Goal: Task Accomplishment & Management: Use online tool/utility

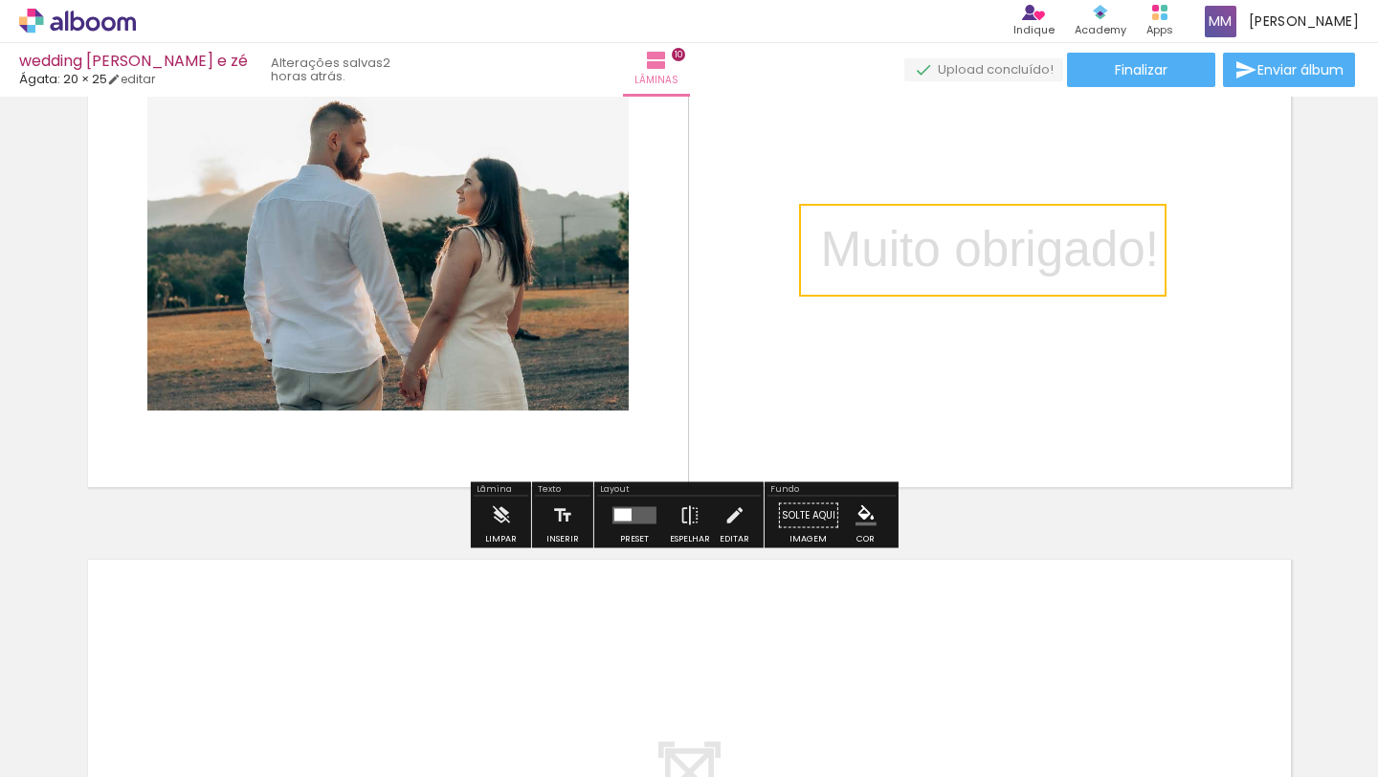
click at [1061, 242] on quentale-selection at bounding box center [983, 250] width 368 height 93
click at [1061, 242] on p "﻿ Muito obrigado!" at bounding box center [989, 253] width 339 height 76
type input "Sans Serif"
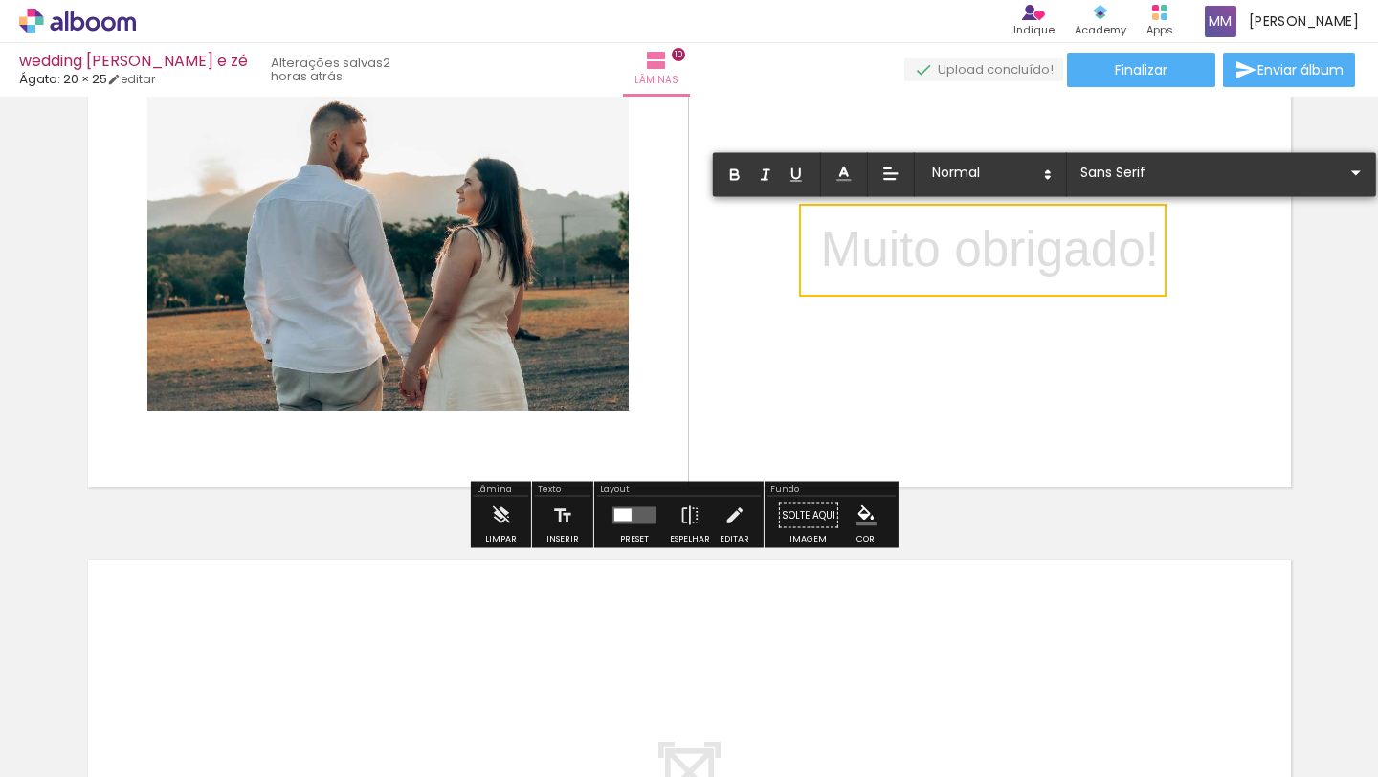
click at [1229, 246] on quentale-layouter at bounding box center [690, 250] width 1228 height 499
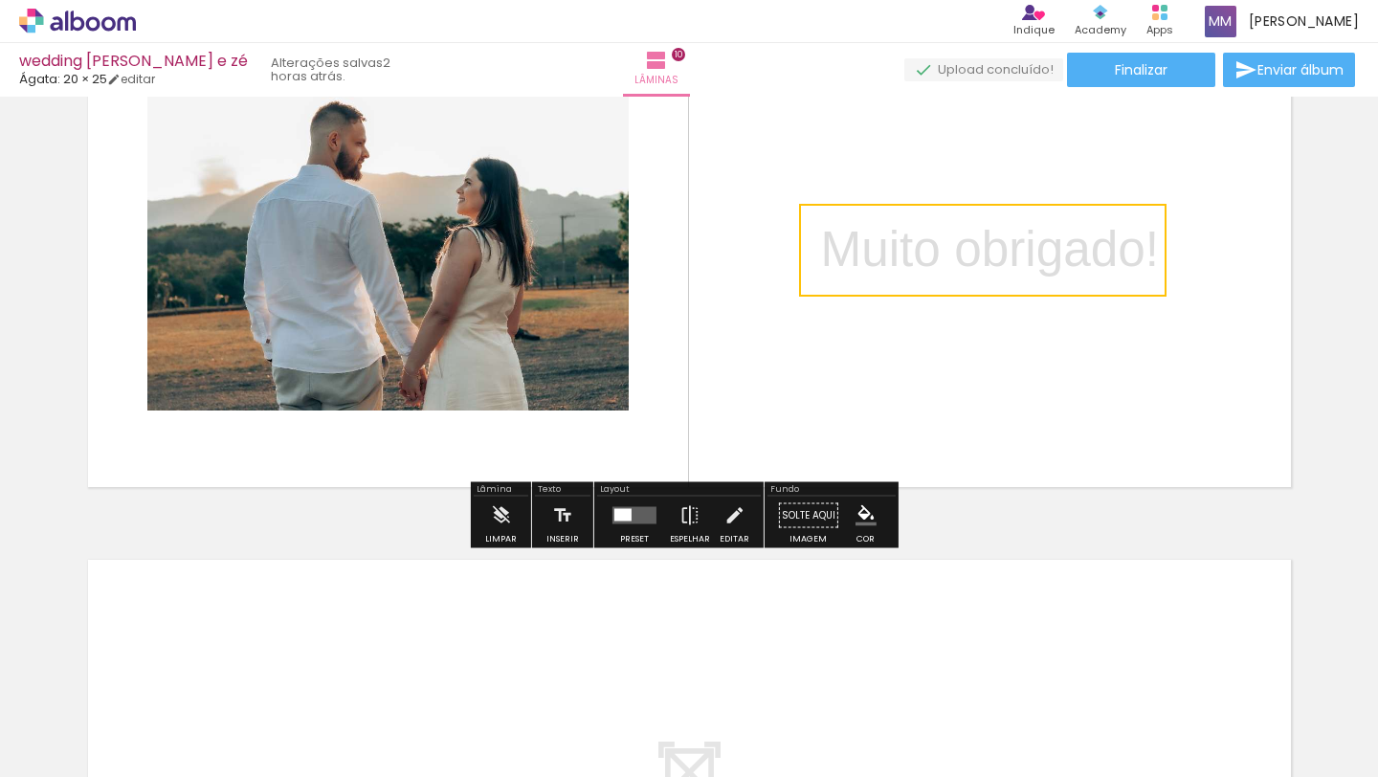
click at [1271, 303] on quentale-layouter at bounding box center [690, 250] width 1228 height 499
click at [1115, 261] on p "﻿ Muito obrigado!" at bounding box center [989, 253] width 339 height 76
click at [1080, 241] on quentale-selection at bounding box center [983, 250] width 368 height 93
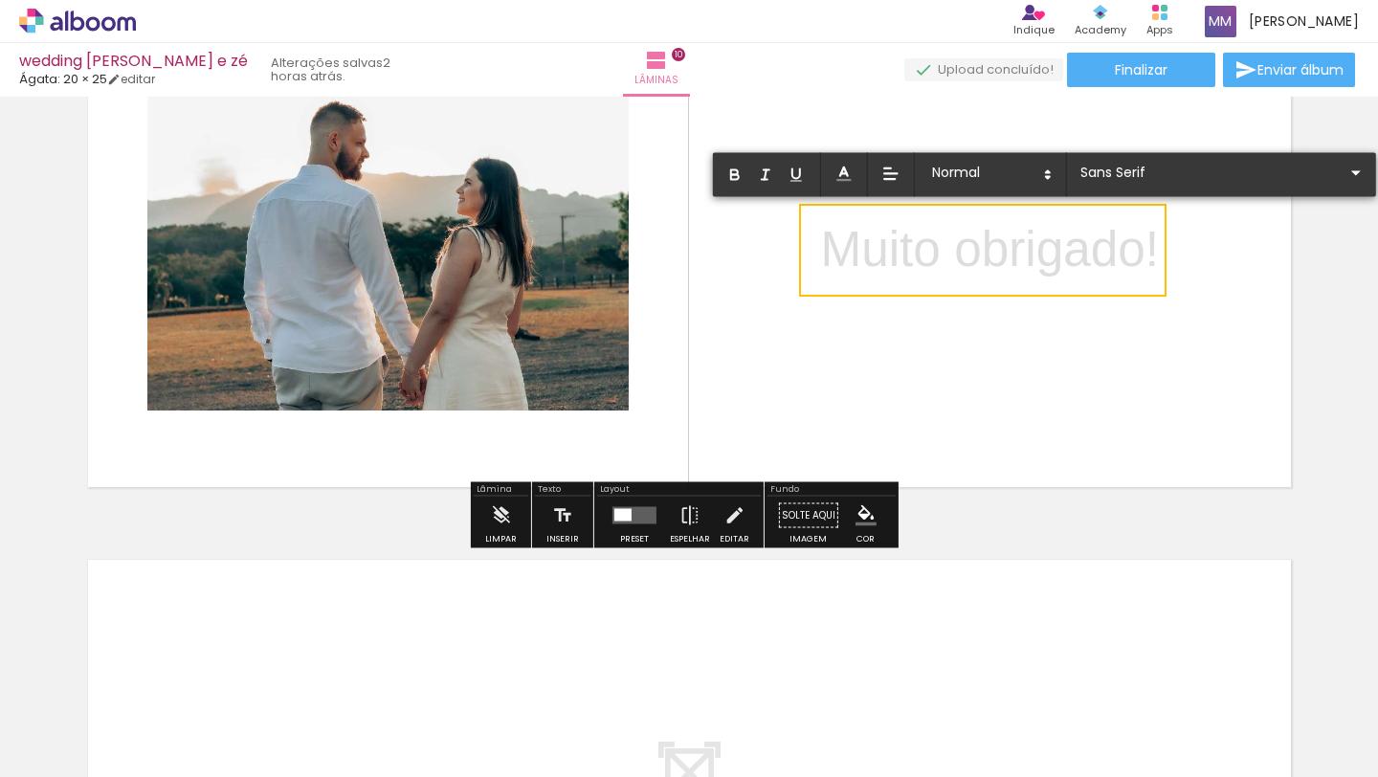
click at [1080, 241] on p "Muito obrigado!" at bounding box center [989, 250] width 339 height 70
drag, startPoint x: 819, startPoint y: 245, endPoint x: 1147, endPoint y: 247, distance: 327.4
click at [1147, 247] on p "Muito obrigado!" at bounding box center [989, 250] width 339 height 70
click at [1345, 176] on iron-icon at bounding box center [1356, 172] width 23 height 23
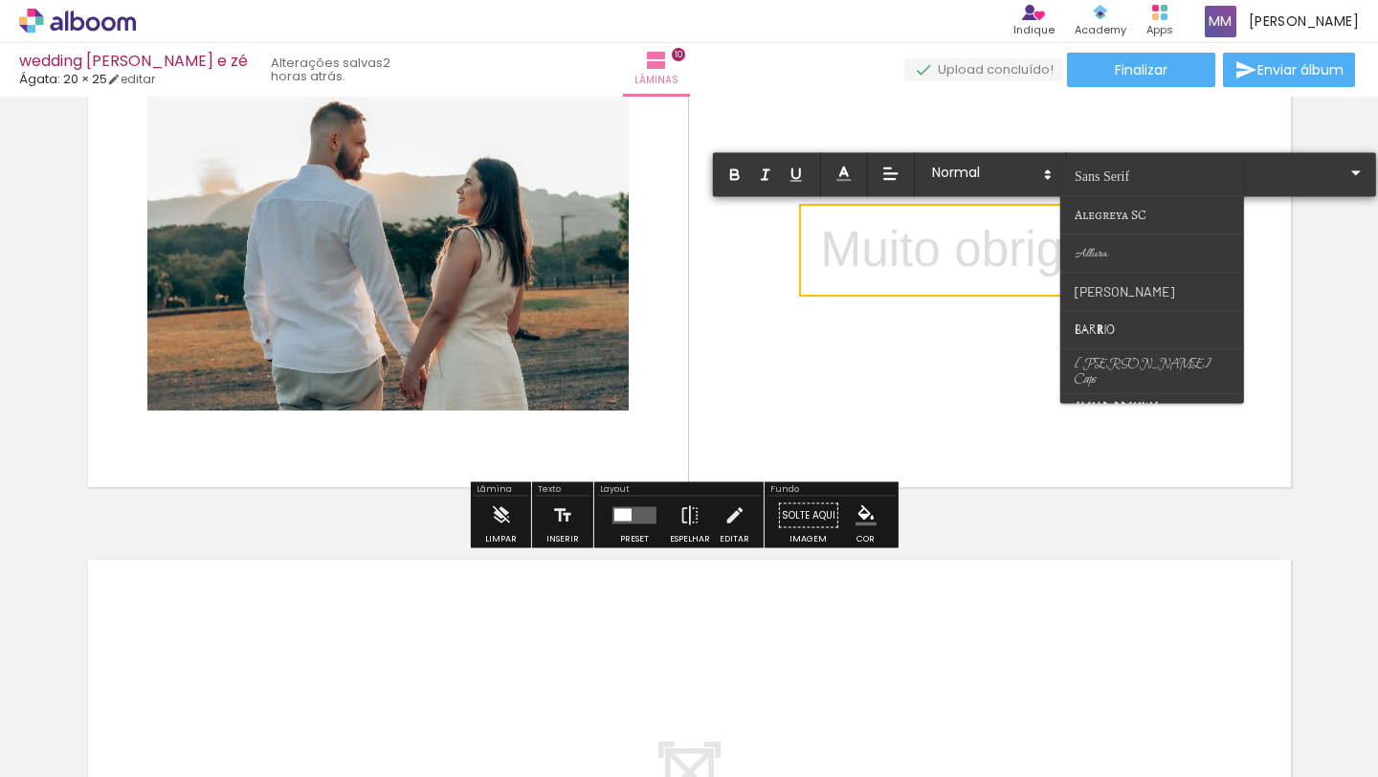
click at [1053, 255] on p "Muito obrigado!" at bounding box center [989, 250] width 339 height 70
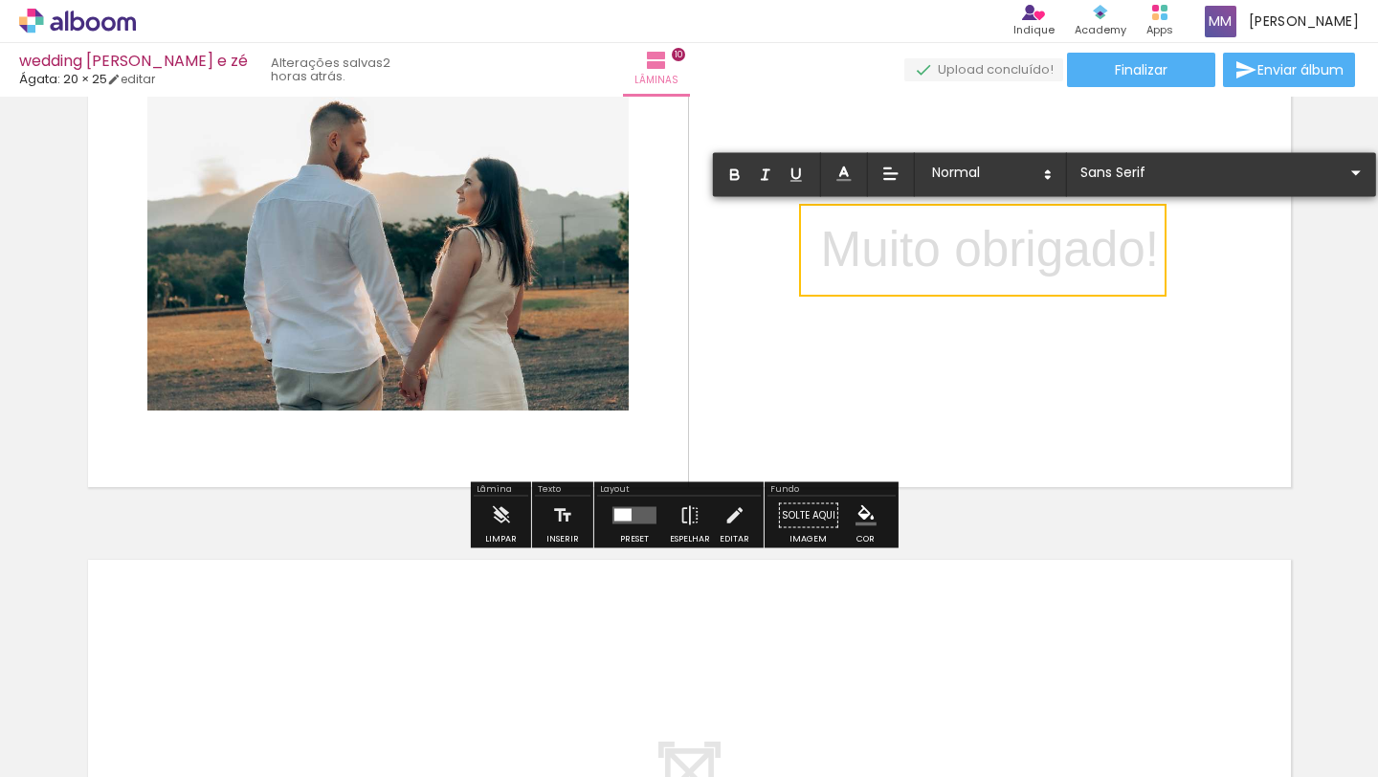
click at [1155, 250] on quentale-selection at bounding box center [983, 250] width 368 height 93
click at [1146, 247] on p "Muito obrigado!" at bounding box center [989, 250] width 339 height 70
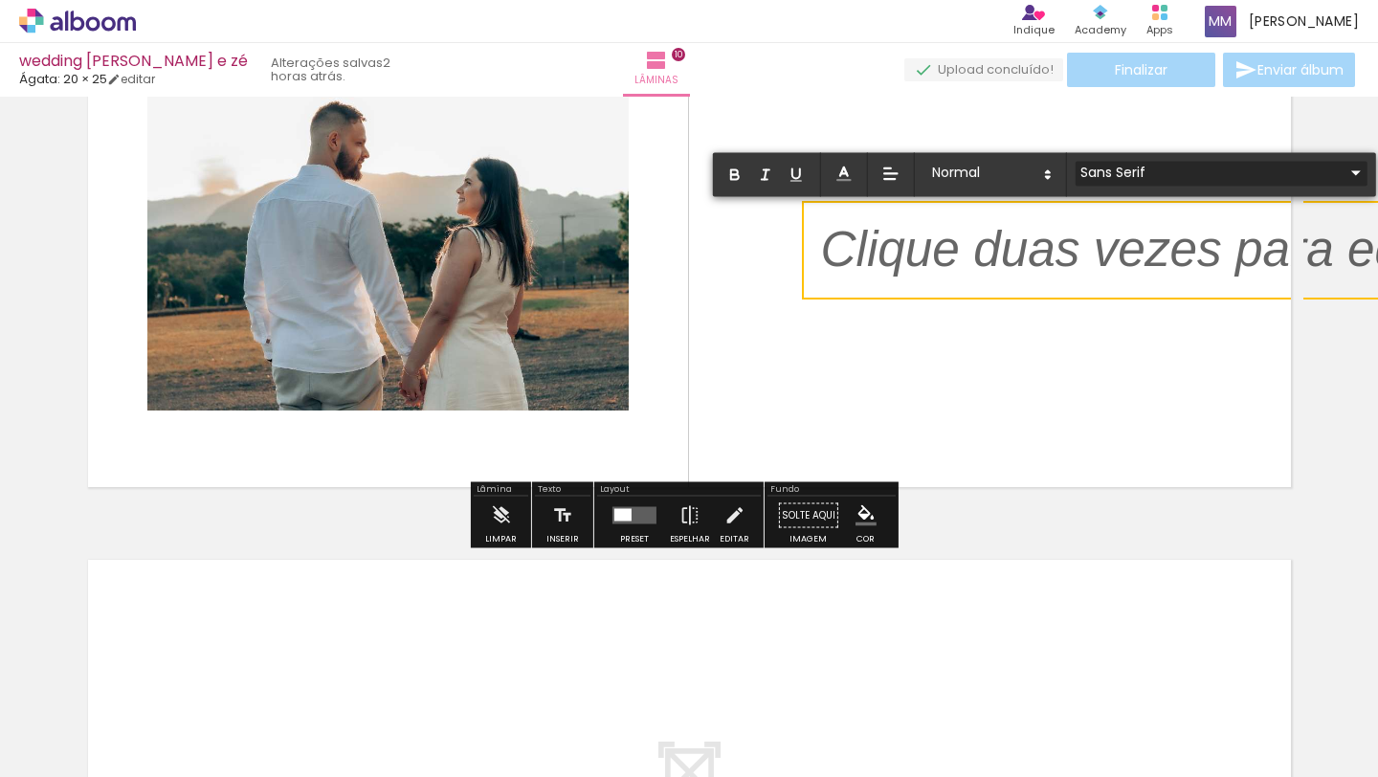
click at [1345, 178] on iron-icon at bounding box center [1356, 172] width 23 height 23
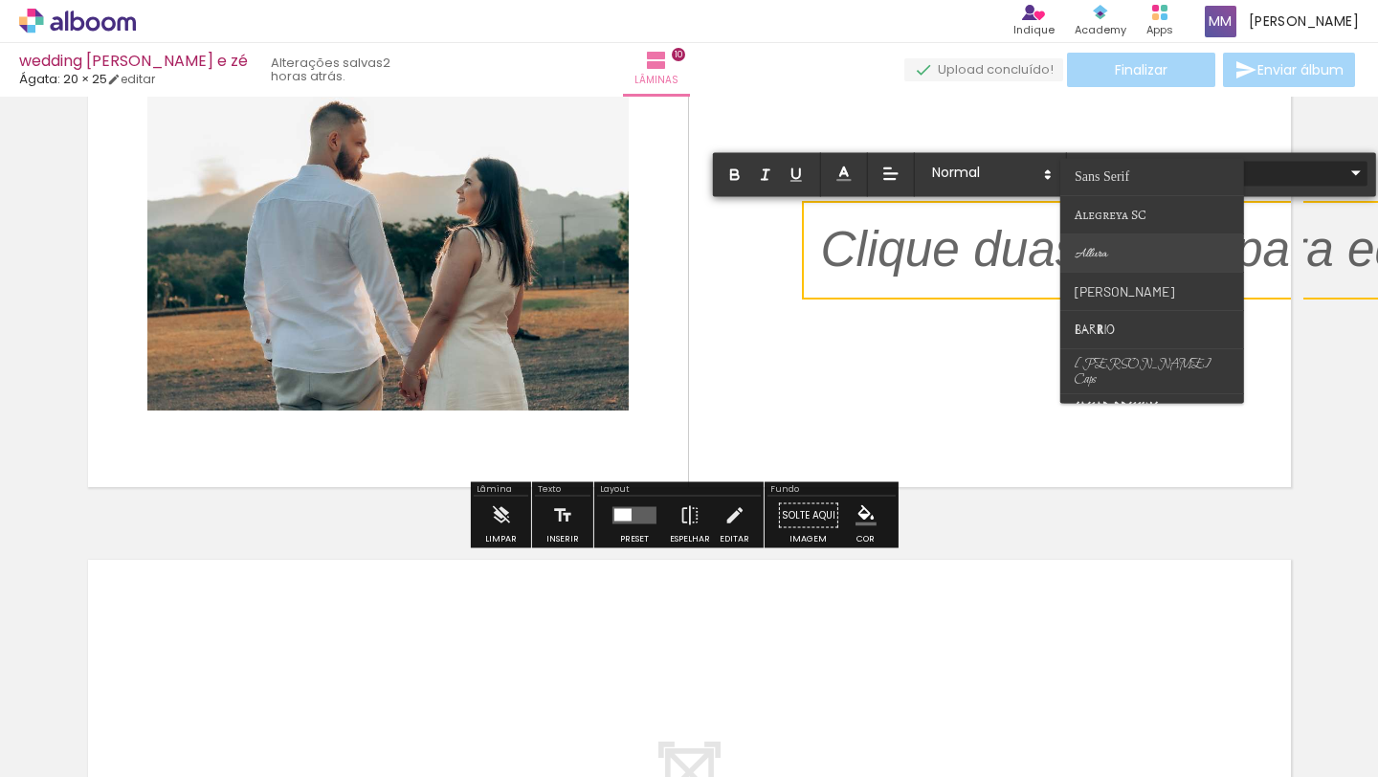
click at [1136, 235] on paper-item at bounding box center [1153, 254] width 184 height 38
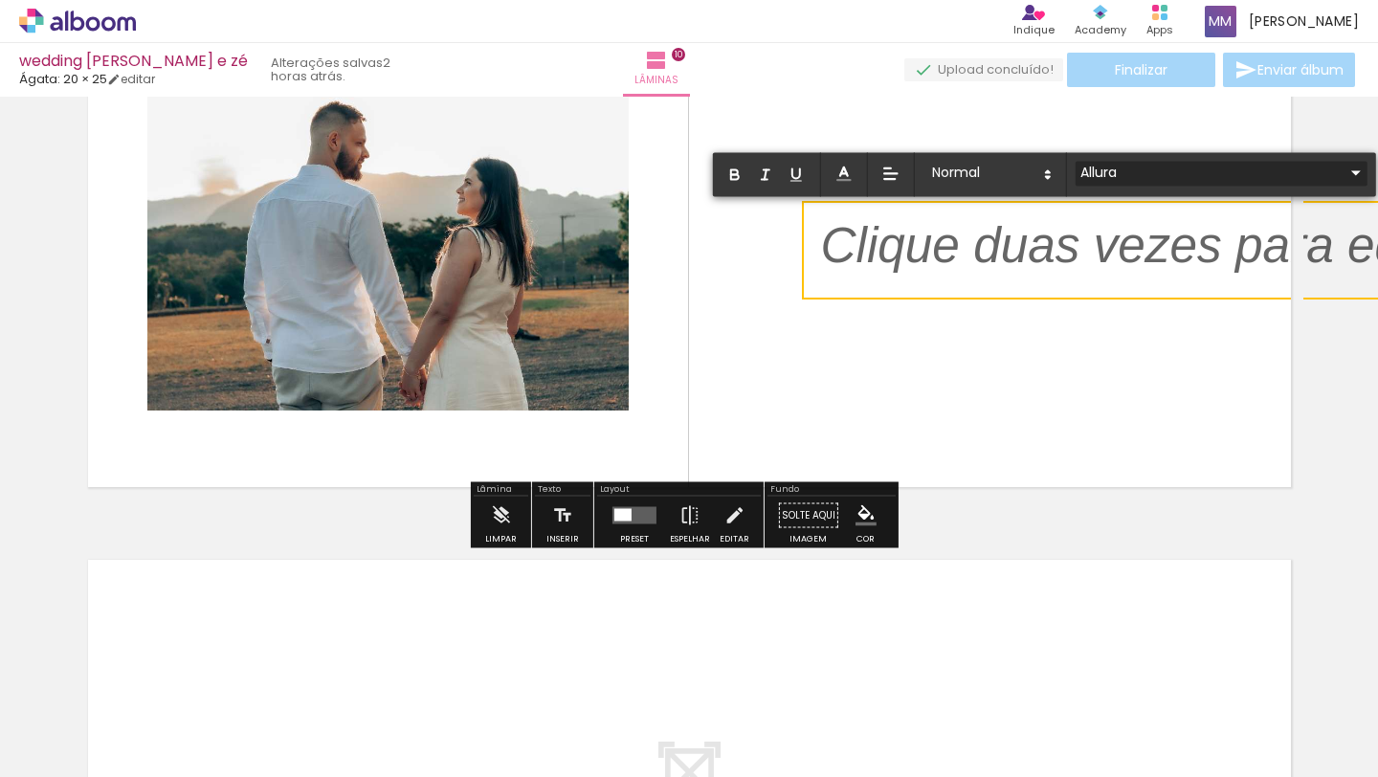
click at [1345, 169] on iron-icon at bounding box center [1356, 172] width 23 height 23
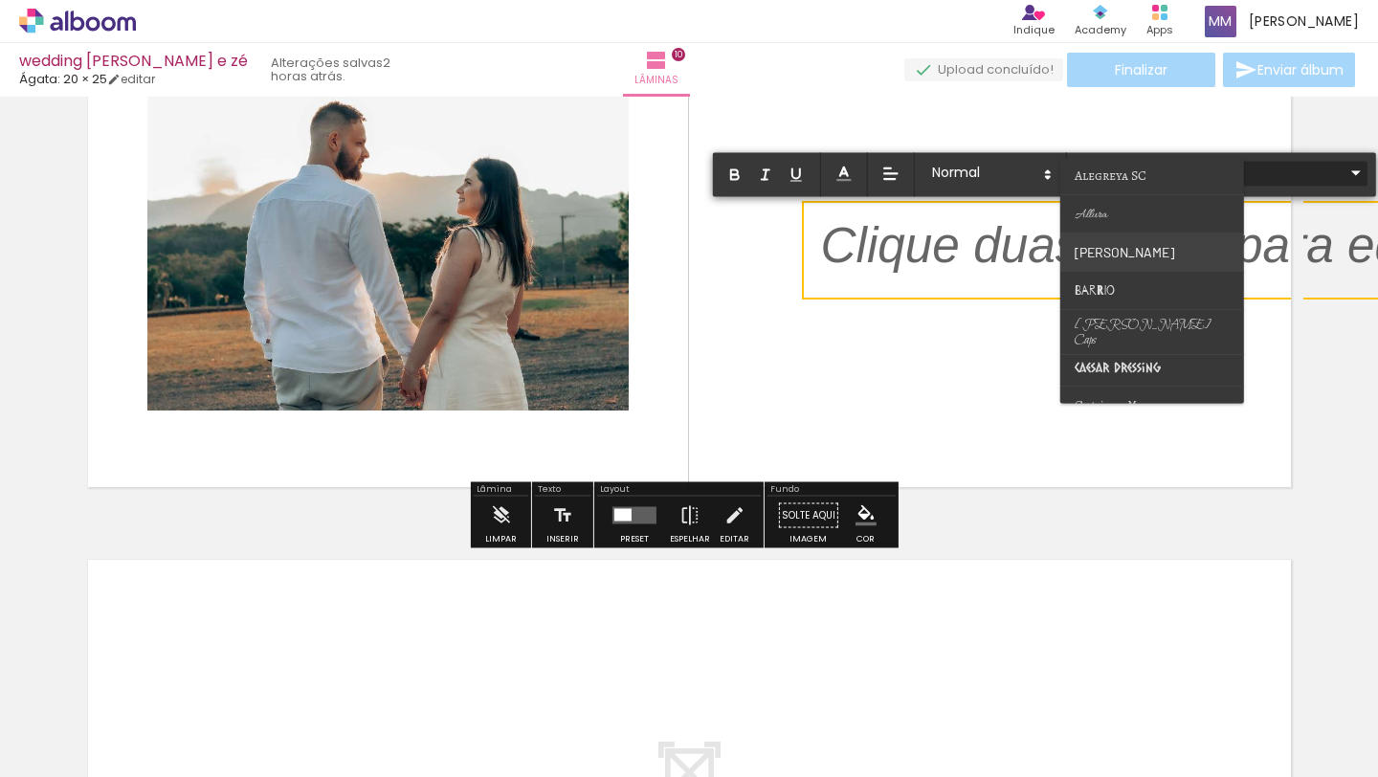
scroll to position [0, 0]
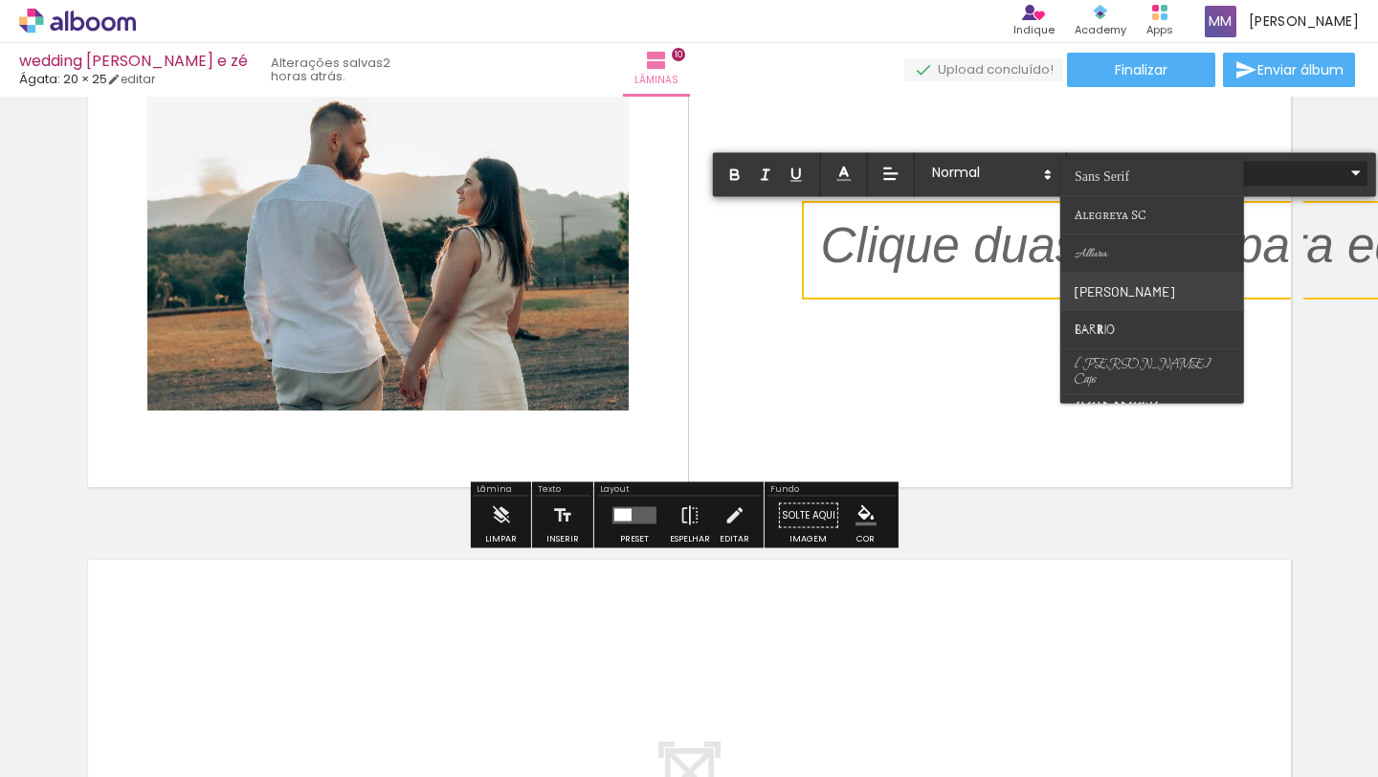
click at [1154, 250] on paper-item at bounding box center [1153, 254] width 184 height 38
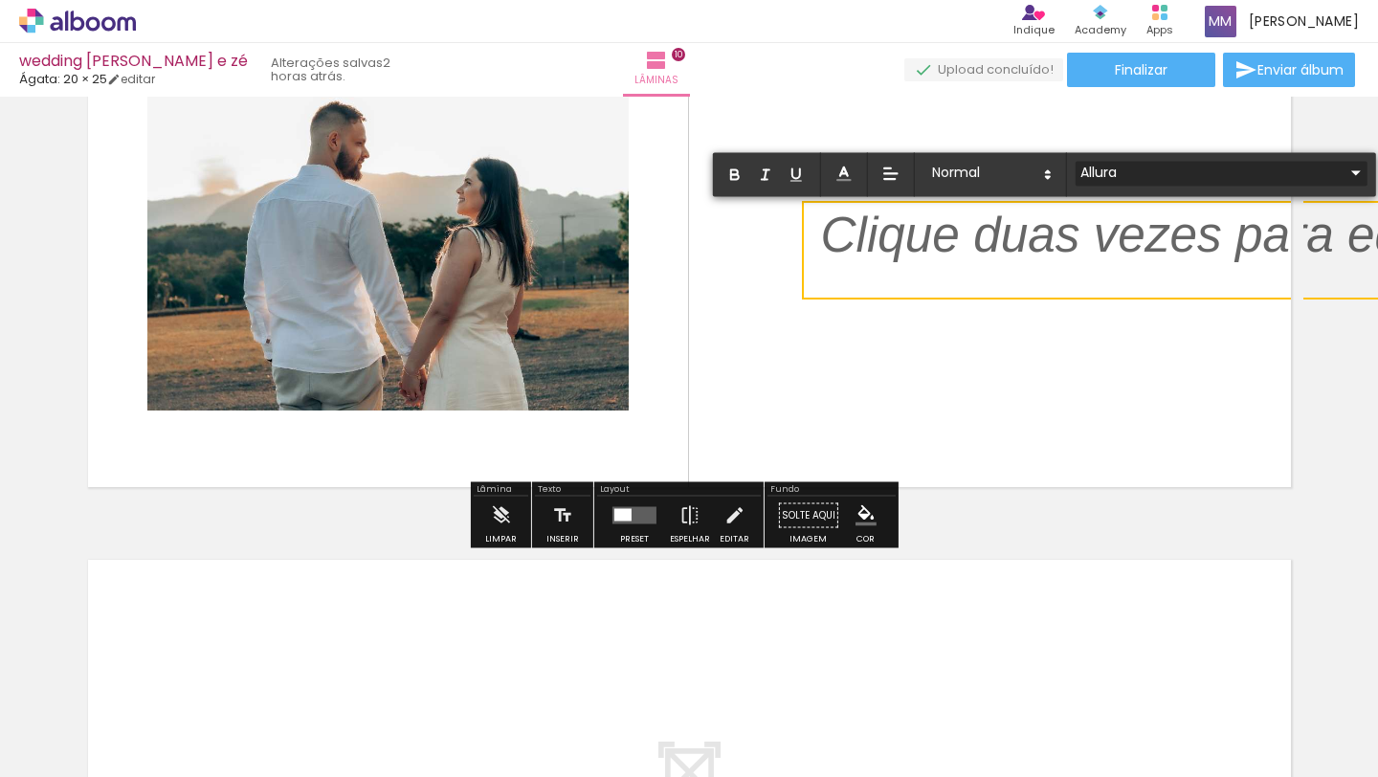
click at [1153, 250] on p "﻿" at bounding box center [1145, 251] width 650 height 78
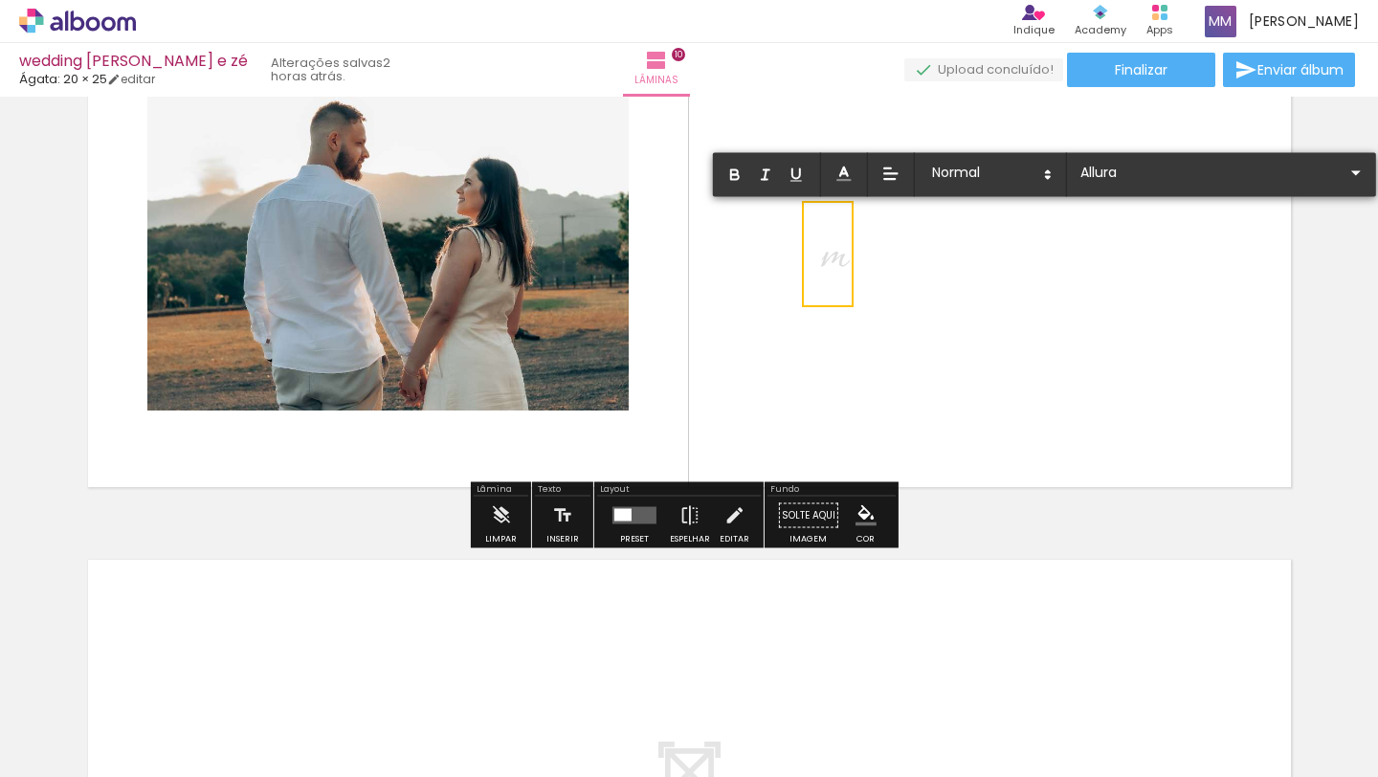
scroll to position [0, 0]
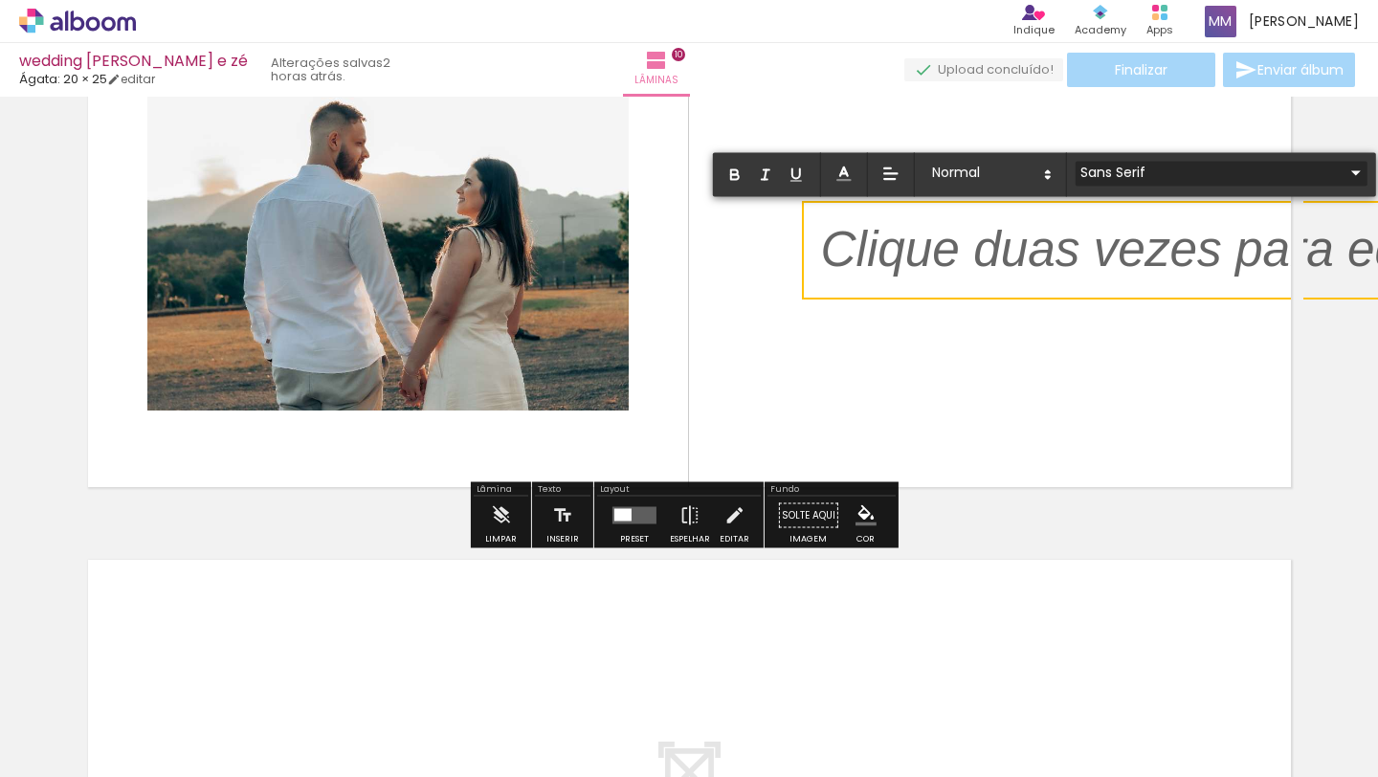
click at [1345, 178] on iron-icon at bounding box center [1356, 172] width 23 height 23
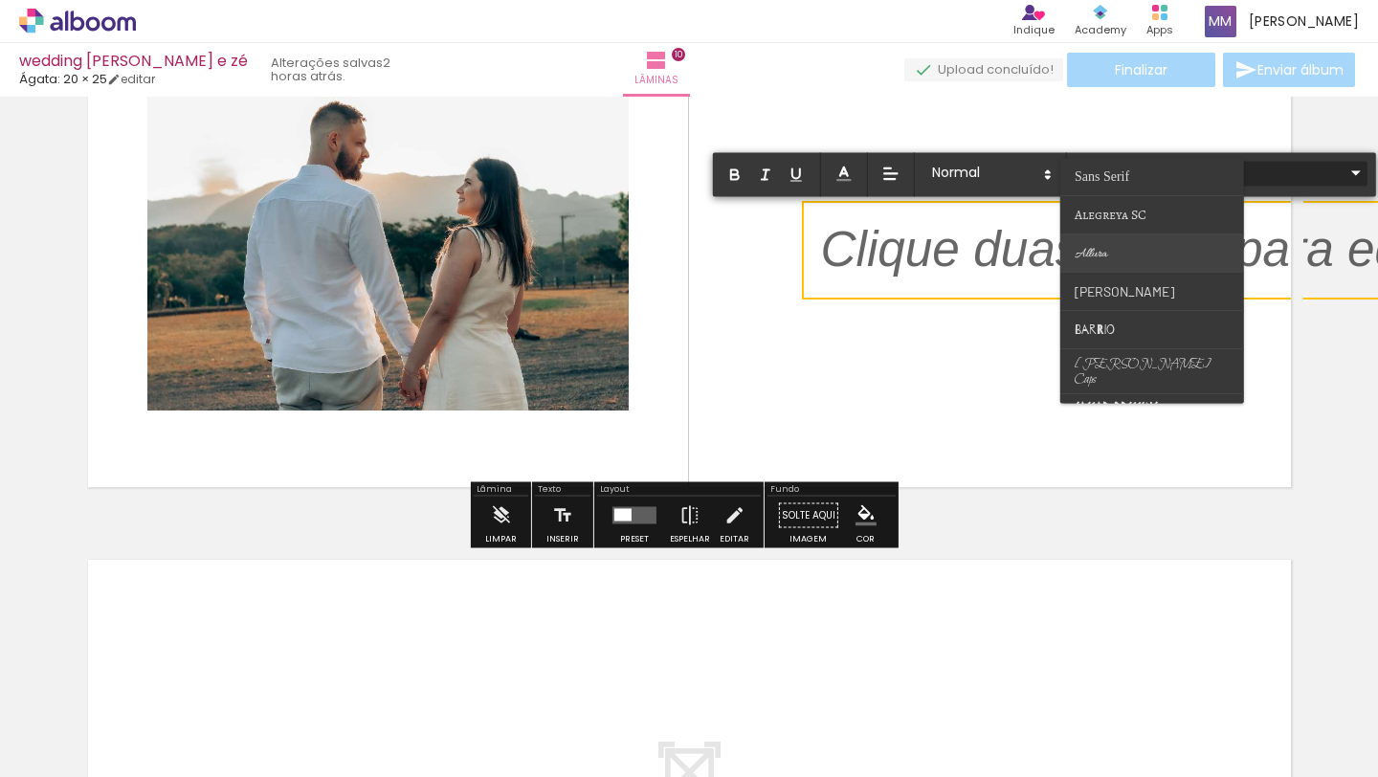
click at [1130, 258] on paper-item at bounding box center [1153, 254] width 184 height 38
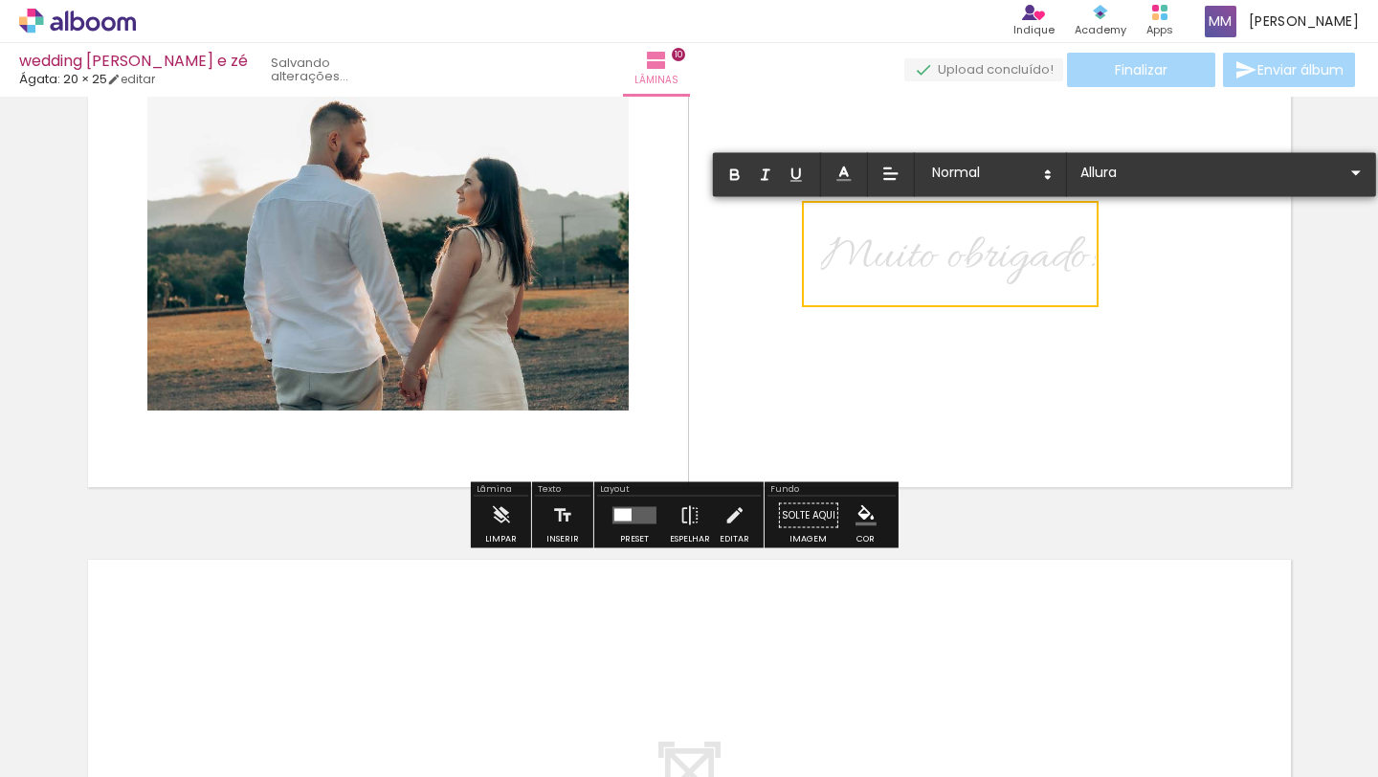
click at [1201, 333] on quentale-layouter at bounding box center [690, 250] width 1228 height 499
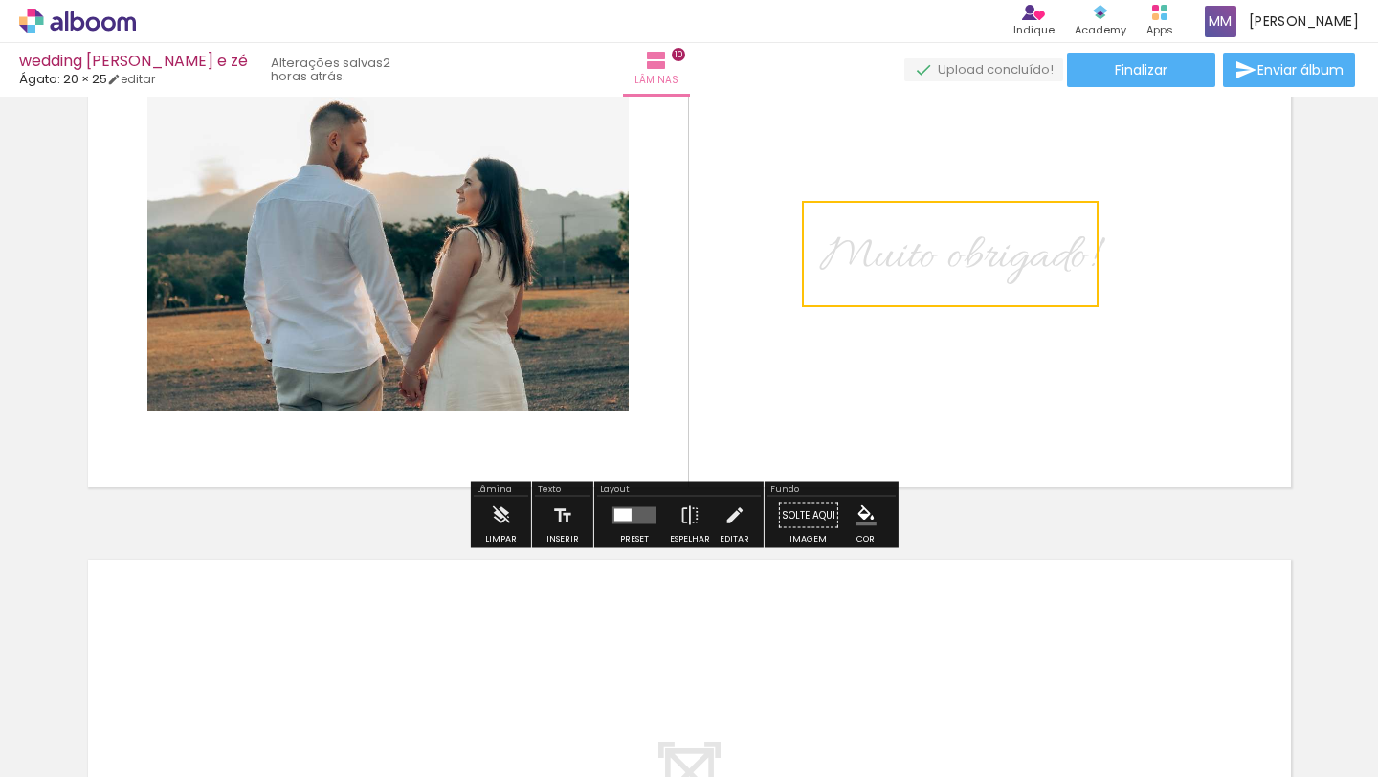
click at [1201, 333] on quentale-layouter at bounding box center [690, 250] width 1228 height 499
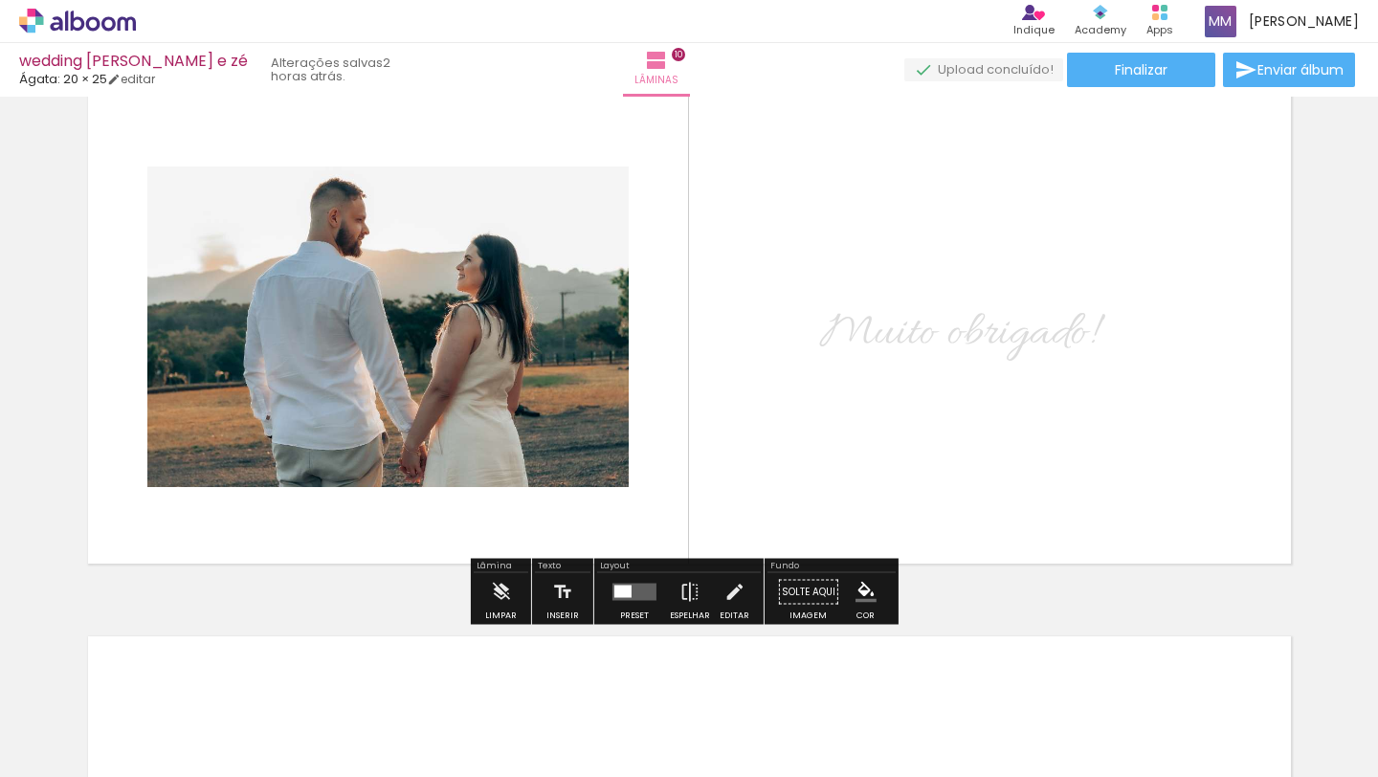
scroll to position [4963, 0]
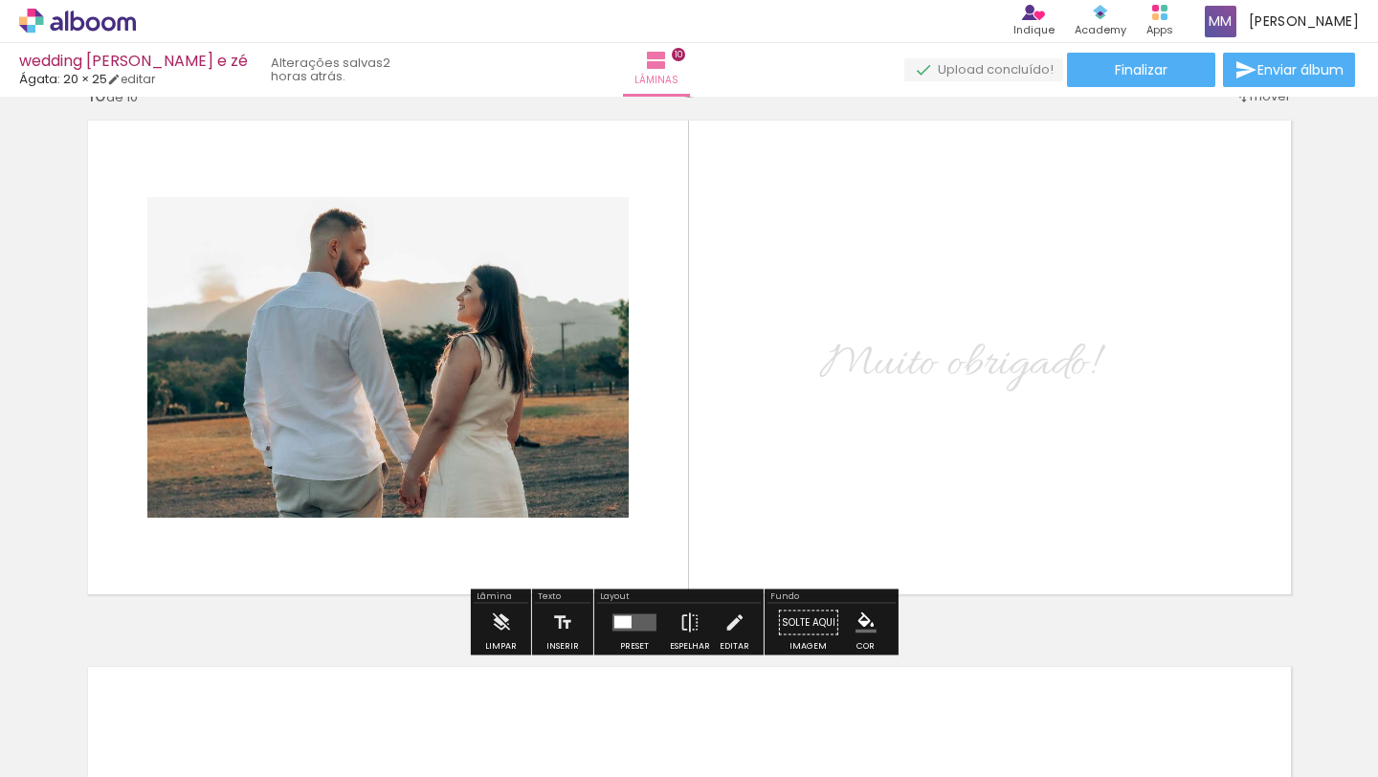
drag, startPoint x: 1080, startPoint y: 351, endPoint x: 1091, endPoint y: 349, distance: 11.6
click at [1090, 349] on div "Muito obrigado!" at bounding box center [957, 361] width 303 height 101
click at [1172, 354] on quentale-layouter at bounding box center [690, 357] width 1228 height 499
click at [1084, 358] on span "Muito obrigado!" at bounding box center [957, 364] width 275 height 61
click at [1085, 358] on quentale-selection at bounding box center [950, 361] width 302 height 101
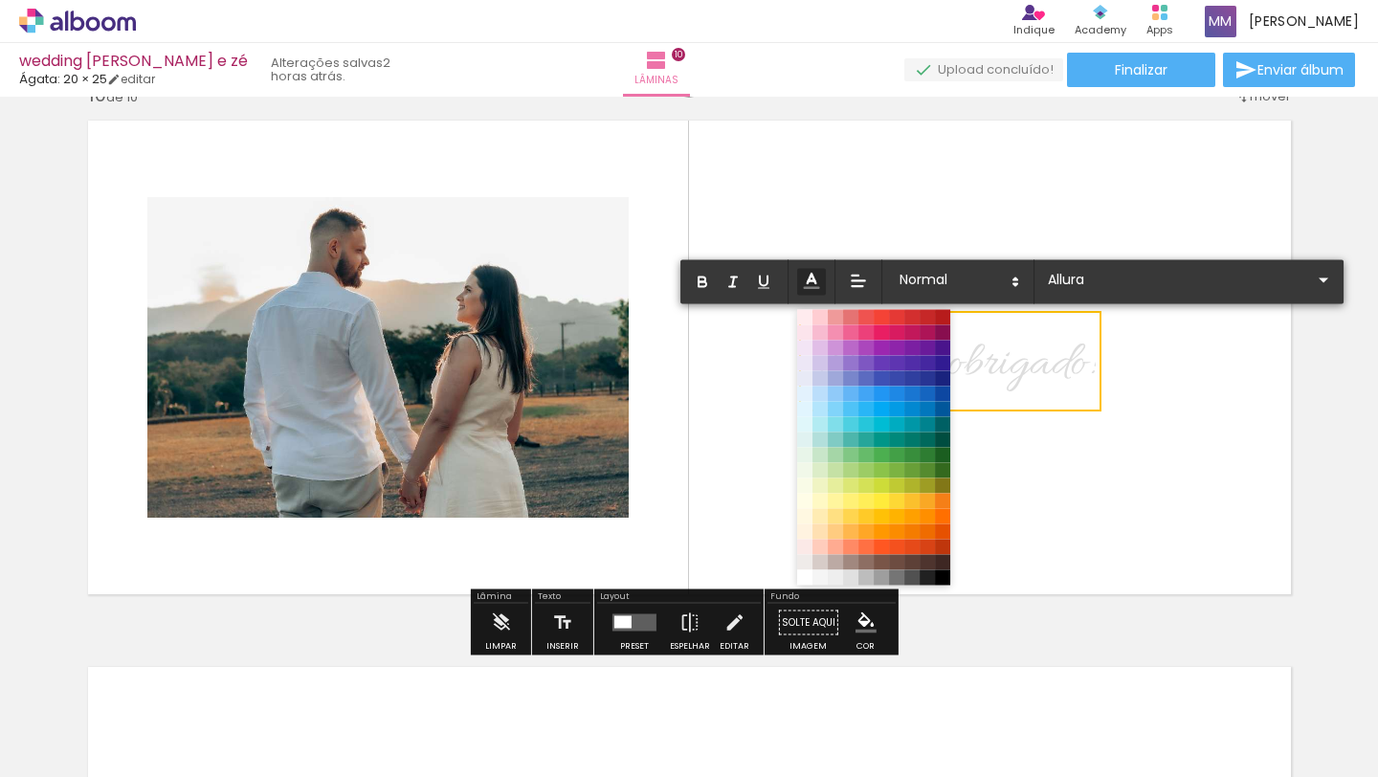
click at [810, 281] on icon at bounding box center [811, 280] width 21 height 21
click at [942, 577] on span at bounding box center [942, 577] width 21 height 21
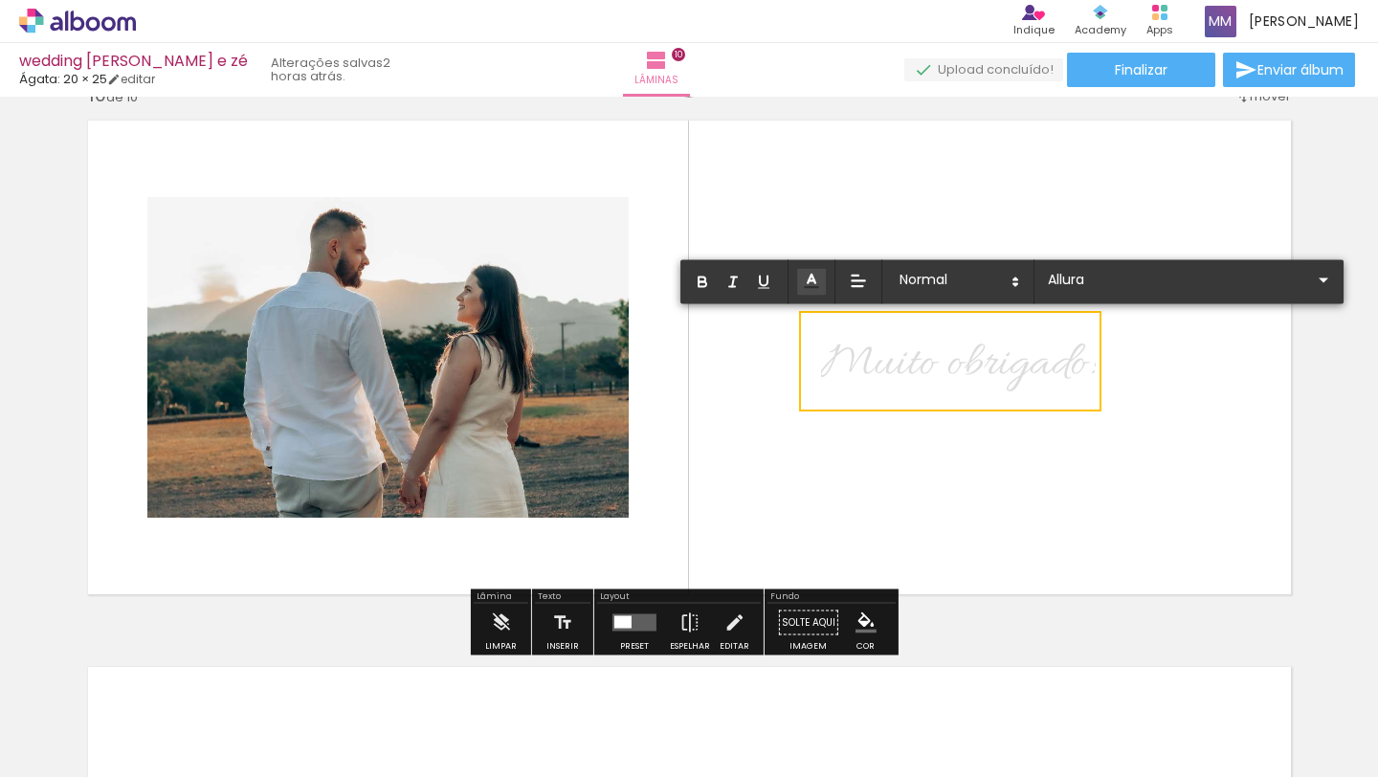
click at [805, 278] on icon at bounding box center [811, 280] width 19 height 19
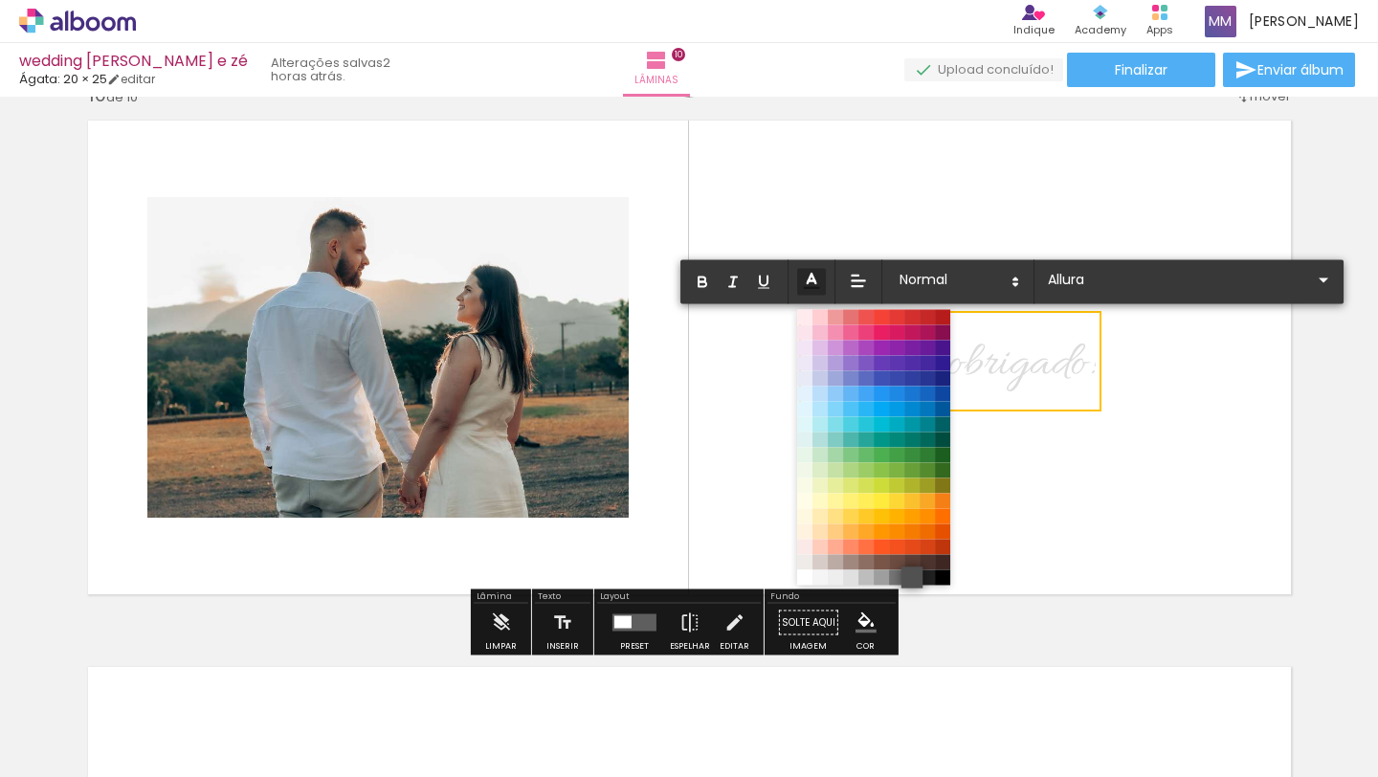
click at [914, 576] on span at bounding box center [912, 577] width 21 height 21
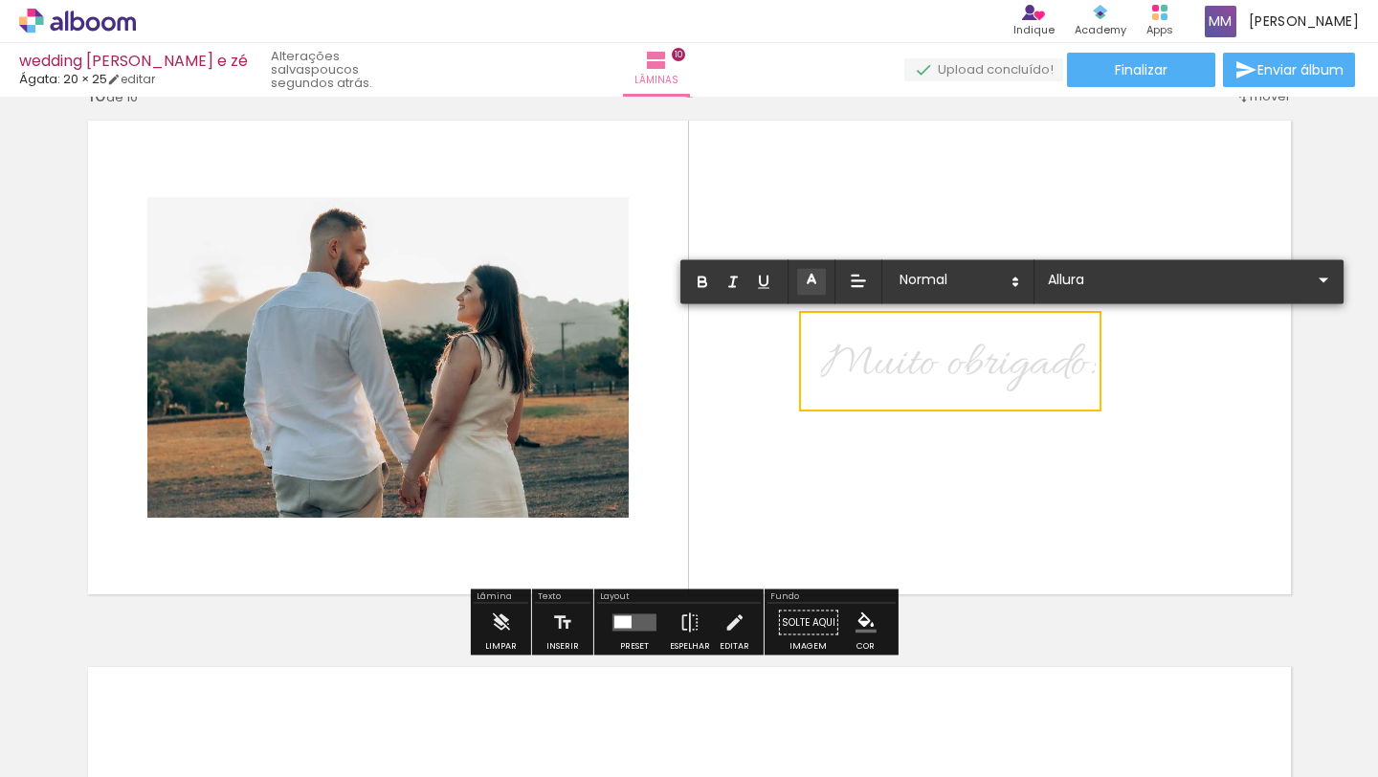
click at [1089, 369] on quentale-selection at bounding box center [950, 361] width 302 height 101
click at [1080, 360] on span "Muito obrigado!" at bounding box center [957, 364] width 275 height 61
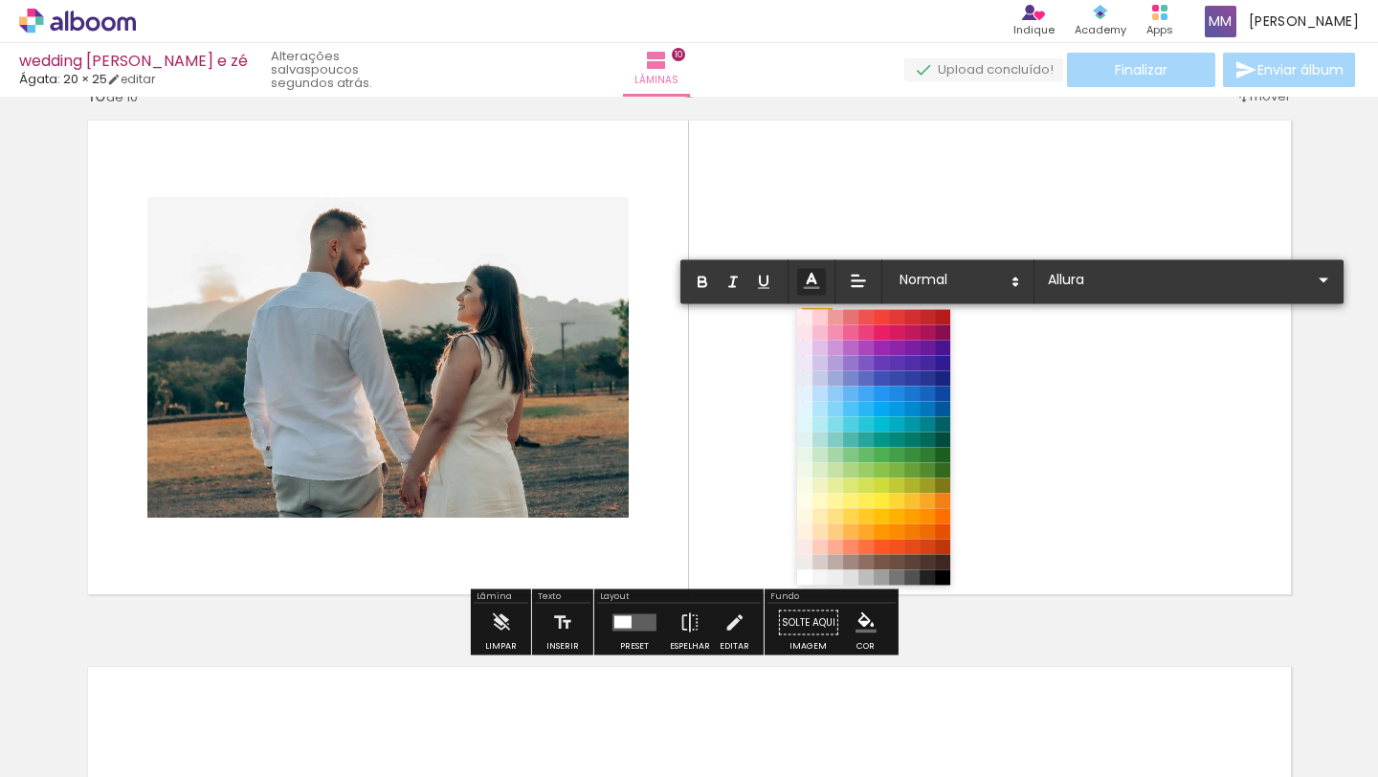
click at [815, 277] on icon at bounding box center [811, 280] width 21 height 21
click at [909, 578] on span at bounding box center [912, 577] width 21 height 21
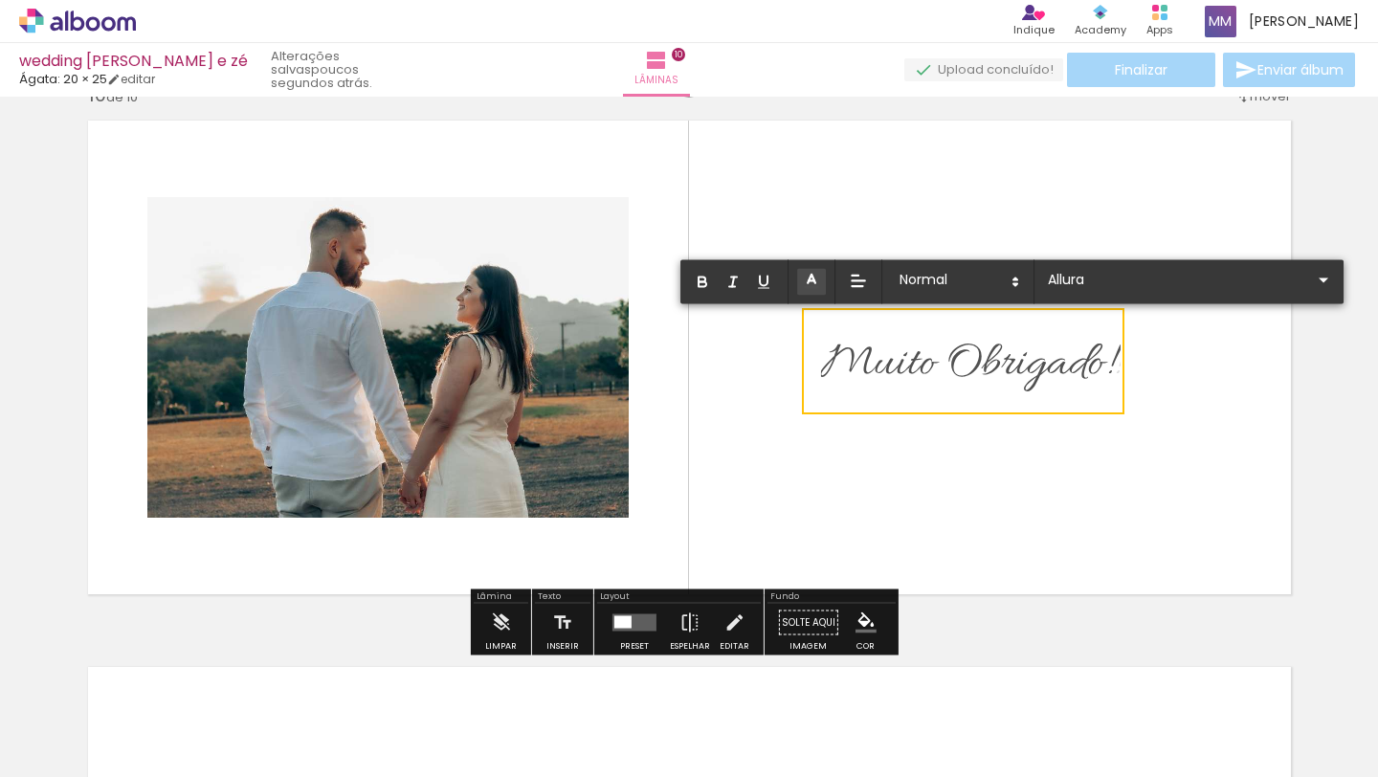
click at [1165, 414] on quentale-layouter at bounding box center [690, 357] width 1228 height 499
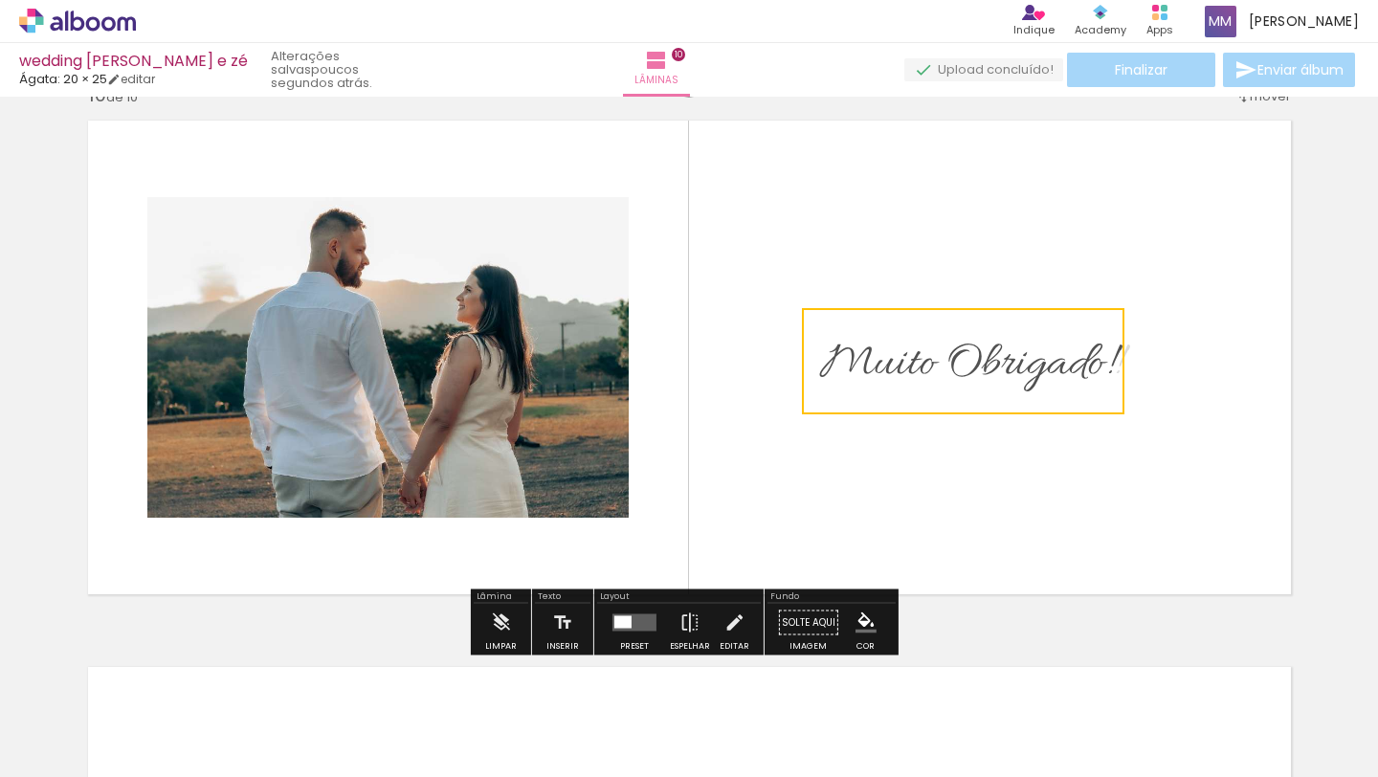
click at [1245, 411] on quentale-layouter at bounding box center [690, 357] width 1228 height 499
click at [1122, 357] on div "Muito Obrigado! !" at bounding box center [970, 361] width 328 height 101
click at [1122, 357] on quentale-selection at bounding box center [963, 361] width 328 height 101
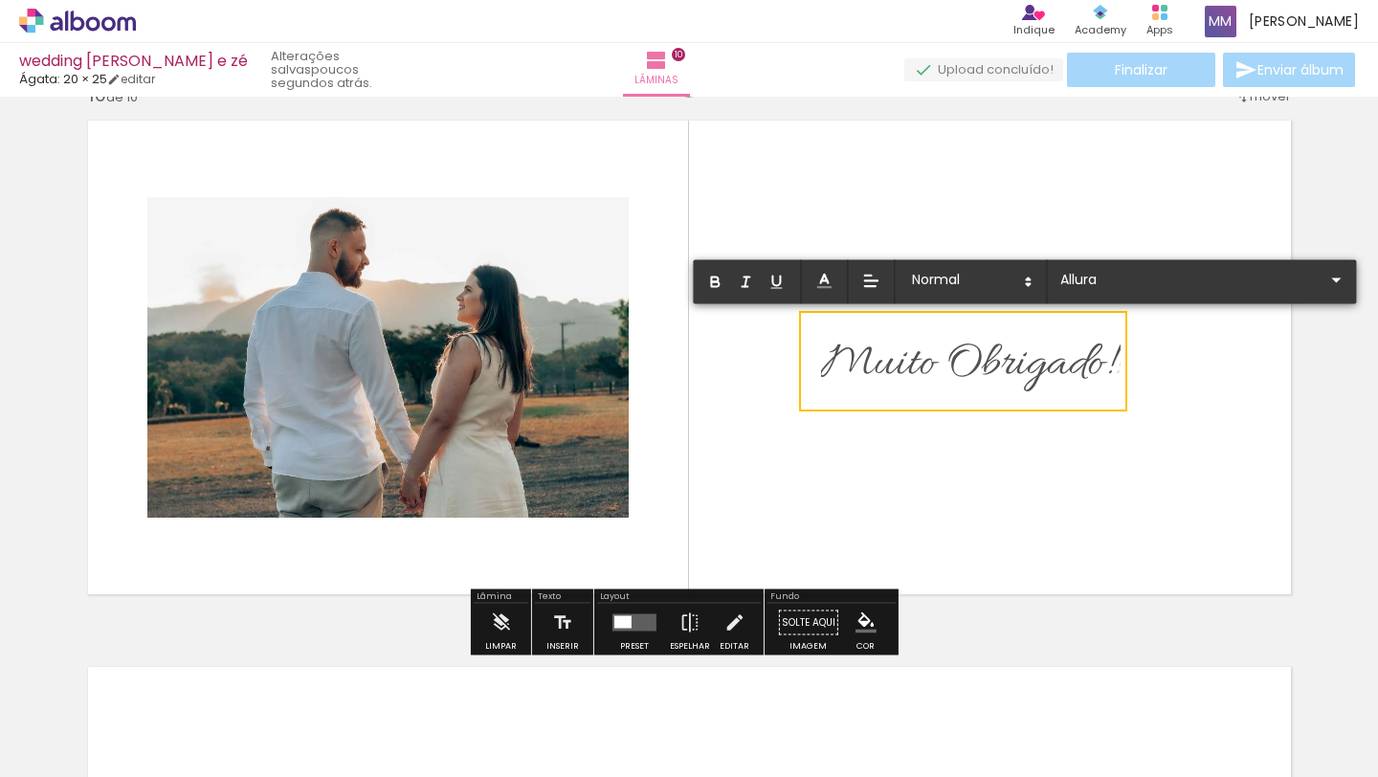
click at [1122, 357] on quentale-selection at bounding box center [963, 361] width 328 height 101
click at [1120, 362] on quentale-selection at bounding box center [963, 361] width 328 height 101
click at [1122, 363] on quentale-selection at bounding box center [963, 361] width 328 height 101
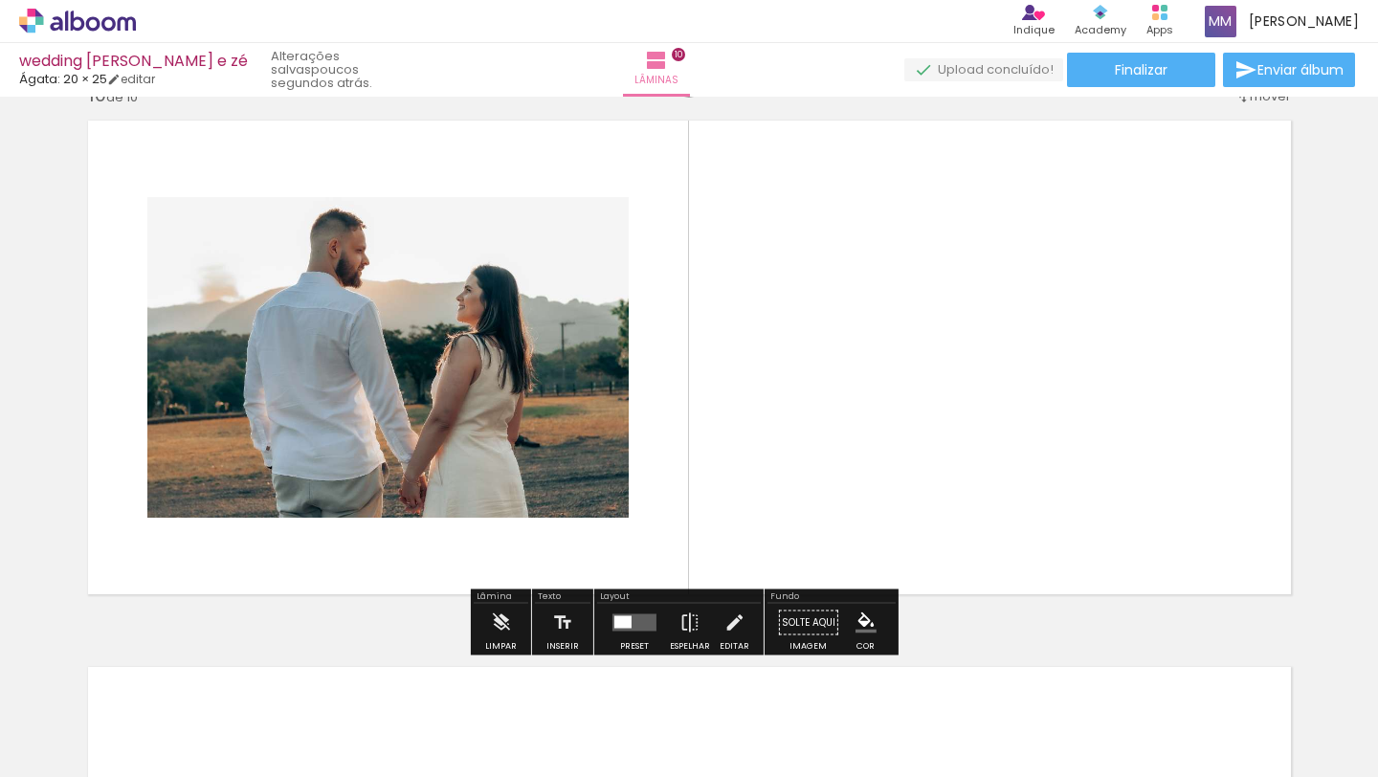
click at [1056, 356] on quentale-layouter at bounding box center [690, 357] width 1228 height 499
drag, startPoint x: 563, startPoint y: 624, endPoint x: 630, endPoint y: 595, distance: 72.9
click at [563, 624] on iron-icon at bounding box center [562, 623] width 21 height 38
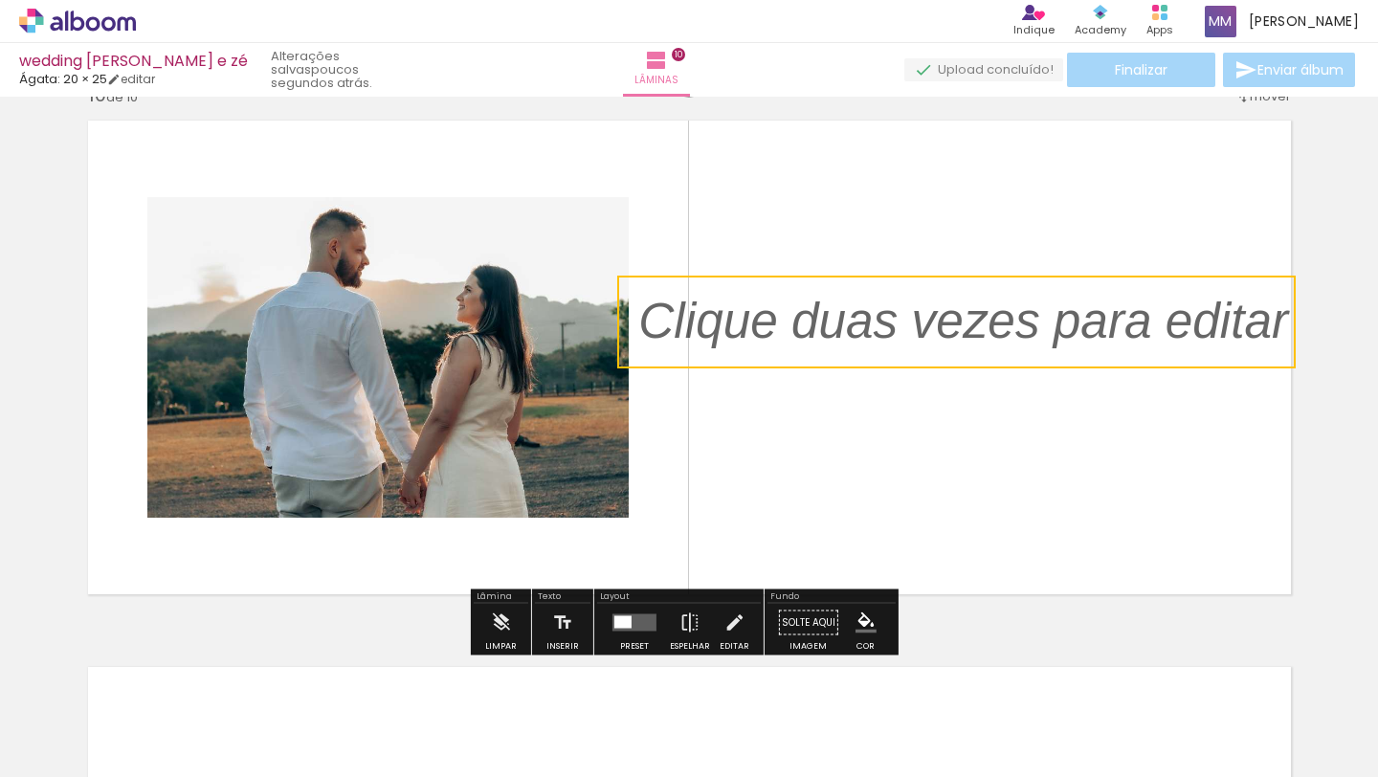
drag, startPoint x: 710, startPoint y: 306, endPoint x: 1061, endPoint y: 299, distance: 350.4
click at [1061, 299] on quentale-selection at bounding box center [956, 322] width 679 height 93
click at [1055, 301] on quentale-selection at bounding box center [956, 322] width 679 height 93
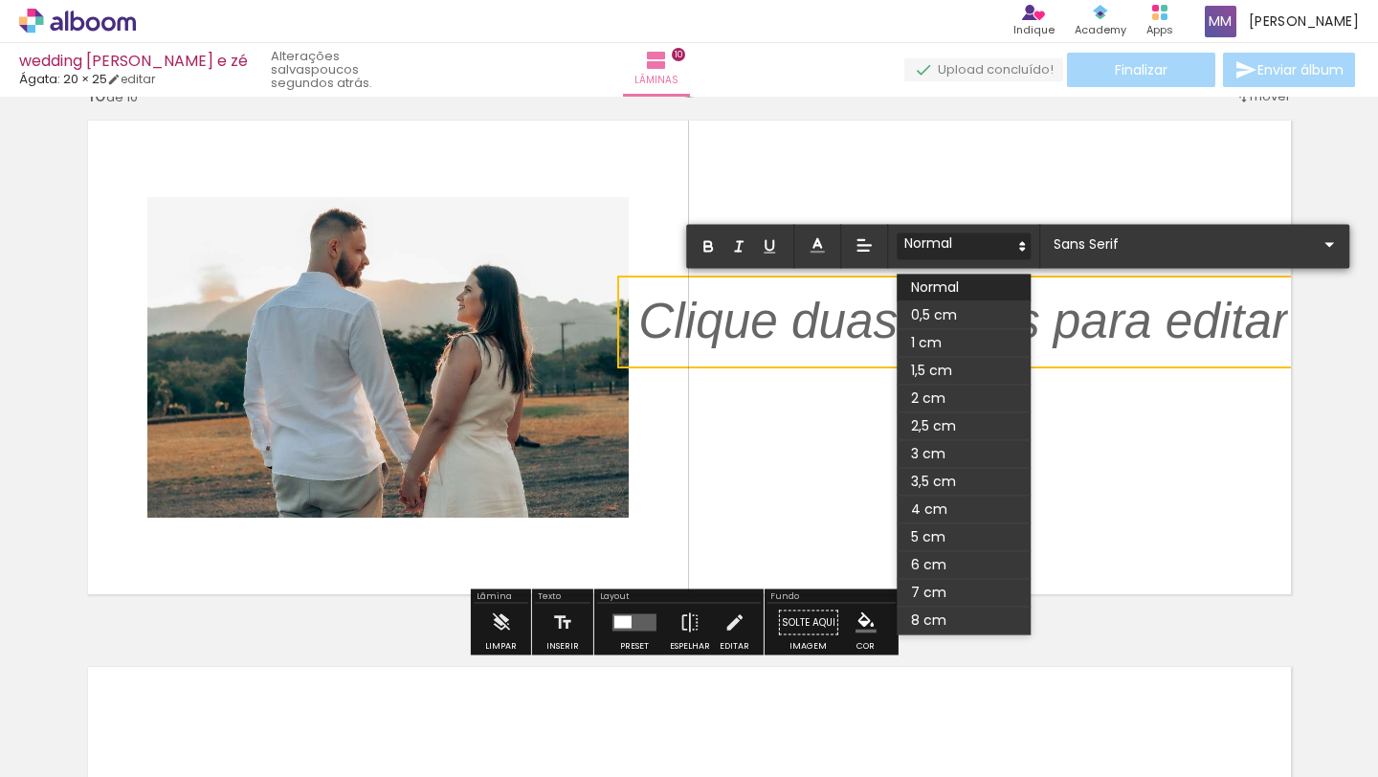
click at [1026, 246] on icon at bounding box center [1022, 245] width 17 height 17
click at [947, 319] on span at bounding box center [964, 316] width 134 height 28
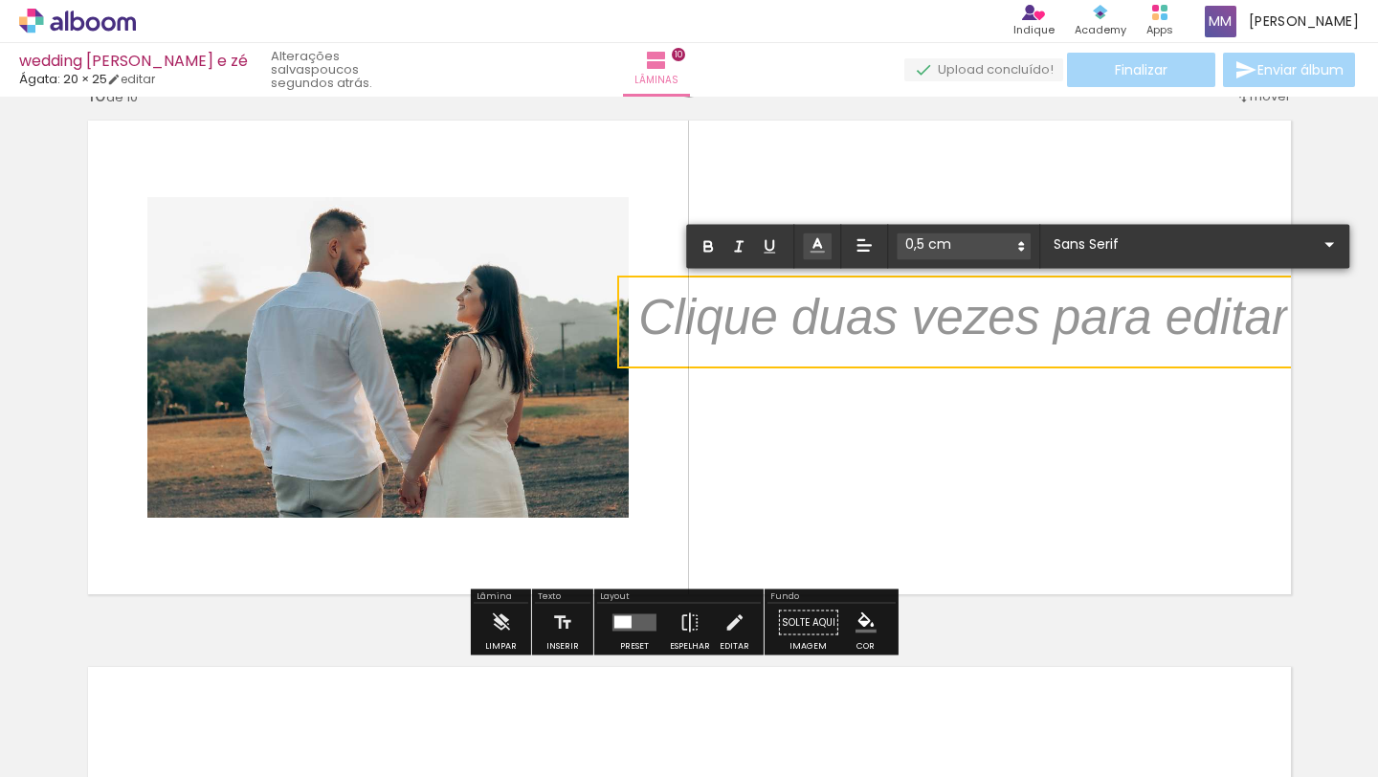
click at [820, 249] on icon at bounding box center [817, 244] width 19 height 19
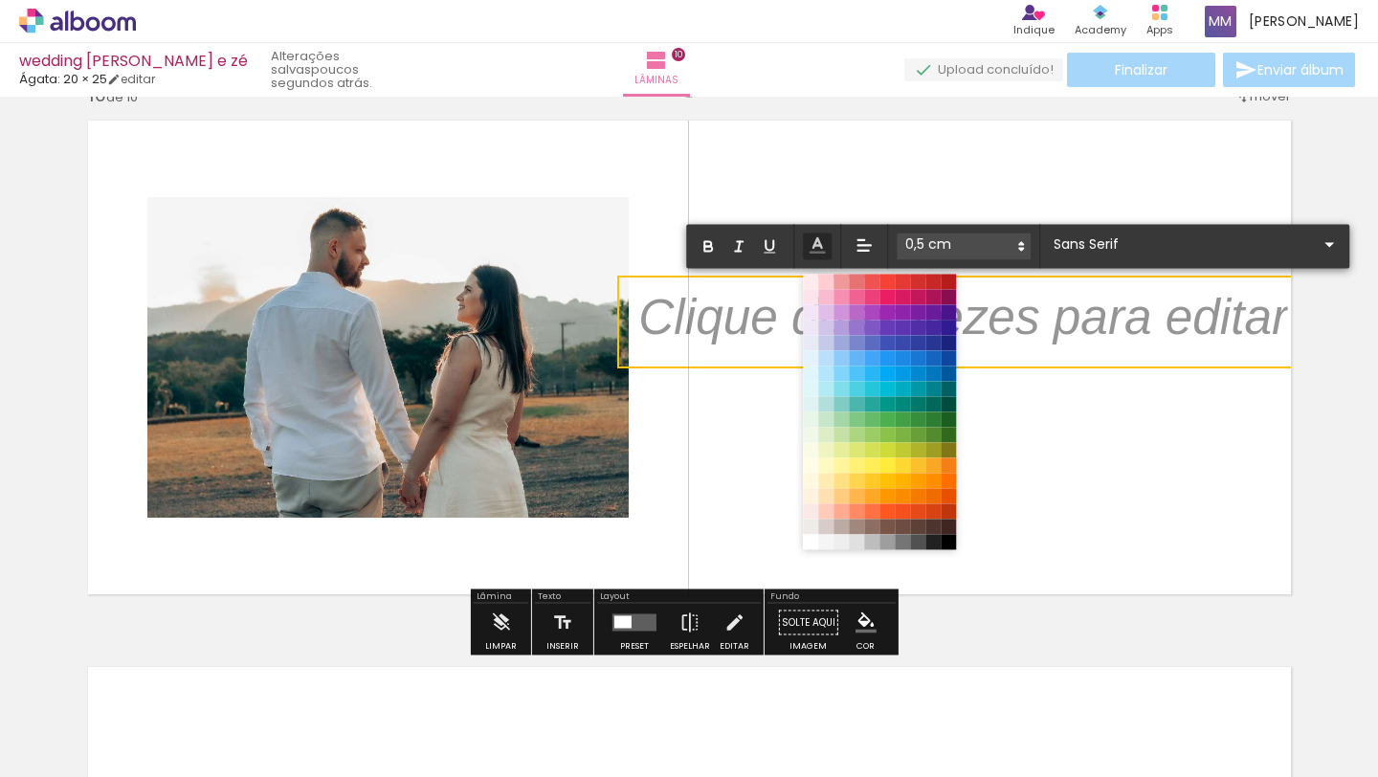
click at [904, 542] on span at bounding box center [902, 541] width 15 height 15
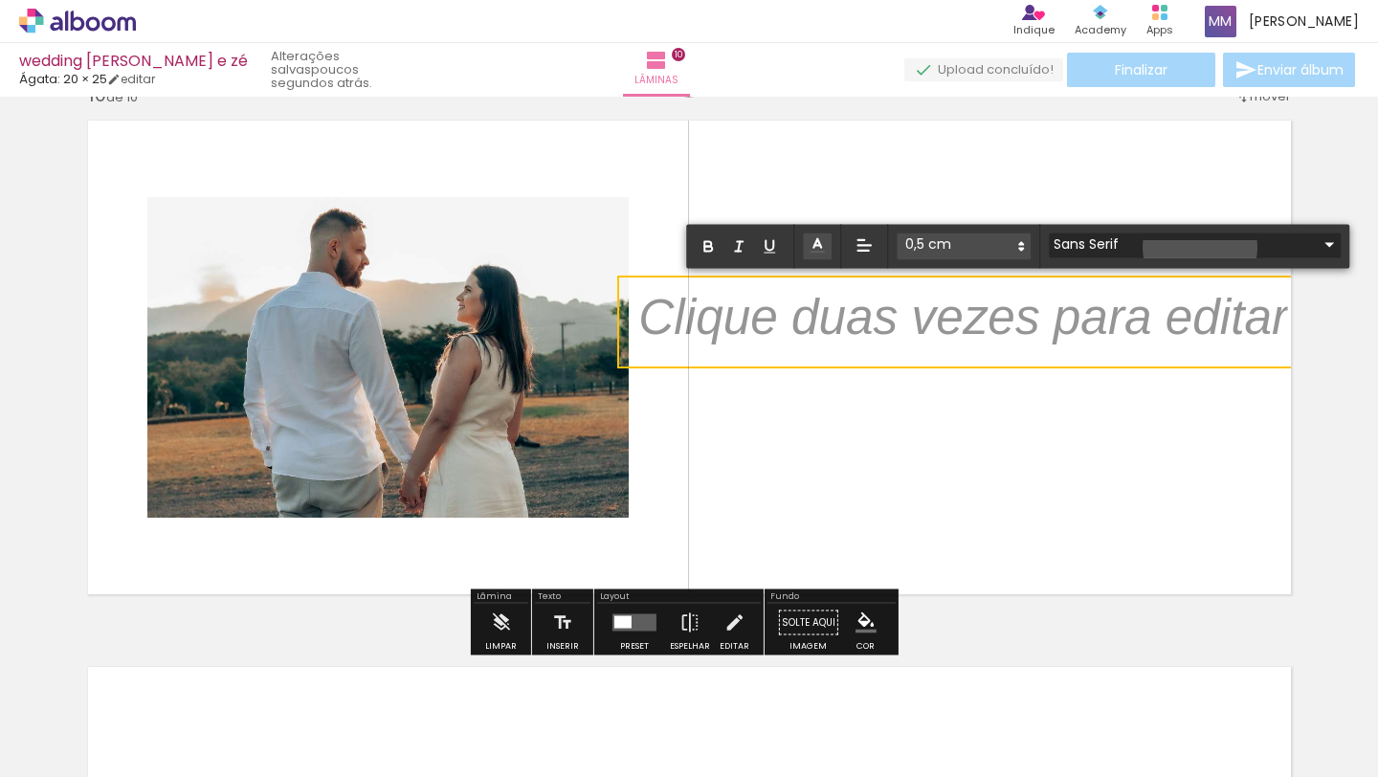
click at [1318, 248] on iron-icon at bounding box center [1329, 244] width 23 height 23
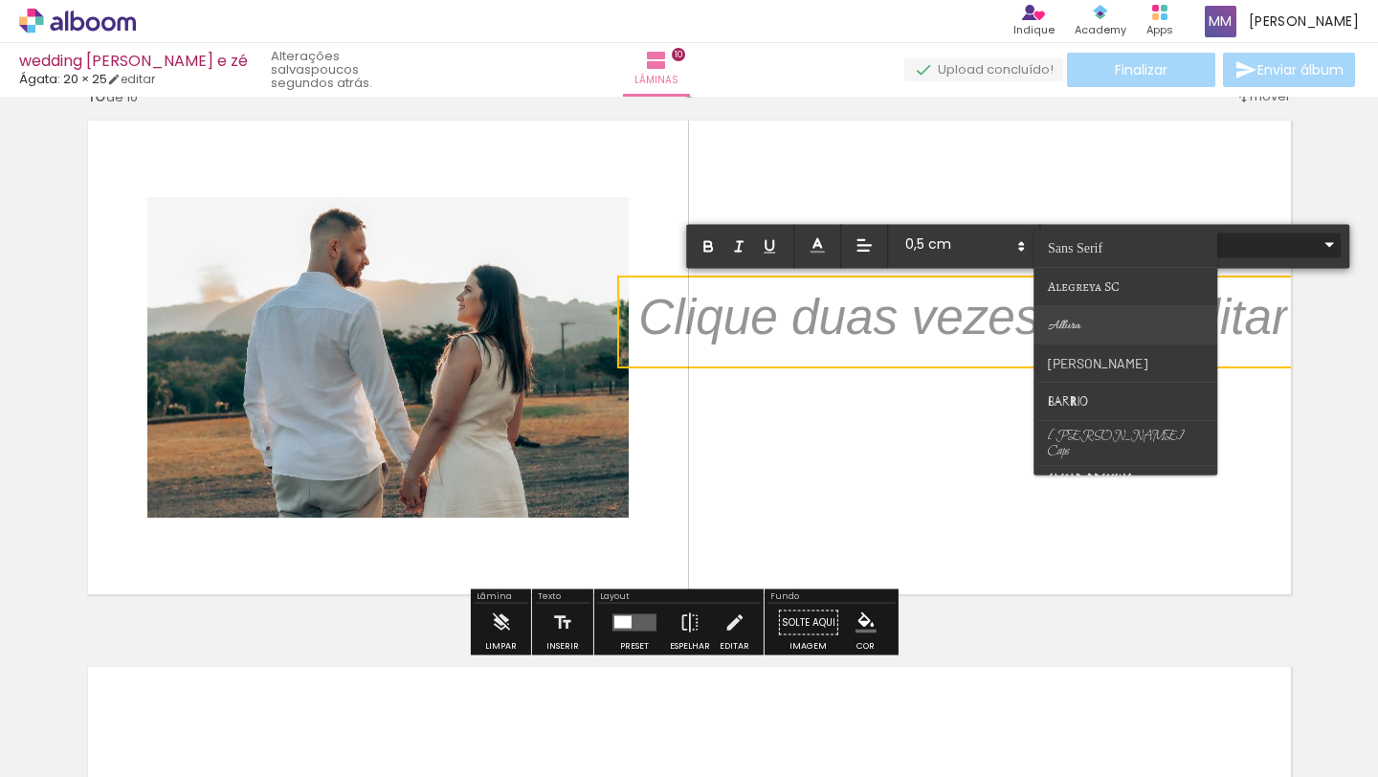
click at [1105, 333] on paper-item at bounding box center [1126, 325] width 184 height 38
type input "Allura"
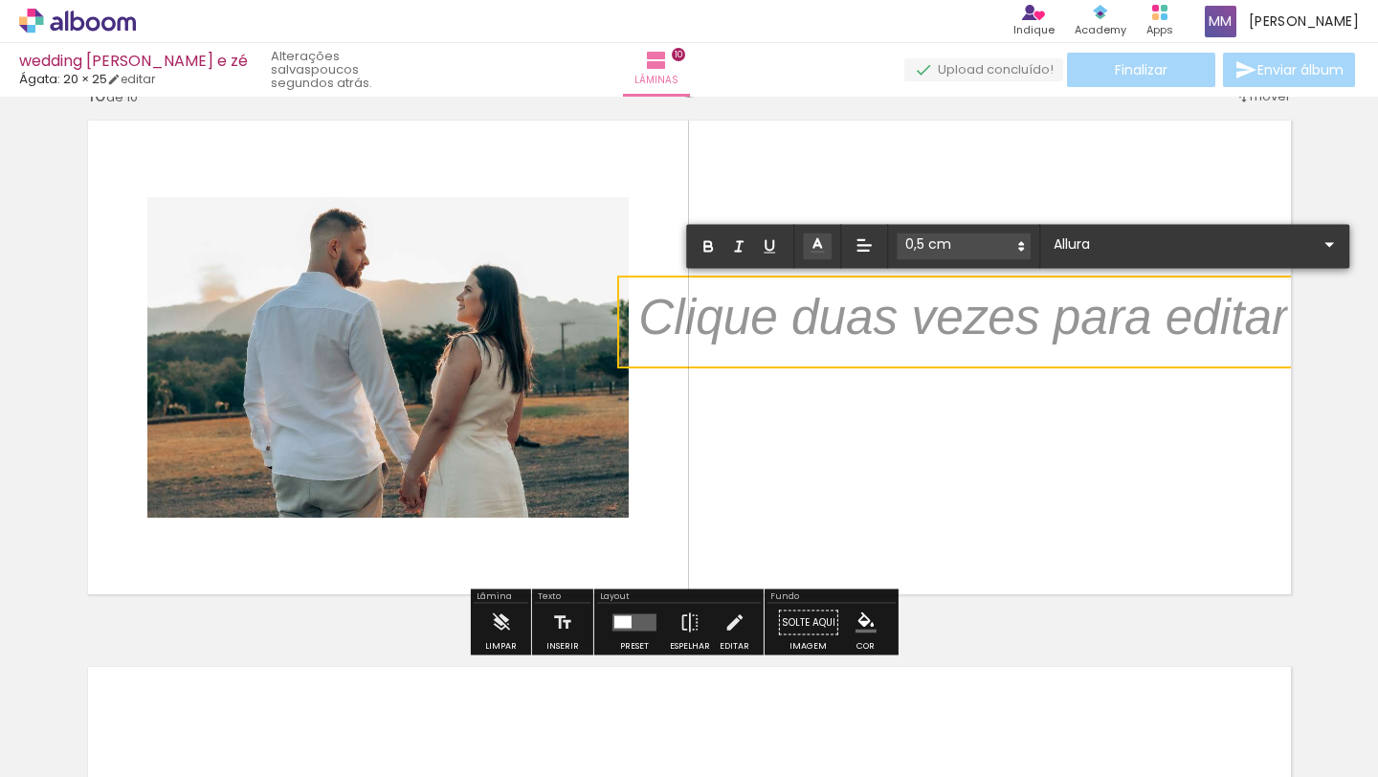
scroll to position [0, 0]
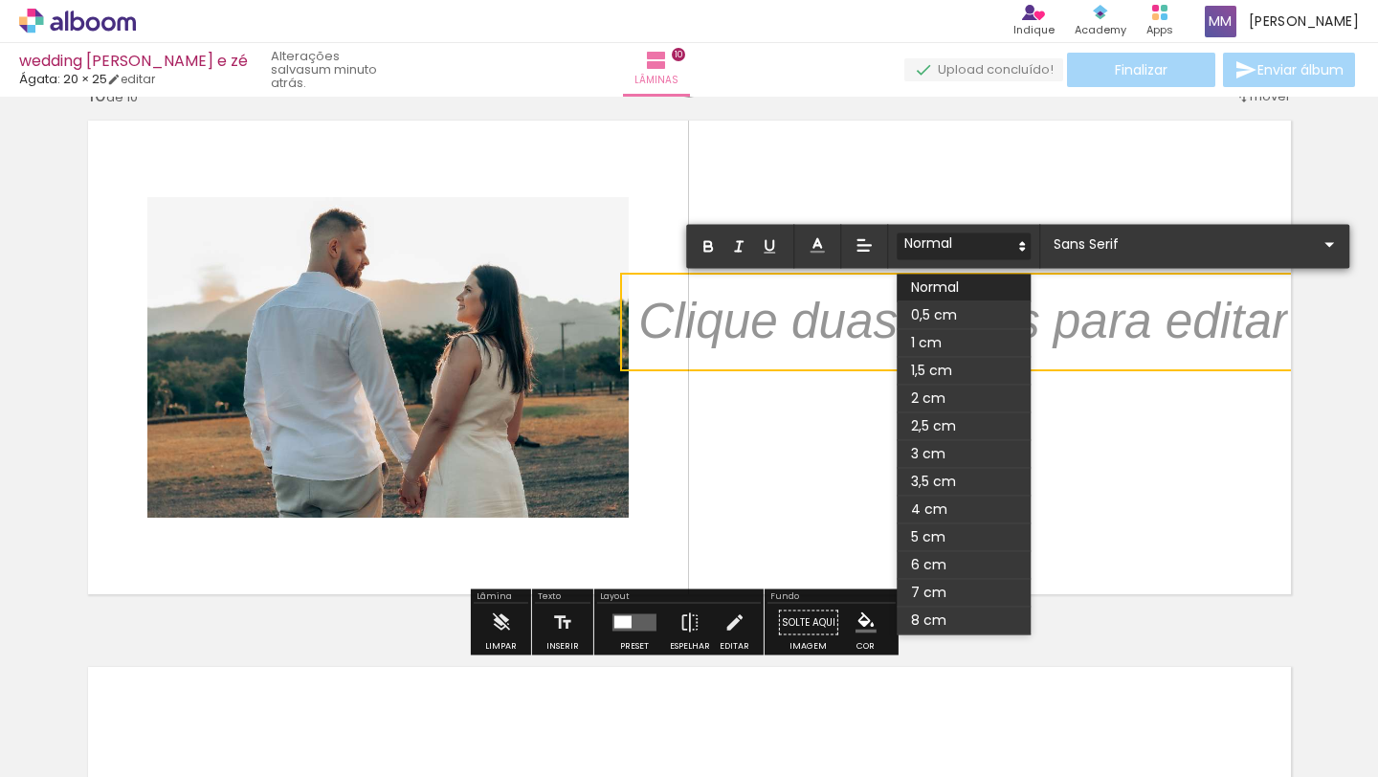
click at [1023, 244] on polygon at bounding box center [1022, 243] width 4 height 2
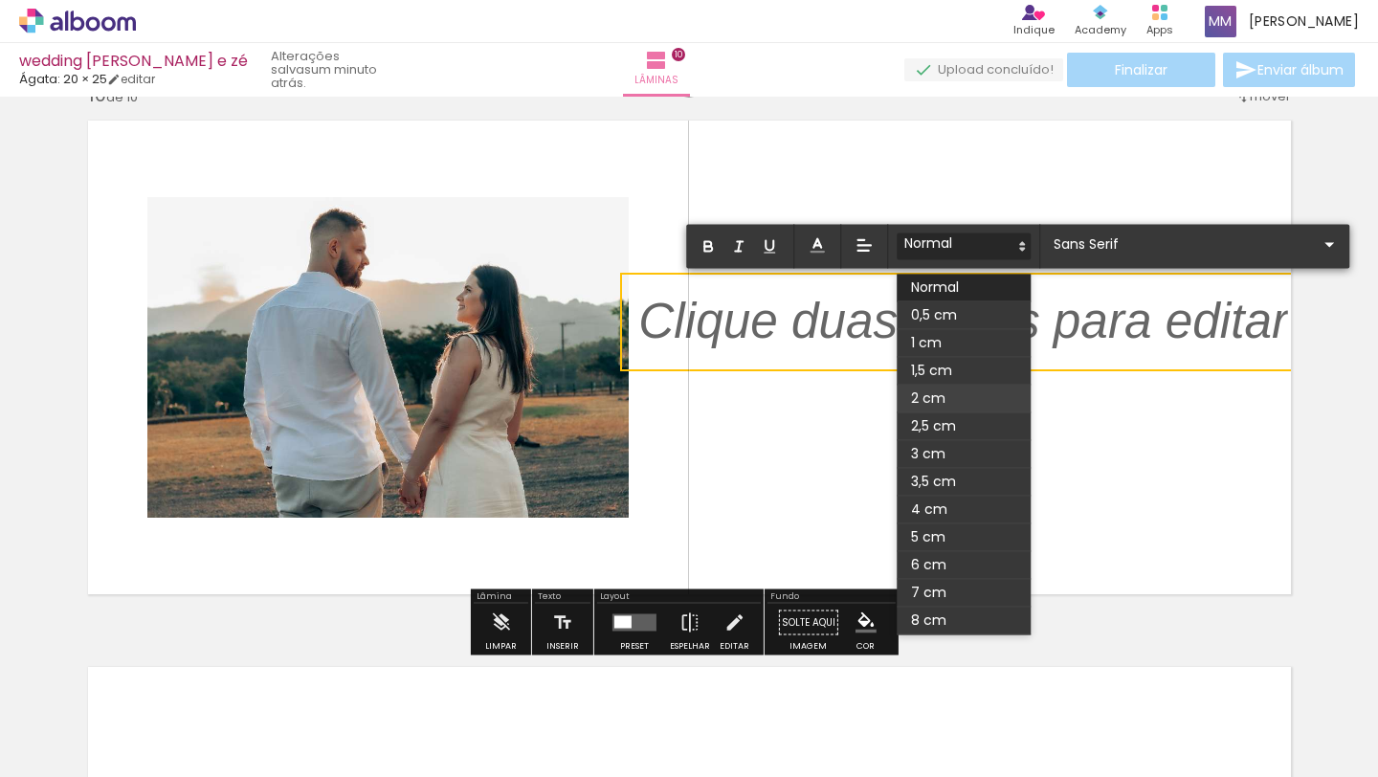
click at [949, 393] on span at bounding box center [964, 399] width 134 height 28
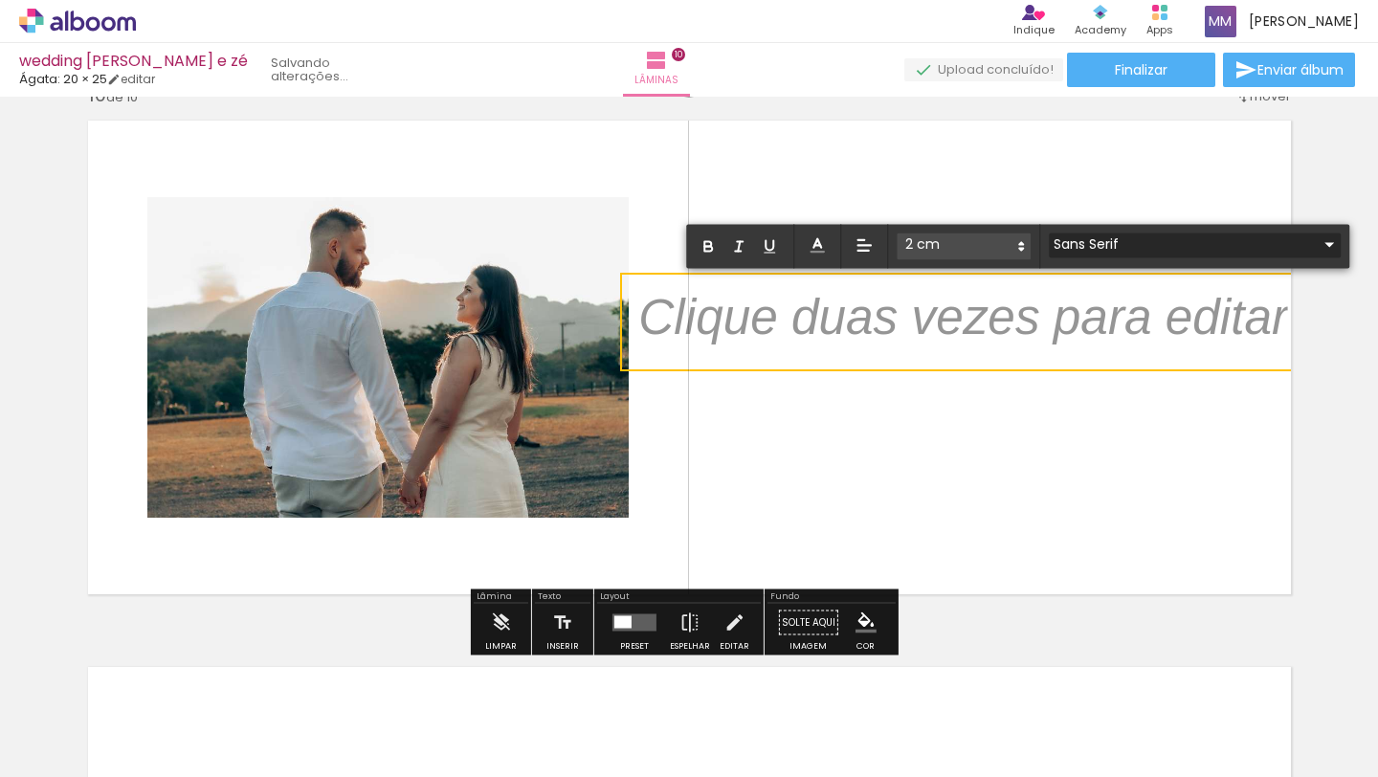
click at [1318, 242] on iron-icon at bounding box center [1329, 244] width 23 height 23
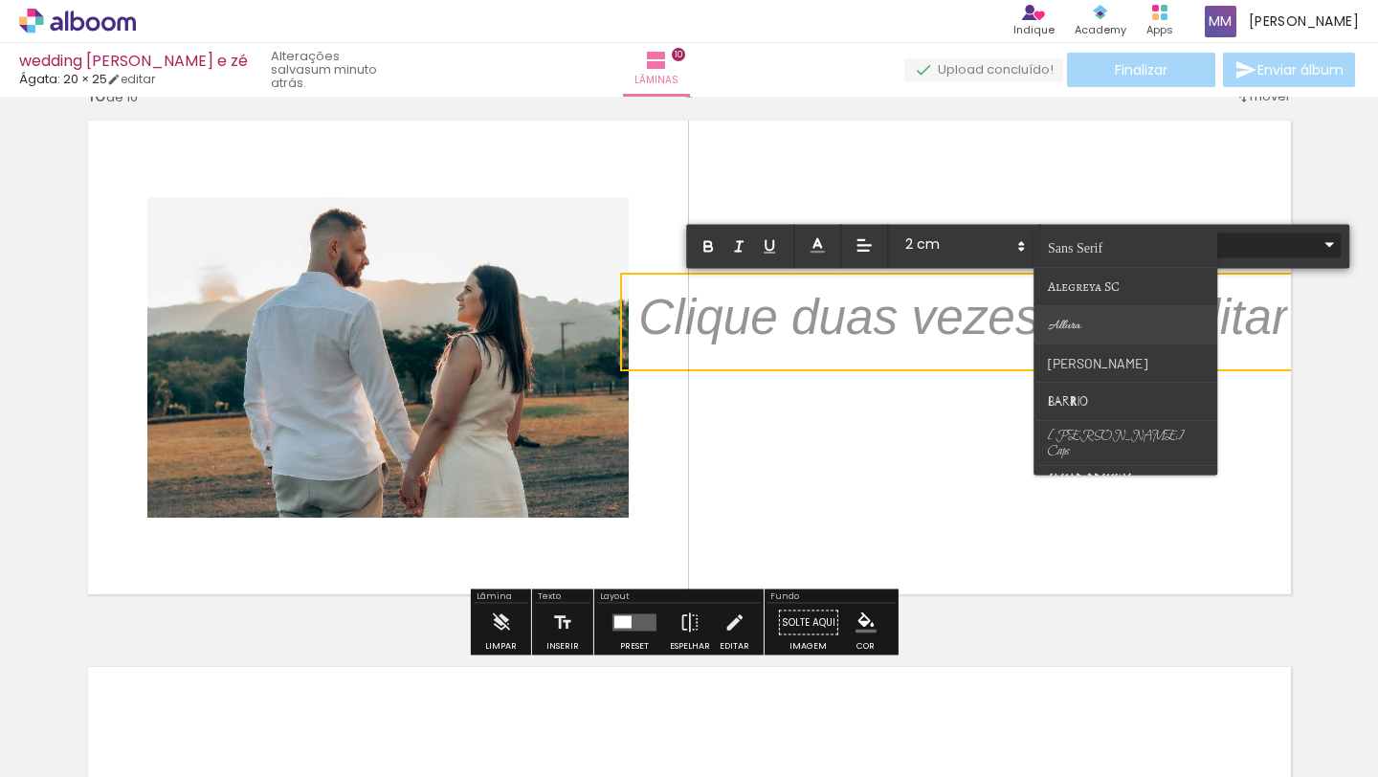
click at [1088, 328] on paper-item at bounding box center [1126, 325] width 184 height 38
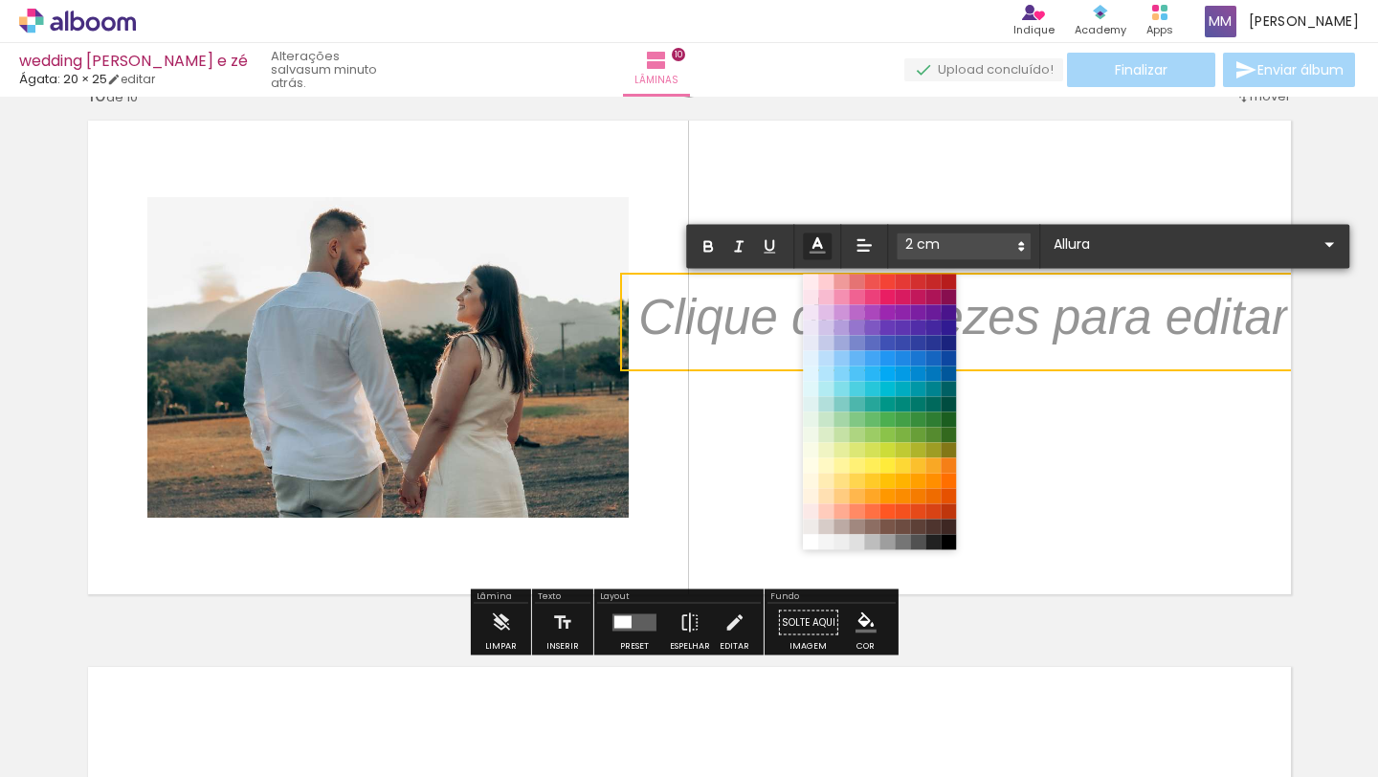
click at [822, 242] on icon at bounding box center [817, 245] width 21 height 21
click at [919, 547] on span at bounding box center [917, 541] width 21 height 21
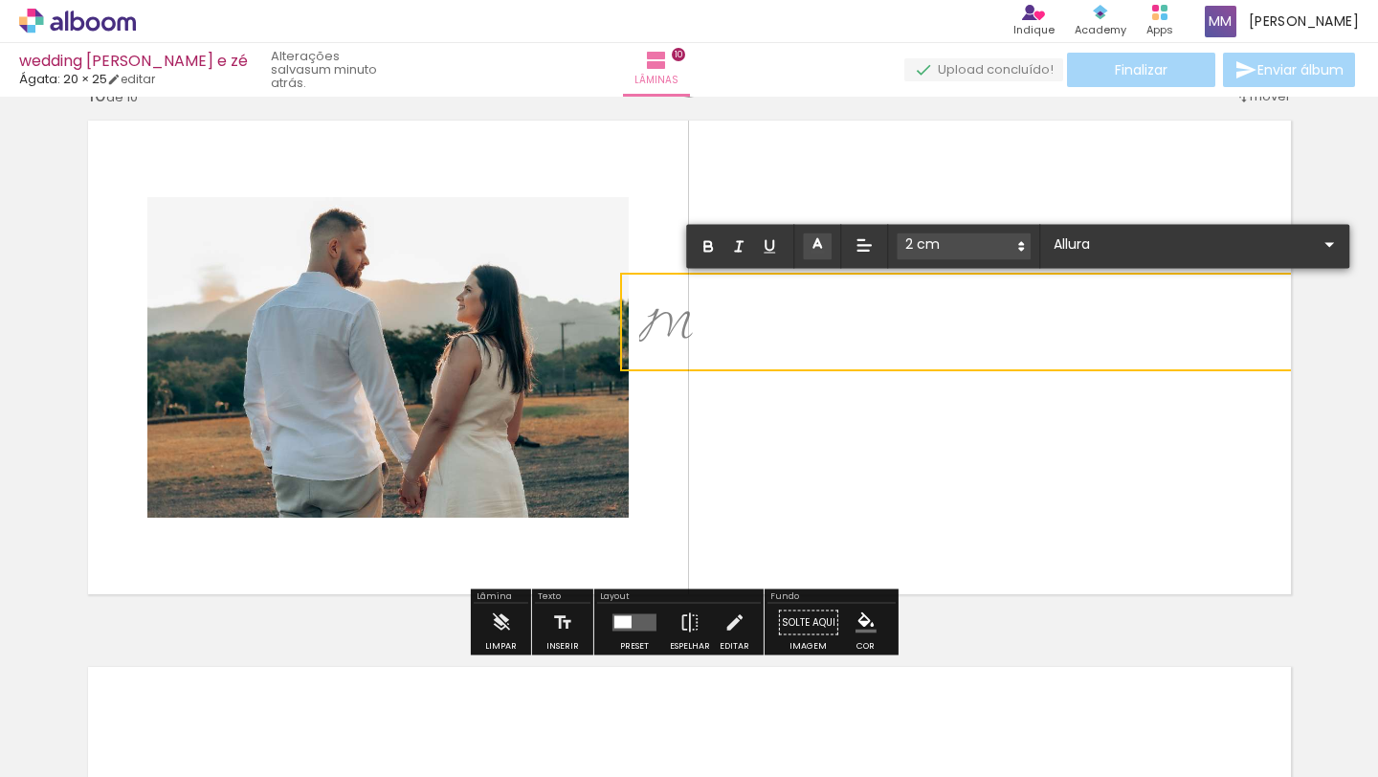
scroll to position [0, 0]
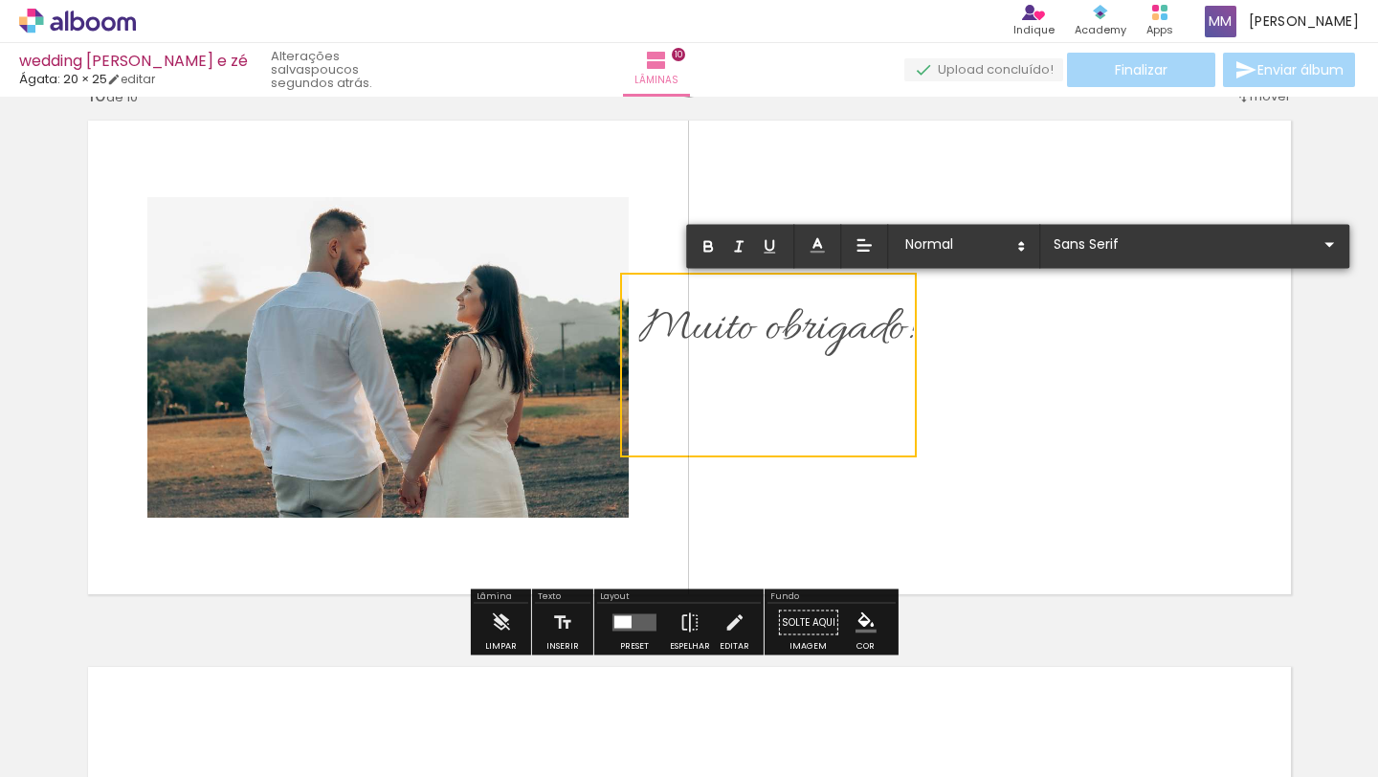
type input "Allura"
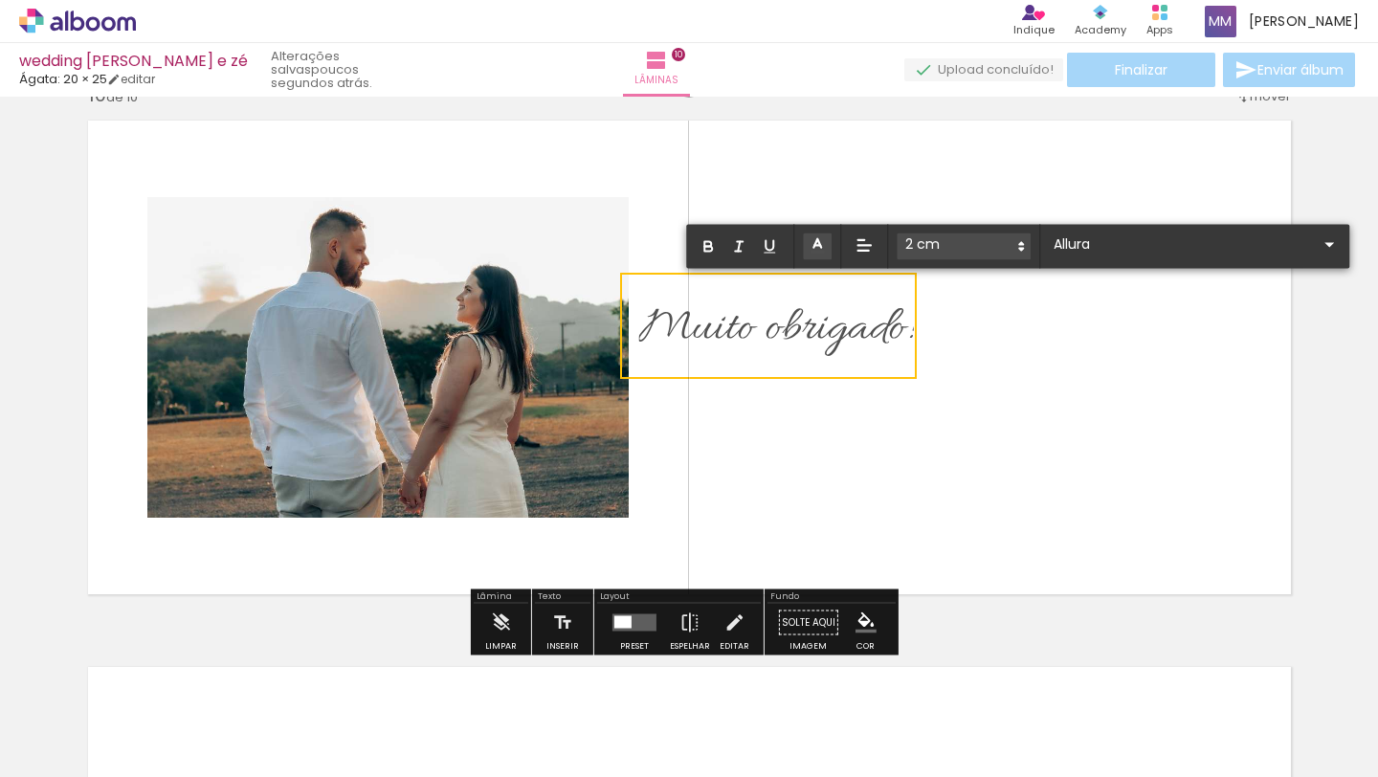
click at [974, 371] on quentale-layouter at bounding box center [690, 357] width 1228 height 499
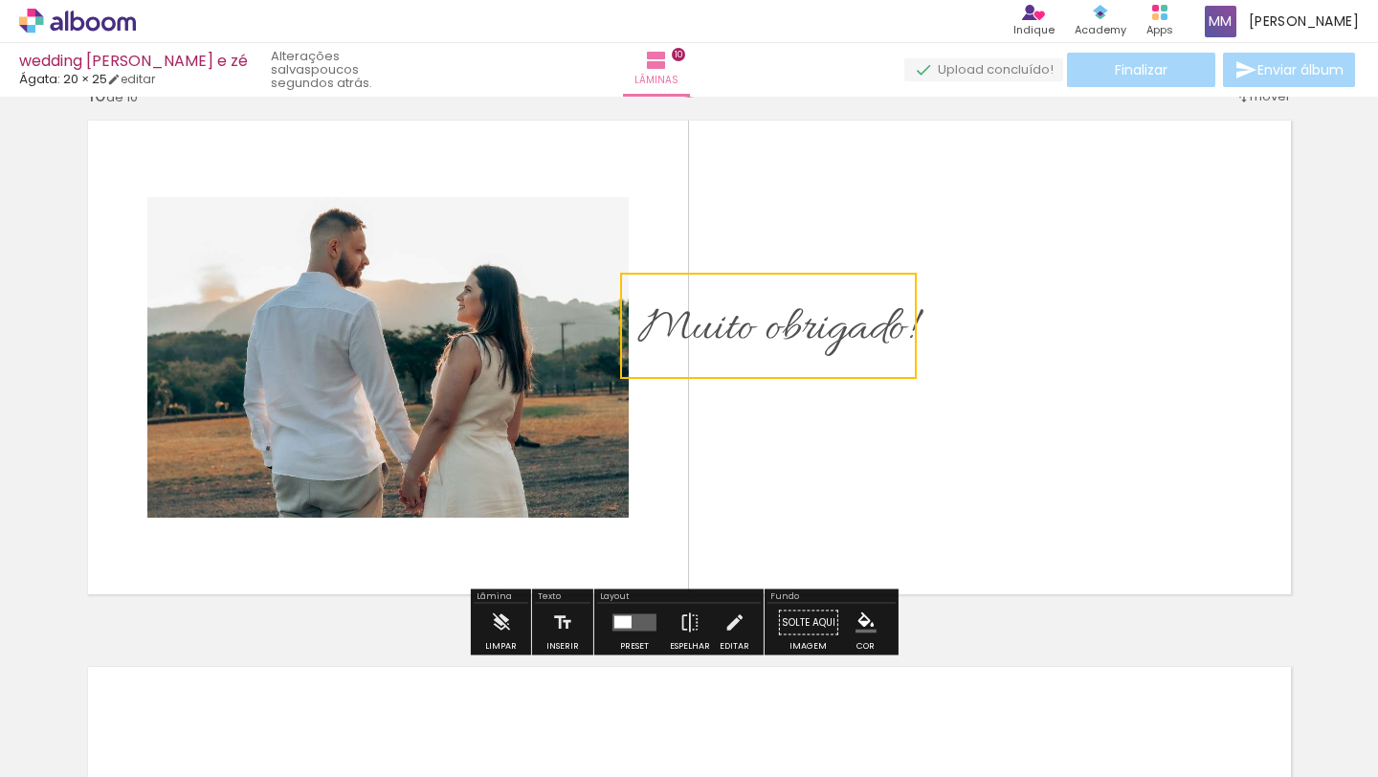
click at [1111, 354] on quentale-layouter at bounding box center [690, 357] width 1228 height 499
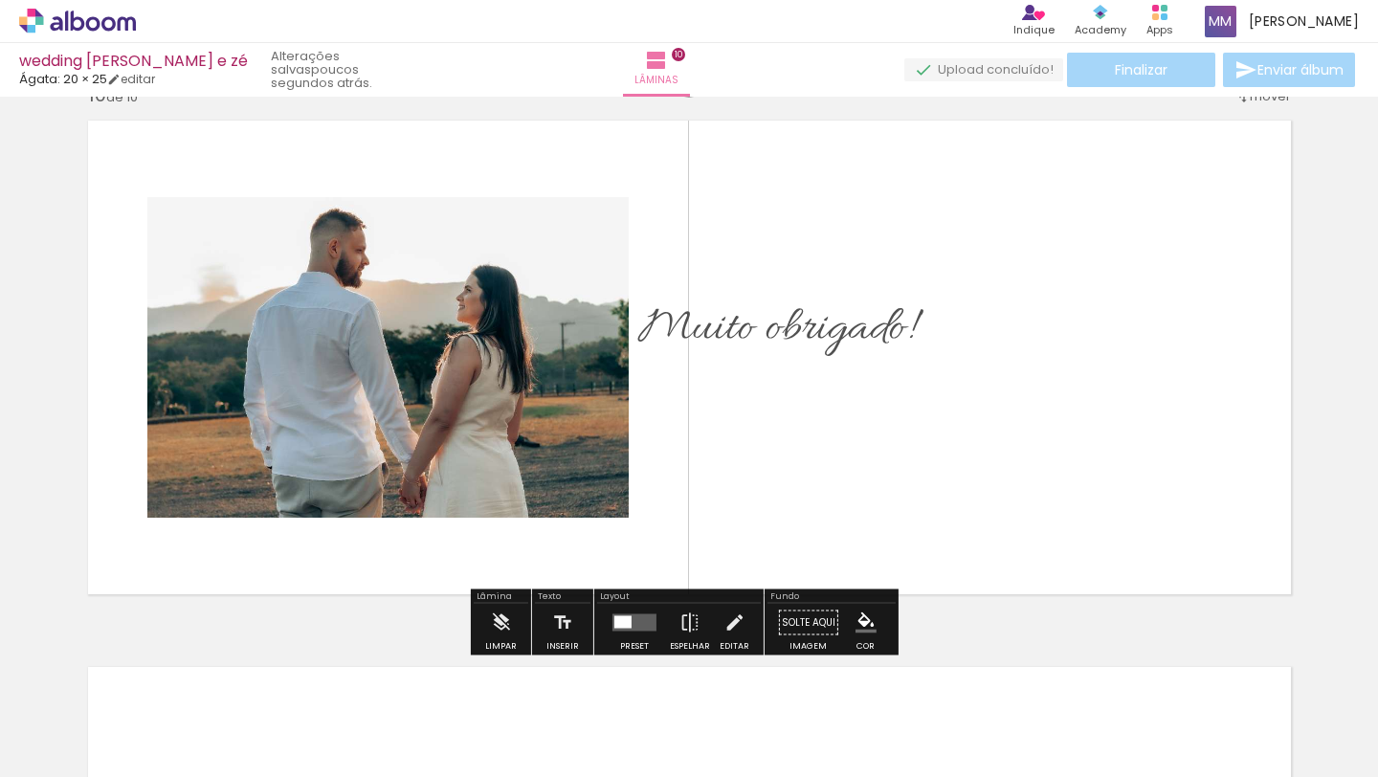
drag, startPoint x: 867, startPoint y: 340, endPoint x: 1055, endPoint y: 346, distance: 187.7
click at [1055, 346] on album-spread "10 de 10" at bounding box center [690, 357] width 1228 height 499
click at [1055, 346] on quentale-layouter at bounding box center [690, 357] width 1228 height 499
drag, startPoint x: 761, startPoint y: 295, endPoint x: 857, endPoint y: 299, distance: 95.8
click at [857, 299] on p "Muito obrigado! ﻿" at bounding box center [775, 326] width 275 height 78
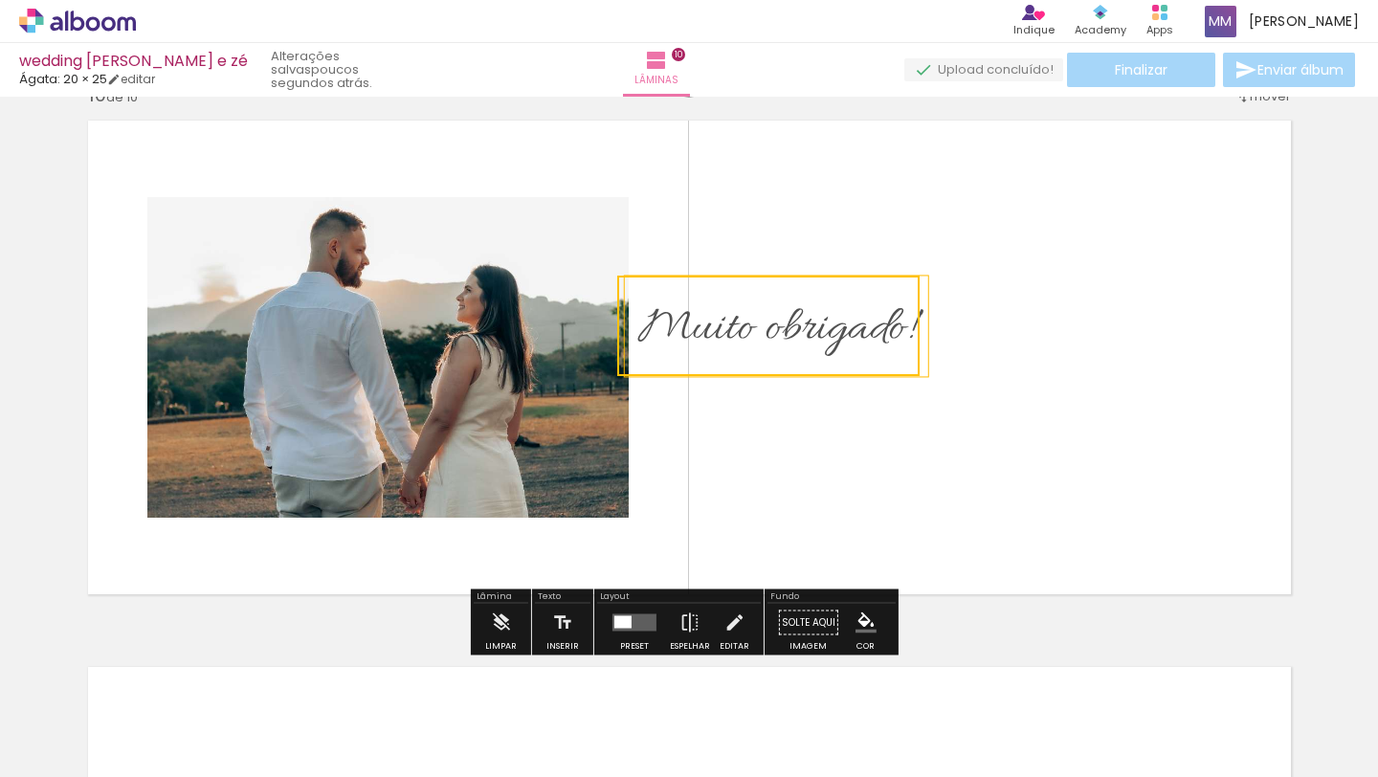
click at [1019, 300] on quentale-layouter at bounding box center [690, 357] width 1228 height 499
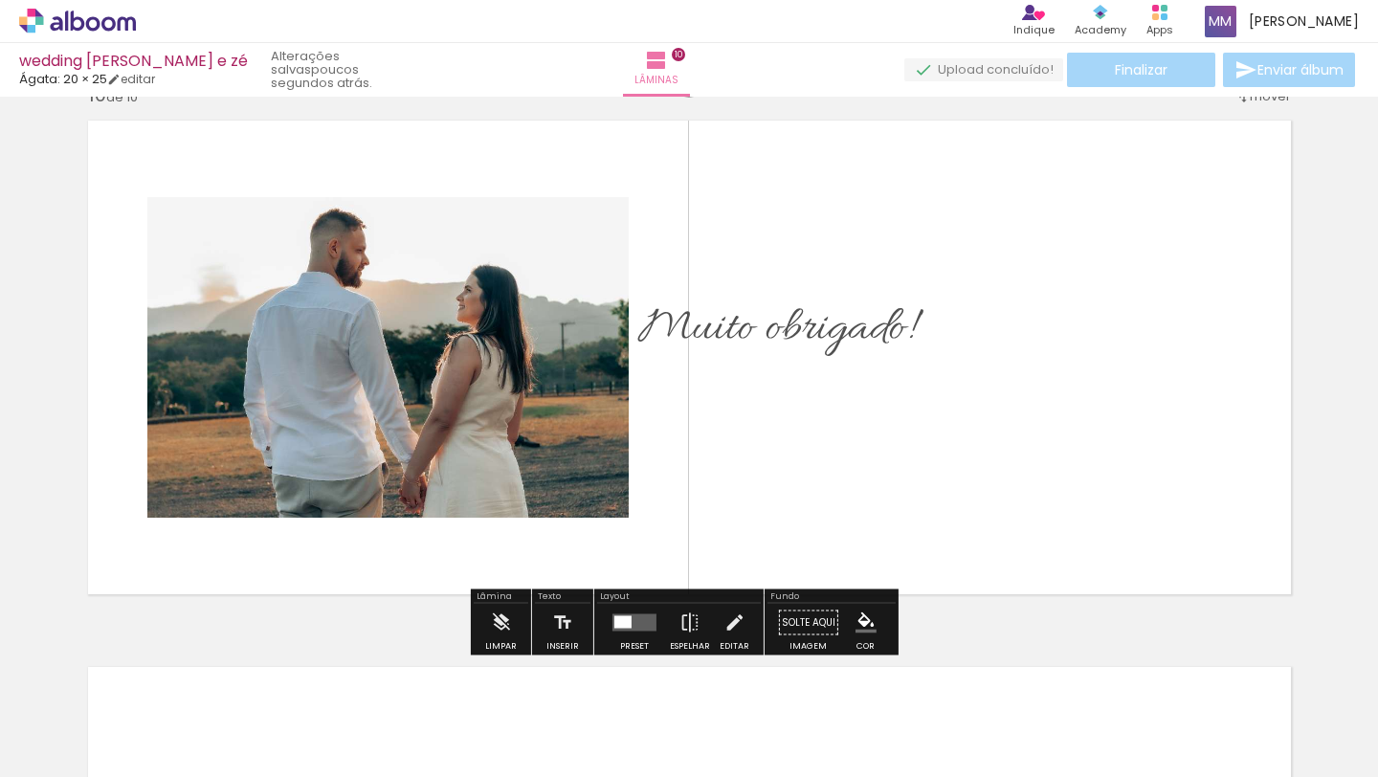
drag, startPoint x: 753, startPoint y: 305, endPoint x: 778, endPoint y: 320, distance: 28.7
click at [777, 320] on span "Muito obrigado!" at bounding box center [775, 329] width 275 height 61
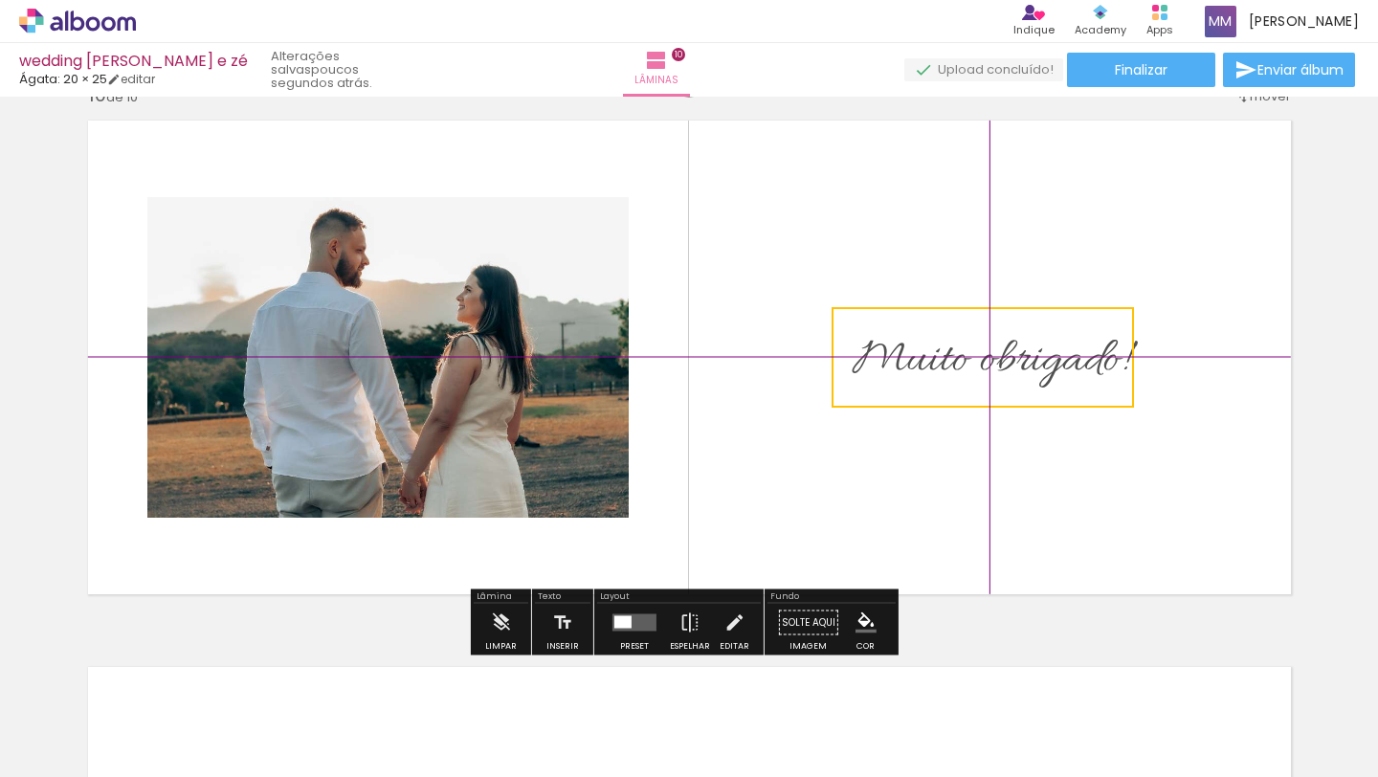
drag, startPoint x: 794, startPoint y: 313, endPoint x: 996, endPoint y: 348, distance: 205.0
click at [978, 330] on quentale-selection at bounding box center [983, 357] width 302 height 101
click at [1139, 490] on quentale-layouter at bounding box center [690, 357] width 1228 height 499
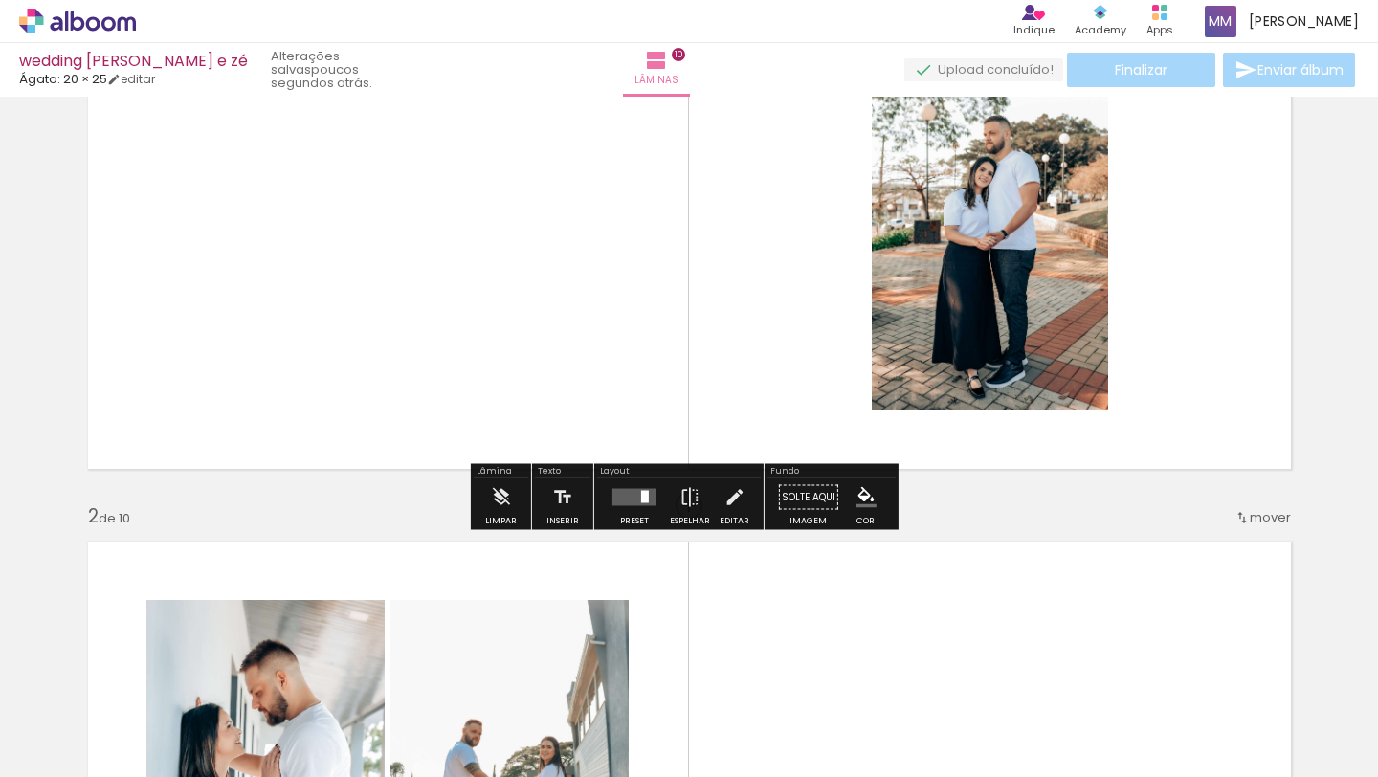
scroll to position [57, 0]
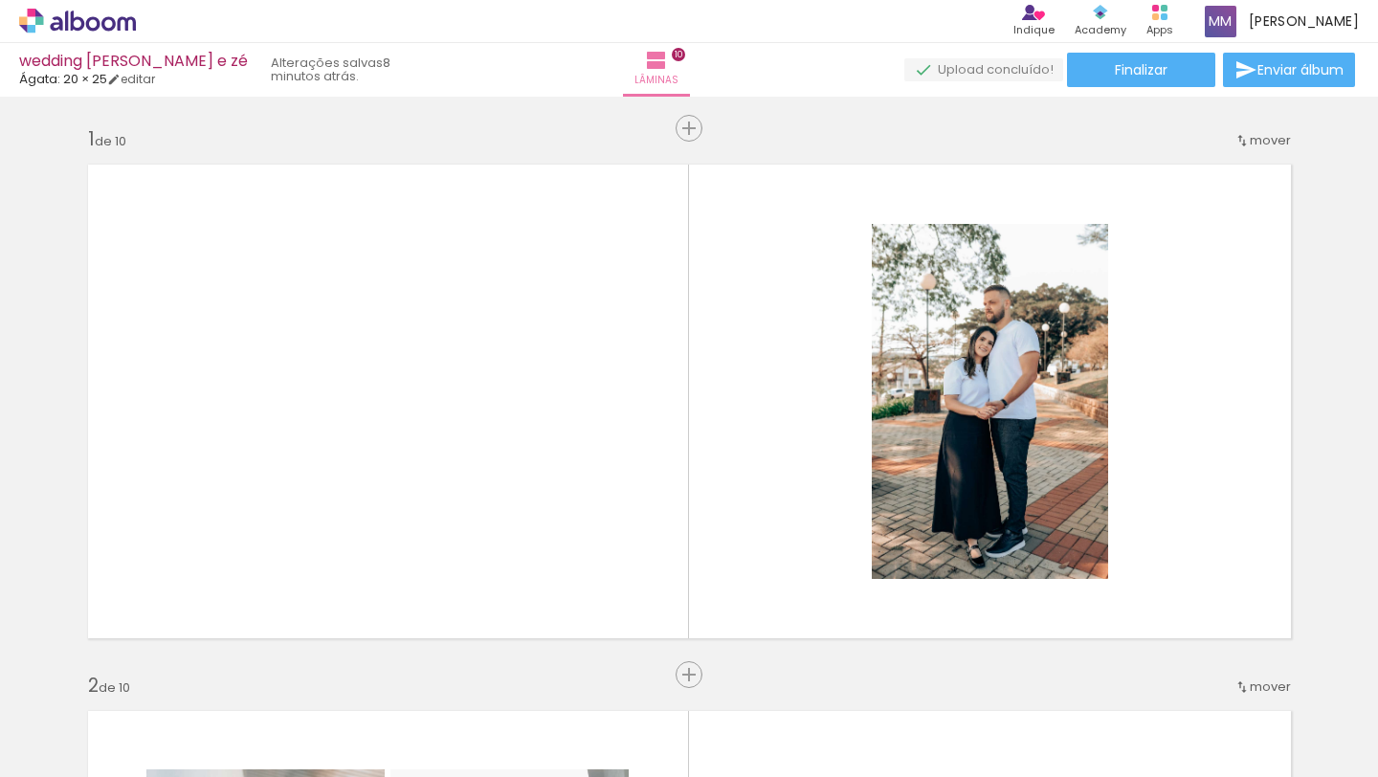
scroll to position [0, 4037]
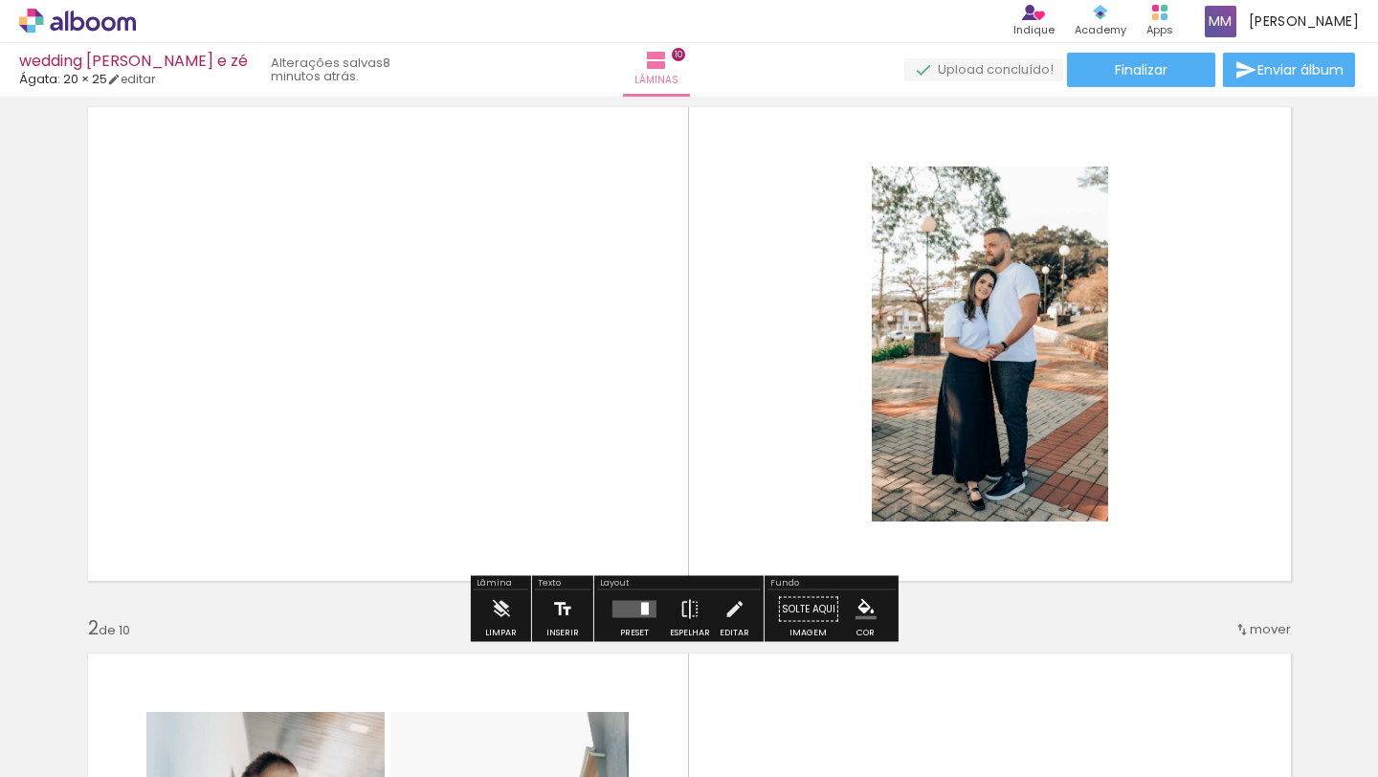
click at [561, 610] on iron-icon at bounding box center [562, 610] width 21 height 38
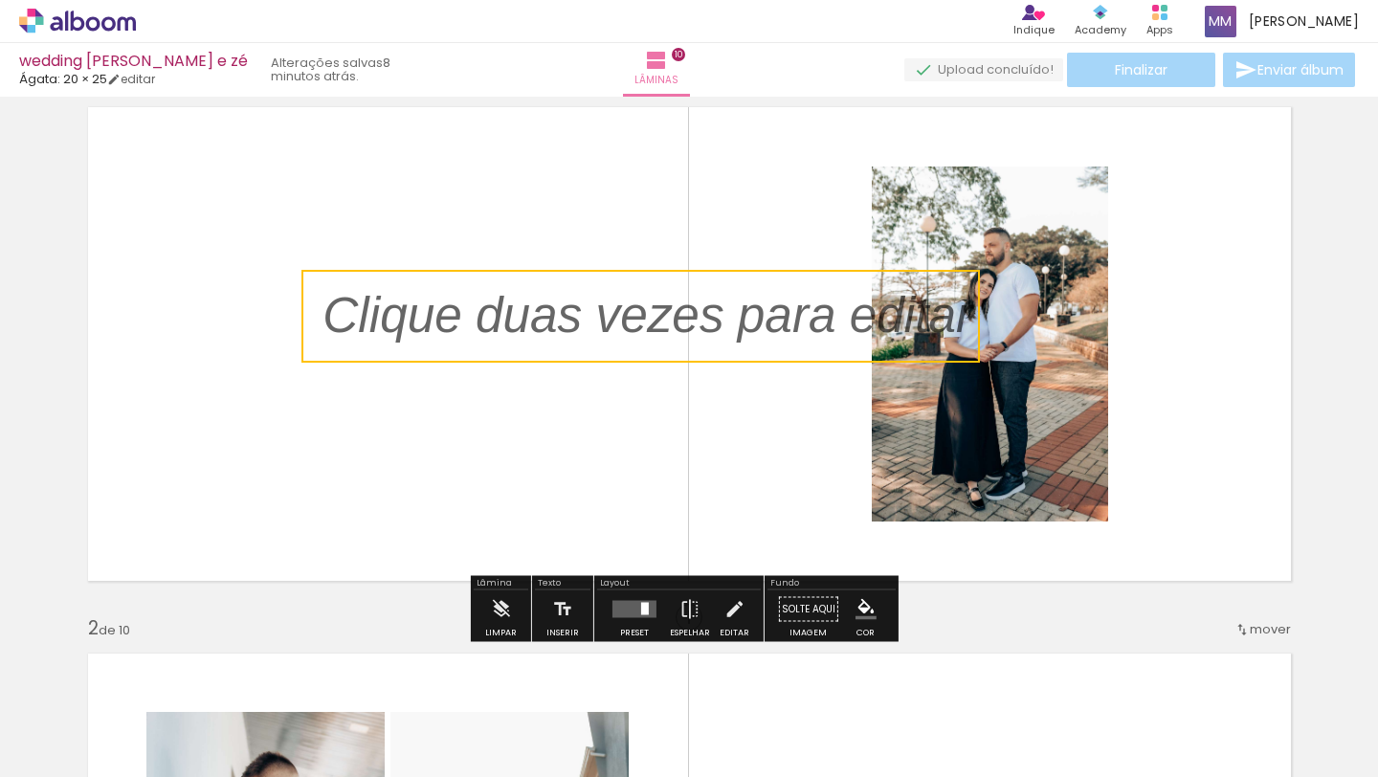
click at [599, 324] on quentale-selection at bounding box center [641, 316] width 679 height 93
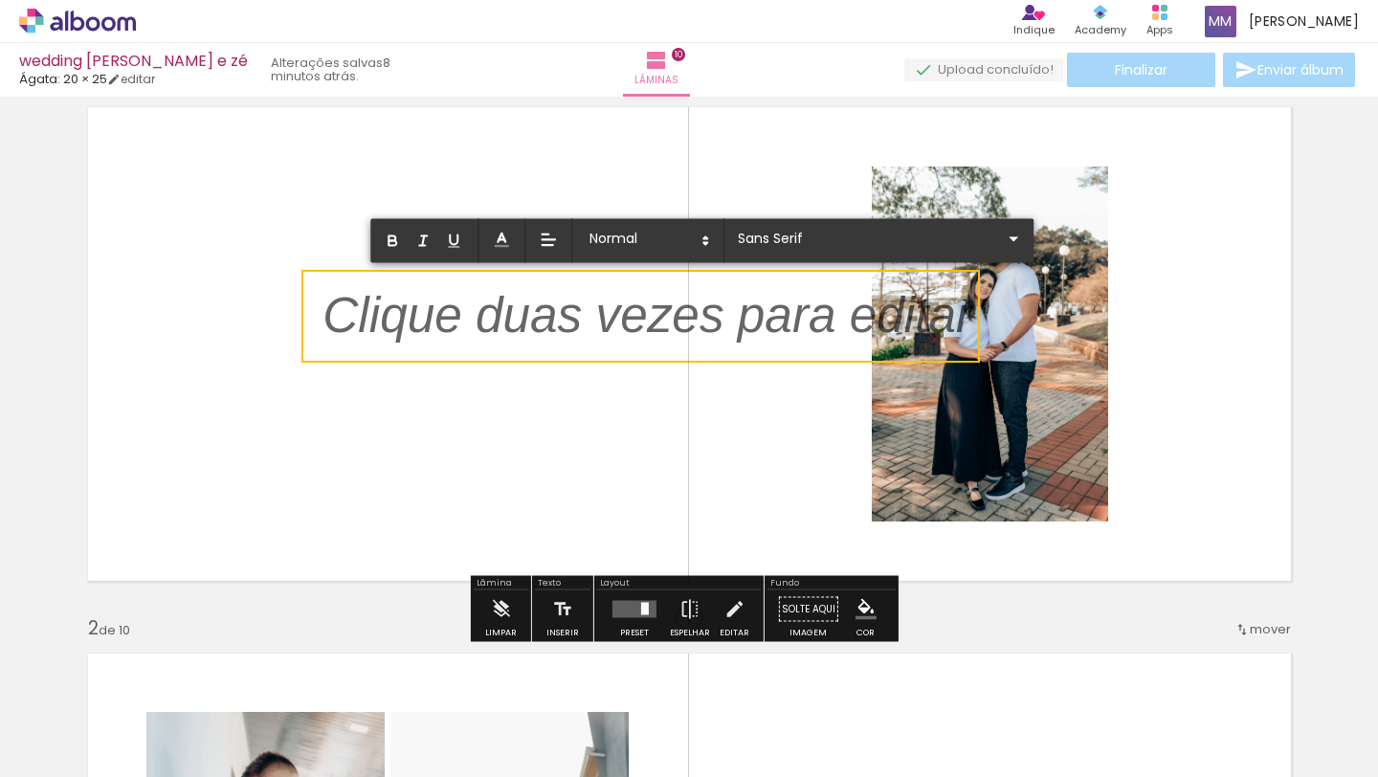
click at [599, 324] on p at bounding box center [648, 328] width 650 height 70
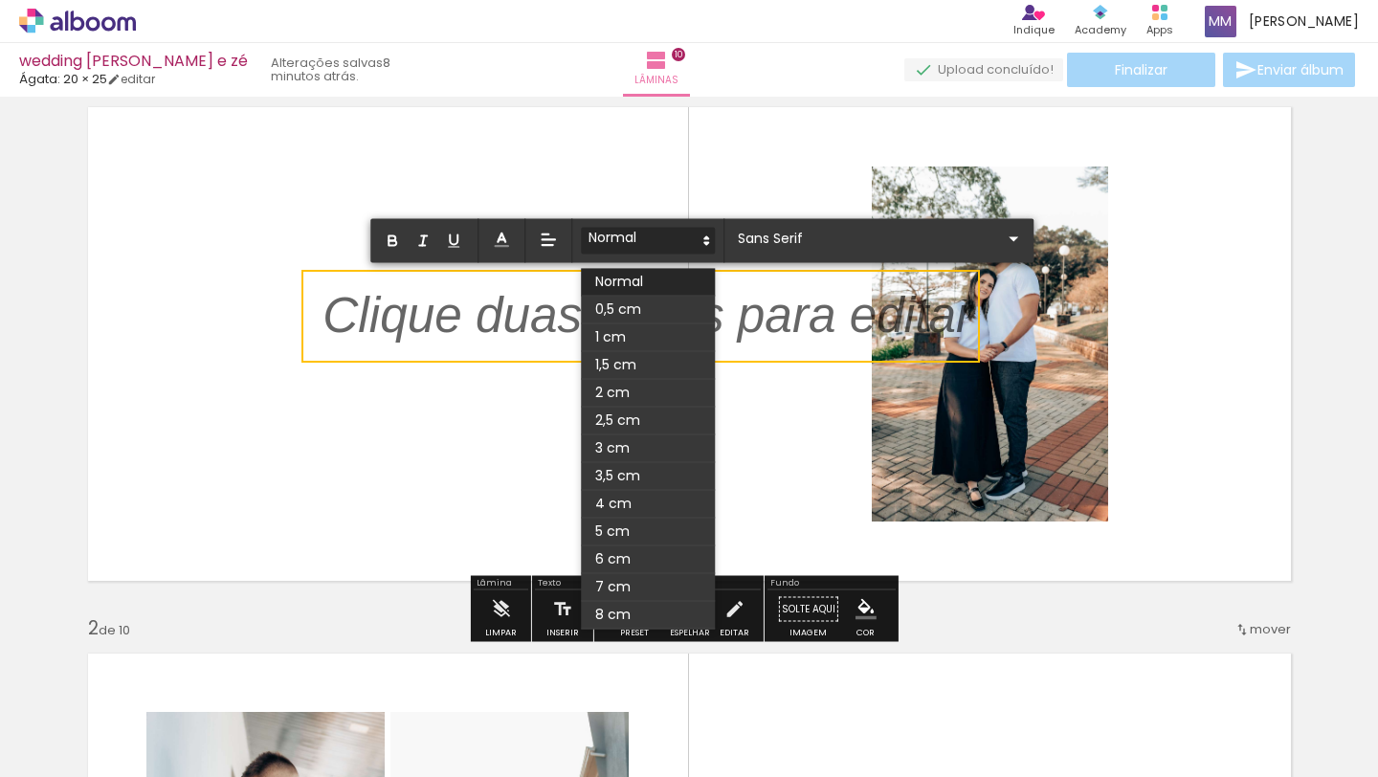
click at [703, 245] on icon at bounding box center [706, 240] width 17 height 17
click at [630, 360] on span at bounding box center [648, 365] width 134 height 28
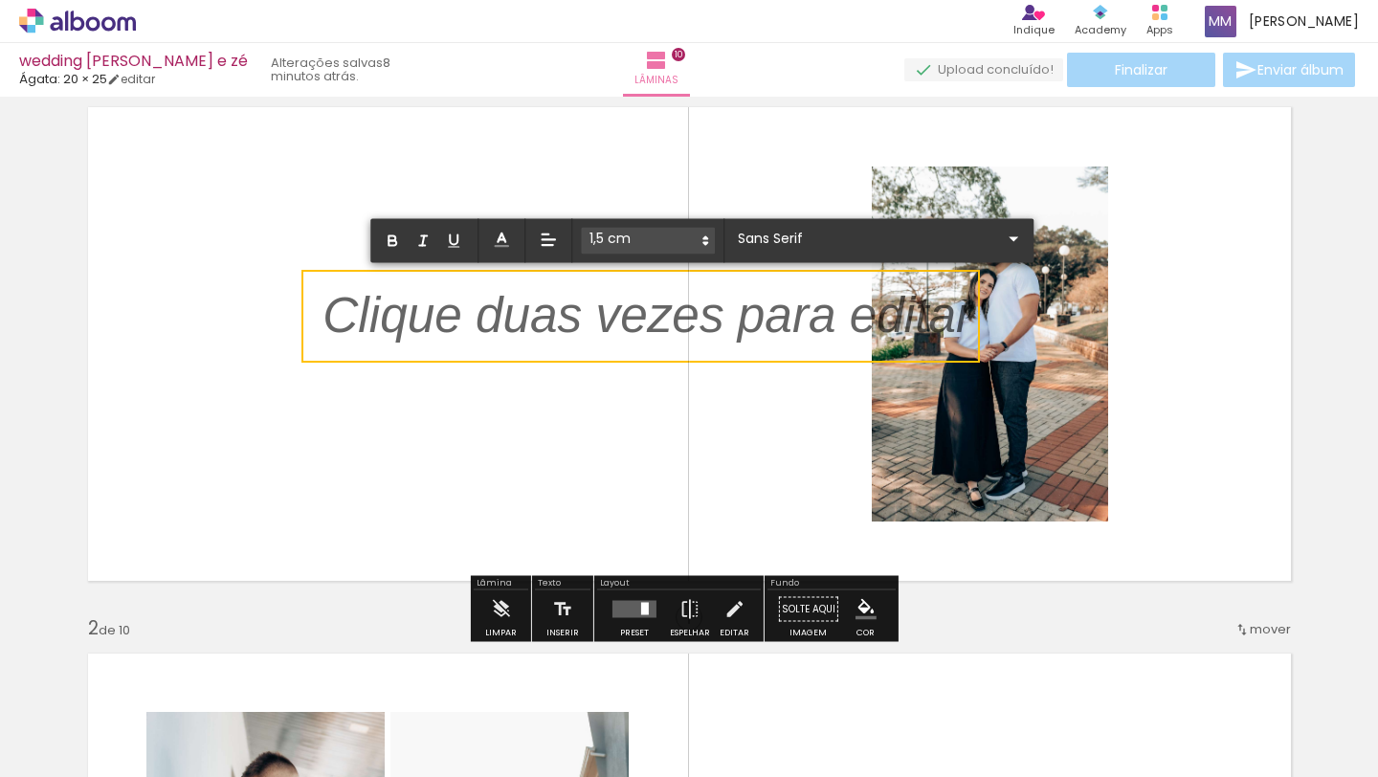
scroll to position [4, 0]
click at [502, 241] on icon at bounding box center [501, 239] width 19 height 19
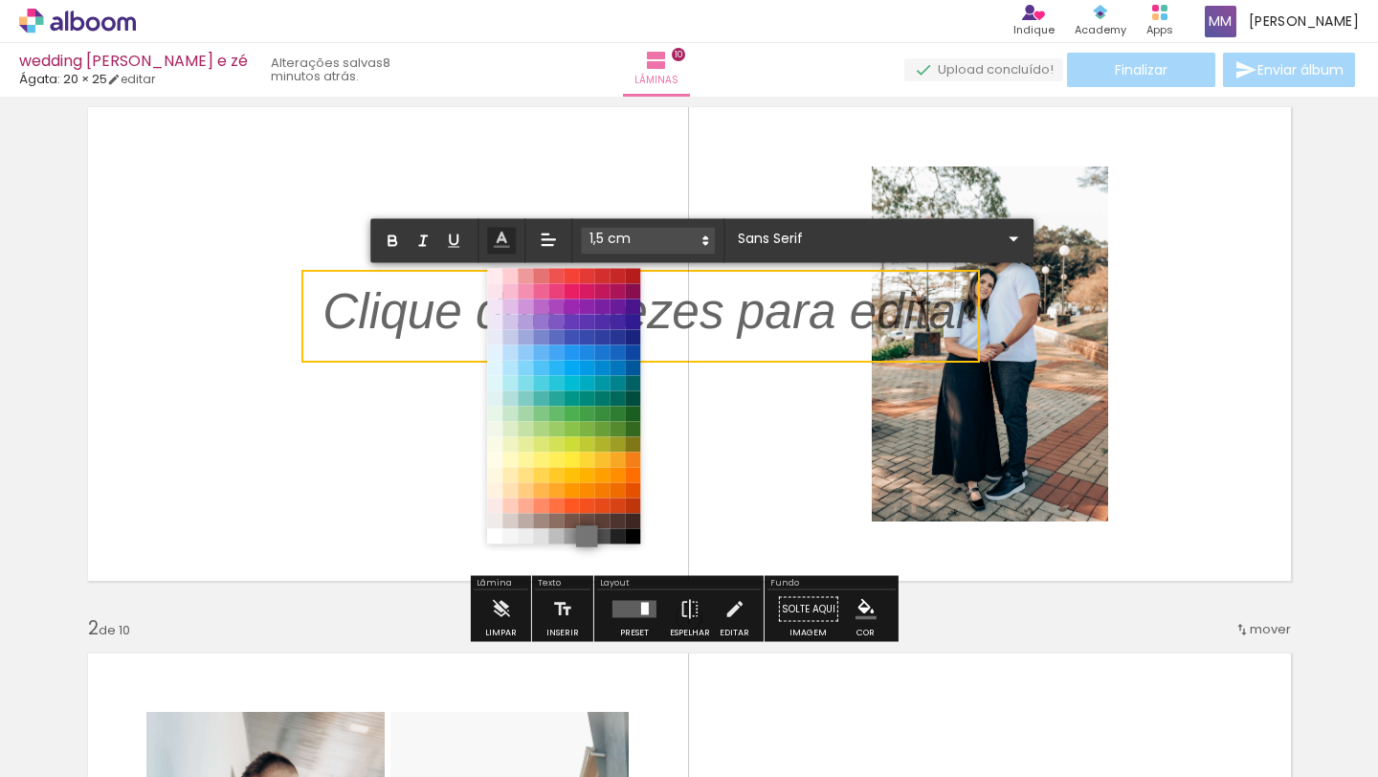
click at [589, 531] on span at bounding box center [586, 535] width 21 height 21
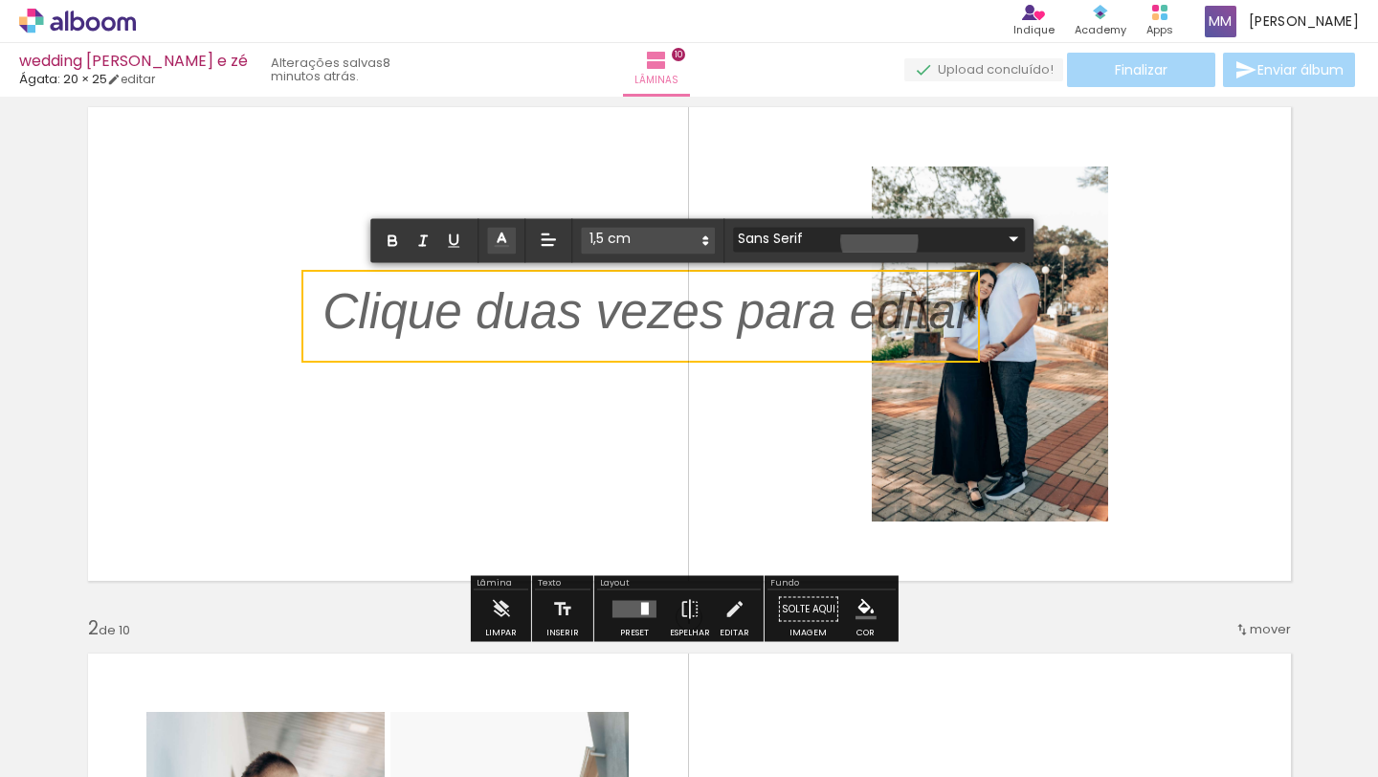
click at [1002, 241] on iron-icon at bounding box center [1013, 238] width 23 height 23
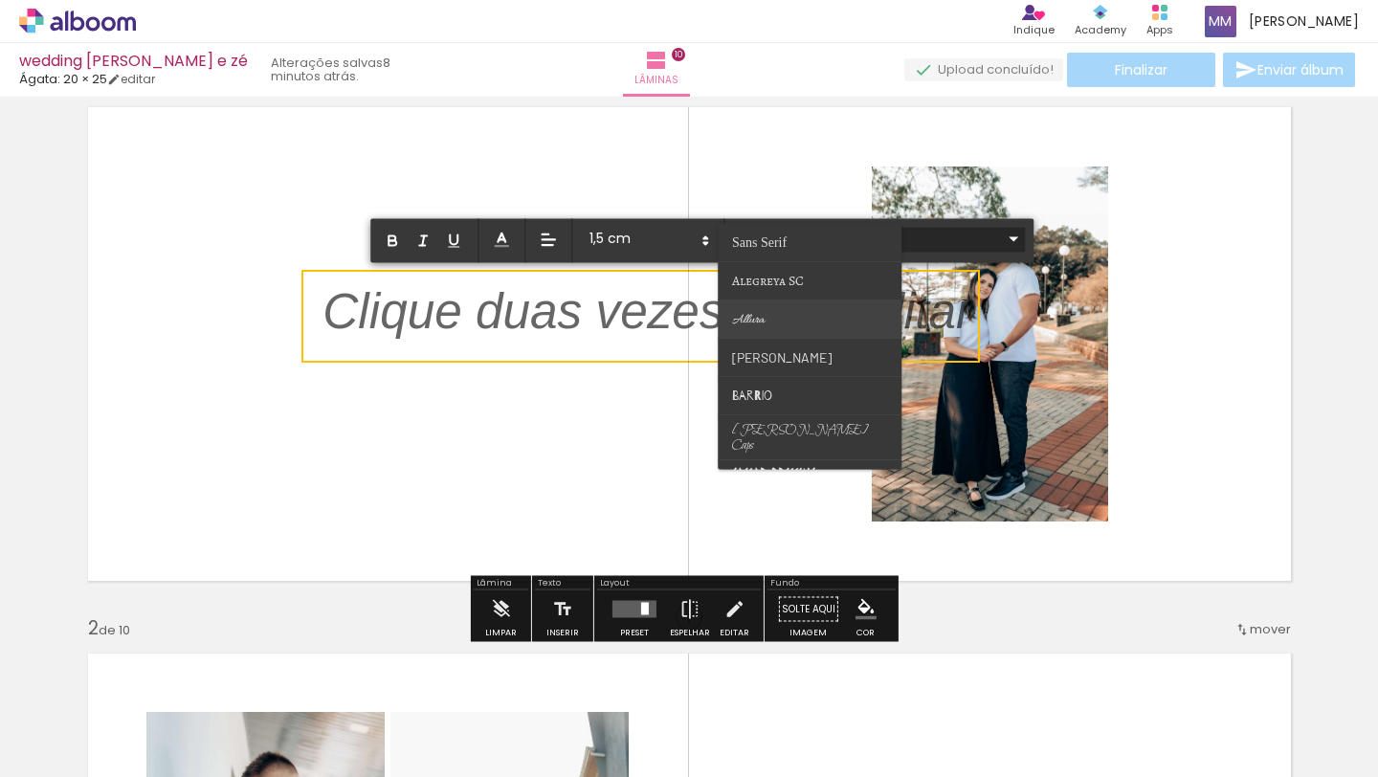
click at [815, 324] on paper-item at bounding box center [810, 320] width 184 height 38
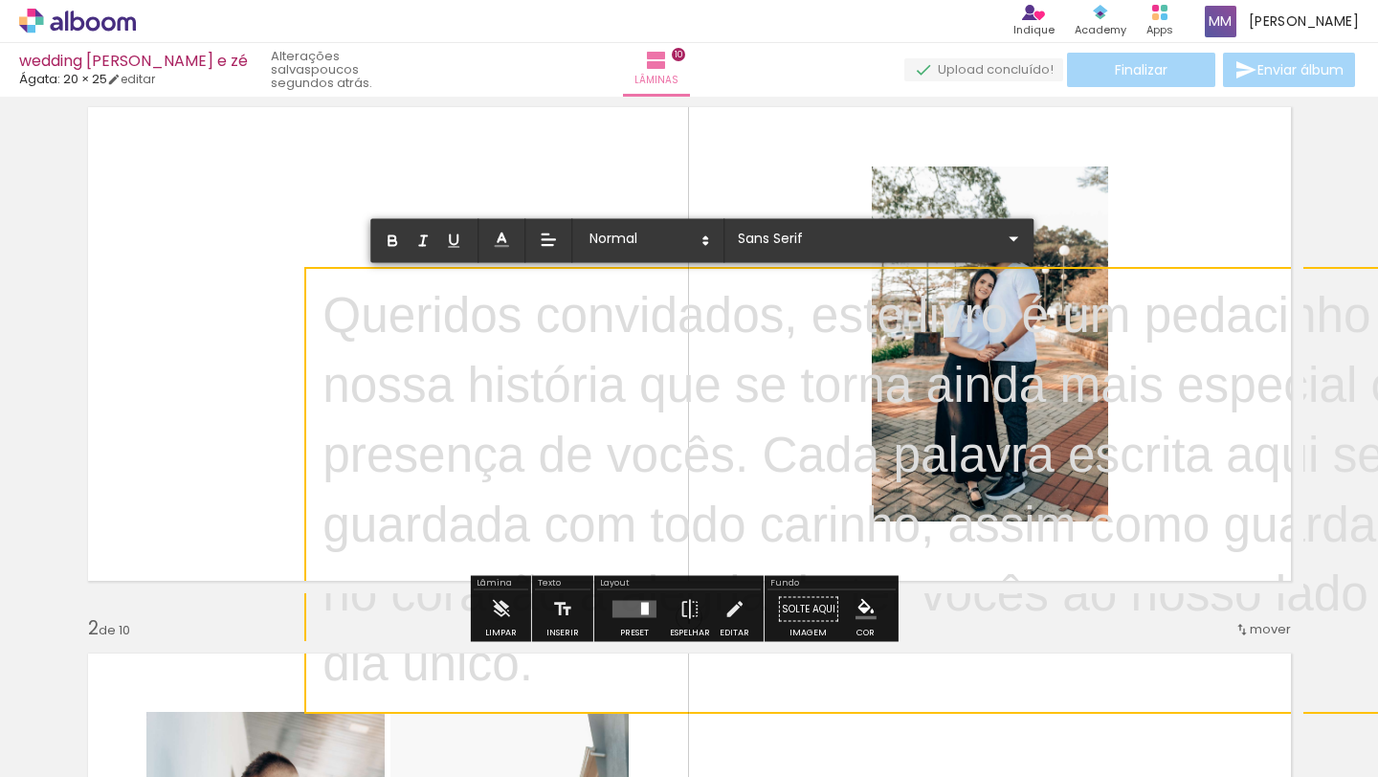
scroll to position [0, 0]
click at [294, 213] on quentale-layouter at bounding box center [690, 344] width 1228 height 499
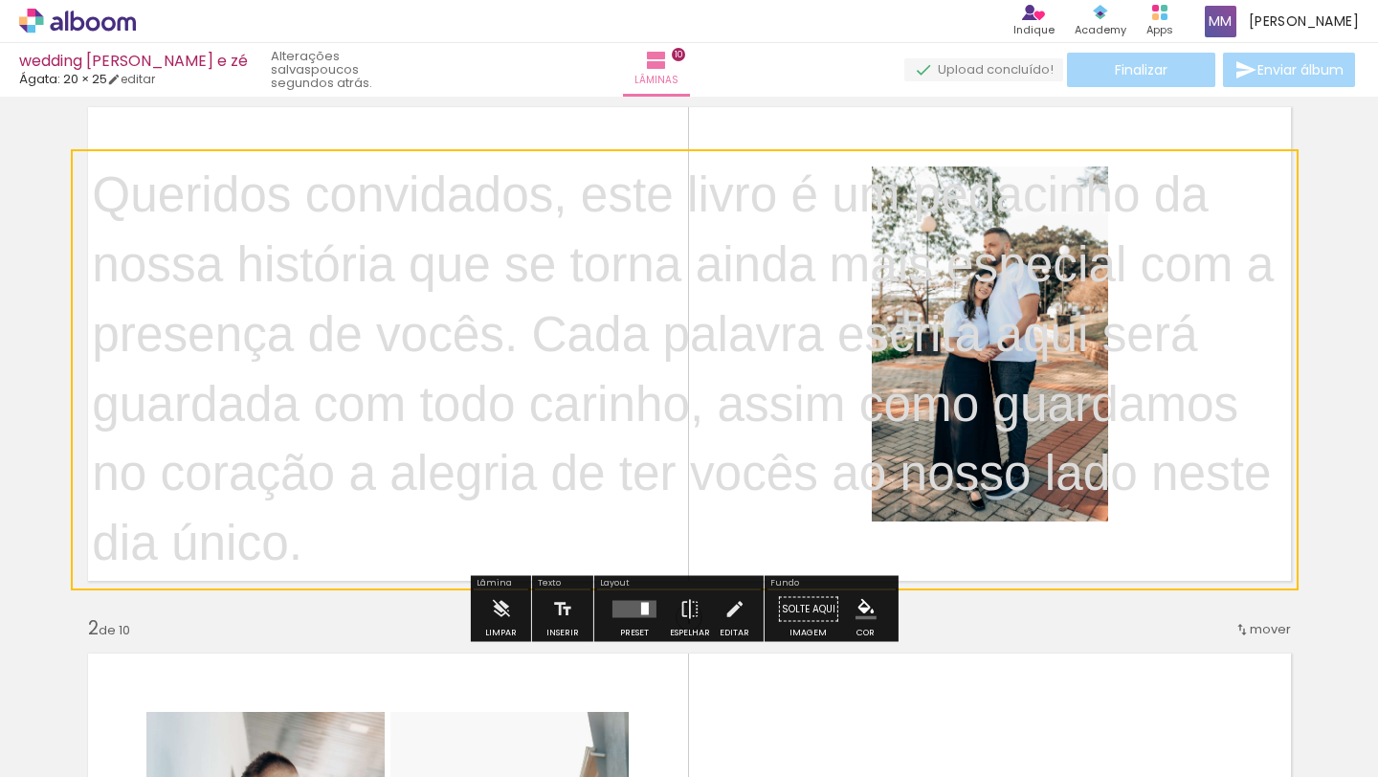
drag, startPoint x: 412, startPoint y: 319, endPoint x: 353, endPoint y: 266, distance: 78.6
click at [339, 262] on quentale-selection at bounding box center [685, 369] width 1228 height 441
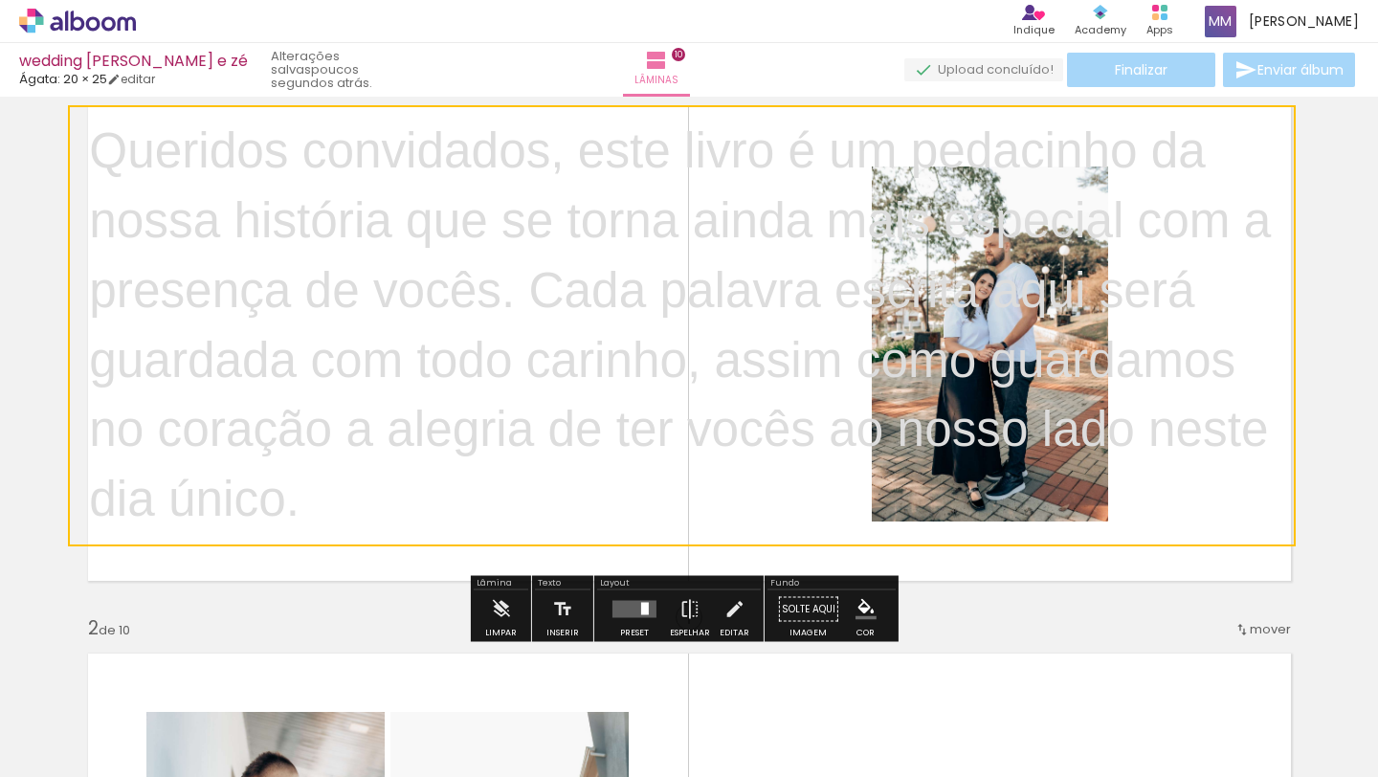
drag, startPoint x: 1297, startPoint y: 590, endPoint x: 1104, endPoint y: 546, distance: 198.3
click at [1104, 546] on quentale-selection at bounding box center [682, 325] width 1228 height 441
drag, startPoint x: 1296, startPoint y: 359, endPoint x: 1281, endPoint y: 363, distance: 15.8
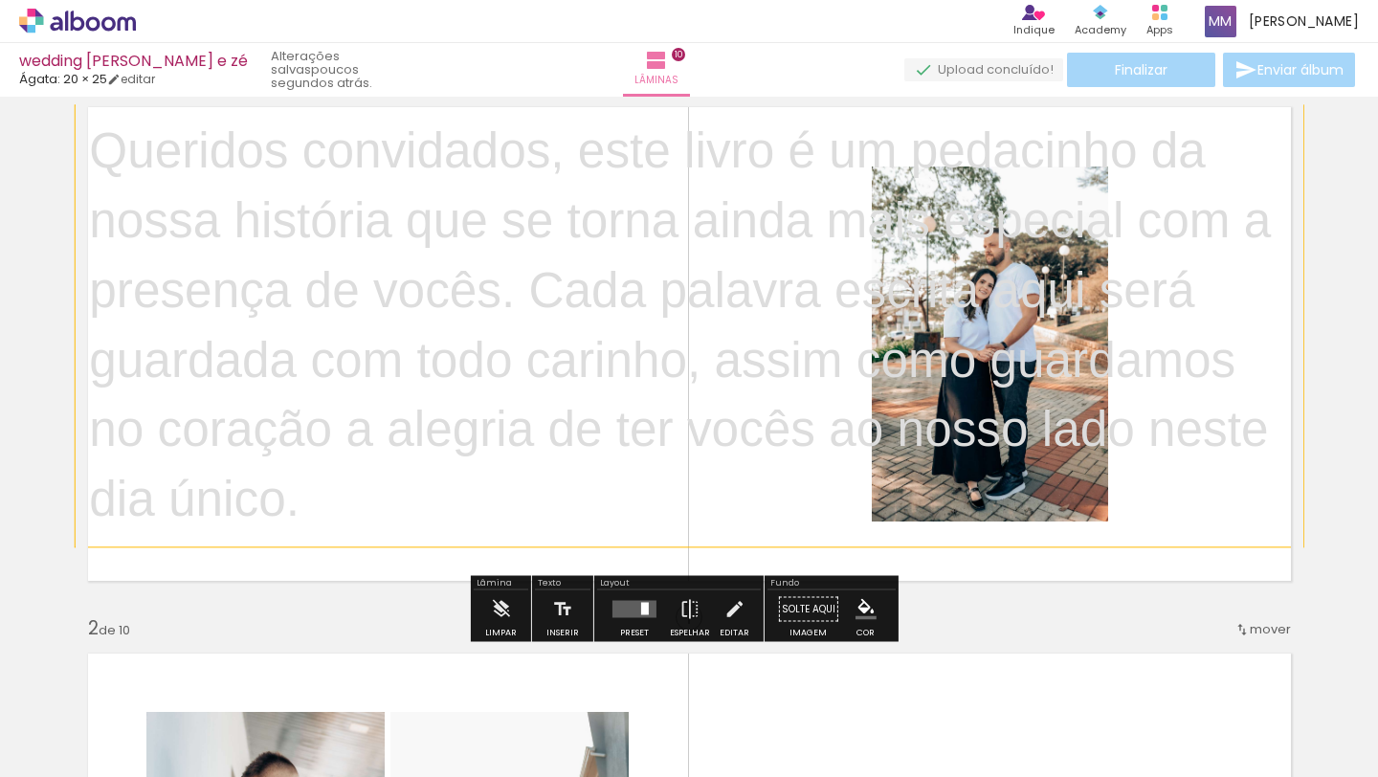
click at [635, 409] on p "Queridos convidados, este livro é um pedacinho da nossa história que se torna a…" at bounding box center [688, 326] width 1199 height 418
click at [0, 0] on quentale-selection at bounding box center [0, 0] width 0 height 0
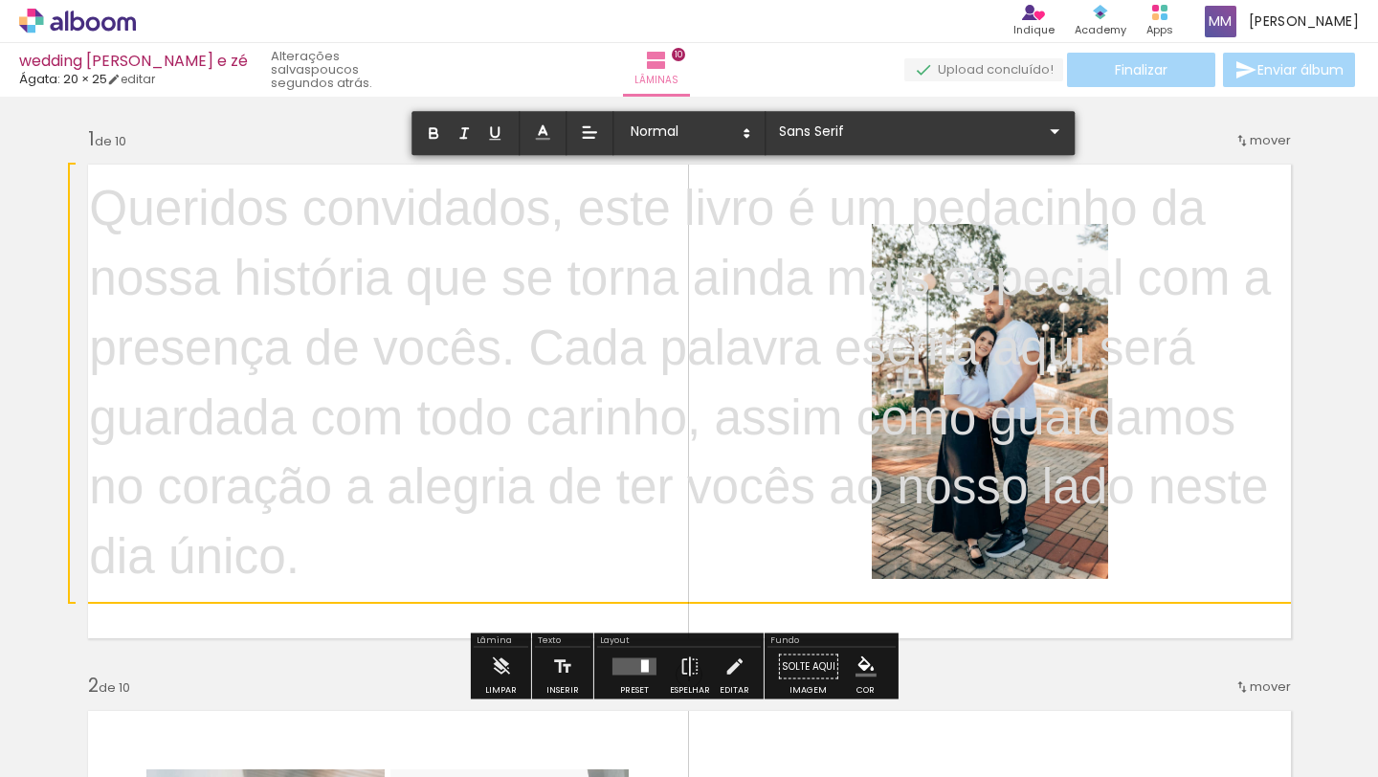
drag, startPoint x: 345, startPoint y: 493, endPoint x: 55, endPoint y: 140, distance: 457.0
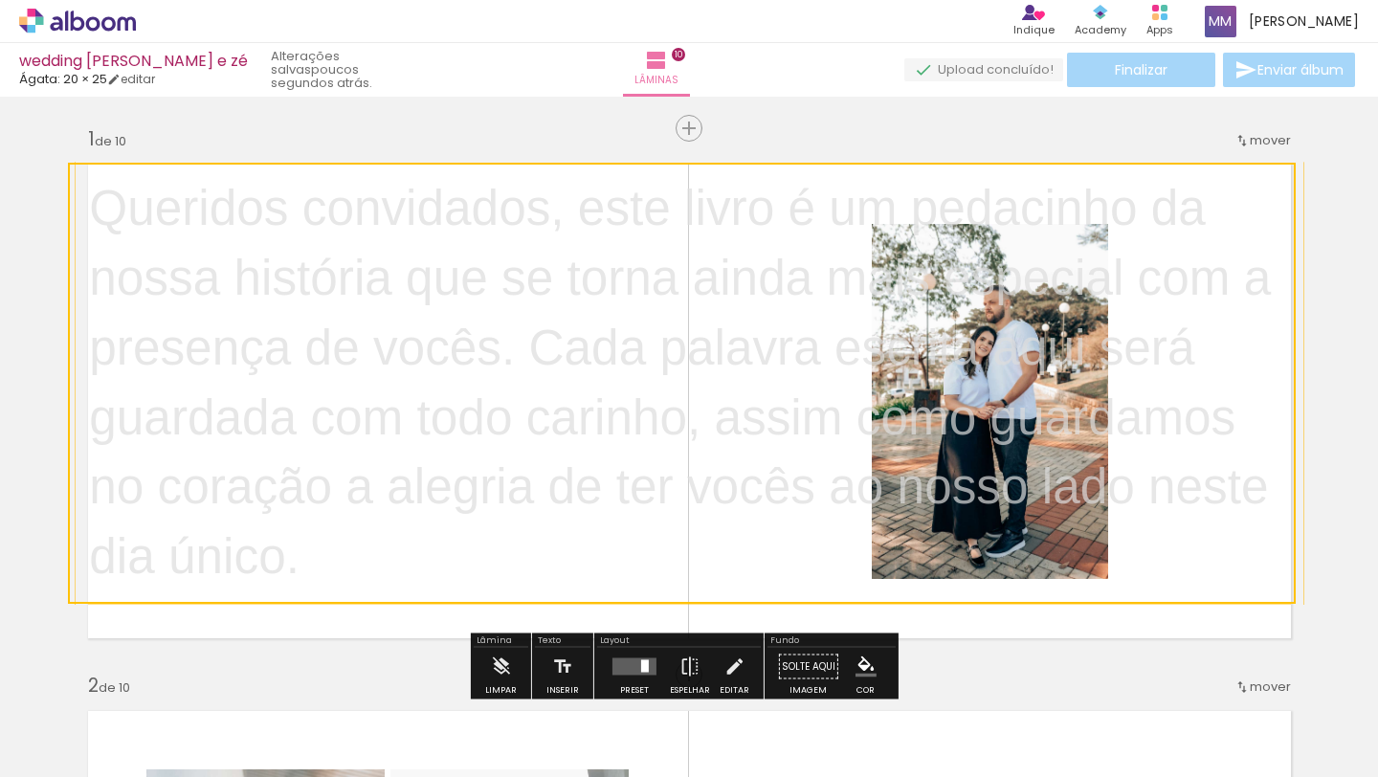
click at [522, 247] on quentale-selection at bounding box center [682, 383] width 1228 height 441
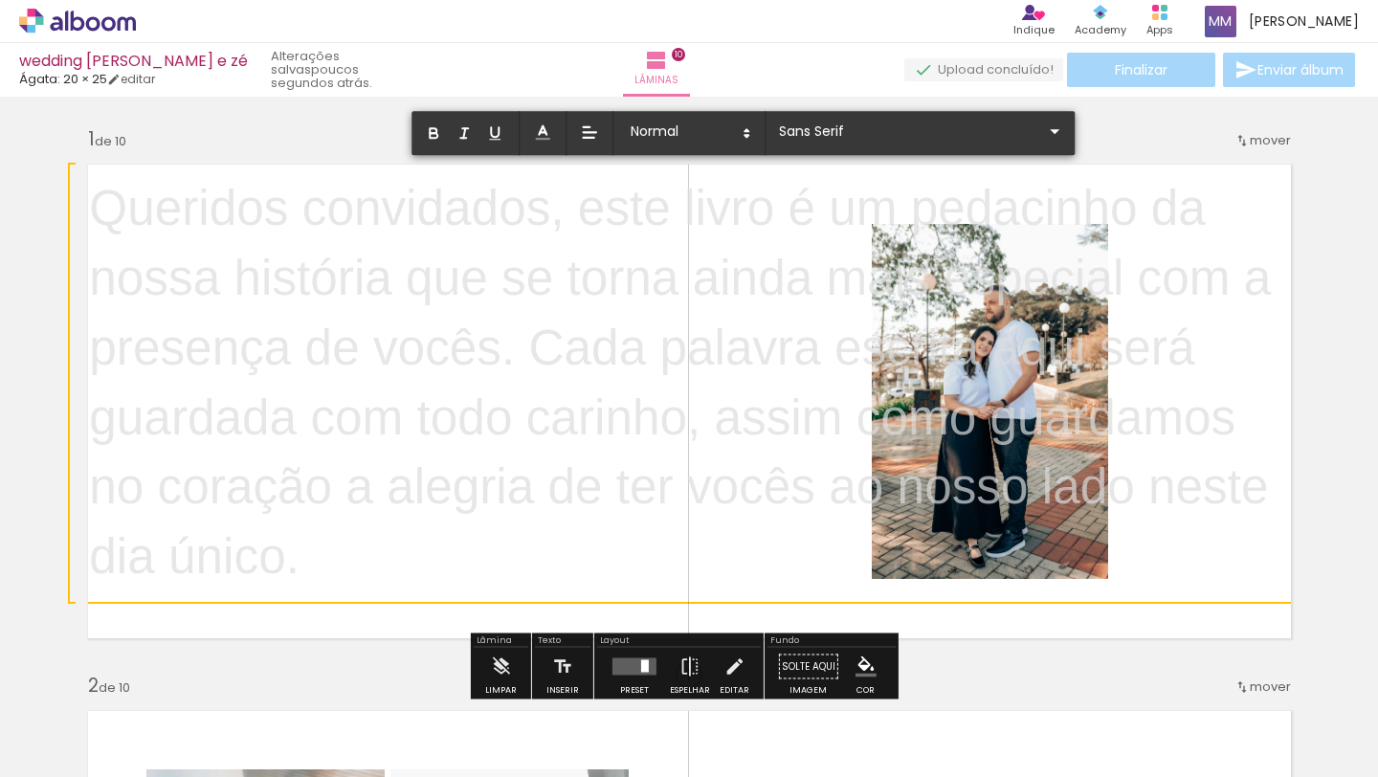
click at [522, 247] on p "Queridos convidados, este livro é um pedacinho da nossa história que se torna a…" at bounding box center [688, 383] width 1199 height 418
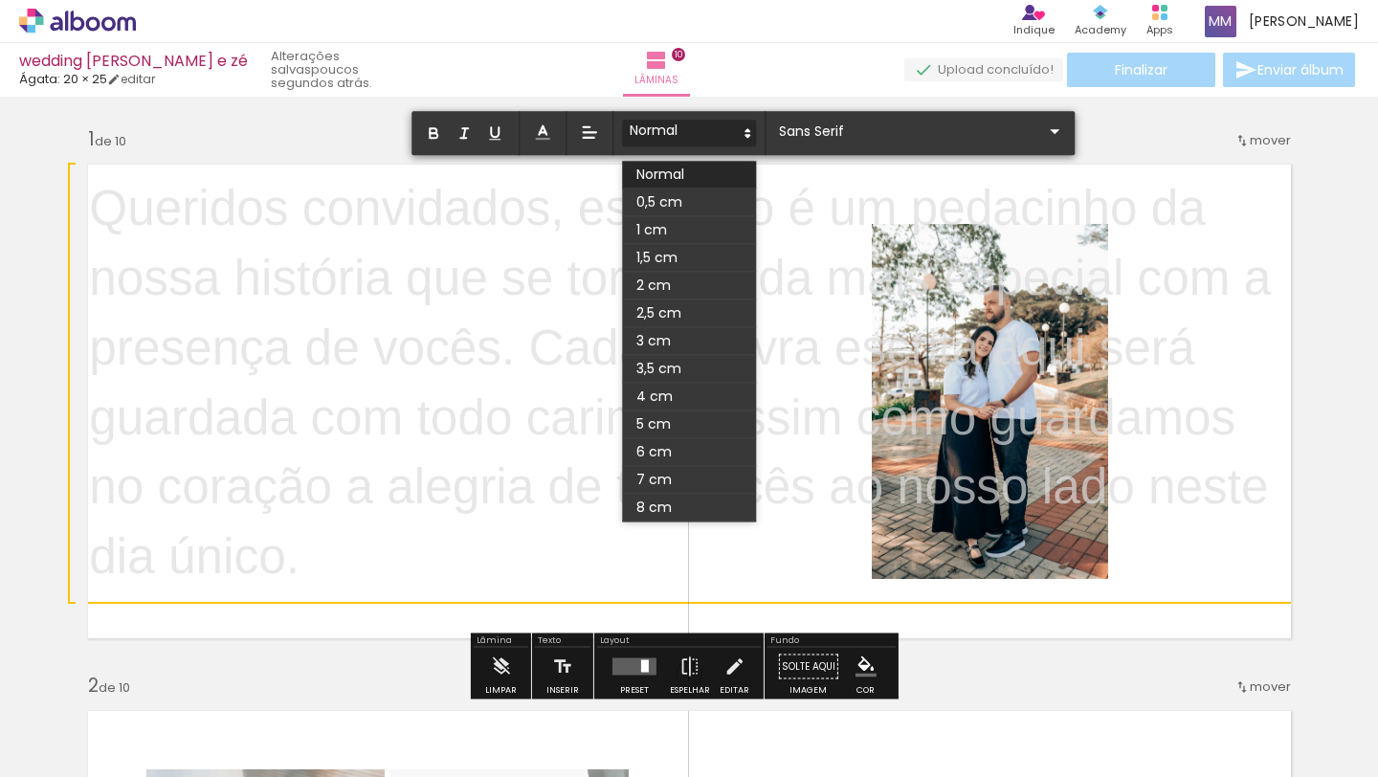
click at [748, 129] on polygon at bounding box center [748, 130] width 4 height 2
click at [674, 205] on span at bounding box center [689, 203] width 134 height 28
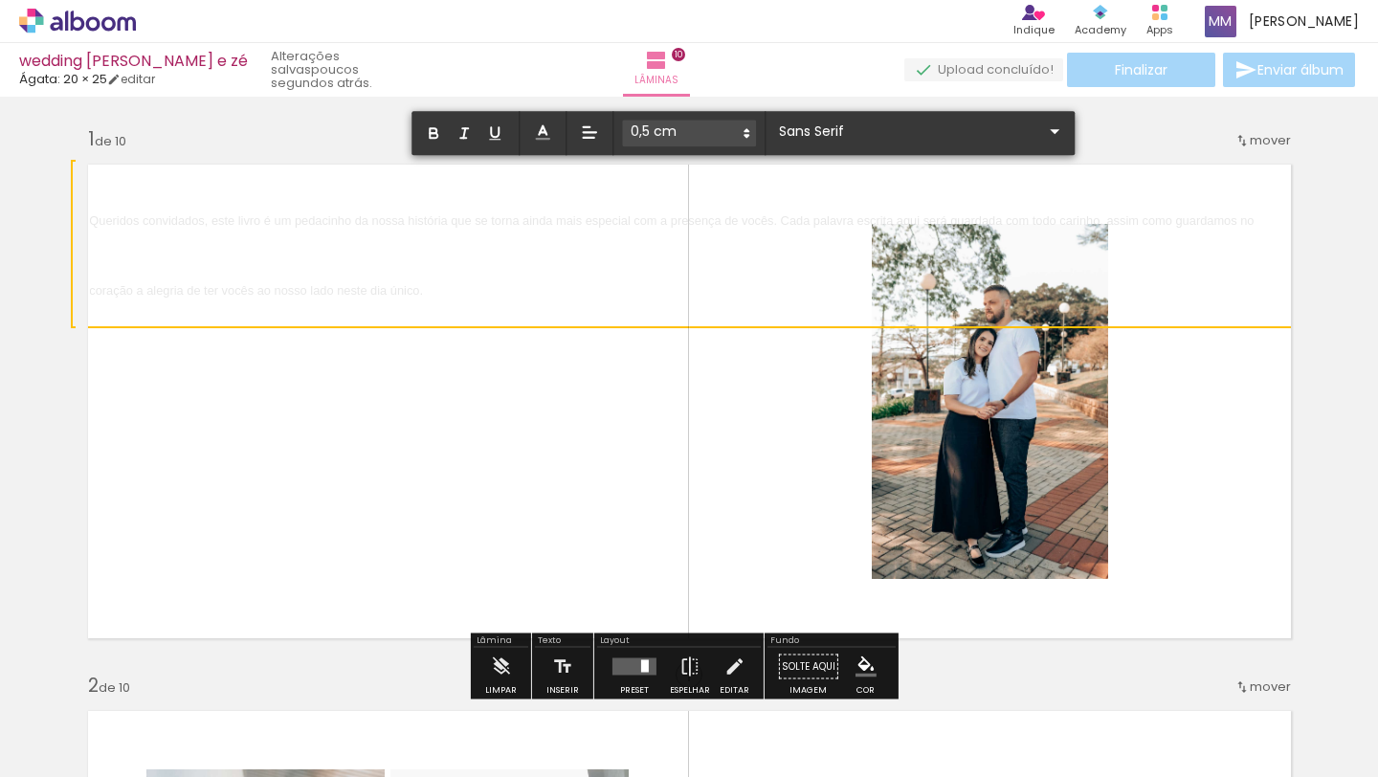
click at [532, 300] on p "Queridos convidados, este livro é um pedacinho da nossa história que se torna a…" at bounding box center [688, 244] width 1199 height 140
click at [525, 293] on p "Queridos convidados, este livro é um pedacinho da nossa história que se torna a…" at bounding box center [688, 244] width 1199 height 140
drag, startPoint x: 544, startPoint y: 287, endPoint x: 47, endPoint y: 173, distance: 509.7
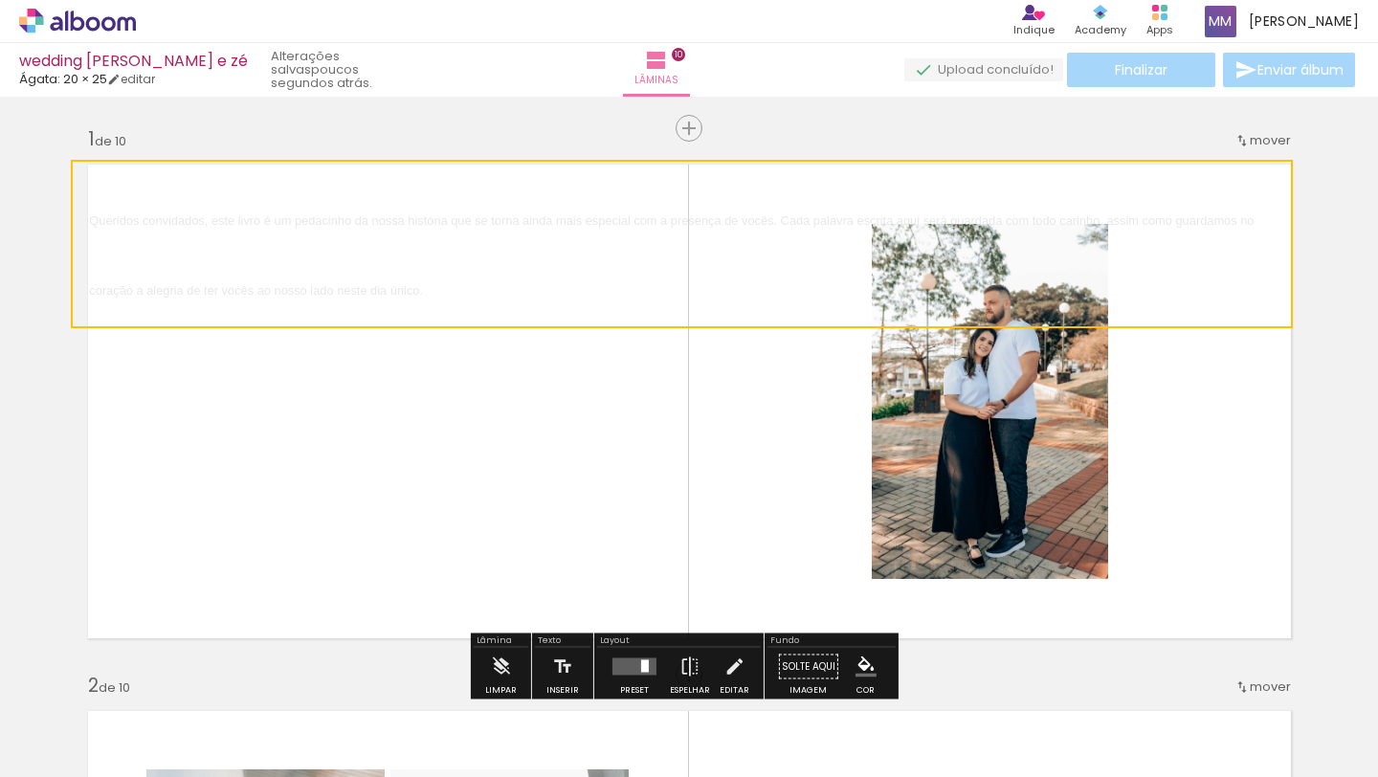
click at [477, 211] on quentale-selection at bounding box center [682, 244] width 1222 height 168
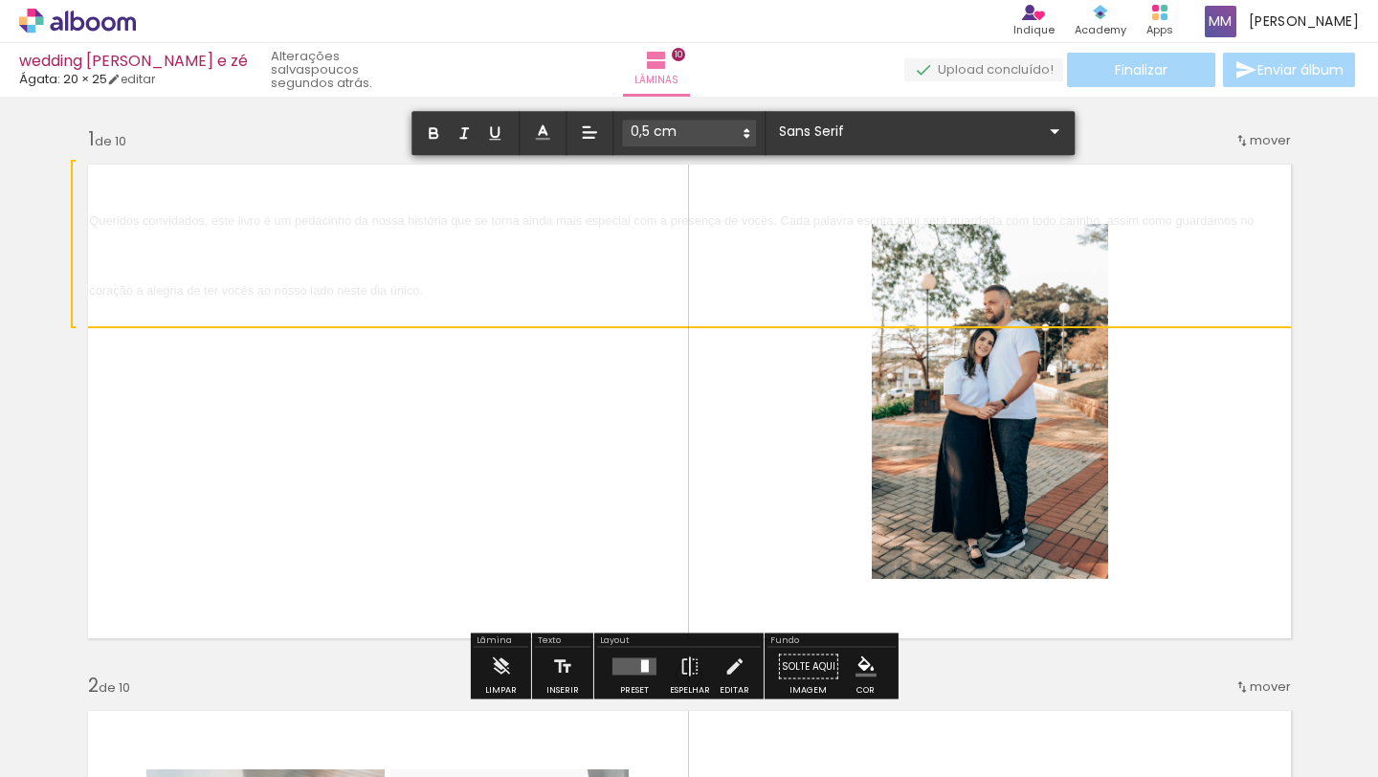
click at [477, 211] on p "Queridos convidados, este livro é um pedacinho da nossa história que se torna a…" at bounding box center [688, 244] width 1199 height 140
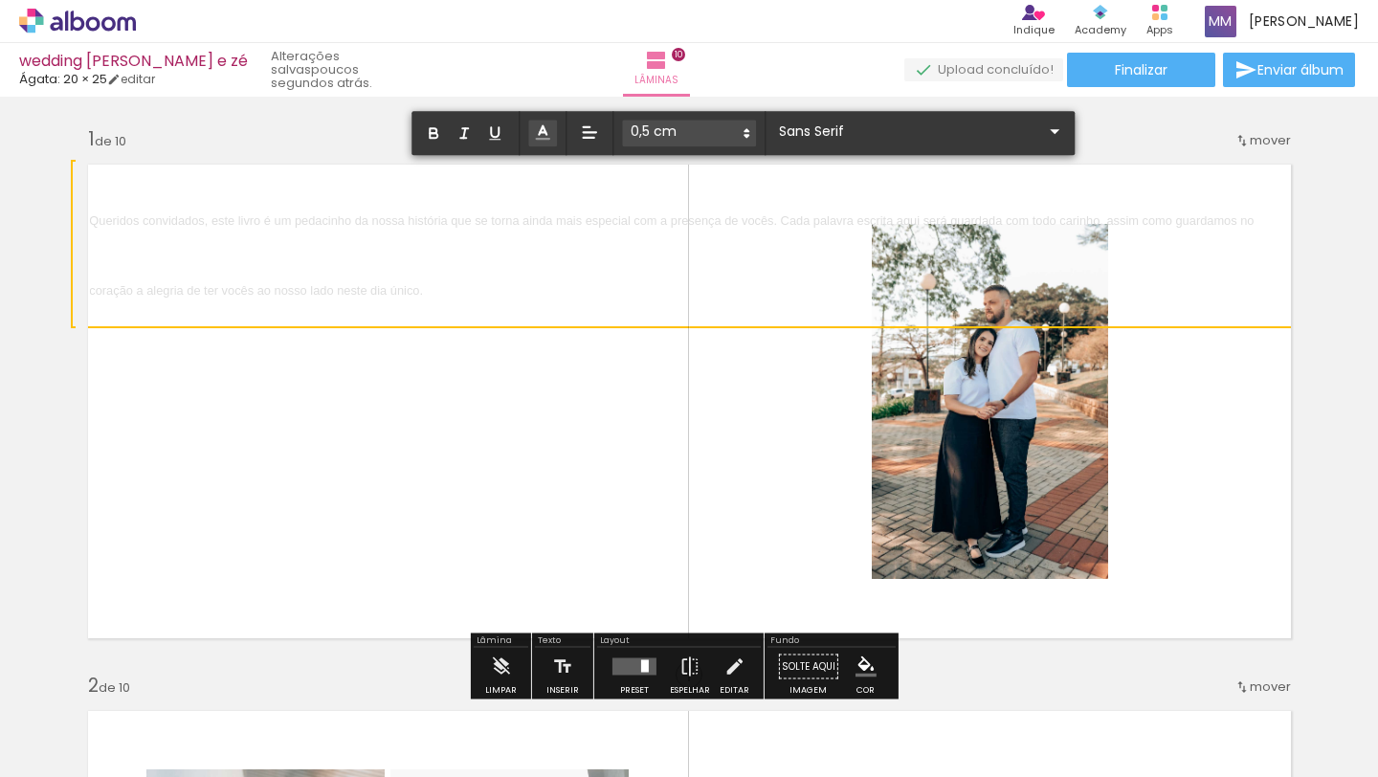
click at [537, 131] on icon at bounding box center [542, 132] width 19 height 19
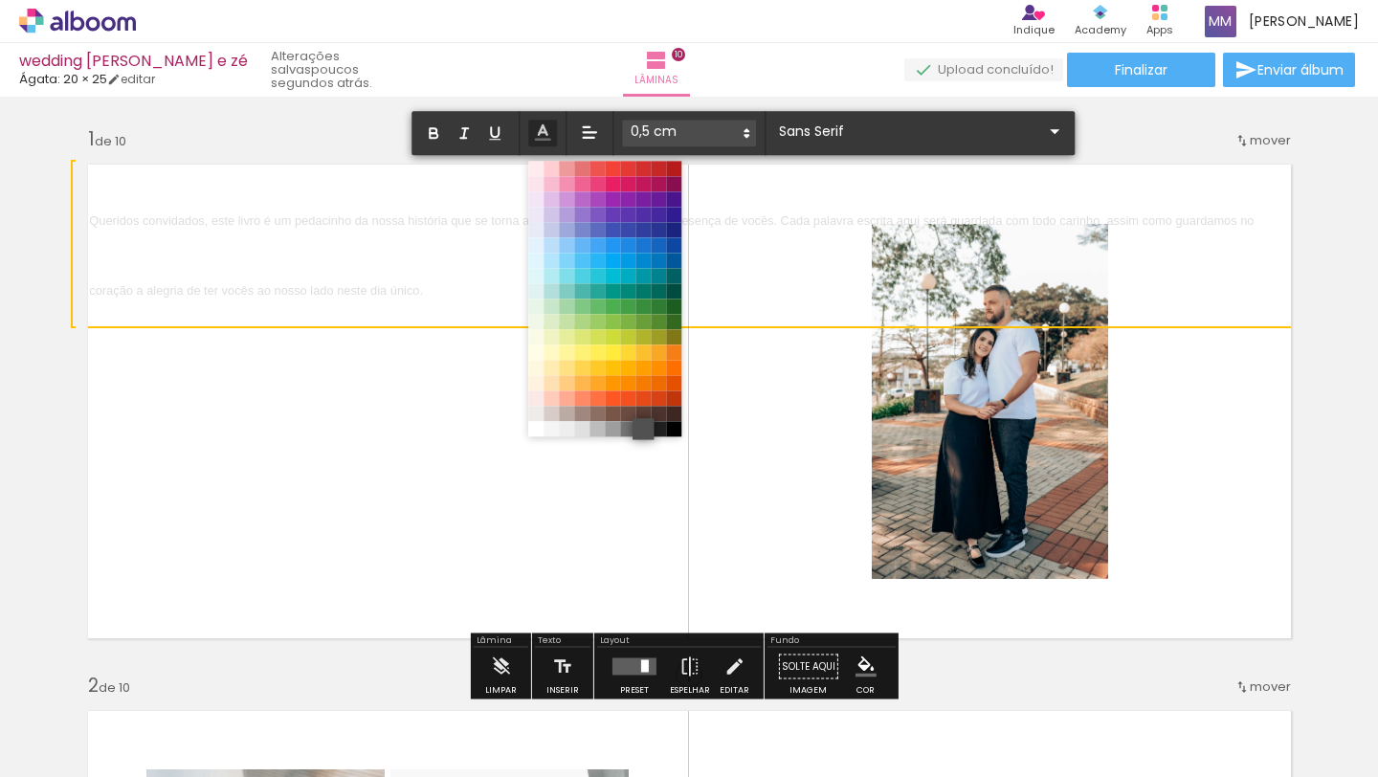
click at [639, 431] on span at bounding box center [643, 428] width 21 height 21
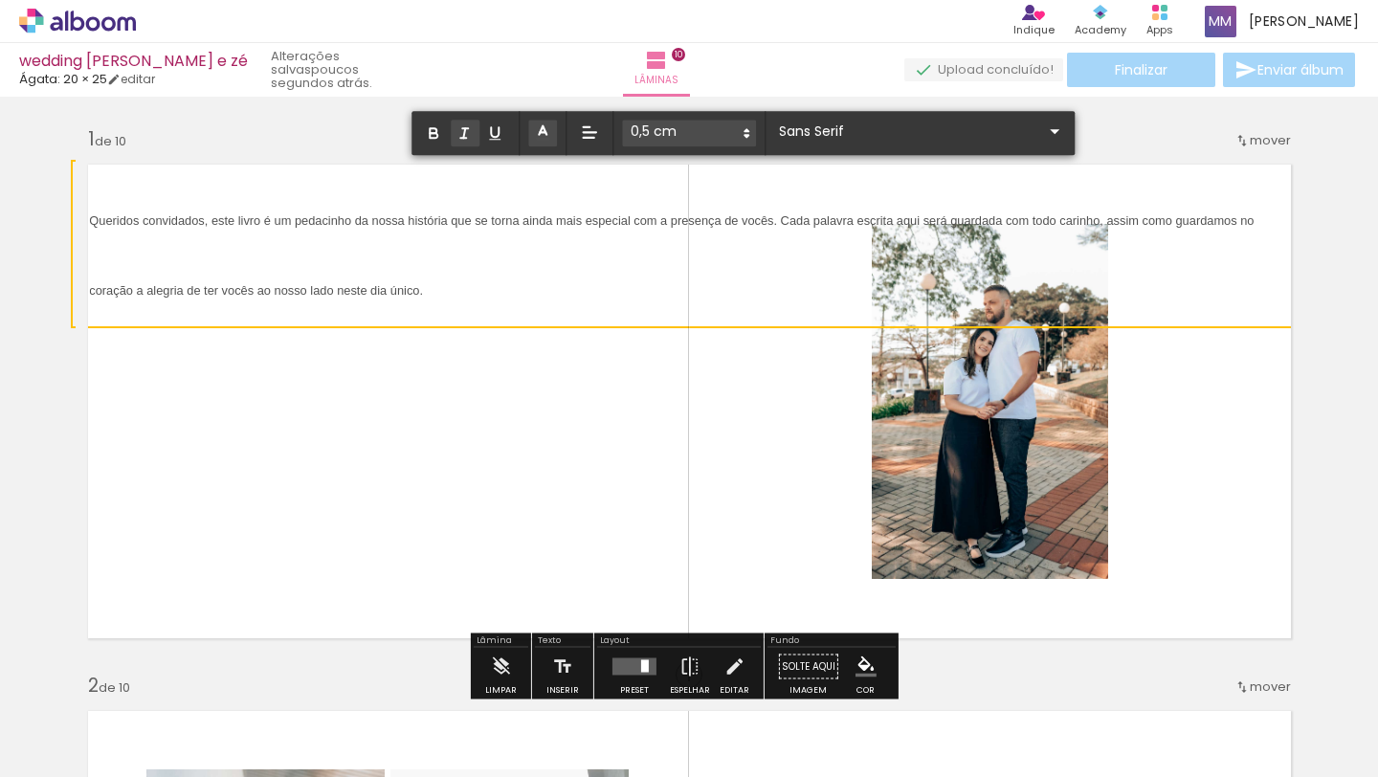
drag, startPoint x: 464, startPoint y: 292, endPoint x: 453, endPoint y: 145, distance: 146.9
click at [89, 224] on p "Queridos convidados, este livro é um pedacinho da nossa história que se torna a…" at bounding box center [688, 244] width 1199 height 140
click at [1043, 138] on iron-icon at bounding box center [1054, 131] width 23 height 23
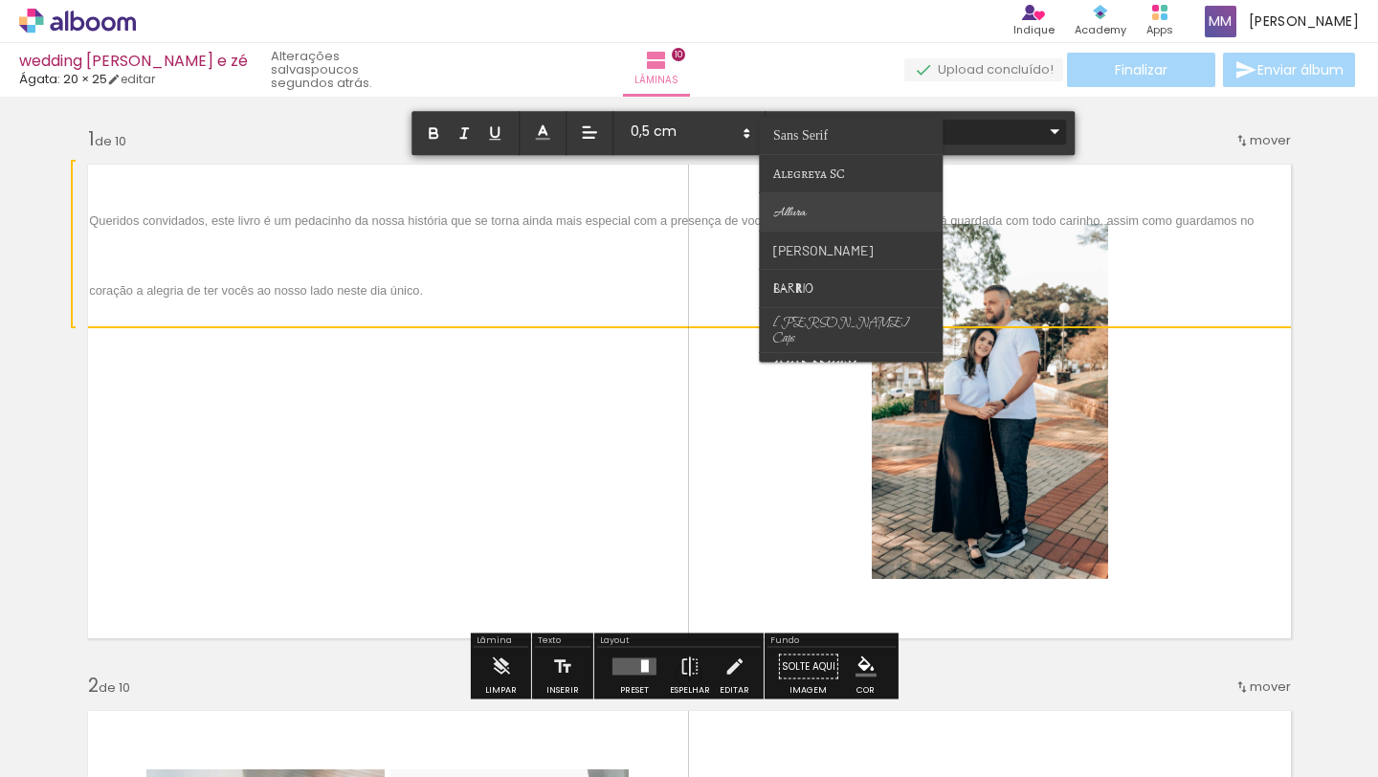
click at [830, 215] on paper-item at bounding box center [851, 212] width 184 height 38
type input "Allura"
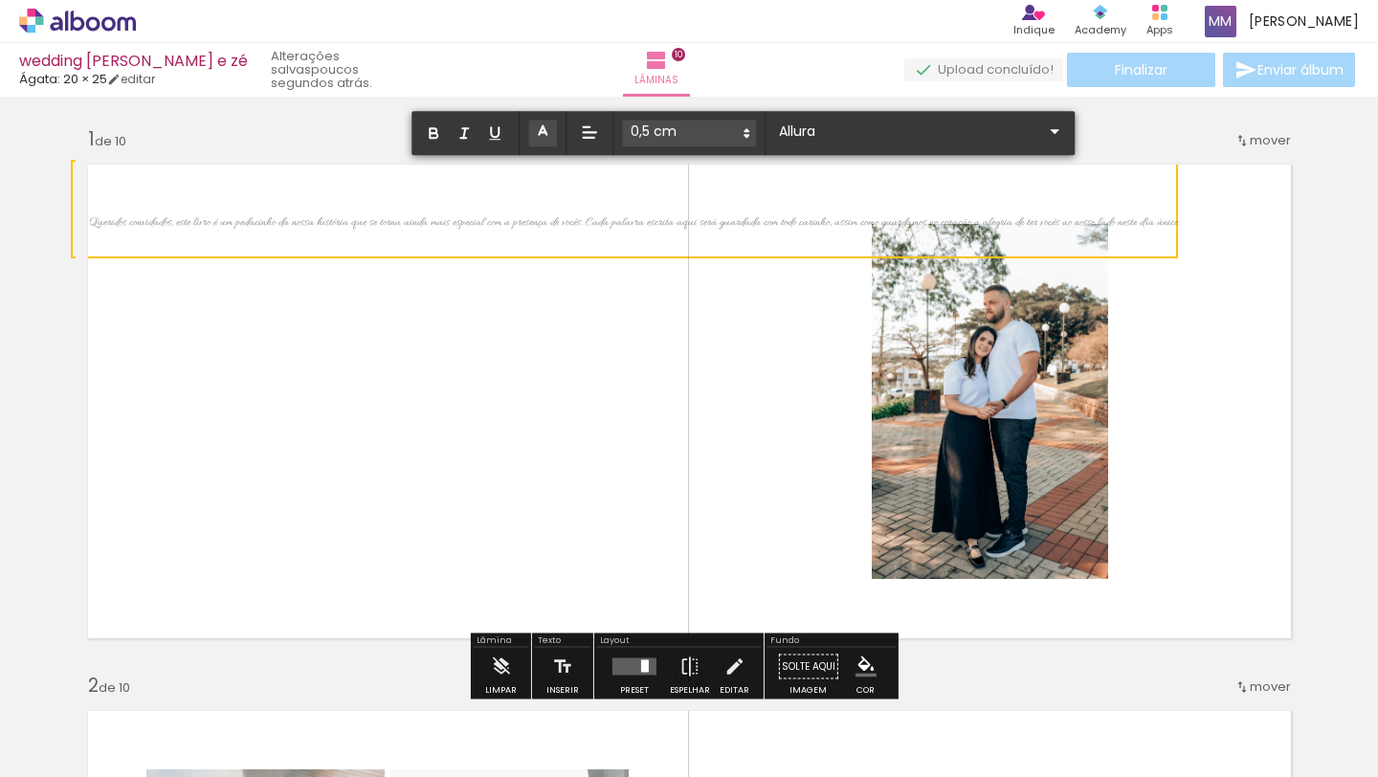
click at [339, 225] on span "Queridos convidados, este livro é um pedacinho da nossa história que se torna a…" at bounding box center [634, 222] width 1091 height 15
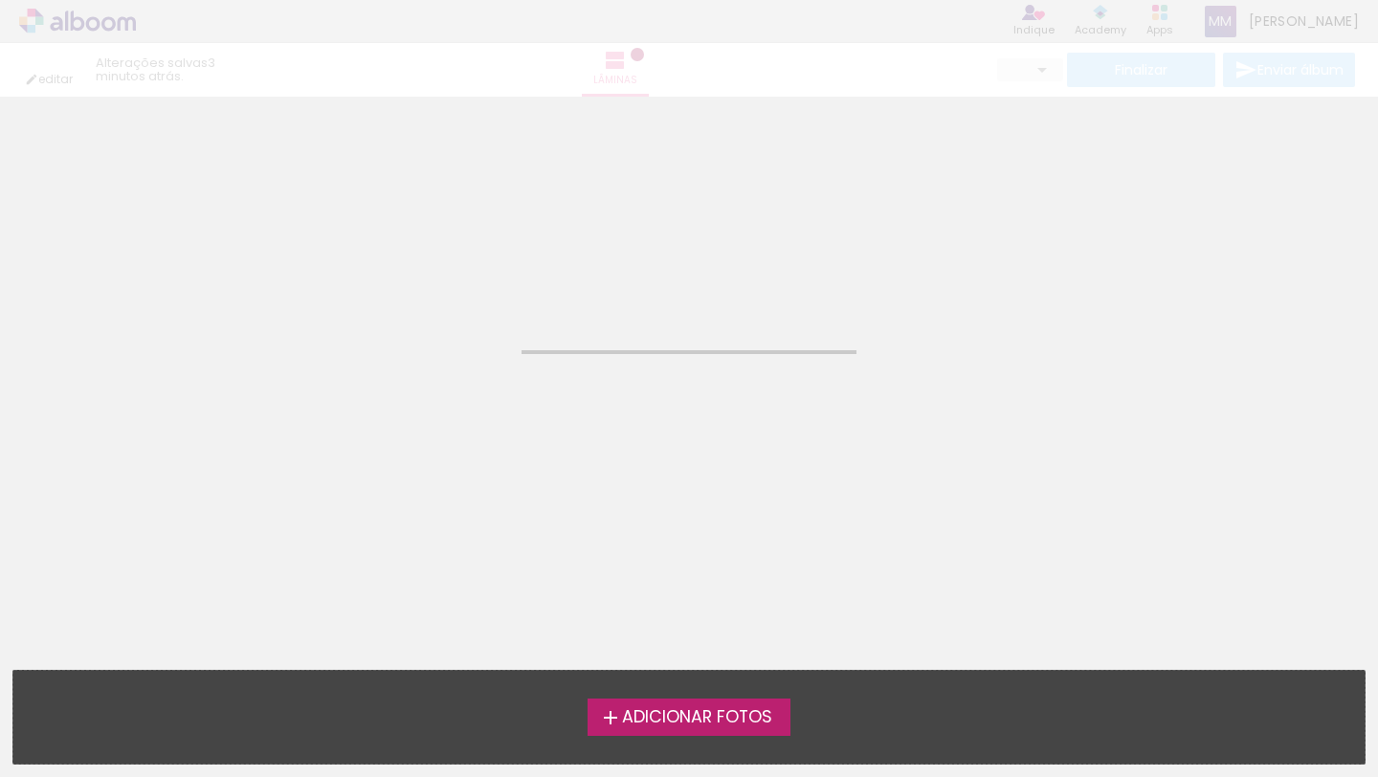
click at [584, 283] on neon-animatable "Confirmar Cancelar" at bounding box center [689, 194] width 1378 height 194
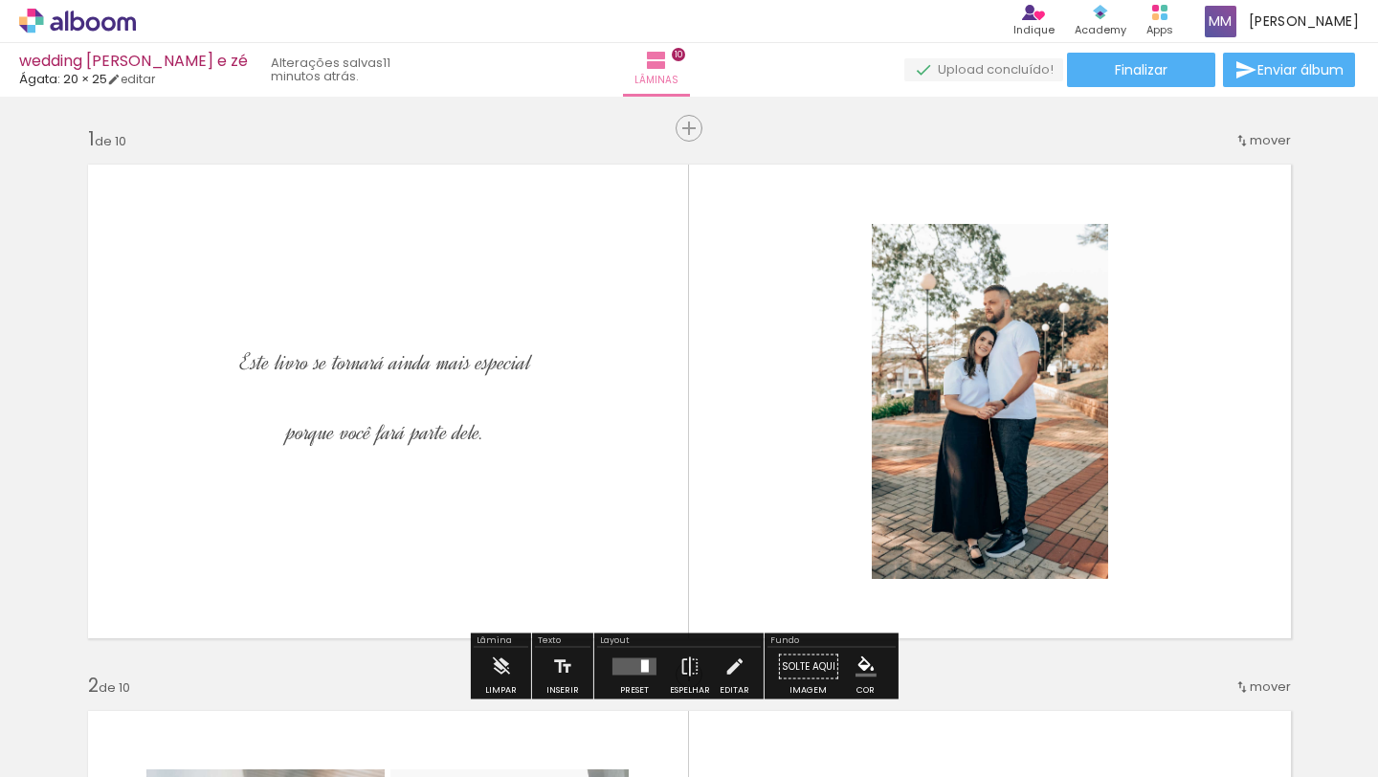
scroll to position [4, 0]
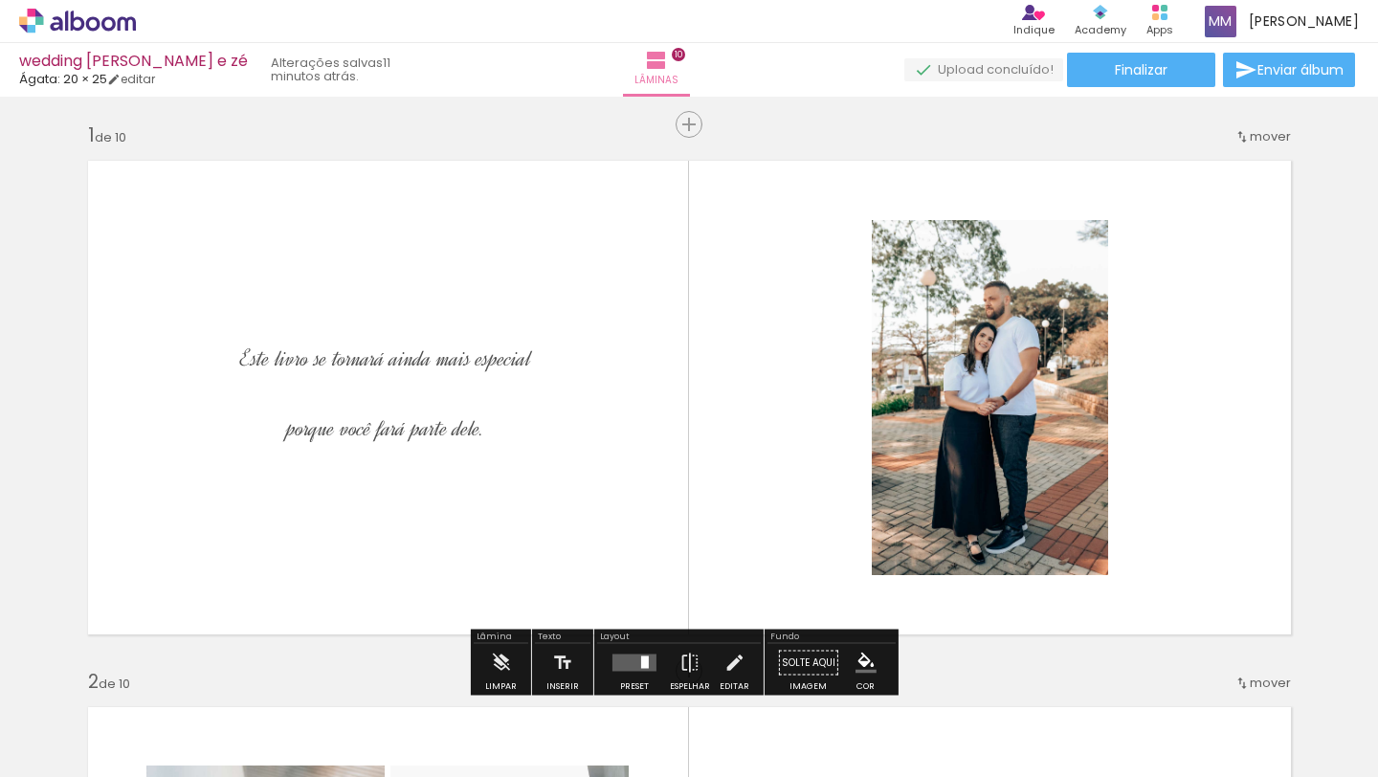
click at [495, 349] on span "Este livro se tornará ainda mais especial" at bounding box center [385, 359] width 291 height 30
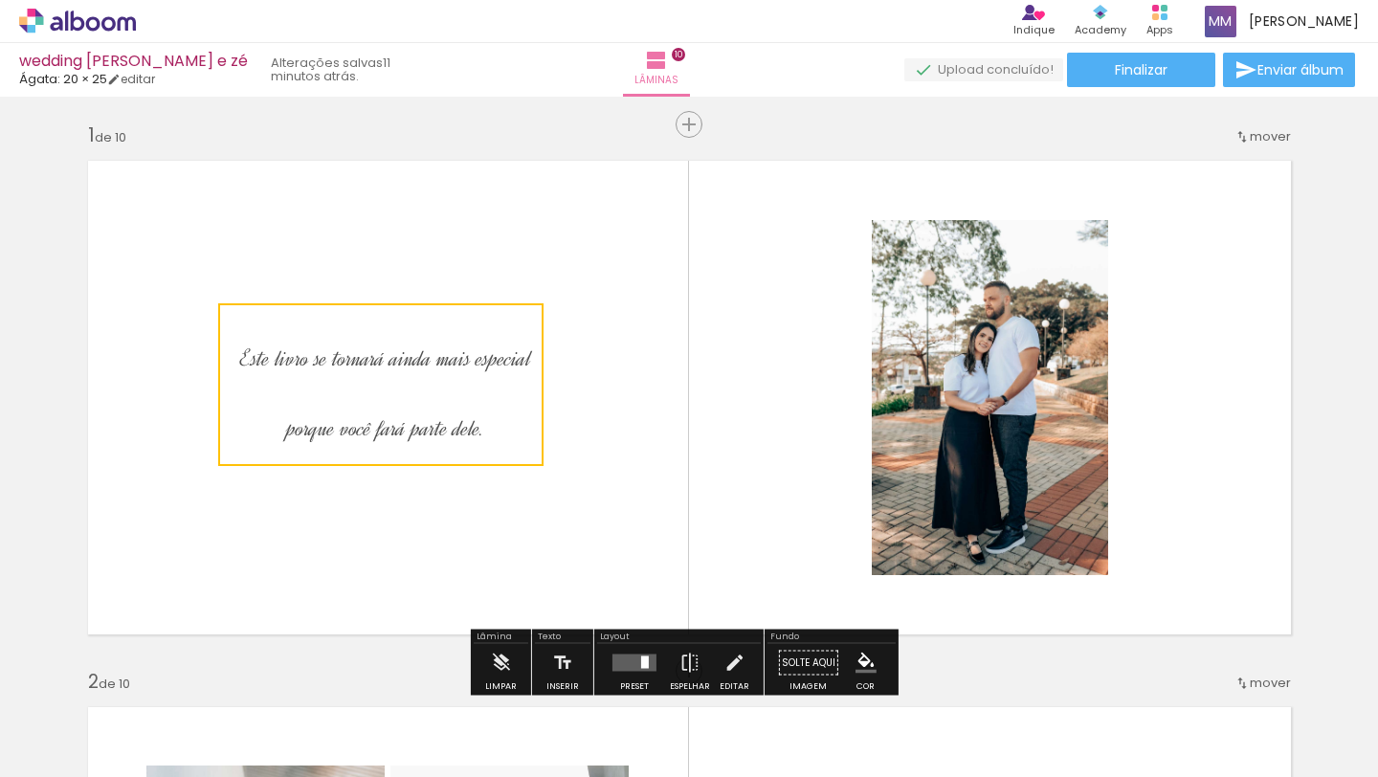
click at [495, 348] on quentale-selection at bounding box center [380, 384] width 325 height 163
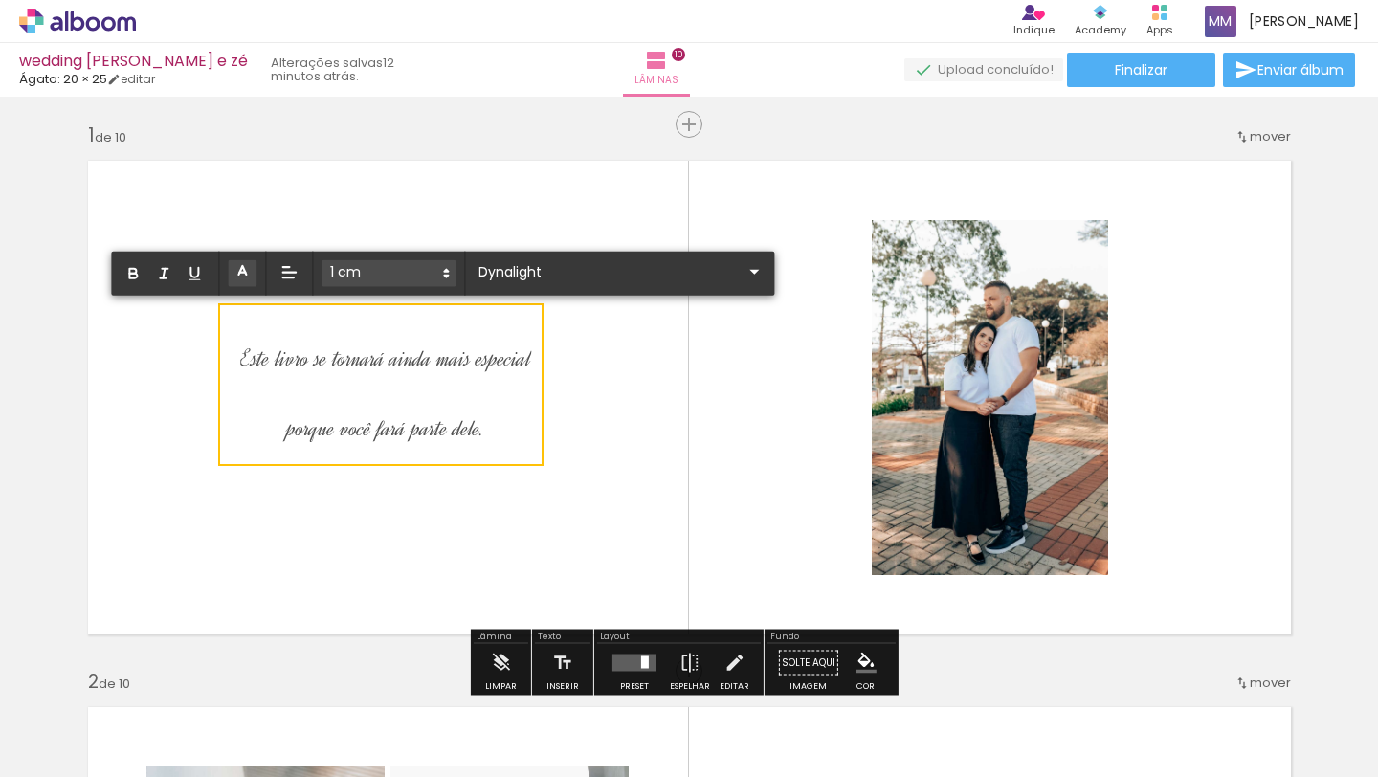
drag, startPoint x: 501, startPoint y: 419, endPoint x: 354, endPoint y: 308, distance: 183.8
click at [240, 352] on div "Este livro se tornará ainda mais especial porque você fará parte dele." at bounding box center [385, 385] width 291 height 140
click at [743, 270] on iron-icon at bounding box center [754, 271] width 23 height 23
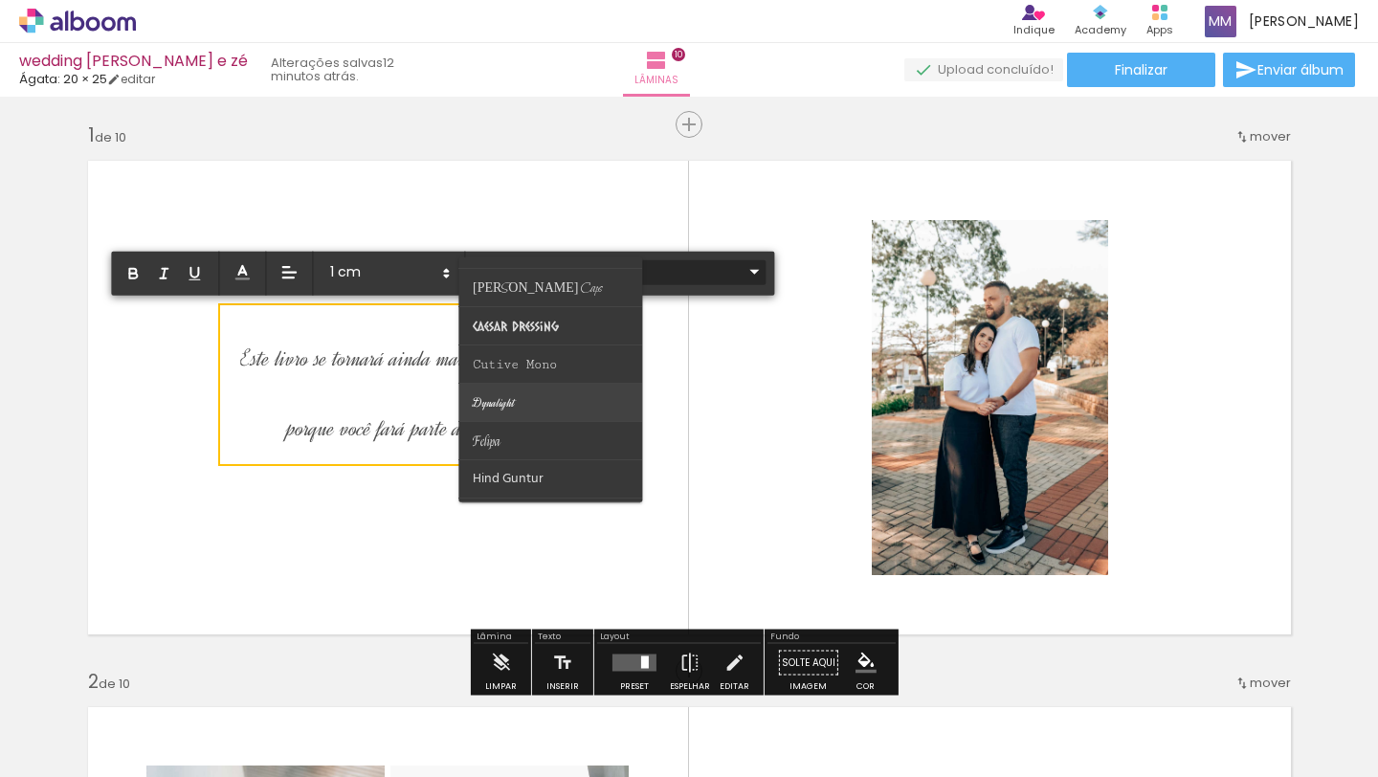
scroll to position [208, 0]
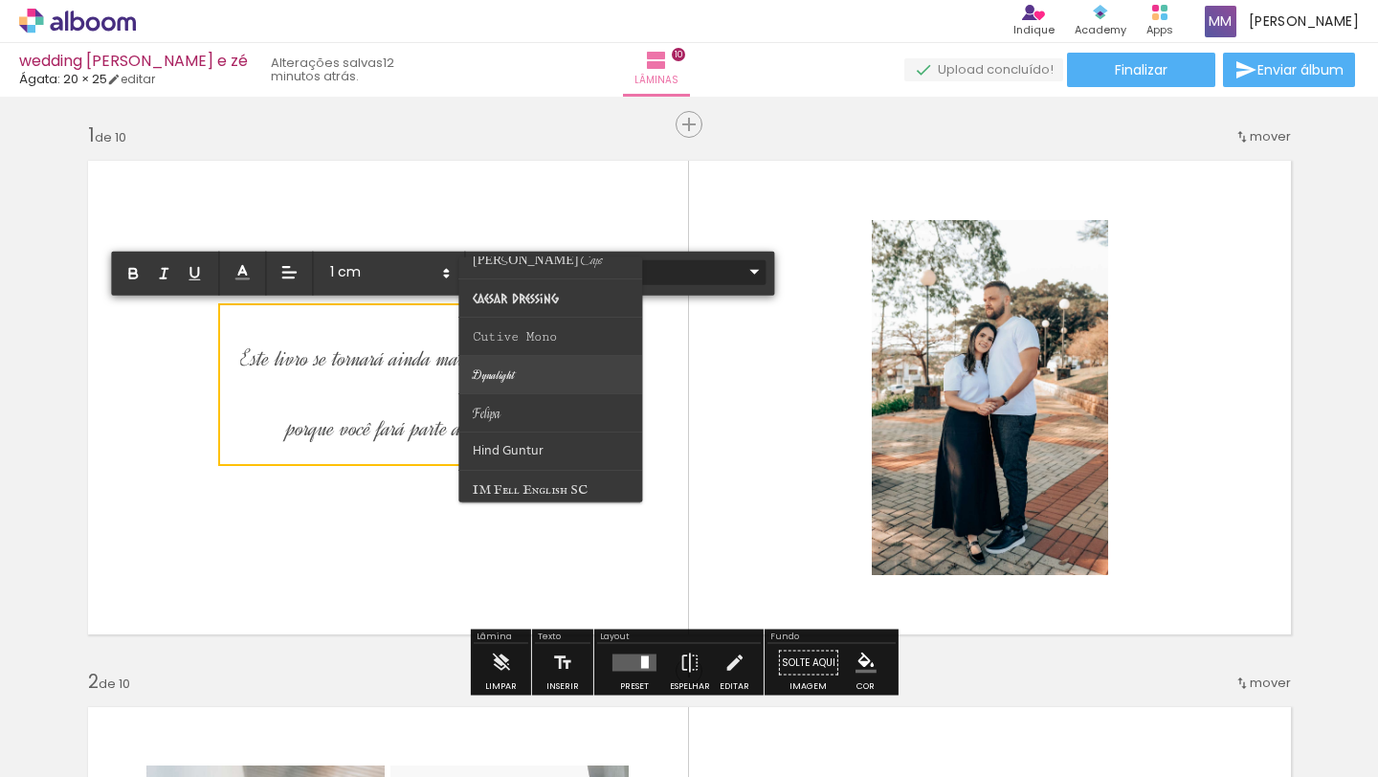
click at [562, 378] on paper-item at bounding box center [550, 374] width 184 height 38
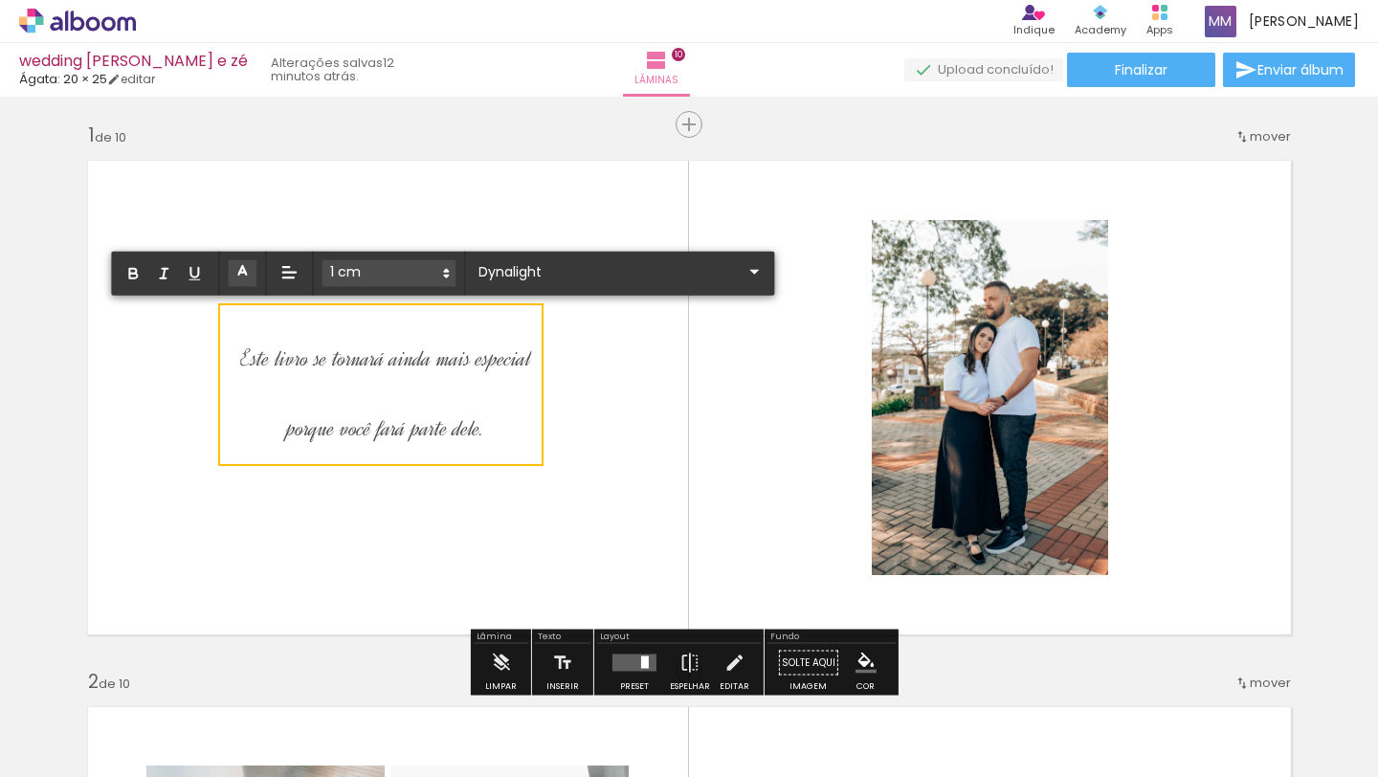
click at [504, 424] on p "porque você fará parte dele." at bounding box center [385, 420] width 291 height 70
drag, startPoint x: 504, startPoint y: 425, endPoint x: 233, endPoint y: 354, distance: 280.9
click at [240, 354] on div "Este livro se tornará ainda mais especial porque você fará parte dele." at bounding box center [385, 385] width 291 height 140
click at [743, 272] on iron-icon at bounding box center [754, 271] width 23 height 23
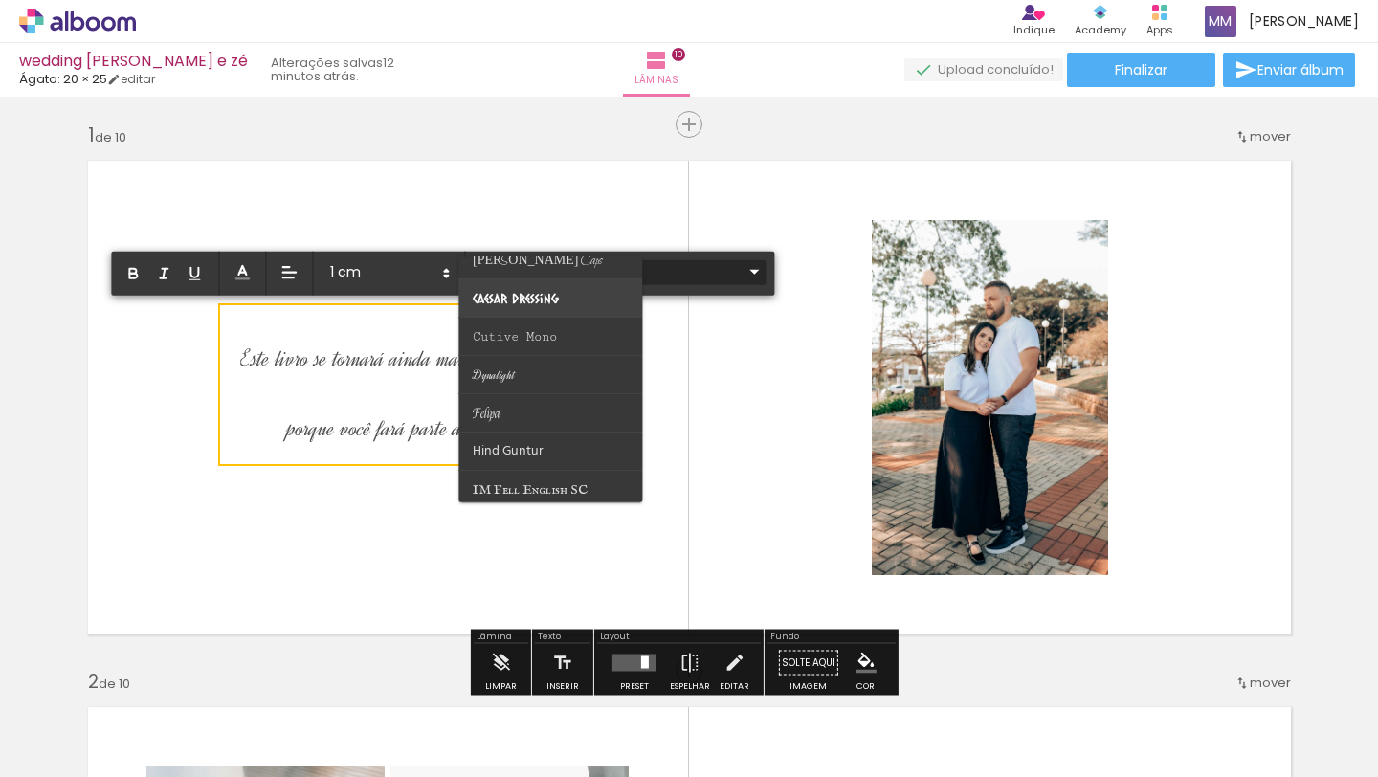
click at [539, 302] on span "Caesar Dressing" at bounding box center [516, 297] width 86 height 16
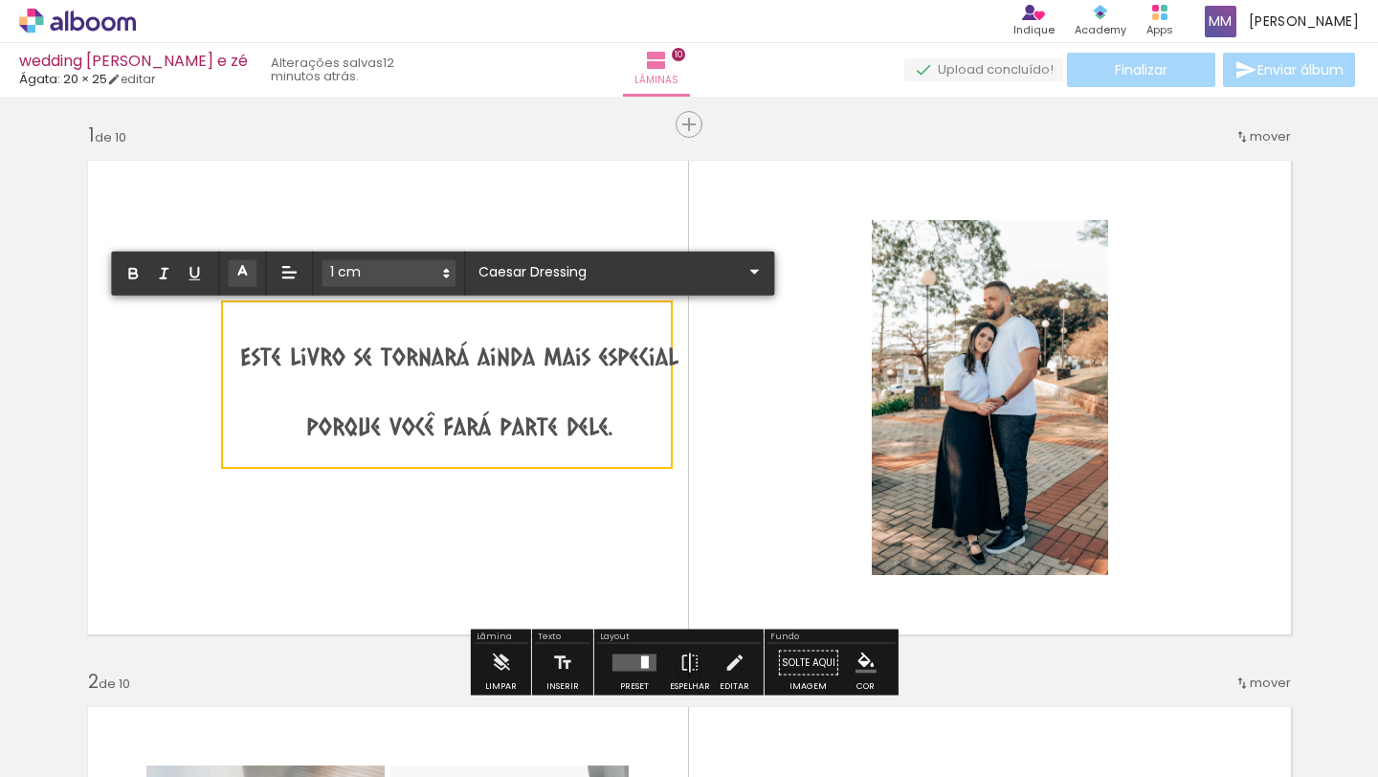
drag, startPoint x: 587, startPoint y: 427, endPoint x: 227, endPoint y: 344, distance: 369.4
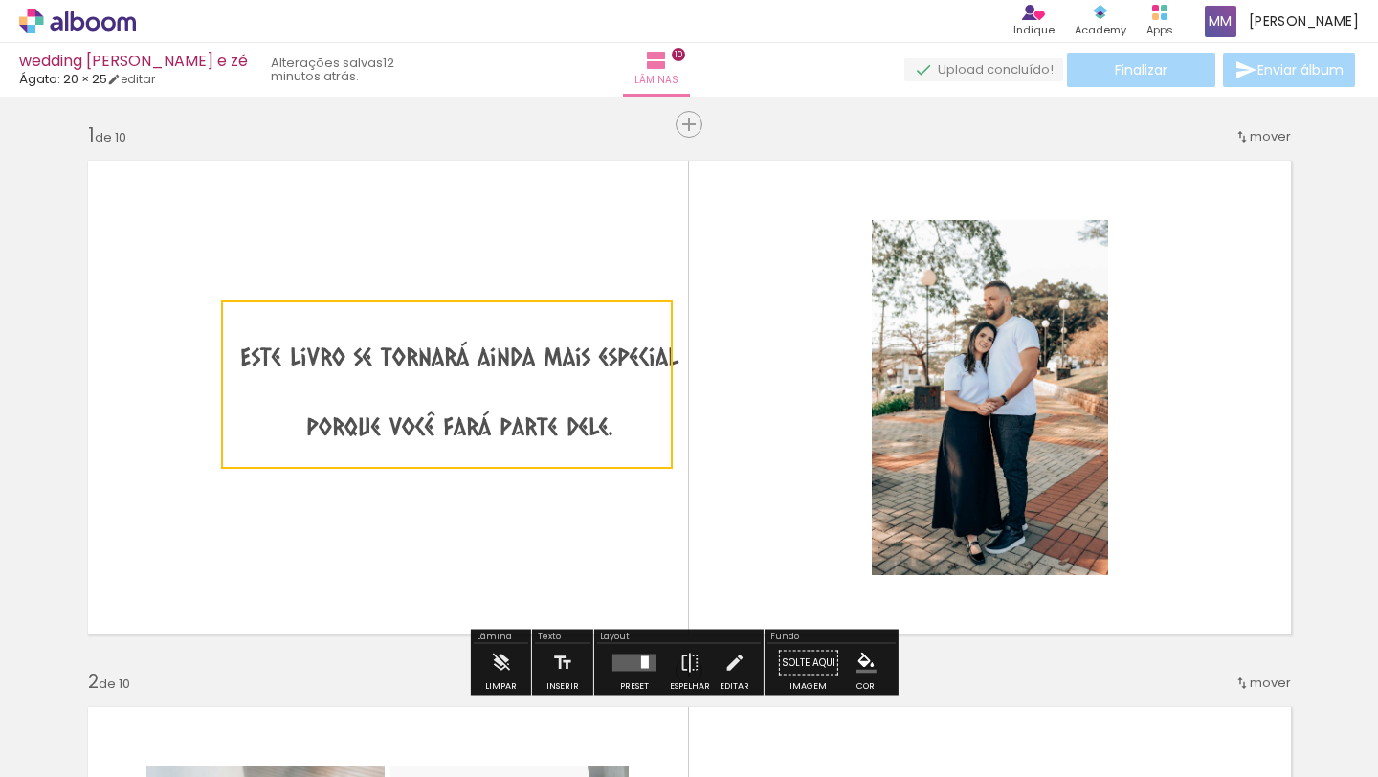
click at [626, 431] on quentale-selection at bounding box center [447, 385] width 452 height 168
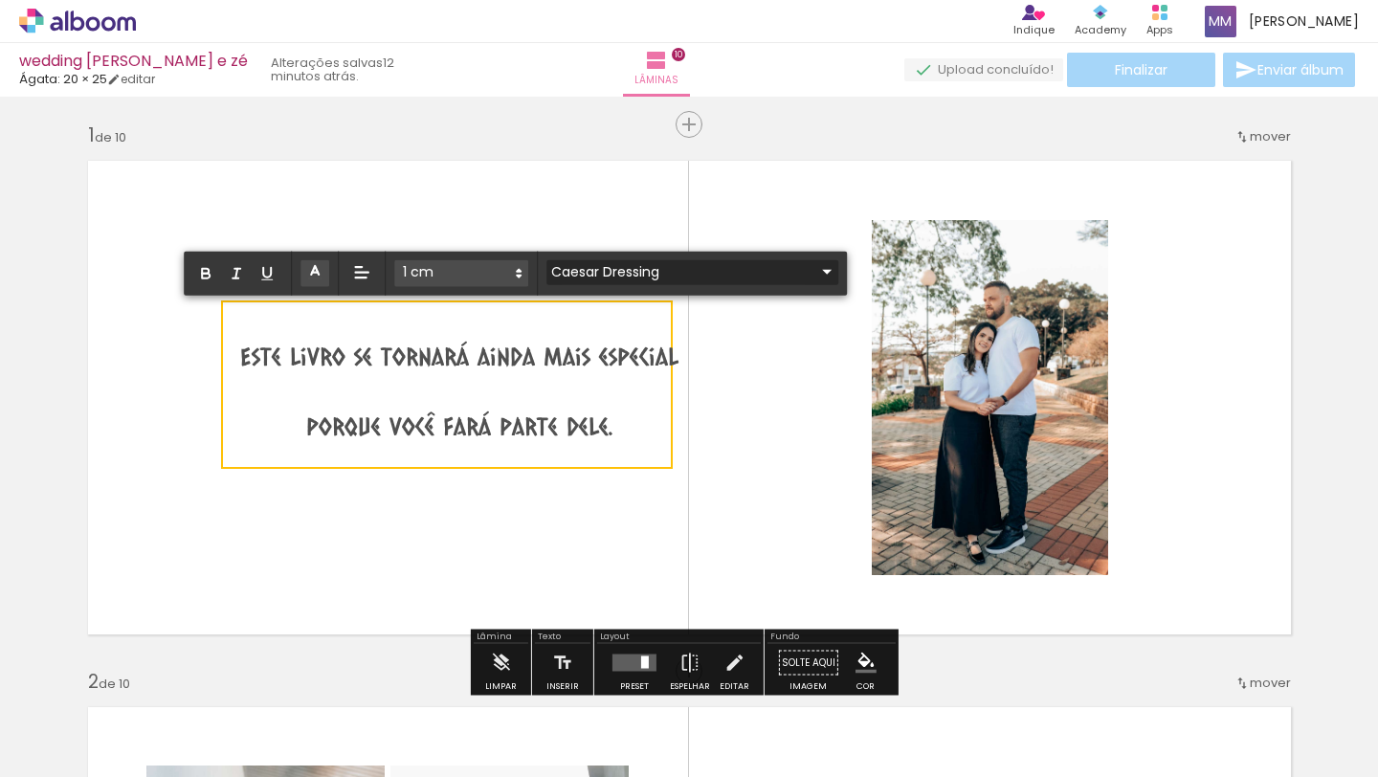
click at [815, 271] on iron-icon at bounding box center [826, 271] width 23 height 23
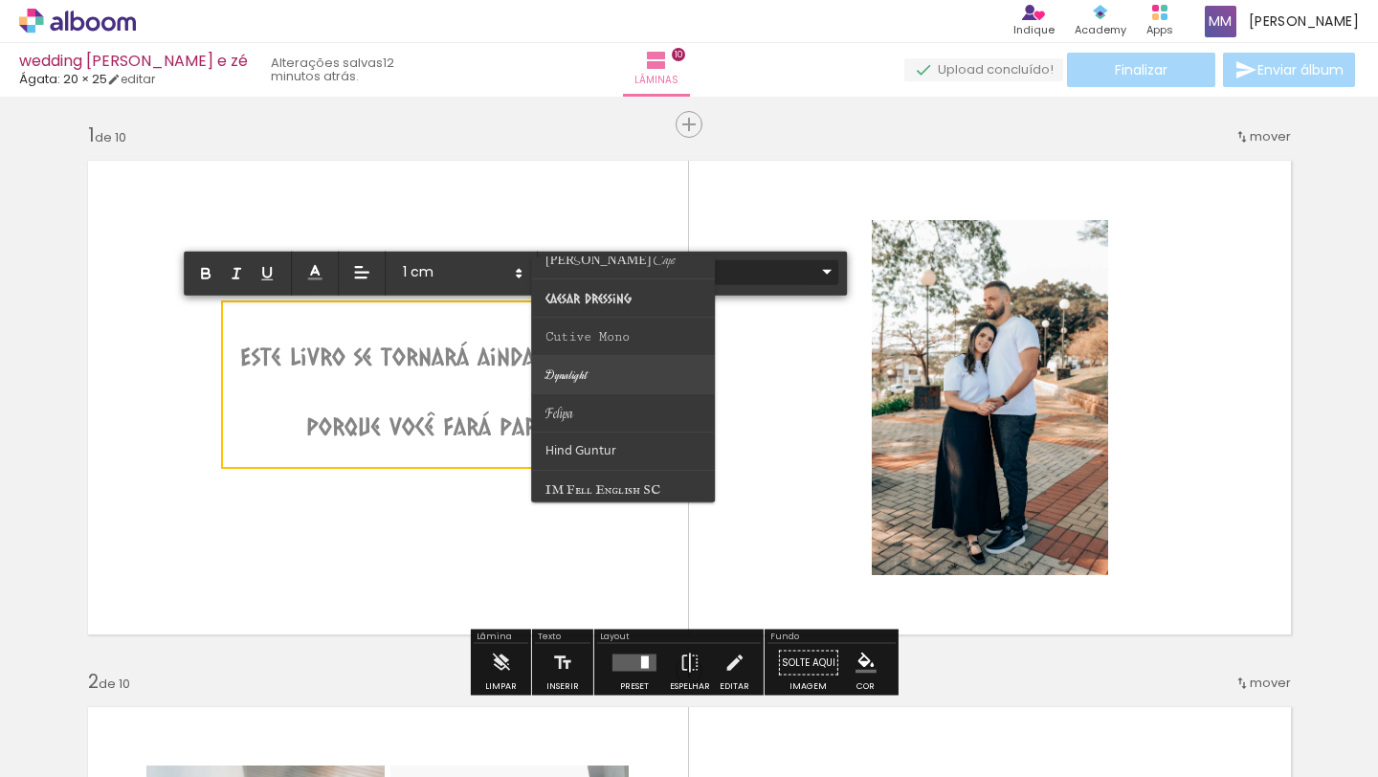
click at [605, 376] on paper-item at bounding box center [623, 374] width 184 height 38
type input "Dynalight"
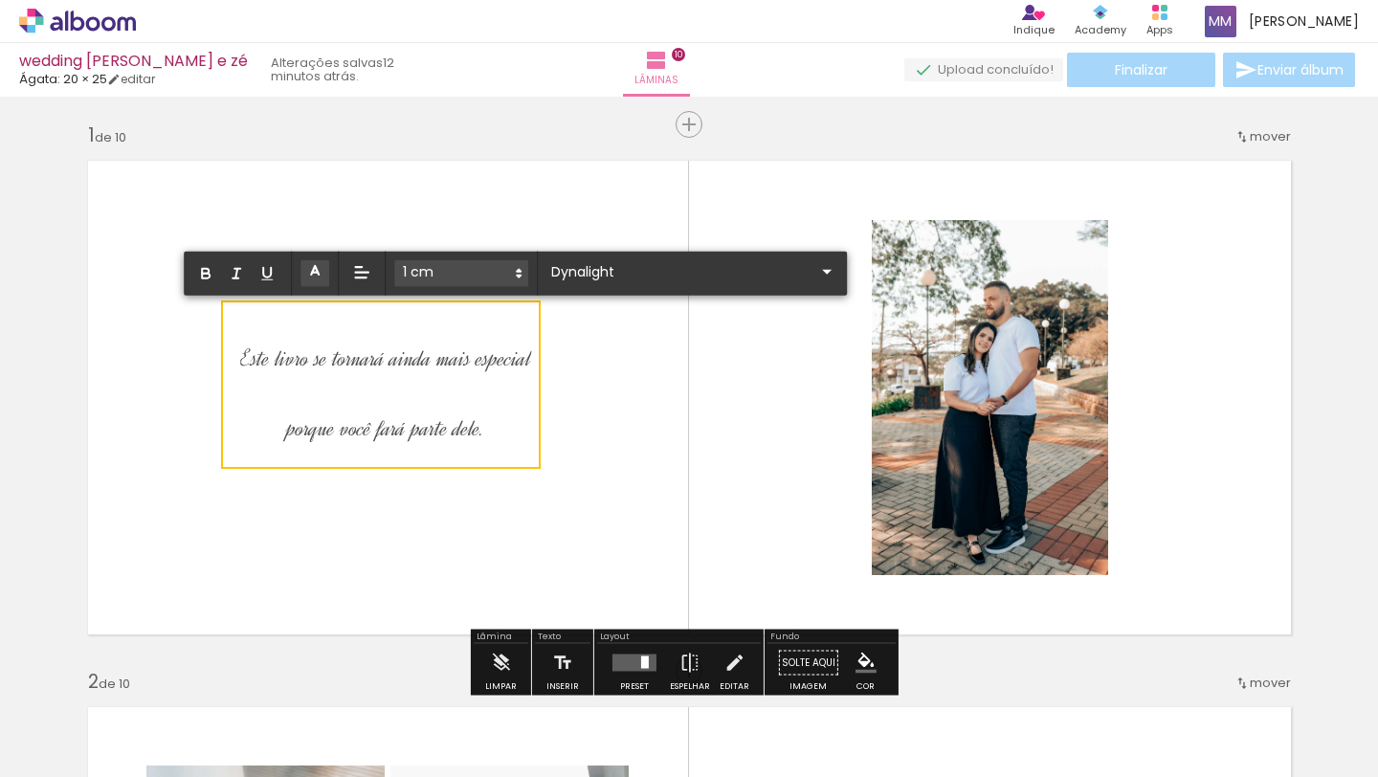
click at [527, 364] on span "Este livro se tornará ainda mais especial" at bounding box center [385, 359] width 291 height 30
click at [615, 385] on quentale-layouter at bounding box center [690, 397] width 1228 height 499
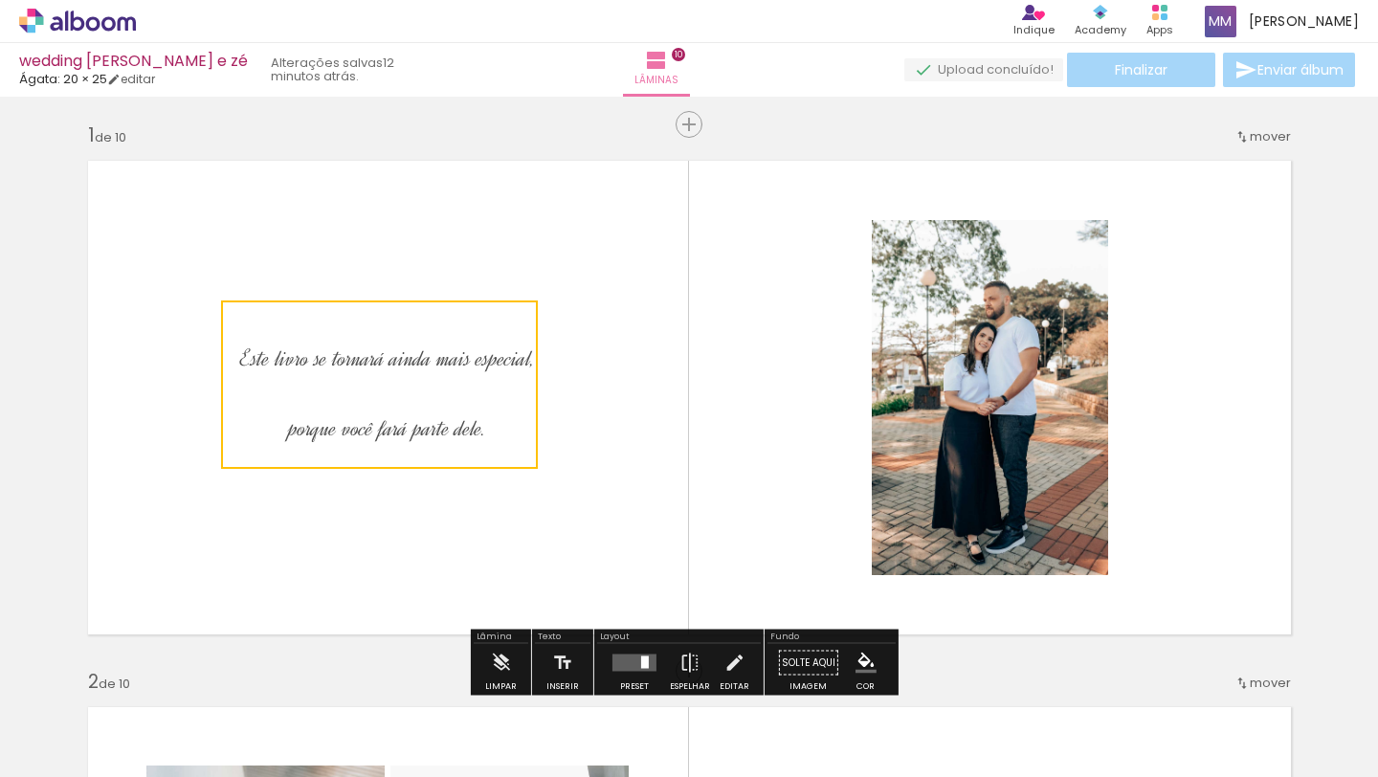
click at [614, 386] on quentale-layouter at bounding box center [690, 397] width 1228 height 499
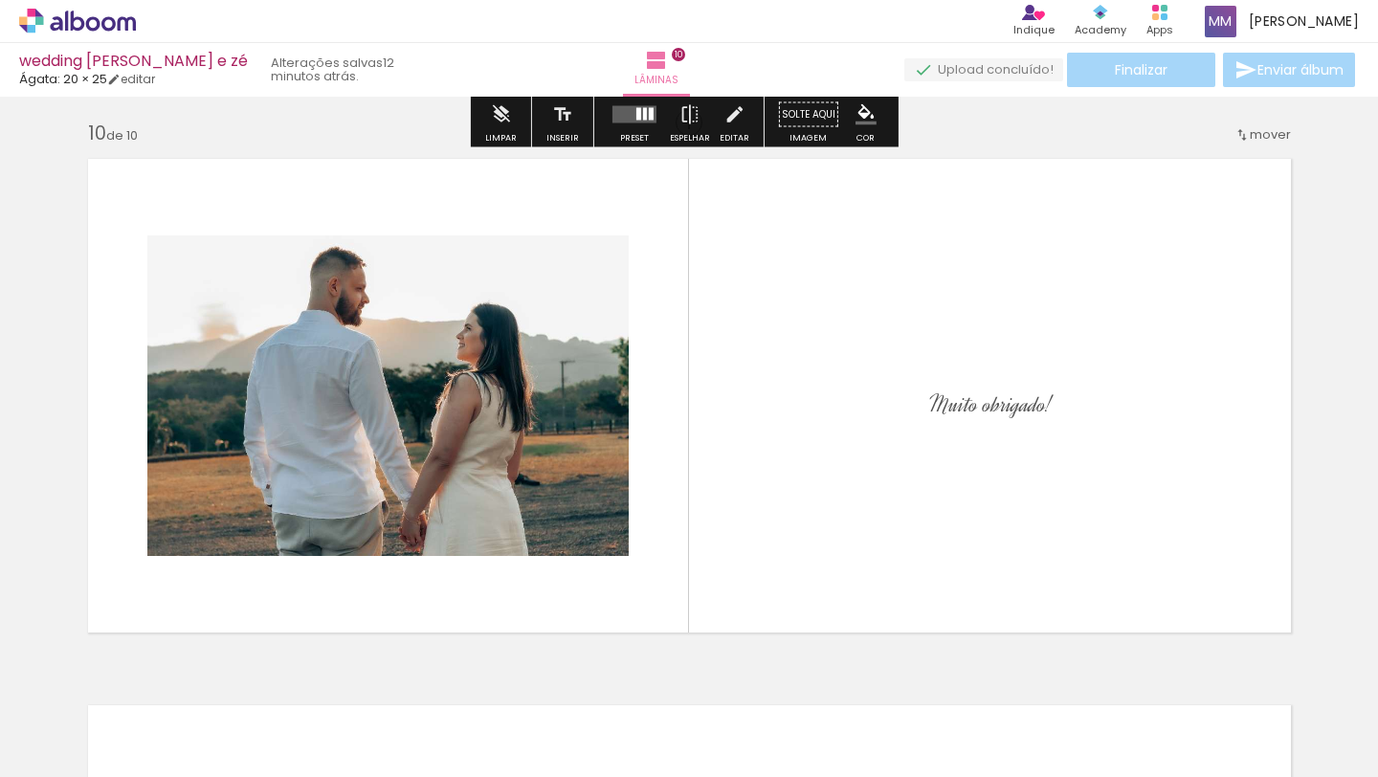
scroll to position [4893, 0]
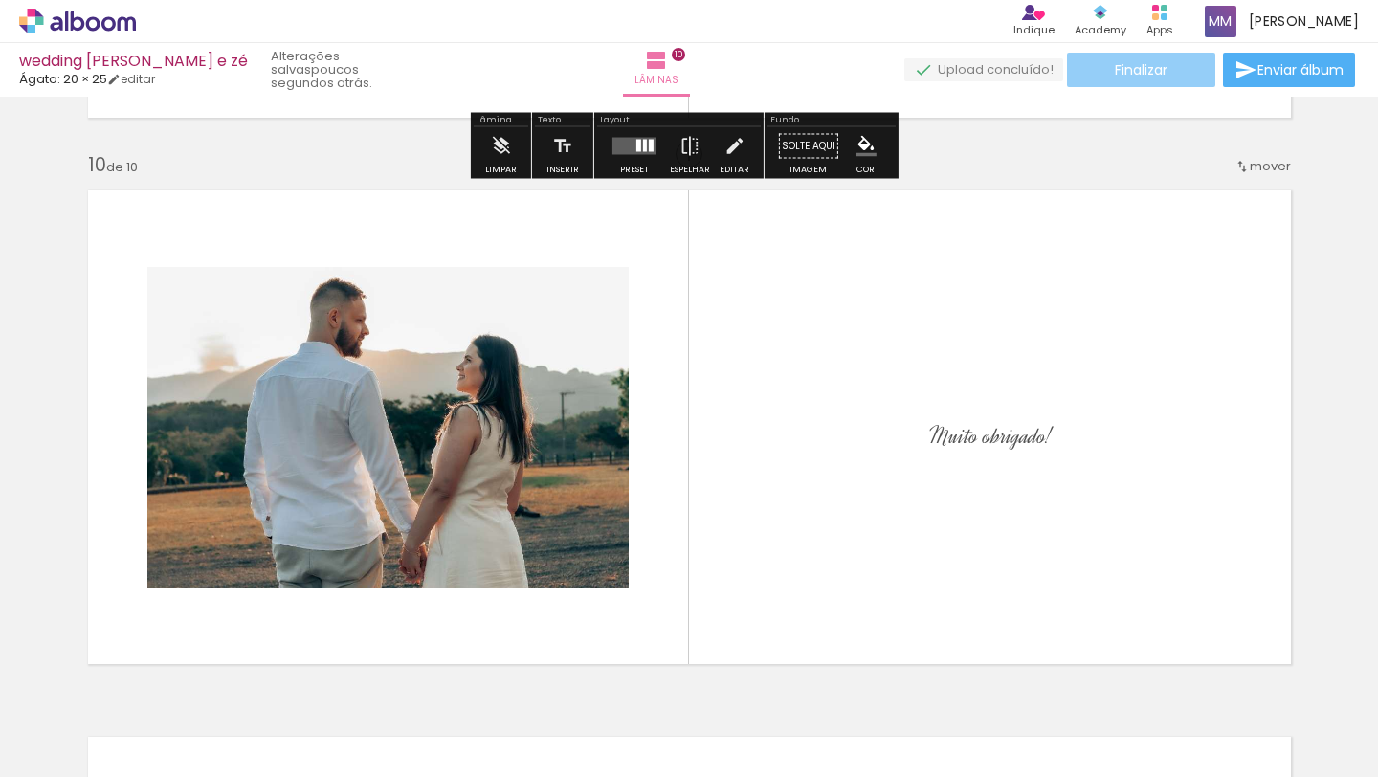
click at [1087, 72] on paper-button "Finalizar" at bounding box center [1141, 70] width 148 height 34
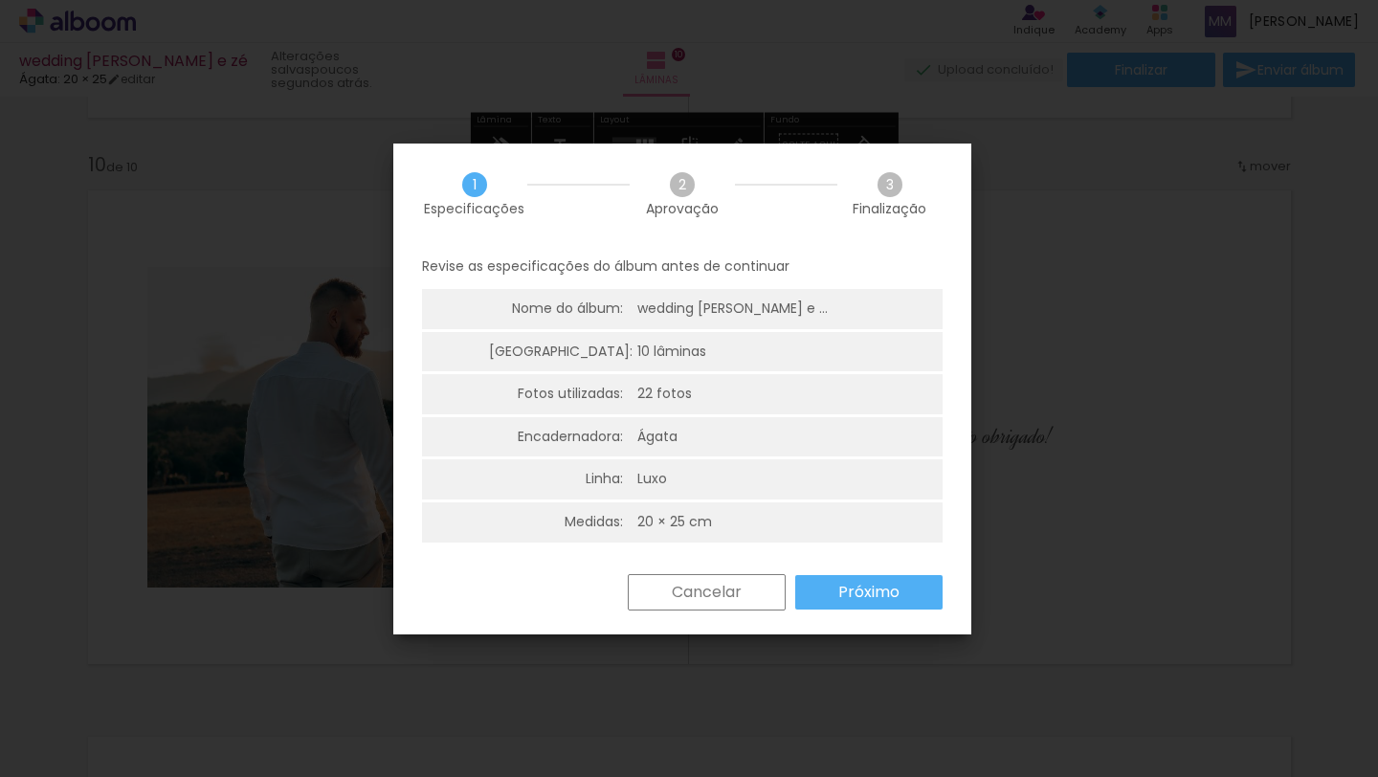
click at [0, 0] on slot "Próximo" at bounding box center [0, 0] width 0 height 0
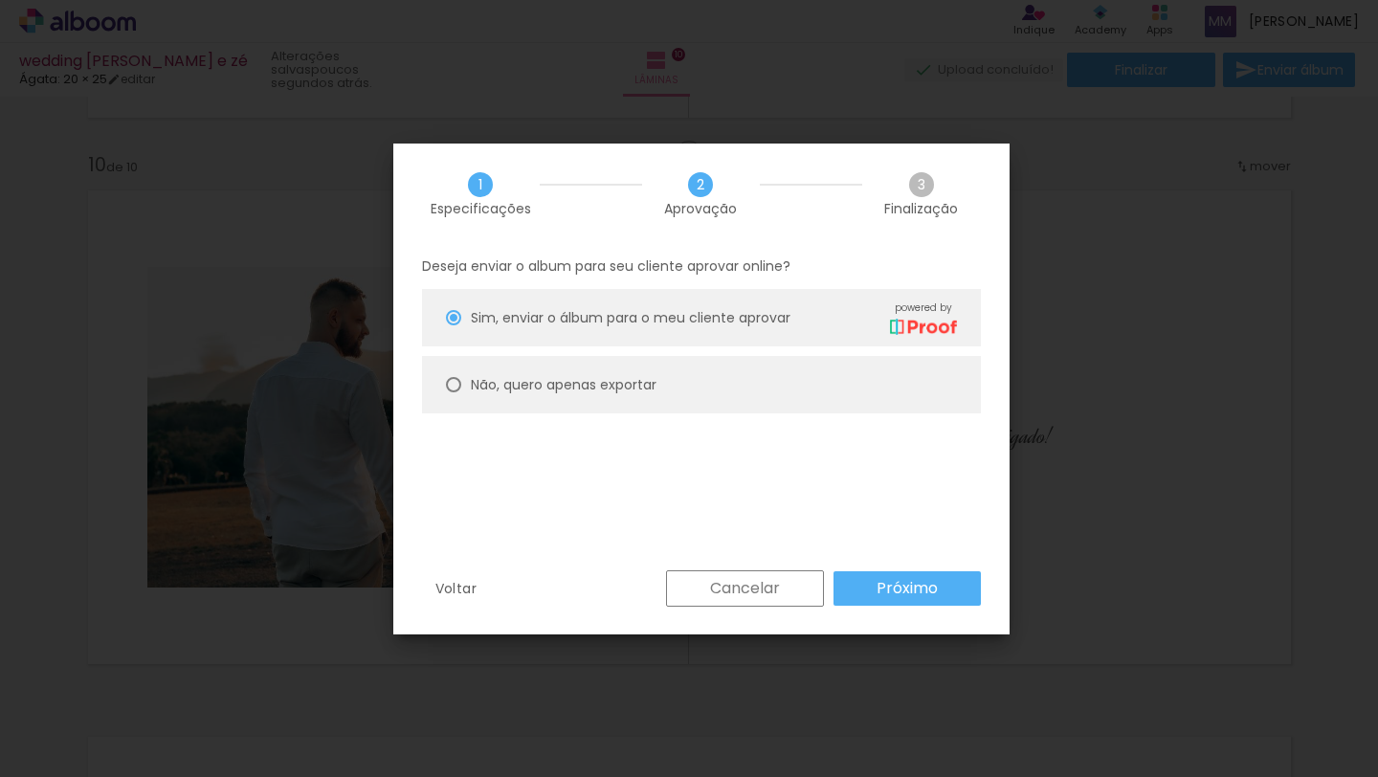
click at [458, 382] on div at bounding box center [453, 384] width 15 height 15
type paper-radio-button "on"
click at [0, 0] on slot "Próximo" at bounding box center [0, 0] width 0 height 0
type input "Alta, 300 DPI"
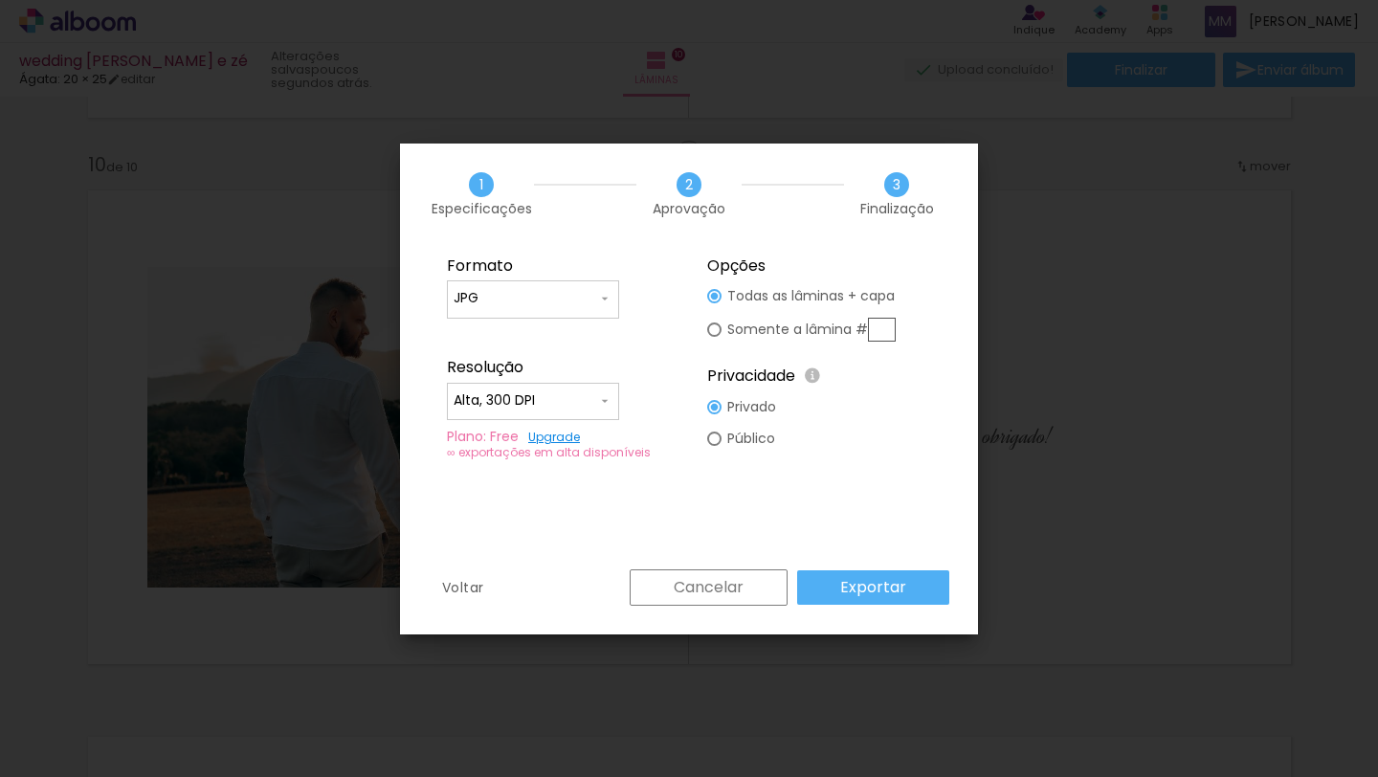
click at [606, 405] on iron-icon at bounding box center [604, 400] width 15 height 15
click at [569, 393] on paper-item "Alta, 300 DPI" at bounding box center [533, 398] width 172 height 38
click at [0, 0] on slot "Exportar" at bounding box center [0, 0] width 0 height 0
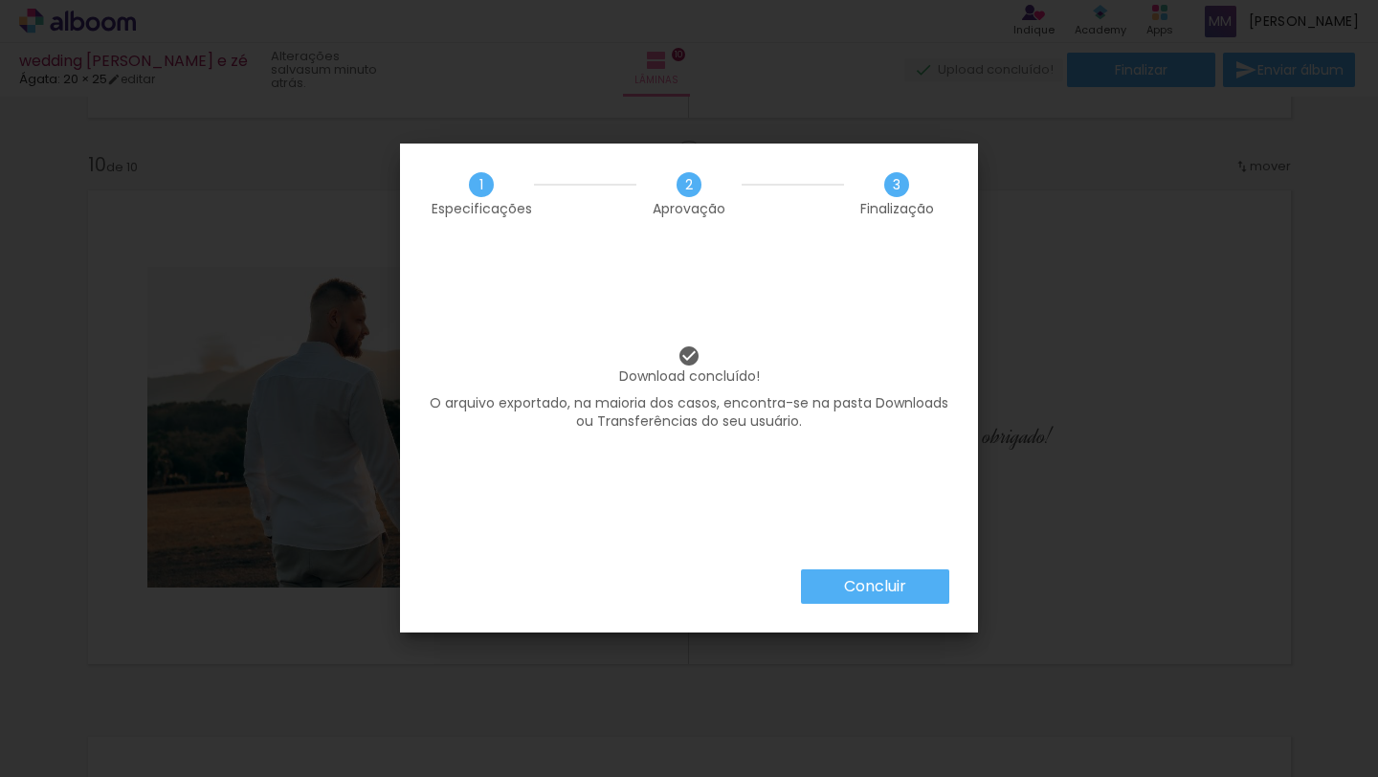
click at [0, 0] on slot "Concluir" at bounding box center [0, 0] width 0 height 0
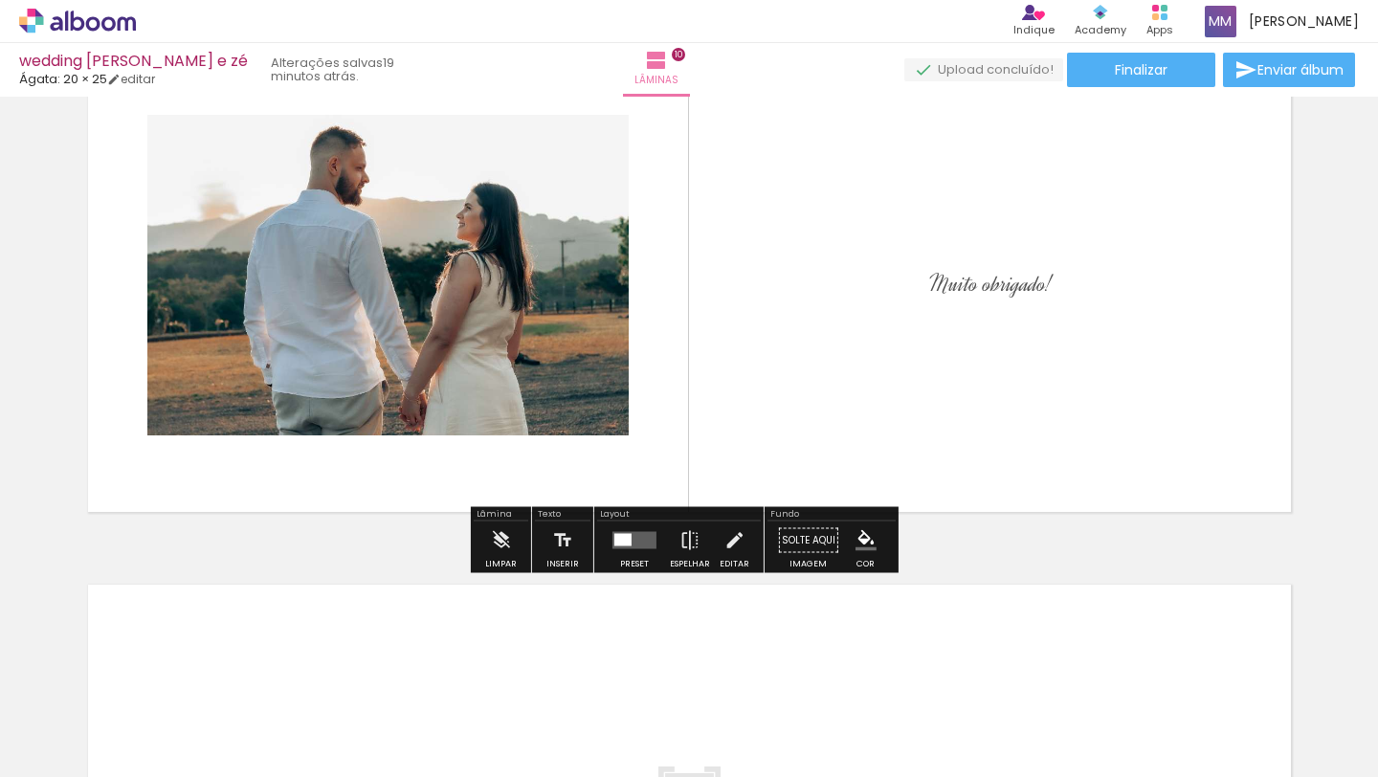
scroll to position [5000, 0]
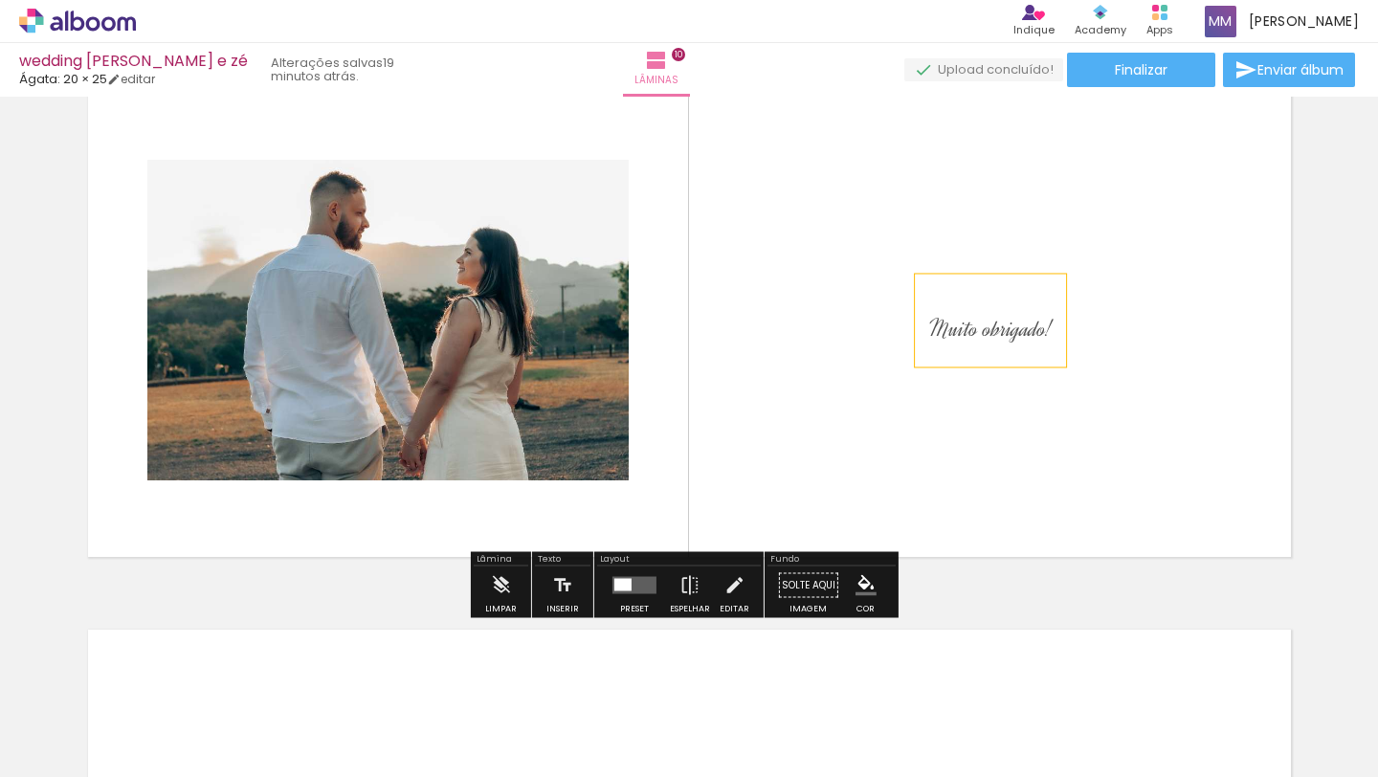
drag, startPoint x: 1013, startPoint y: 339, endPoint x: 975, endPoint y: 356, distance: 41.1
click at [896, 395] on album-spread "10 de 10" at bounding box center [690, 320] width 1228 height 499
click at [976, 319] on p "Muito obrigado!" at bounding box center [990, 320] width 123 height 70
click at [1144, 294] on quentale-layouter at bounding box center [690, 320] width 1228 height 499
click at [1000, 305] on p "Muito obrigado!" at bounding box center [990, 320] width 123 height 70
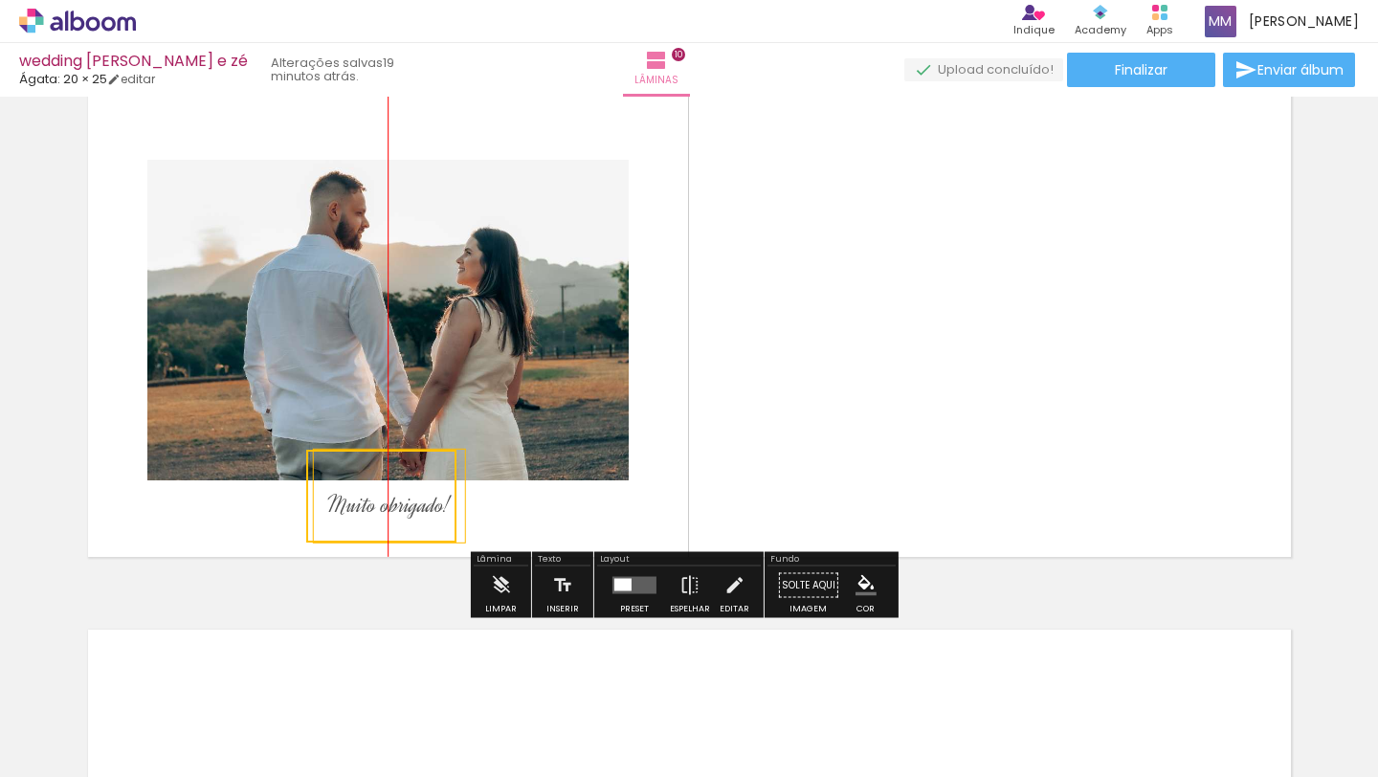
drag, startPoint x: 1001, startPoint y: 305, endPoint x: 456, endPoint y: 460, distance: 567.2
click at [385, 475] on quentale-selection at bounding box center [381, 496] width 150 height 93
click at [853, 366] on quentale-layouter at bounding box center [690, 320] width 1228 height 499
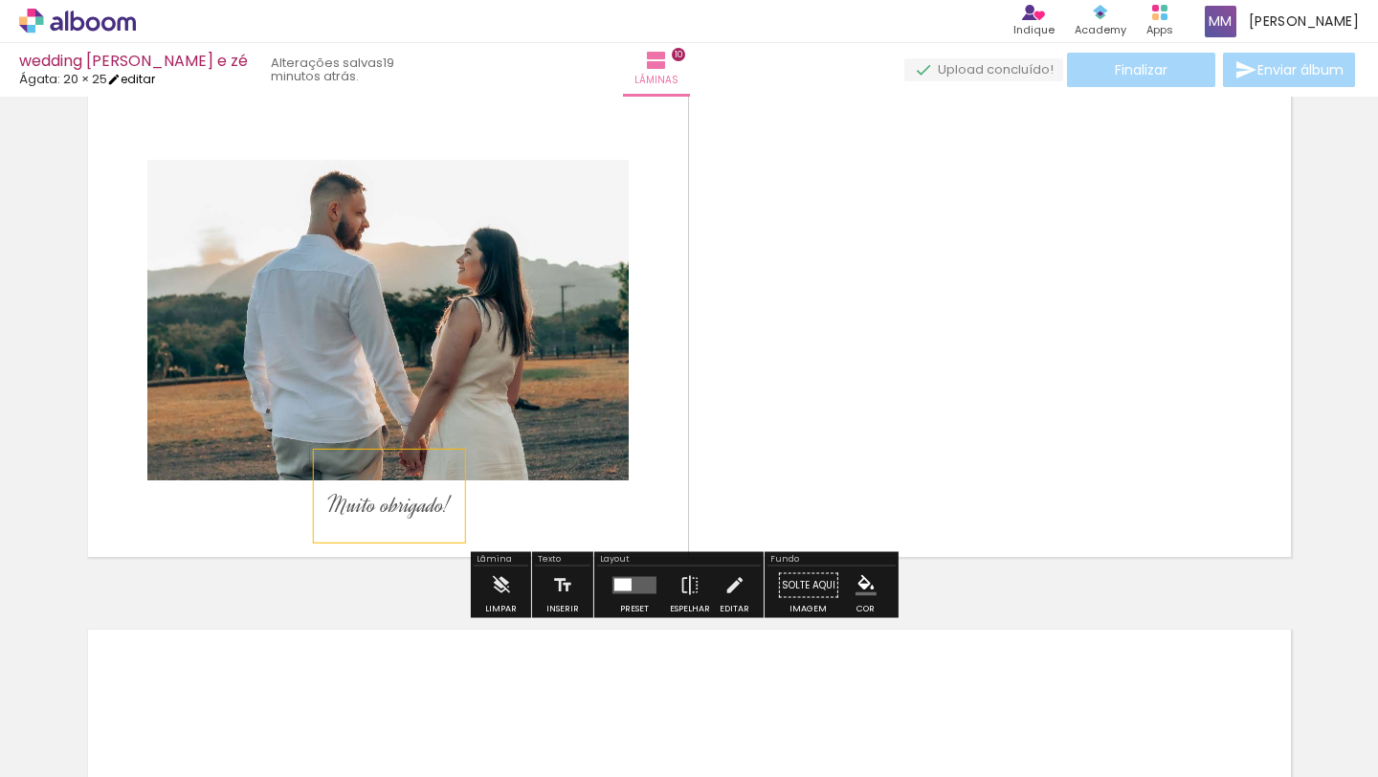
click at [145, 81] on link "editar" at bounding box center [131, 79] width 48 height 16
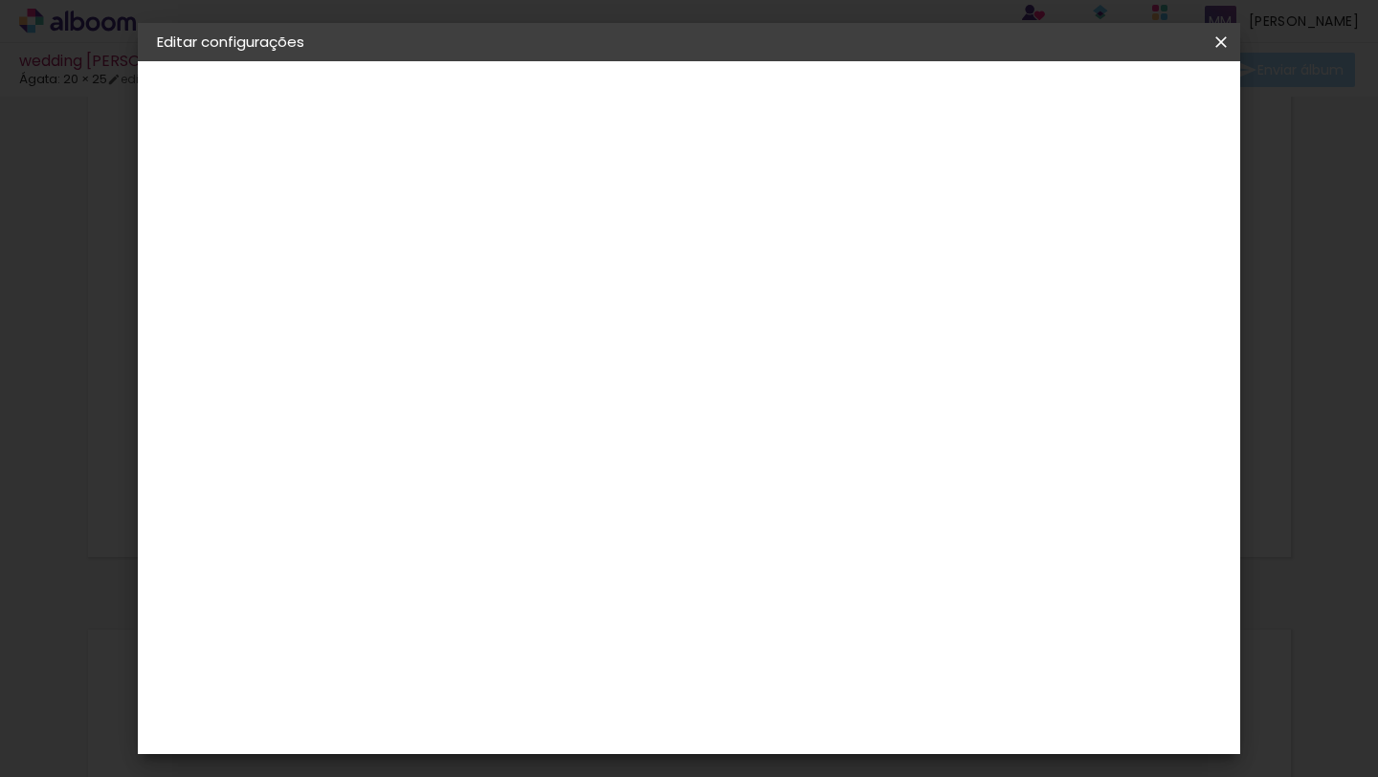
click at [1070, 204] on div "Mostrar sangria" at bounding box center [1057, 207] width 127 height 24
type paper-checkbox "on"
click at [1092, 102] on span "Salvar configurações" at bounding box center [1031, 101] width 142 height 13
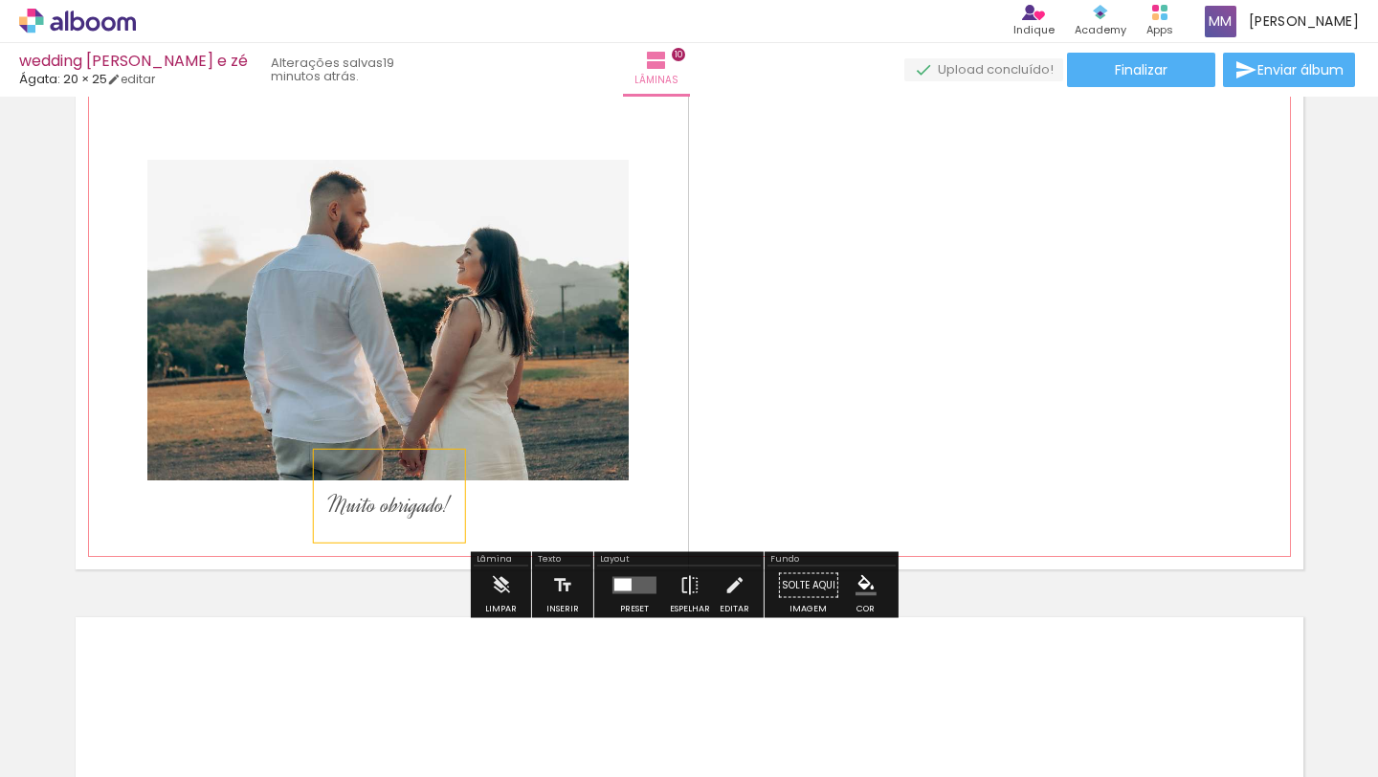
drag, startPoint x: 380, startPoint y: 500, endPoint x: 379, endPoint y: 513, distance: 13.4
click at [379, 513] on span "Muito obrigado!" at bounding box center [388, 505] width 123 height 30
click at [378, 510] on quentale-selection at bounding box center [380, 506] width 150 height 93
click at [830, 351] on quentale-layouter at bounding box center [690, 320] width 1228 height 499
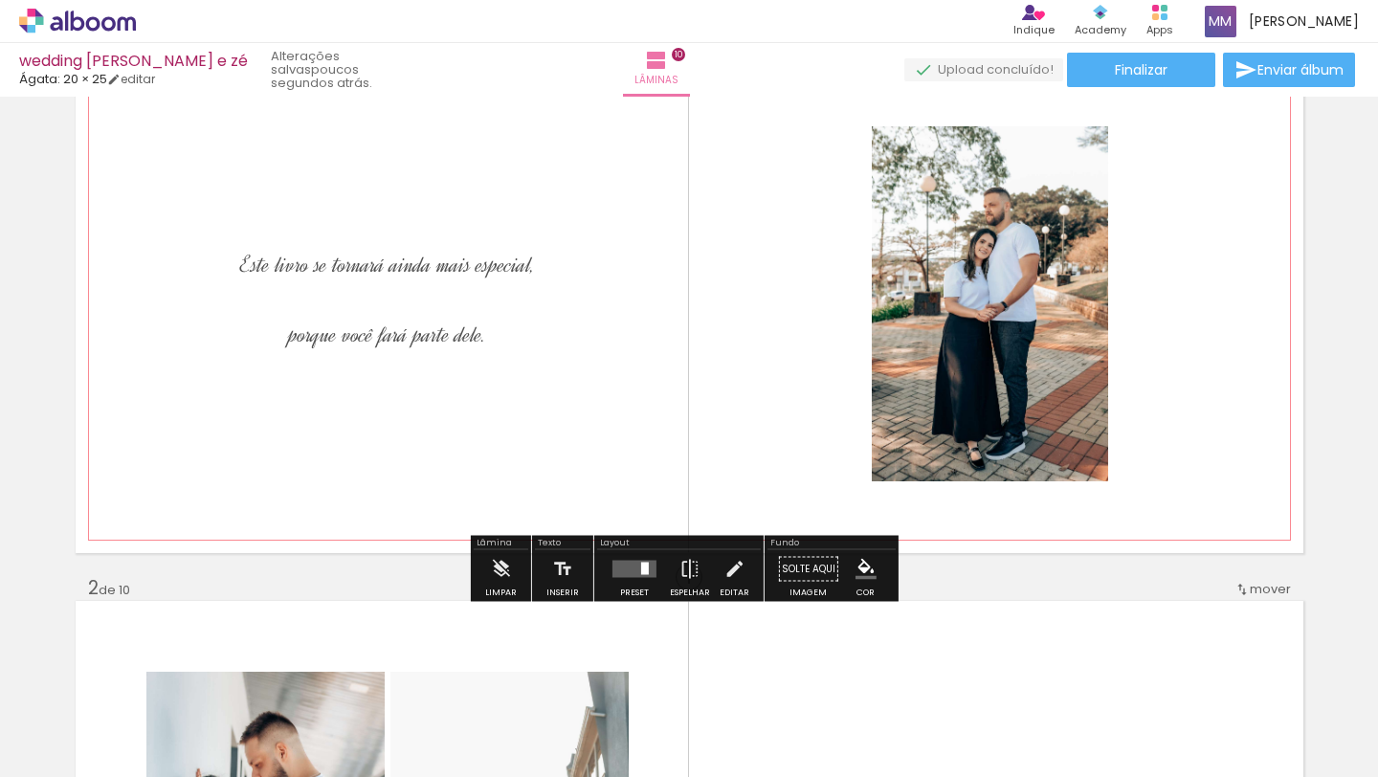
scroll to position [99, 0]
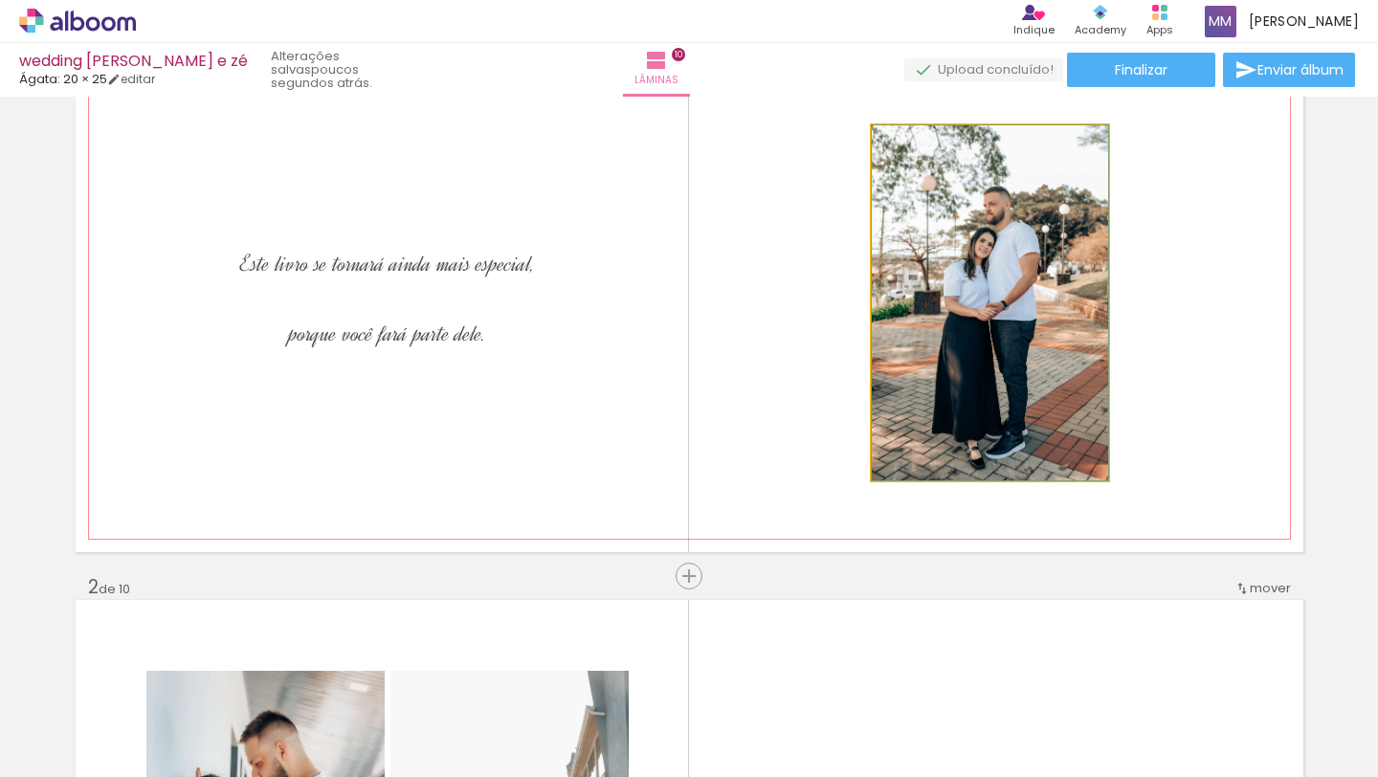
click at [1064, 312] on quentale-photo at bounding box center [990, 302] width 236 height 355
click at [906, 410] on quentale-photo at bounding box center [990, 302] width 236 height 355
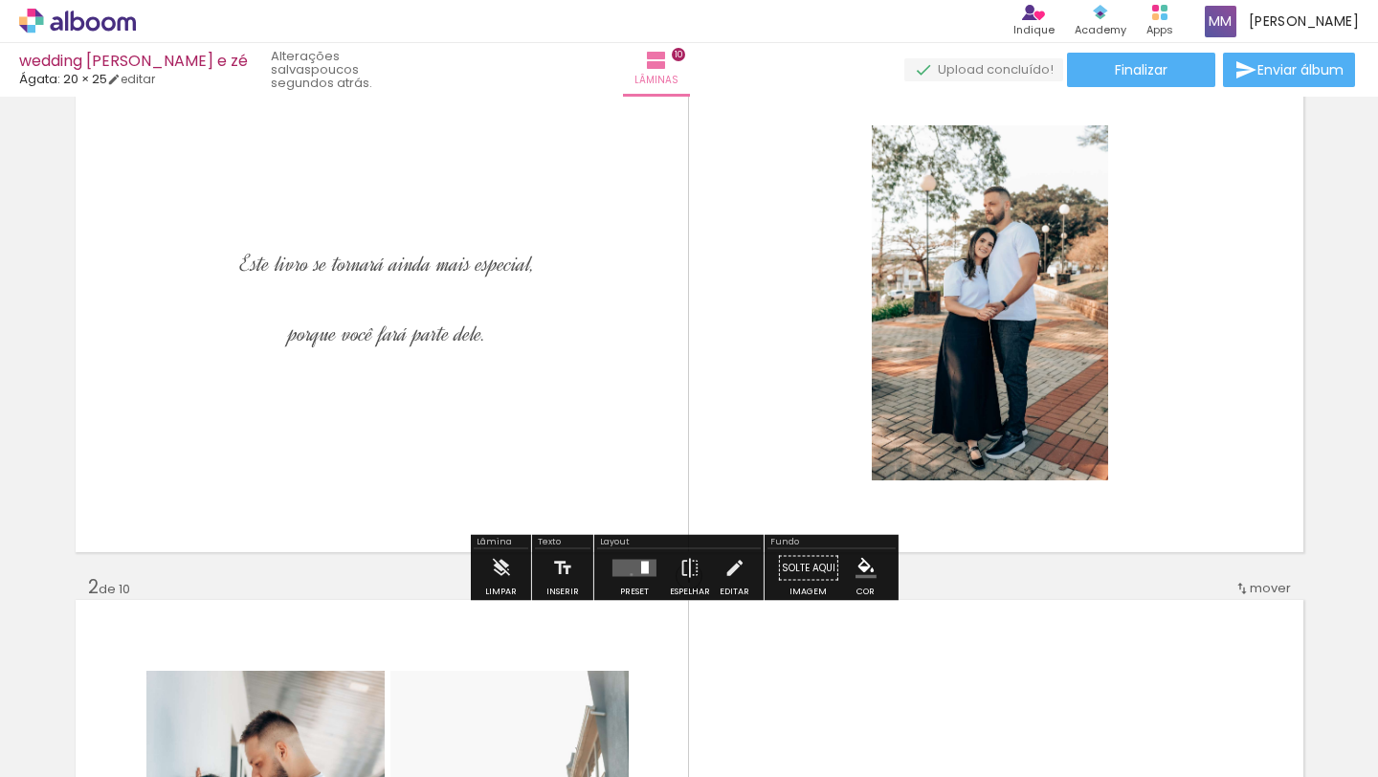
click at [627, 574] on quentale-layouter at bounding box center [635, 568] width 44 height 17
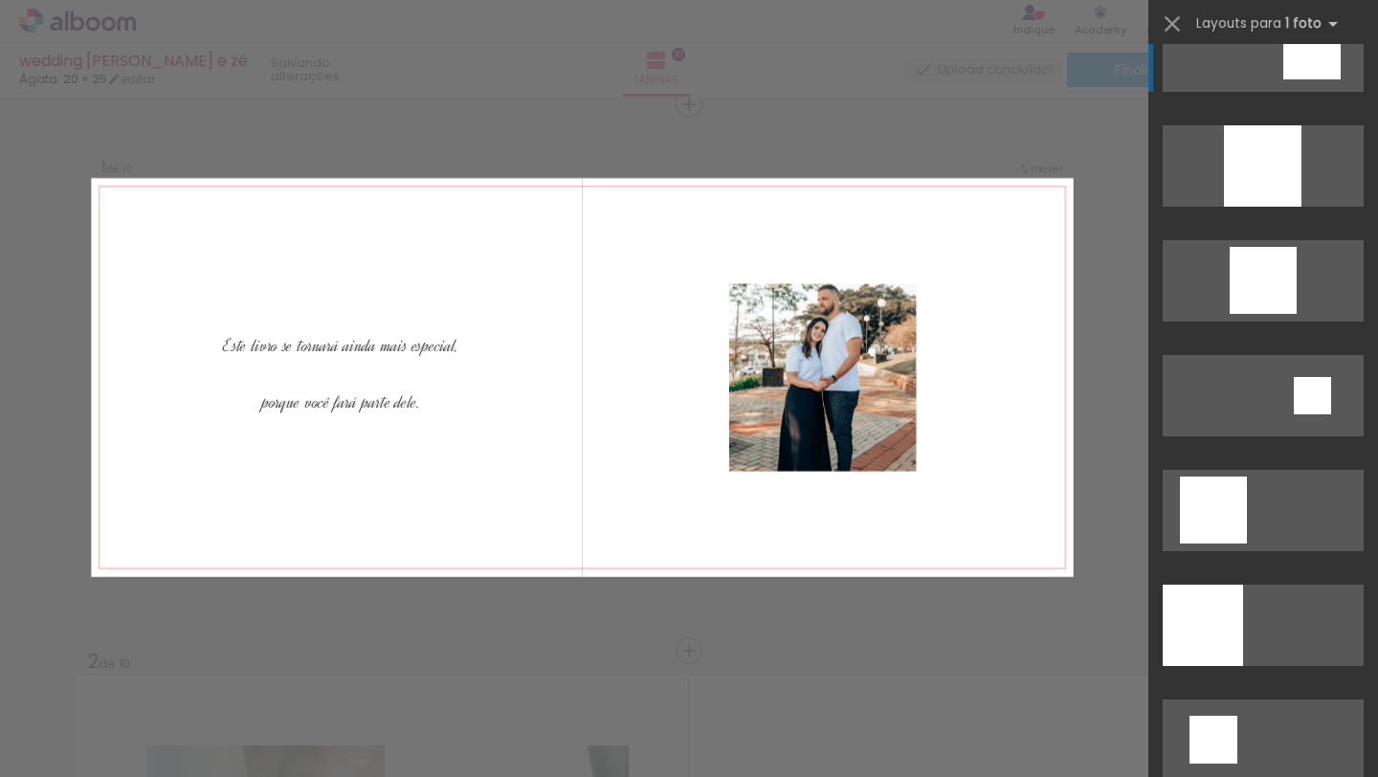
scroll to position [1548, 0]
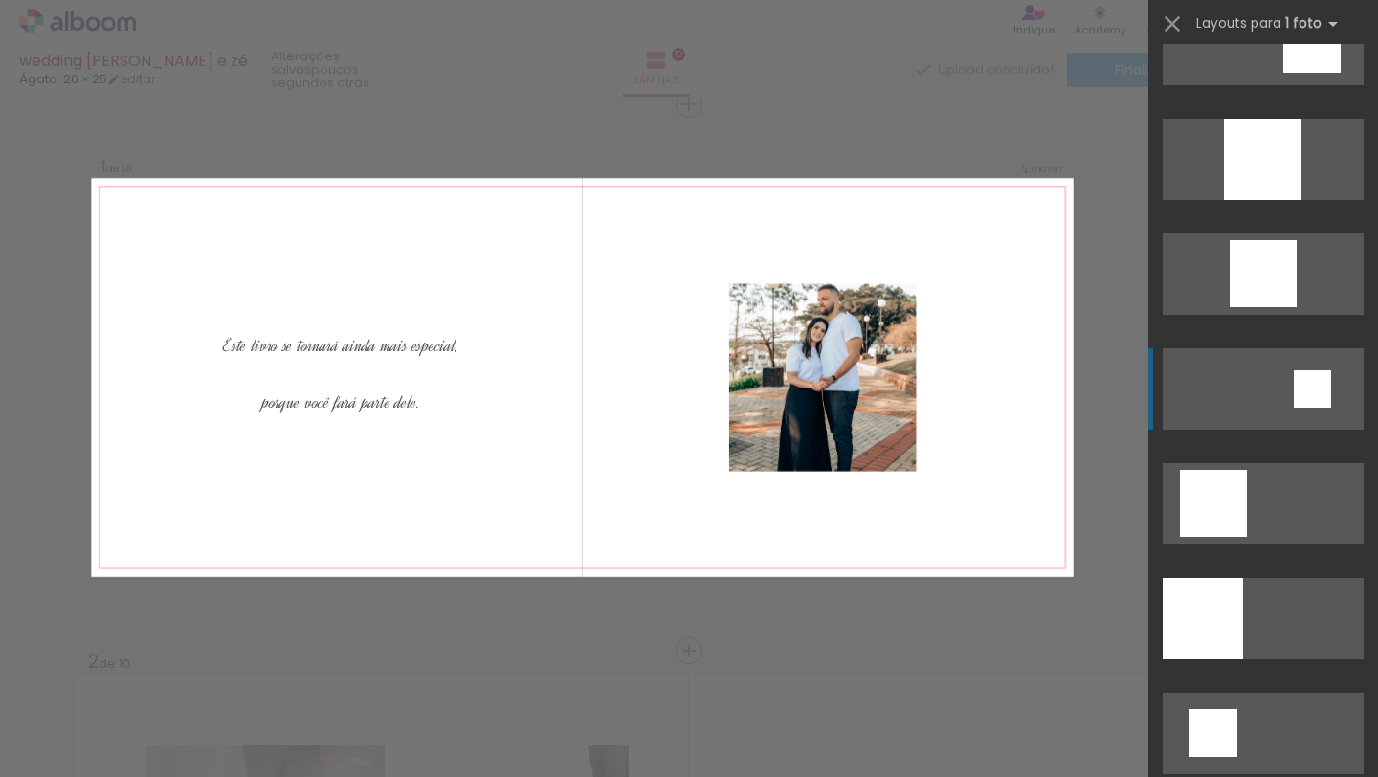
click at [1317, 396] on div at bounding box center [1312, 388] width 37 height 37
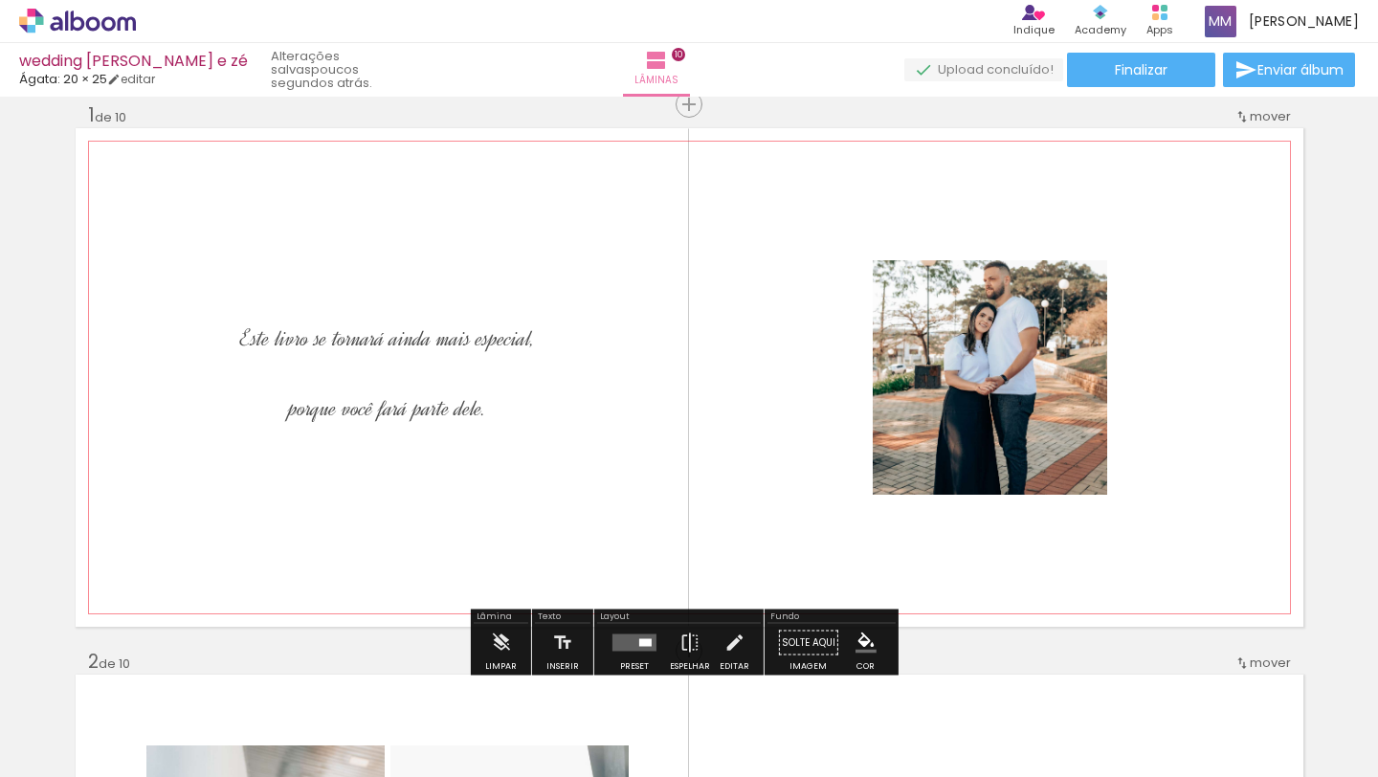
click at [1014, 380] on quentale-photo at bounding box center [990, 377] width 235 height 235
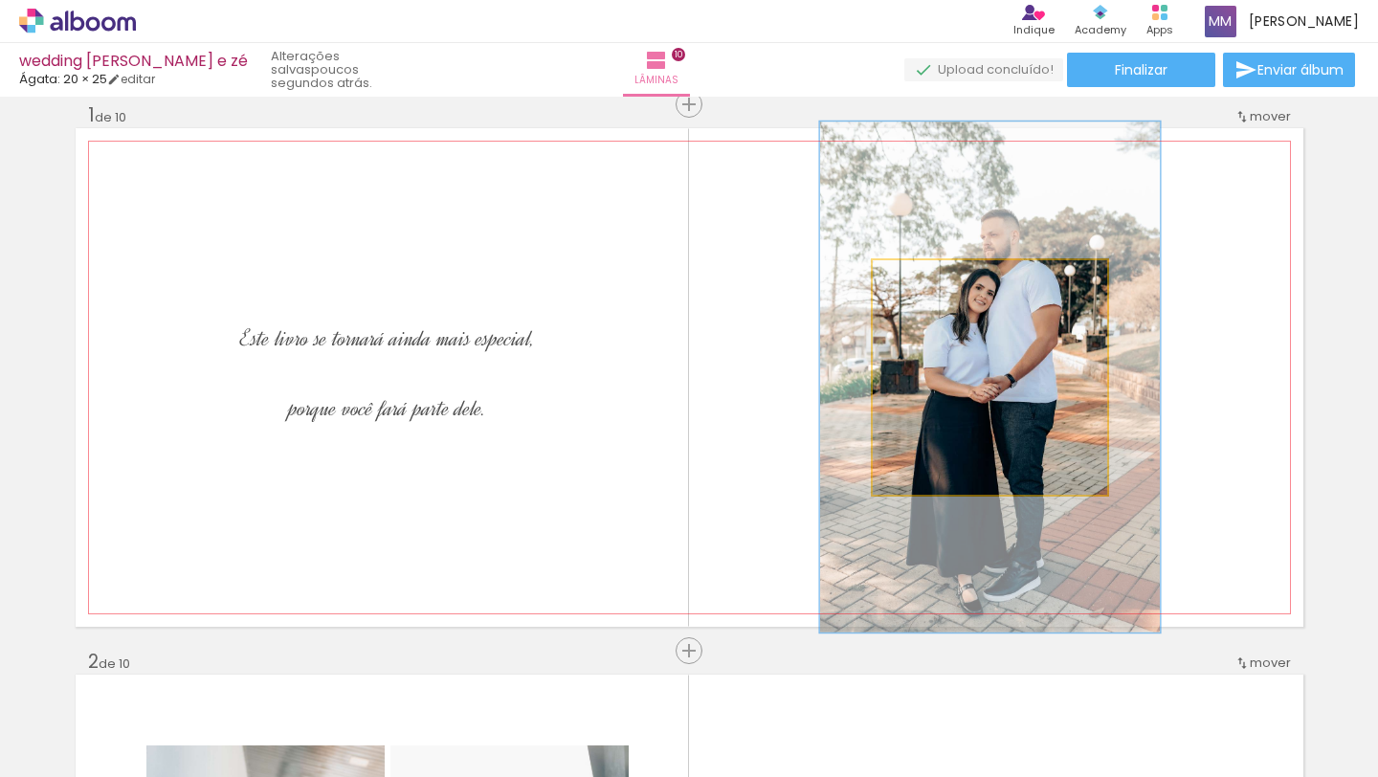
drag, startPoint x: 916, startPoint y: 290, endPoint x: 942, endPoint y: 296, distance: 26.5
type paper-slider "145"
click at [942, 296] on quentale-photo at bounding box center [990, 377] width 235 height 235
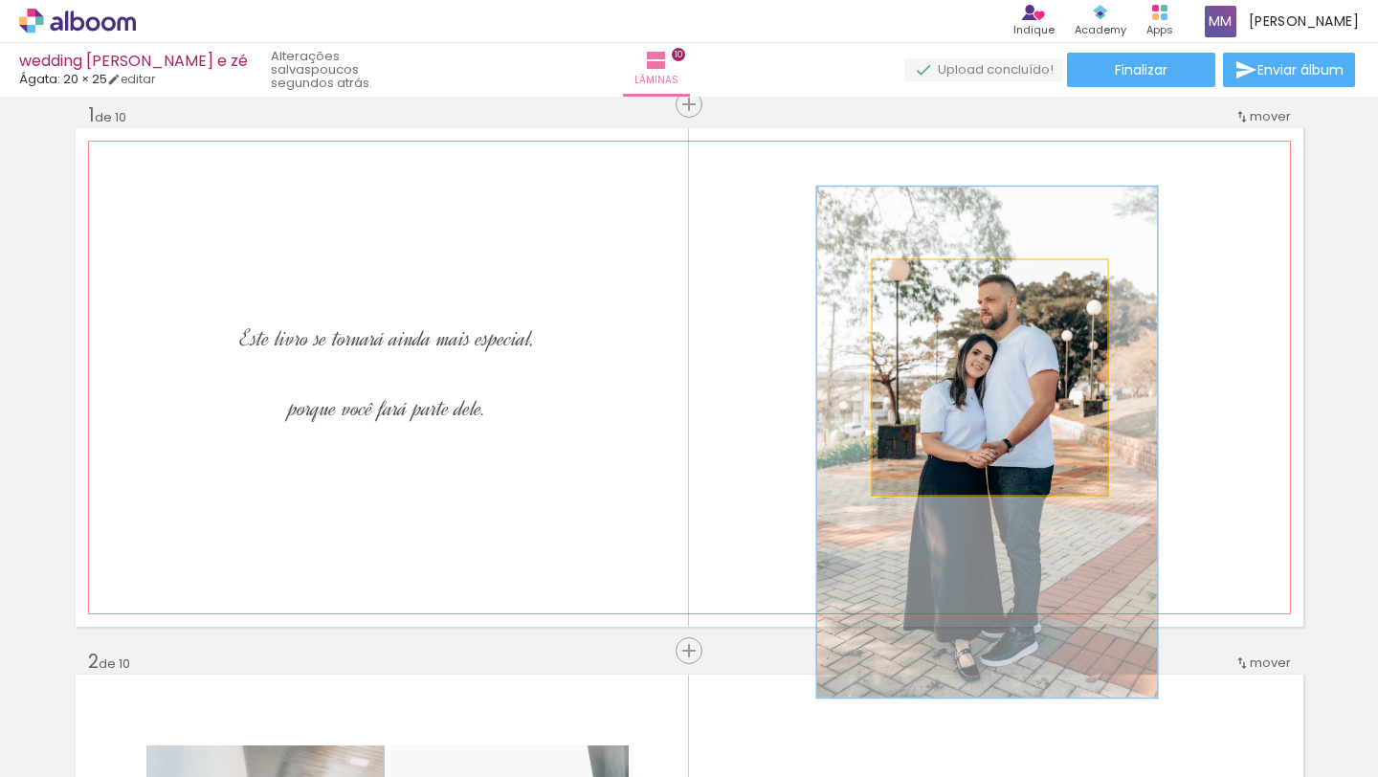
drag, startPoint x: 1006, startPoint y: 353, endPoint x: 1003, endPoint y: 418, distance: 65.1
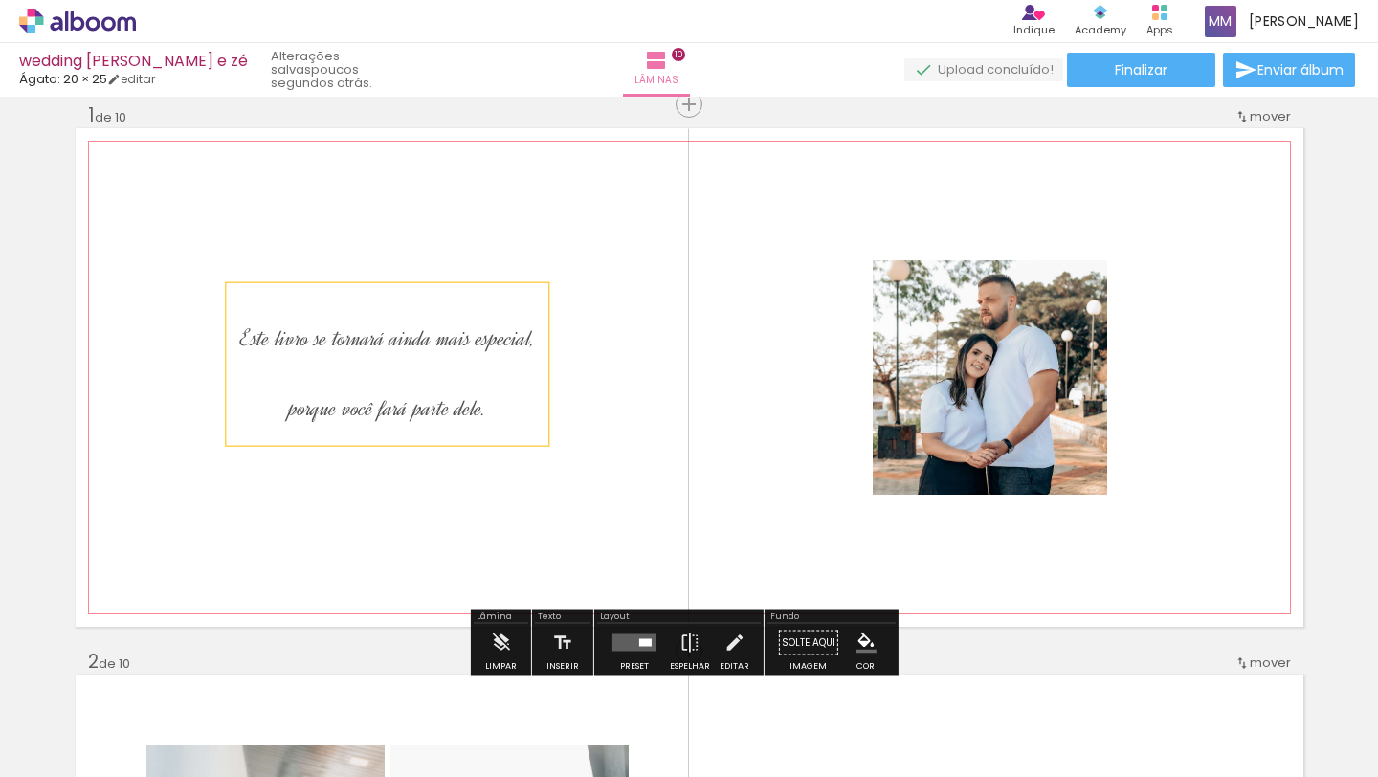
click at [345, 367] on p "porque você fará parte dele." at bounding box center [387, 400] width 294 height 70
click at [0, 0] on quentale-selection at bounding box center [0, 0] width 0 height 0
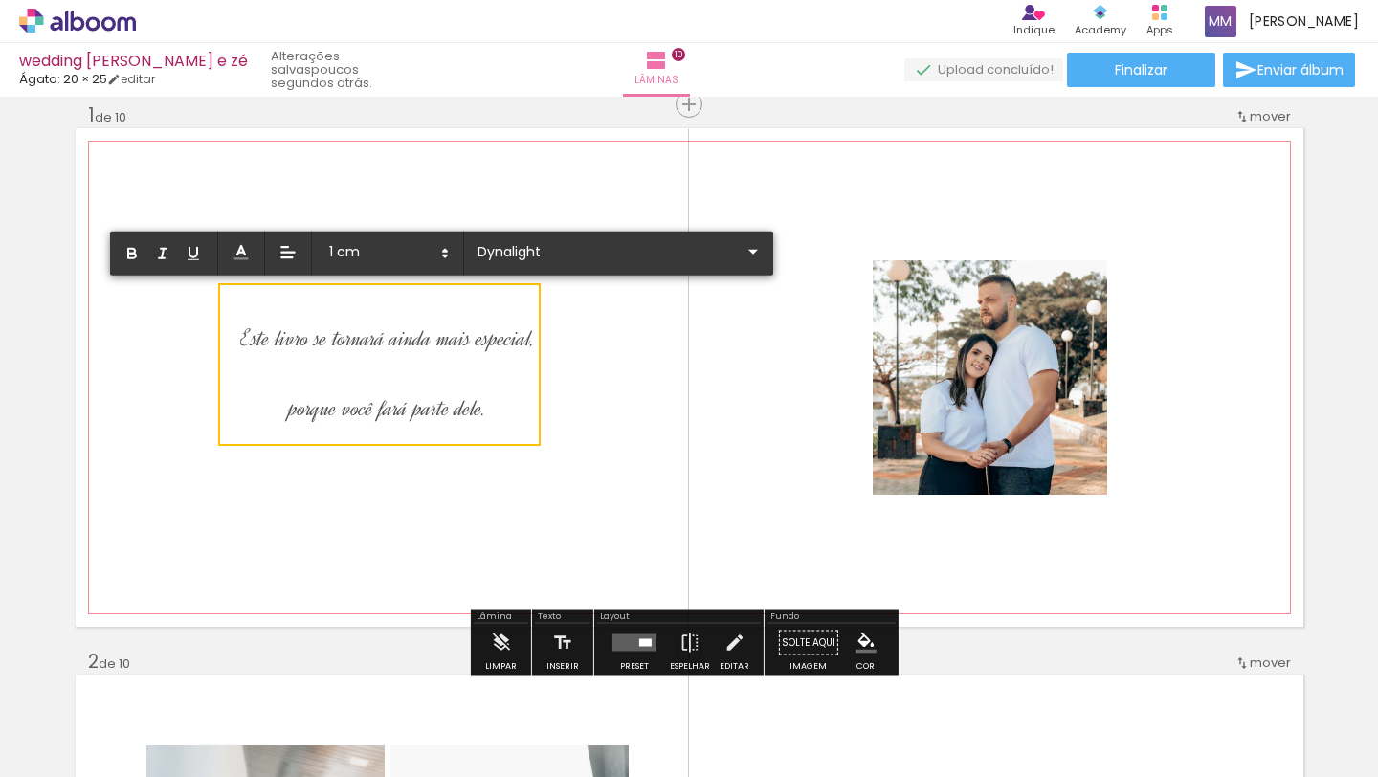
drag, startPoint x: 485, startPoint y: 412, endPoint x: 240, endPoint y: 412, distance: 245.0
click at [240, 411] on p "porque você fará parte dele." at bounding box center [387, 400] width 294 height 70
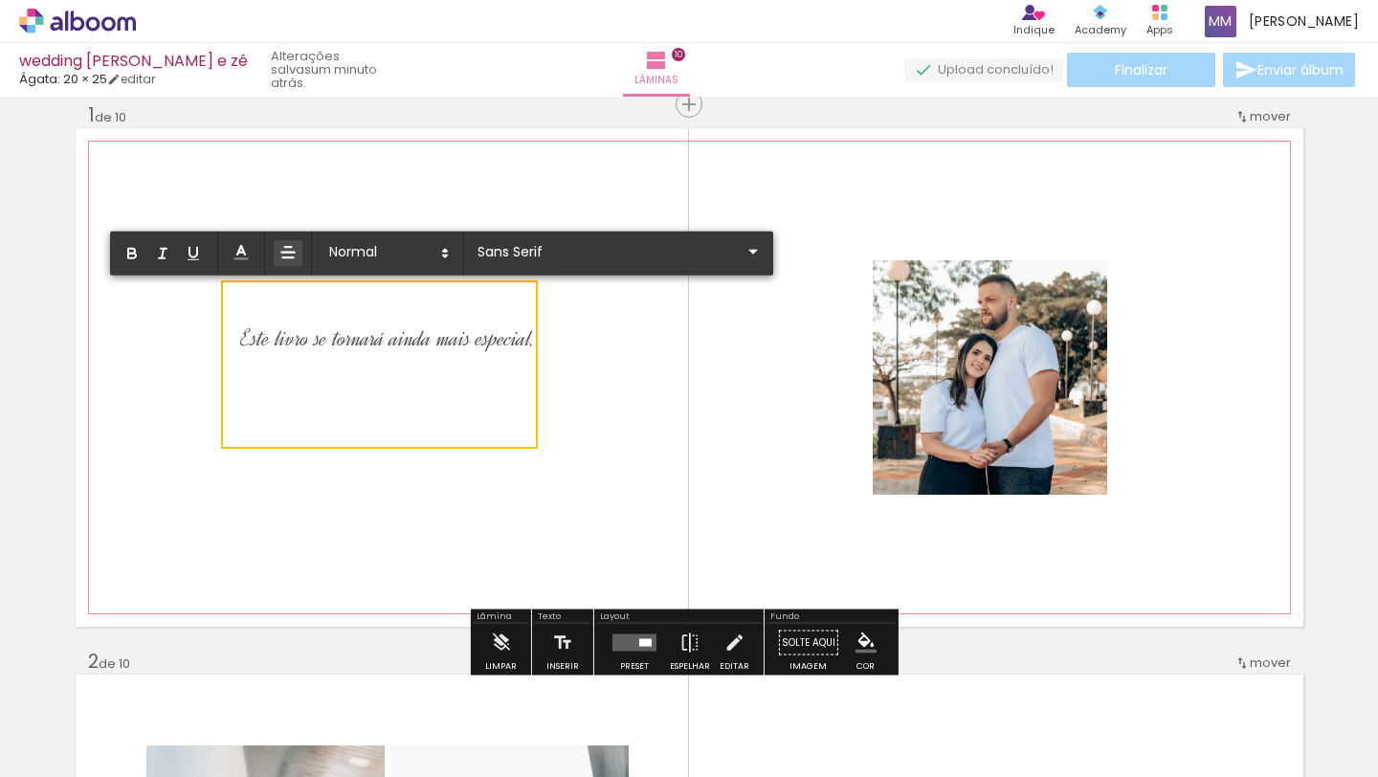
click at [584, 372] on quentale-layouter at bounding box center [690, 377] width 1228 height 499
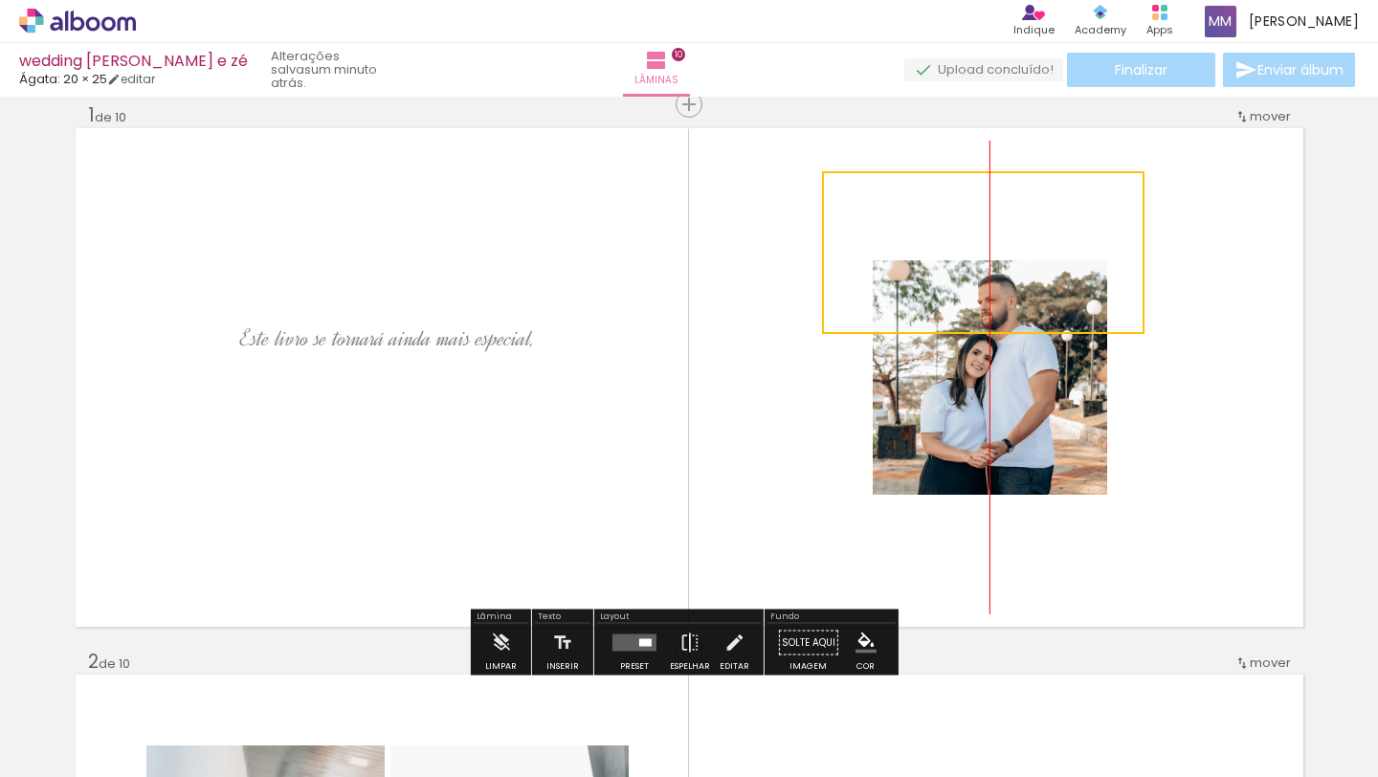
drag, startPoint x: 487, startPoint y: 309, endPoint x: 1104, endPoint y: 197, distance: 626.5
click at [1104, 197] on quentale-selection at bounding box center [983, 252] width 323 height 163
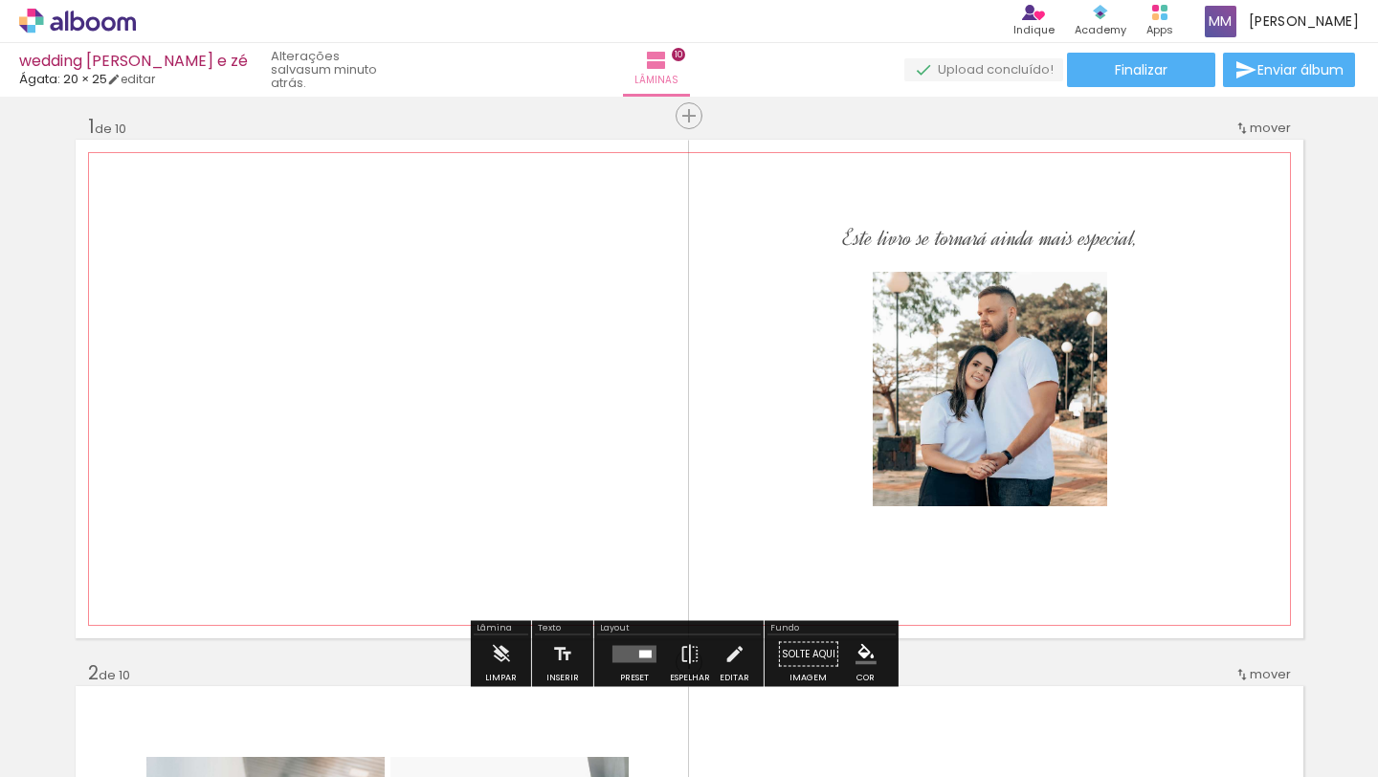
scroll to position [0, 0]
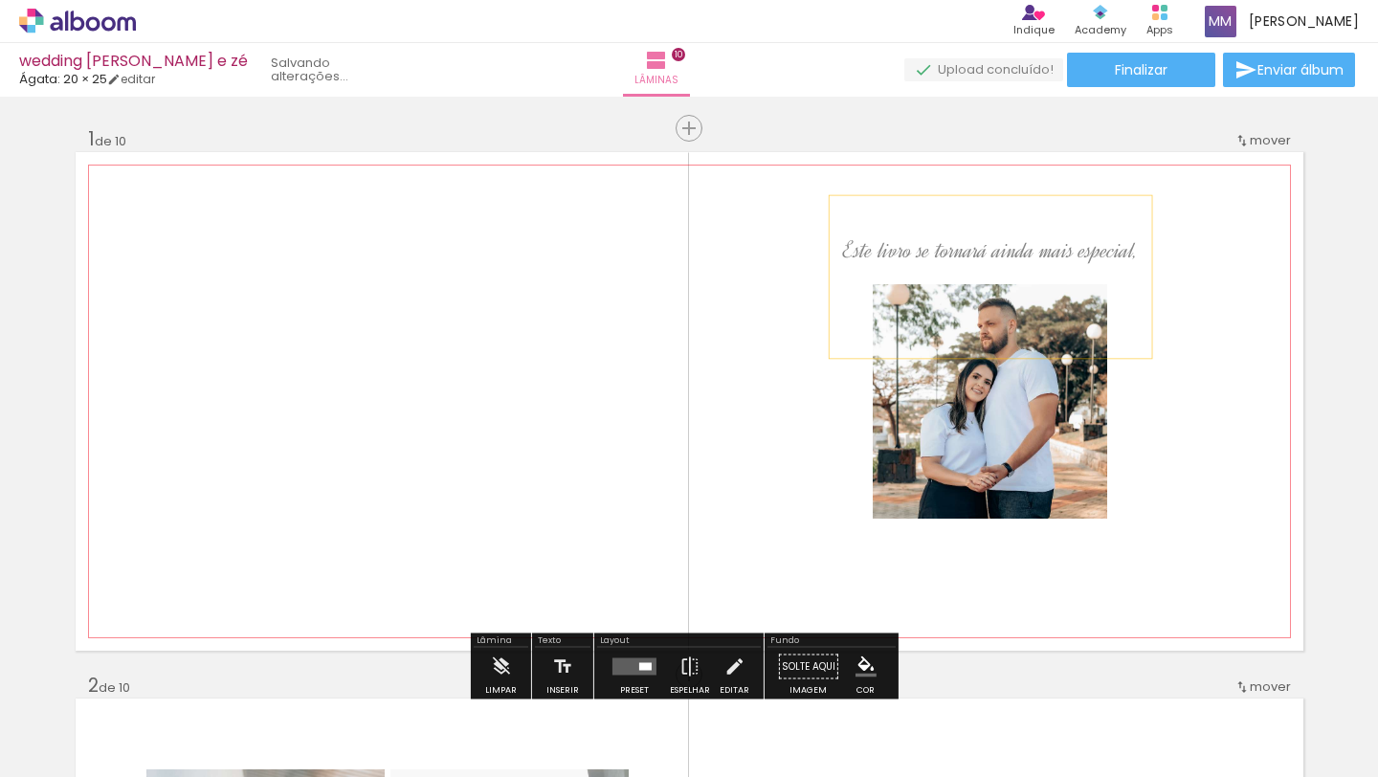
drag, startPoint x: 1069, startPoint y: 262, endPoint x: 1068, endPoint y: 245, distance: 17.3
click at [1068, 245] on span "Este livro se tornará ainda mais especial," at bounding box center [990, 250] width 294 height 30
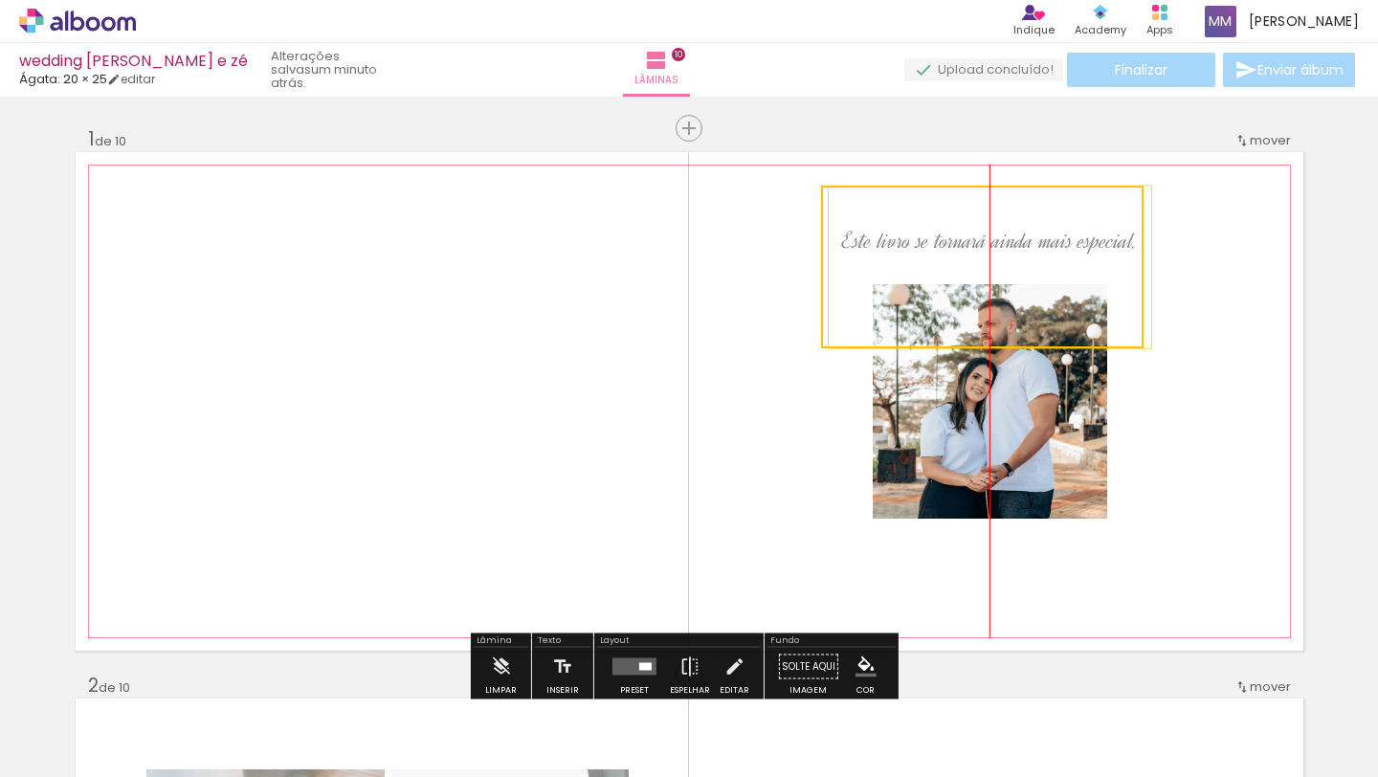
drag, startPoint x: 1068, startPoint y: 245, endPoint x: 1069, endPoint y: 235, distance: 9.6
click at [1069, 235] on quentale-selection at bounding box center [982, 267] width 323 height 163
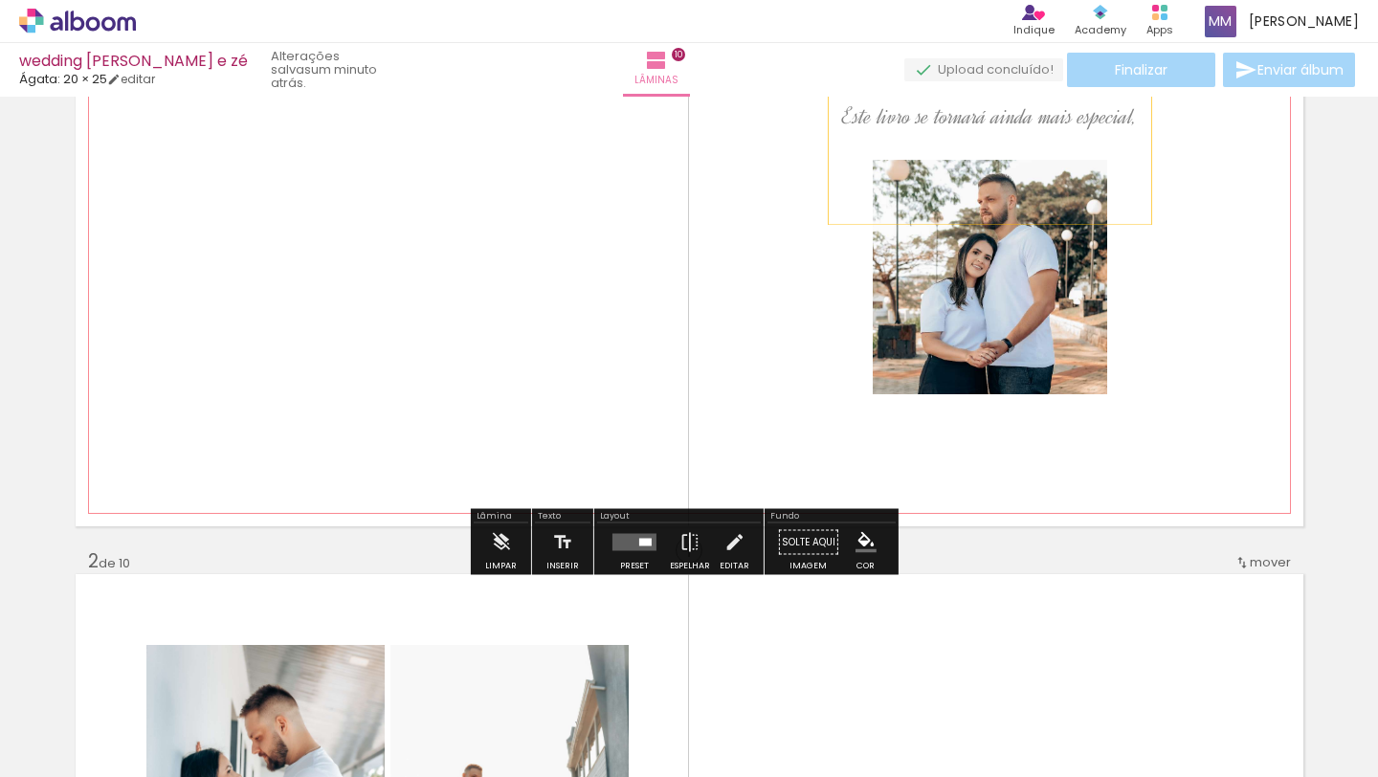
scroll to position [156, 0]
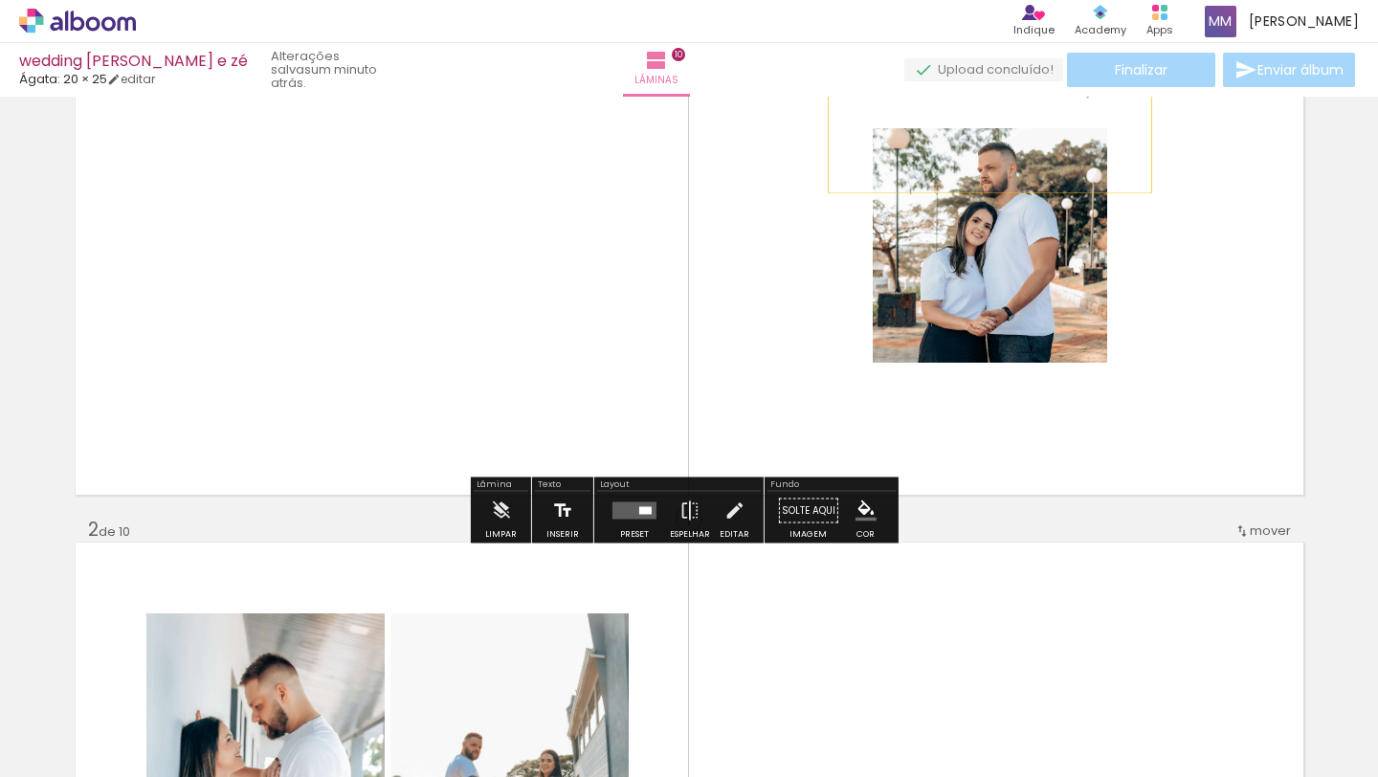
click at [553, 512] on iron-icon at bounding box center [562, 511] width 21 height 38
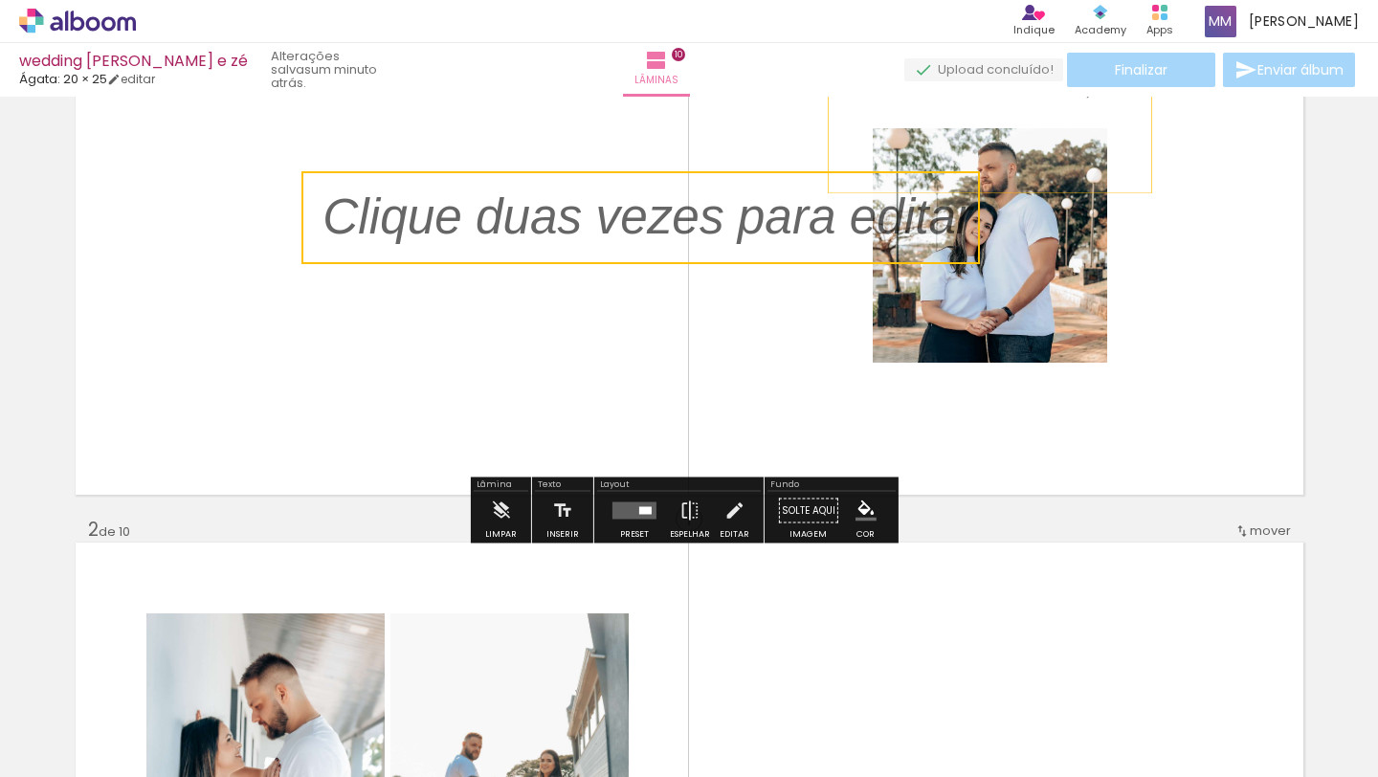
click at [706, 206] on quentale-selection at bounding box center [641, 217] width 679 height 93
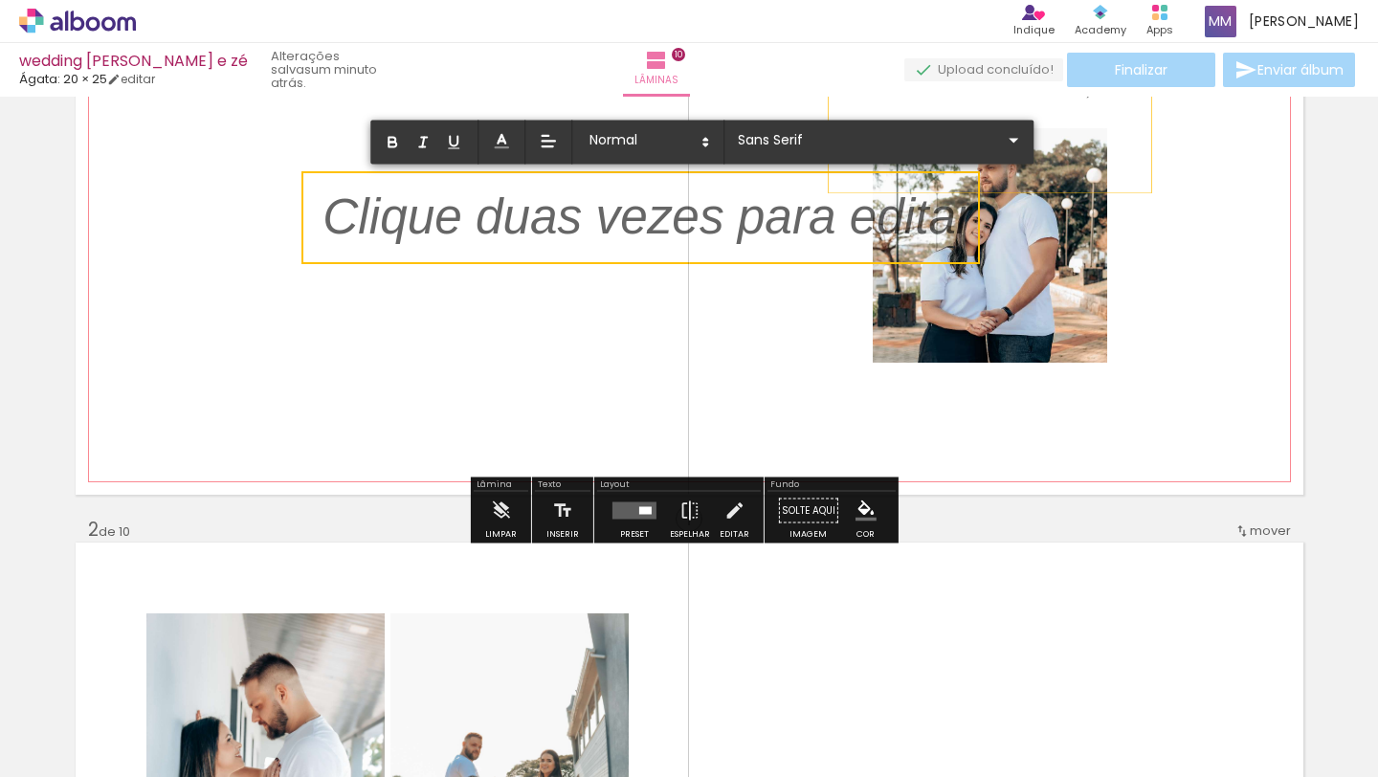
click at [705, 206] on p at bounding box center [648, 229] width 650 height 70
click at [721, 217] on p at bounding box center [648, 229] width 650 height 70
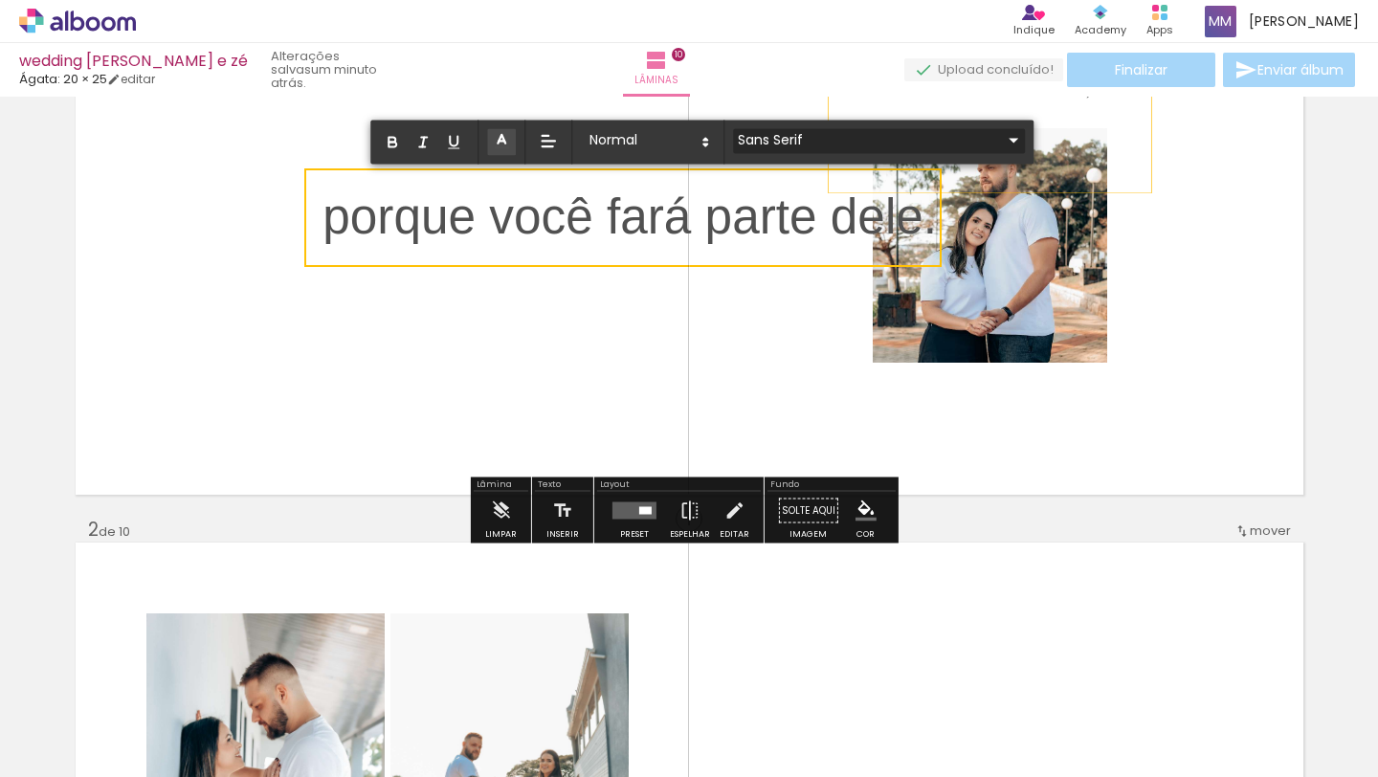
click at [1002, 142] on iron-icon at bounding box center [1013, 139] width 23 height 23
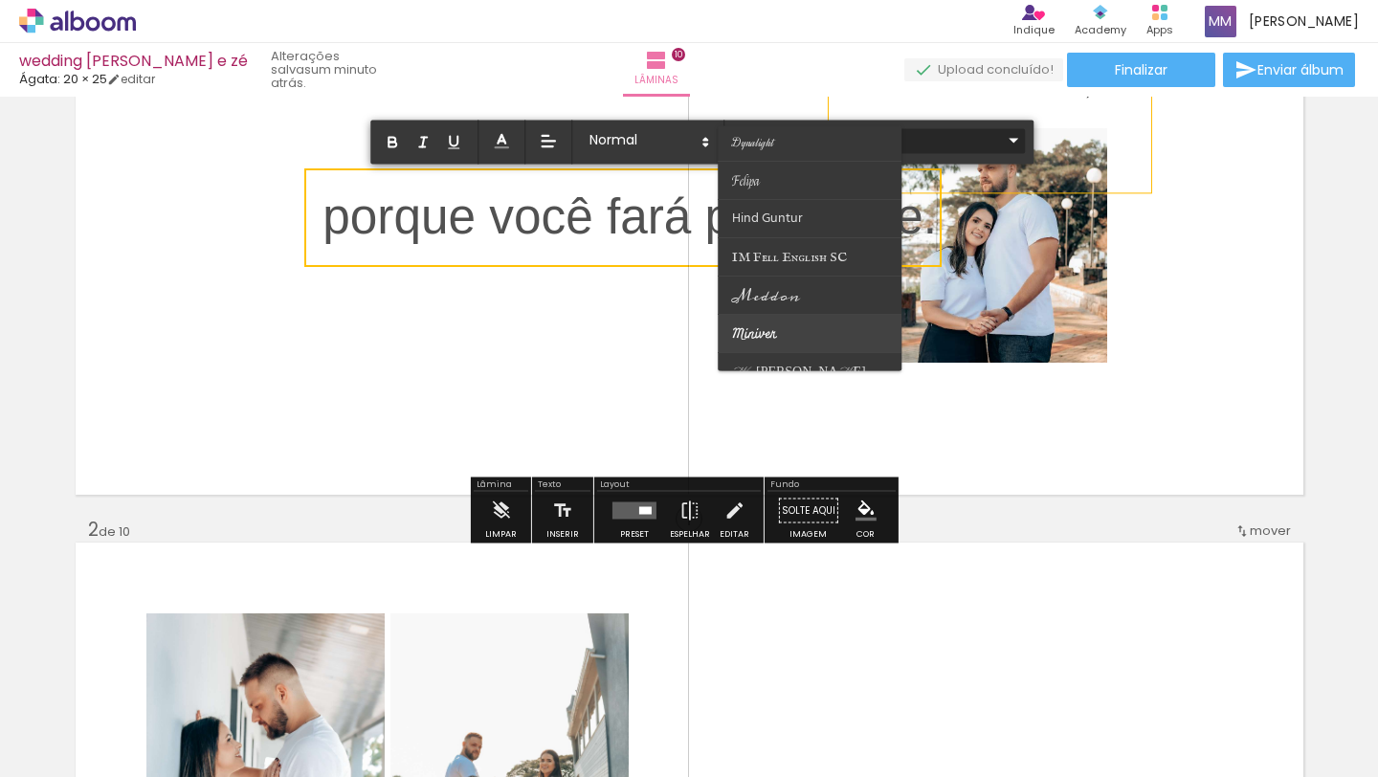
scroll to position [281, 0]
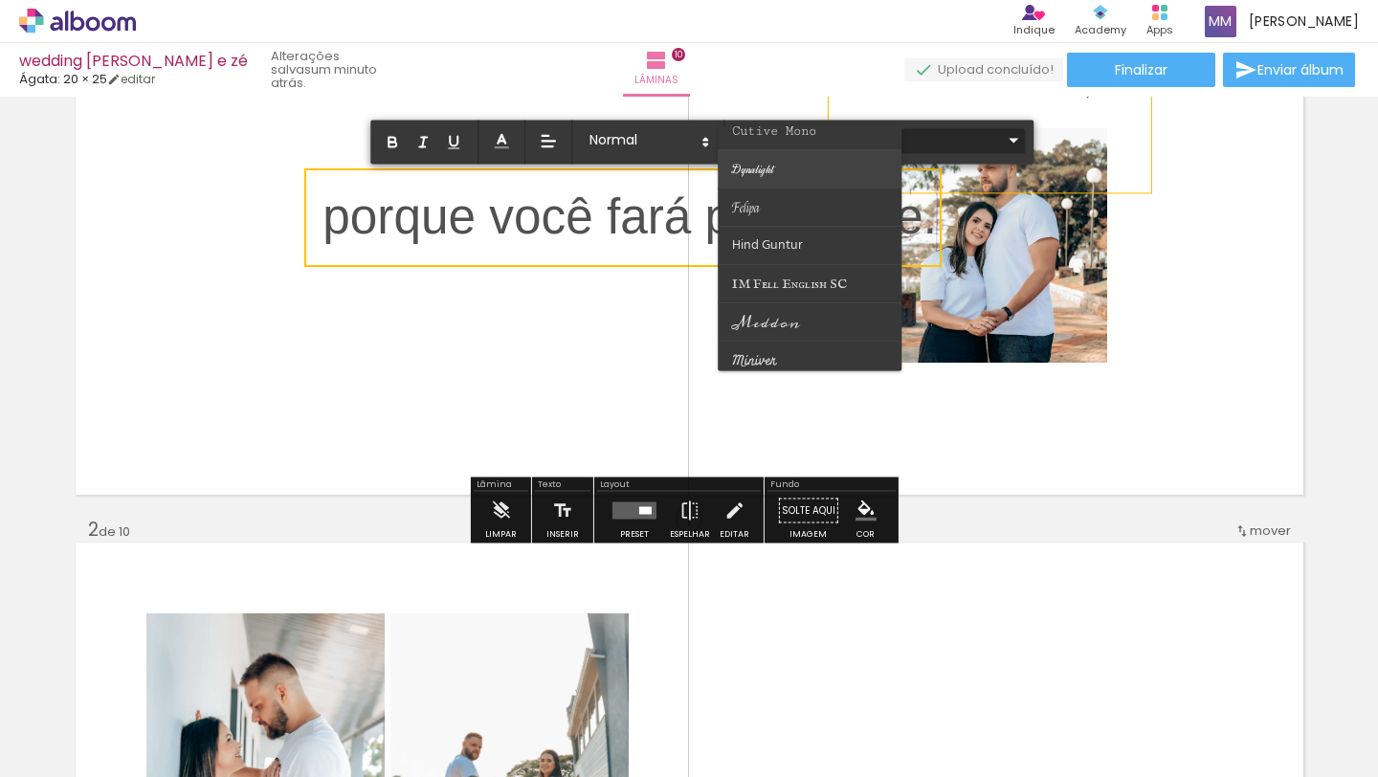
click at [780, 167] on paper-item at bounding box center [810, 169] width 184 height 38
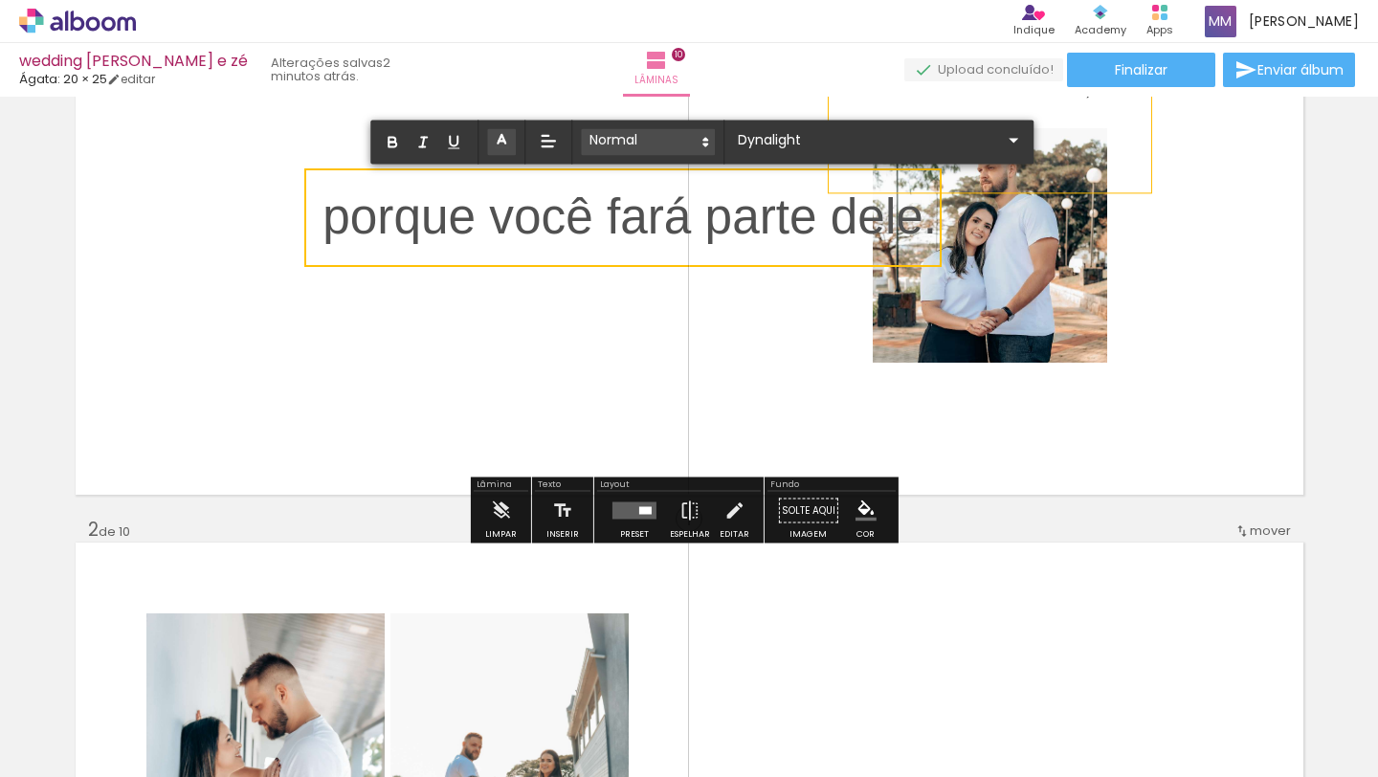
click at [702, 146] on icon at bounding box center [705, 141] width 17 height 17
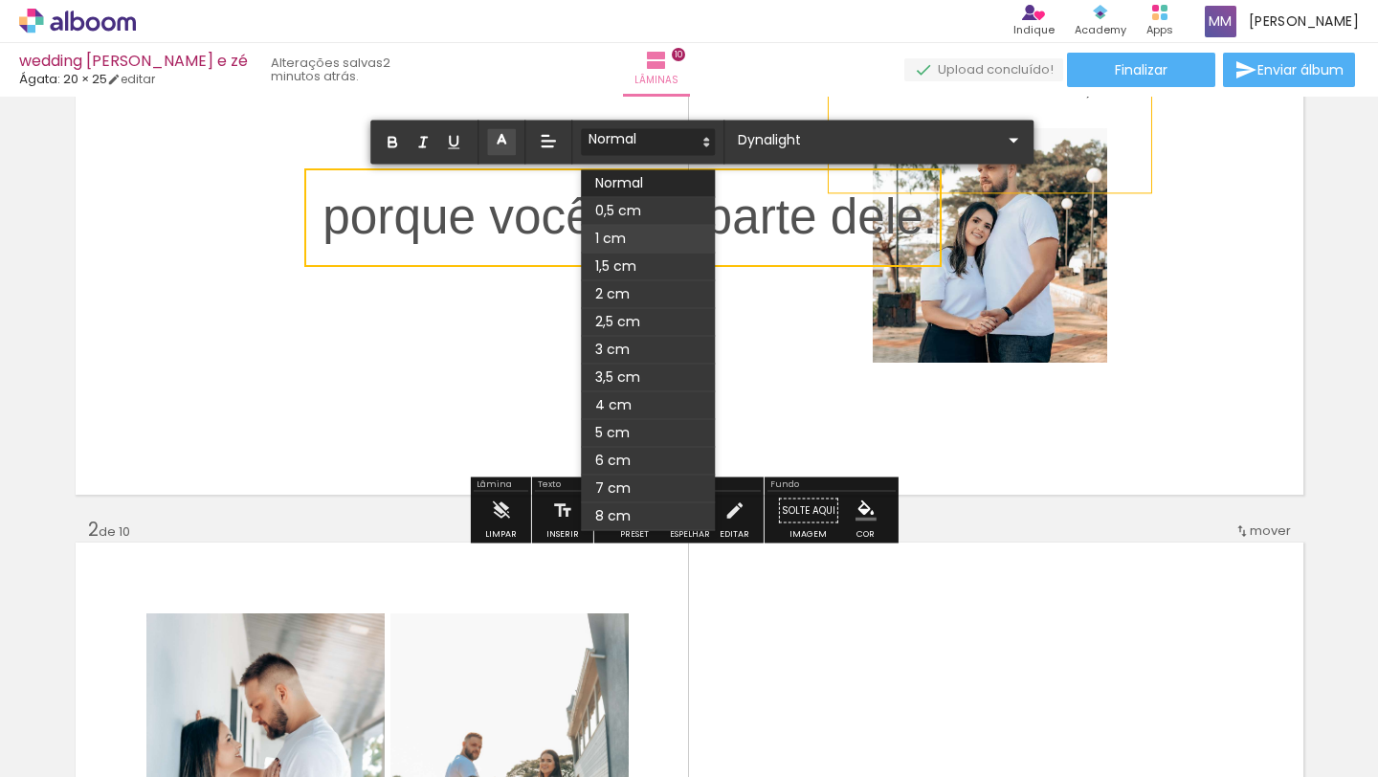
click at [636, 237] on span at bounding box center [648, 239] width 134 height 28
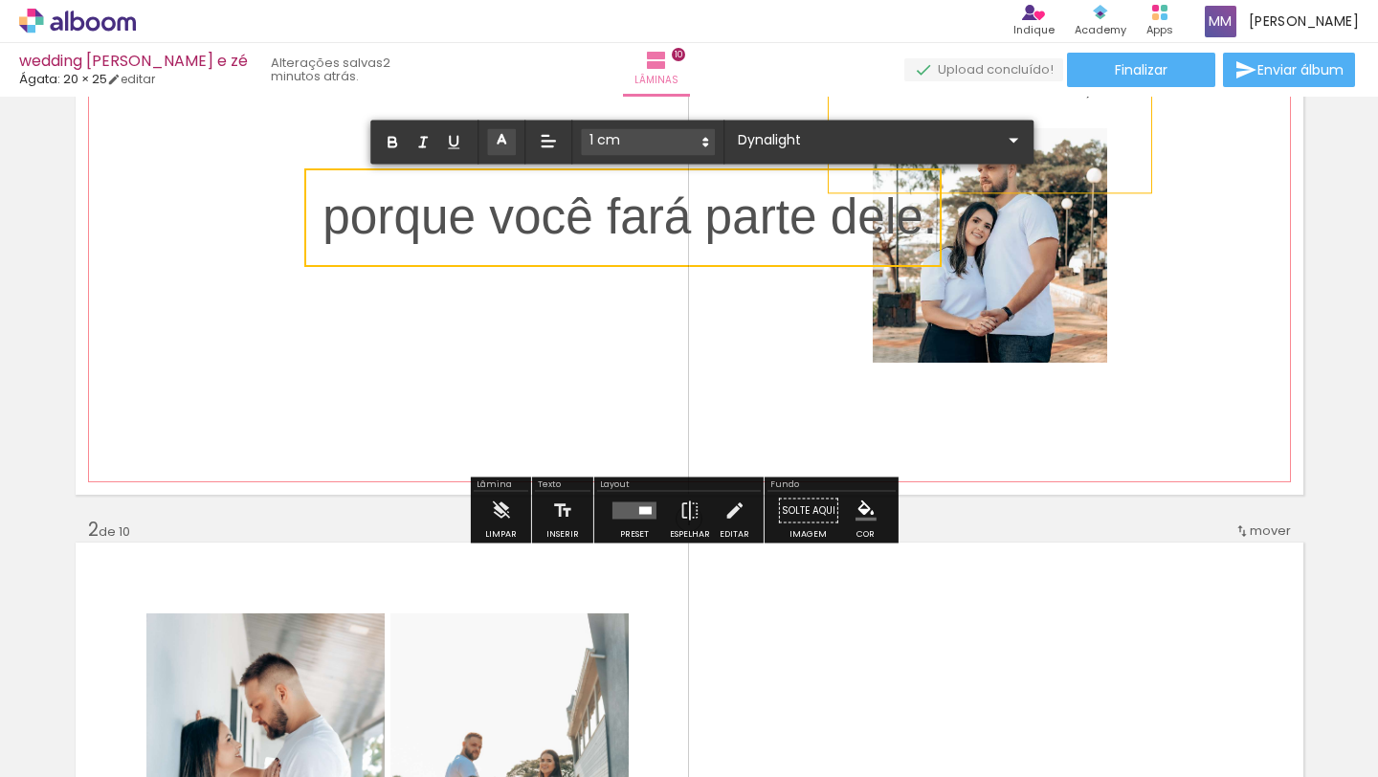
click at [636, 237] on span "porque você fará parte dele." at bounding box center [630, 217] width 614 height 55
click at [1002, 140] on iron-icon at bounding box center [1013, 139] width 23 height 23
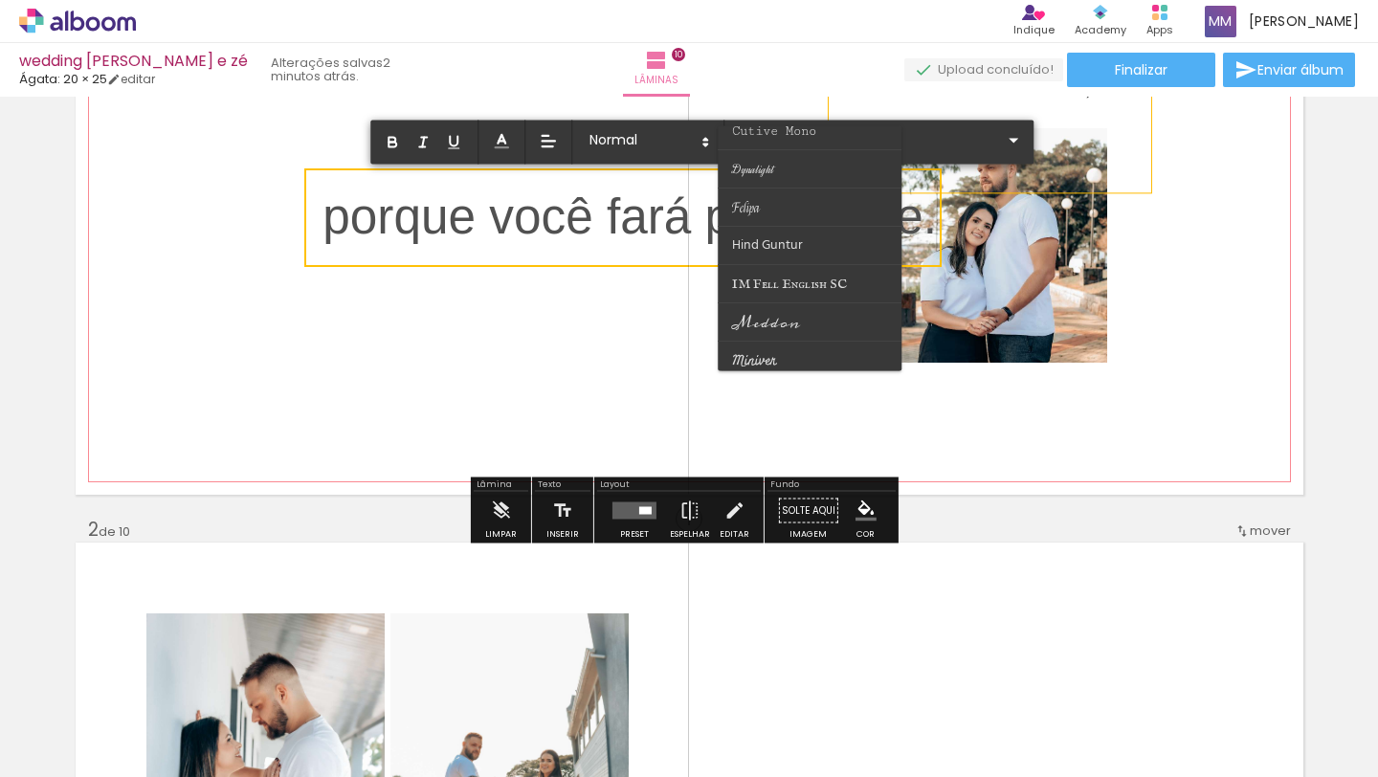
click at [323, 199] on span "porque você fará parte dele." at bounding box center [630, 217] width 614 height 55
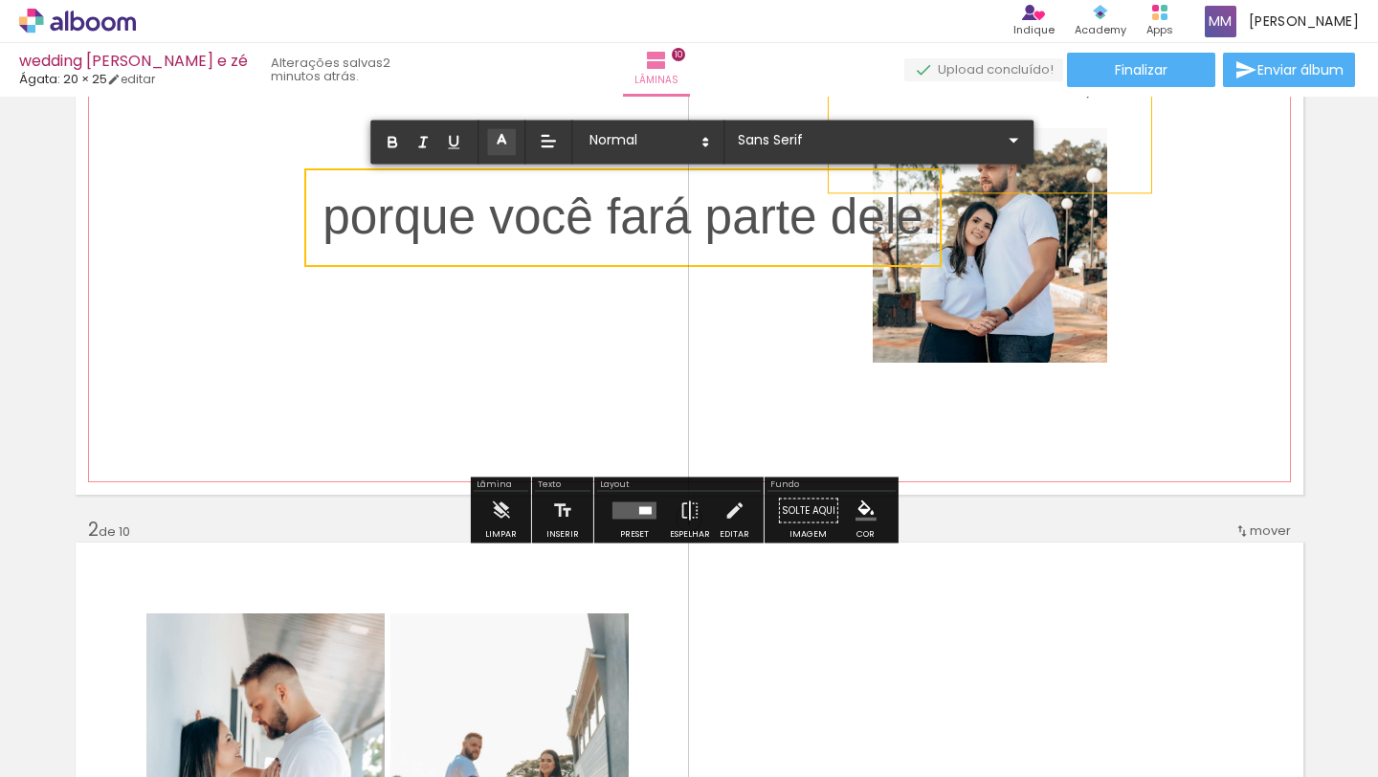
drag, startPoint x: 318, startPoint y: 200, endPoint x: 885, endPoint y: 206, distance: 567.6
click at [885, 206] on span "porque você fará parte dele." at bounding box center [630, 217] width 614 height 55
click at [1002, 140] on iron-icon at bounding box center [1013, 139] width 23 height 23
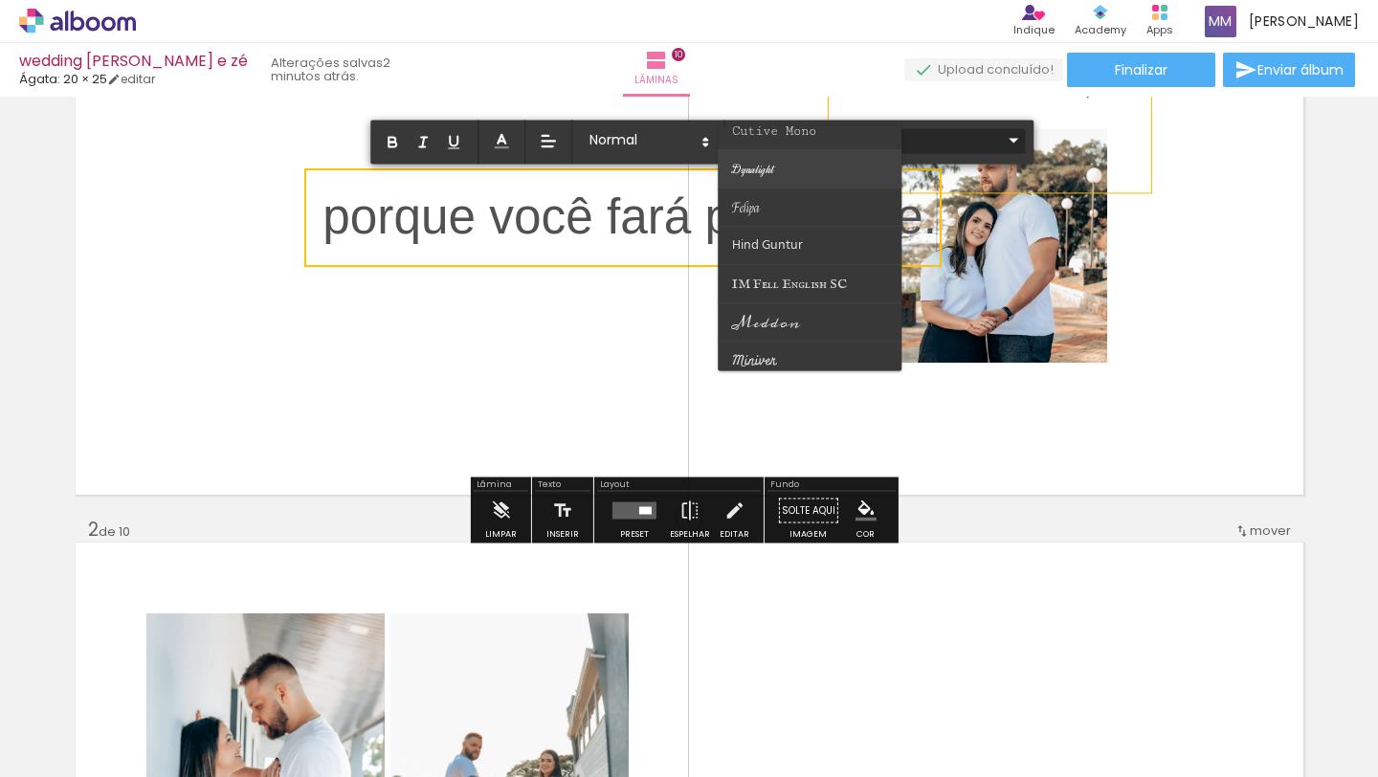
click at [775, 173] on paper-item at bounding box center [810, 169] width 184 height 38
type input "Dynalight"
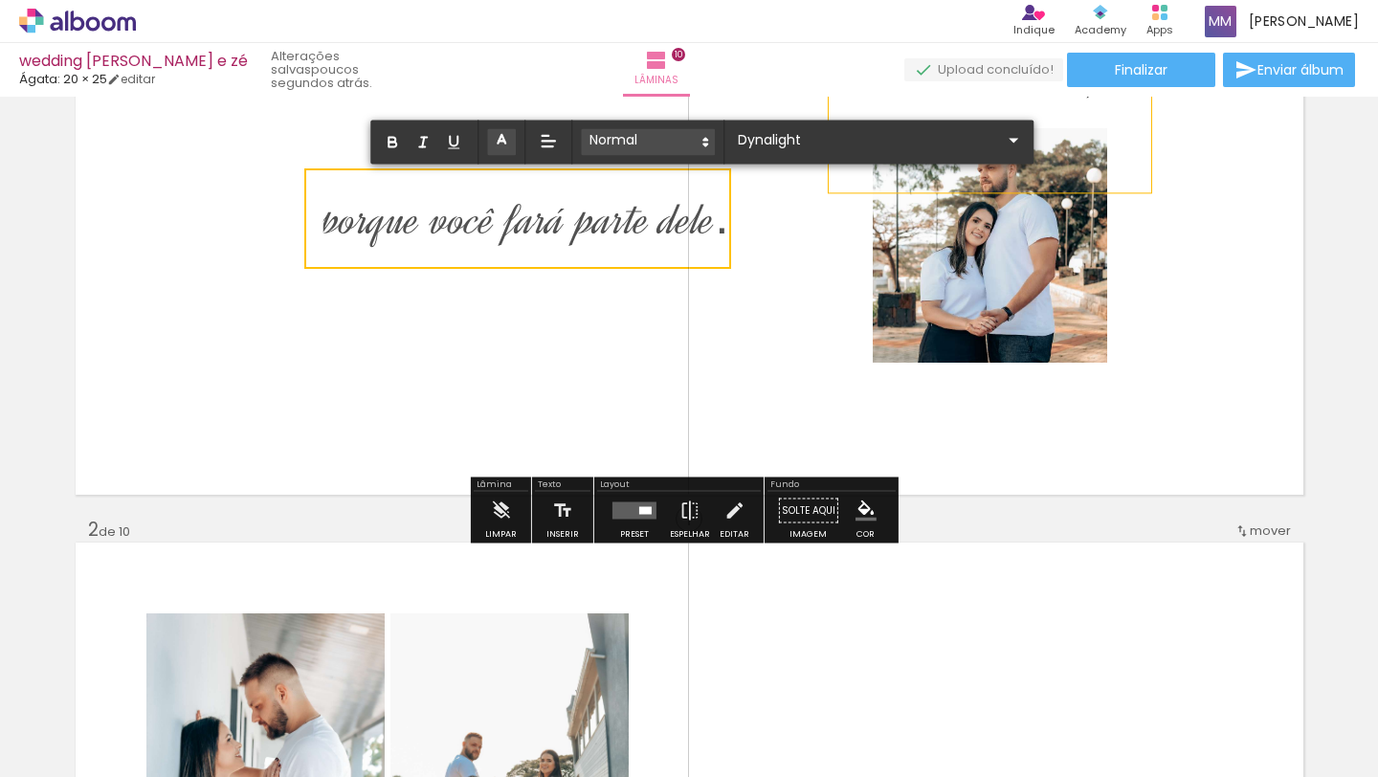
click at [699, 142] on icon at bounding box center [705, 141] width 17 height 17
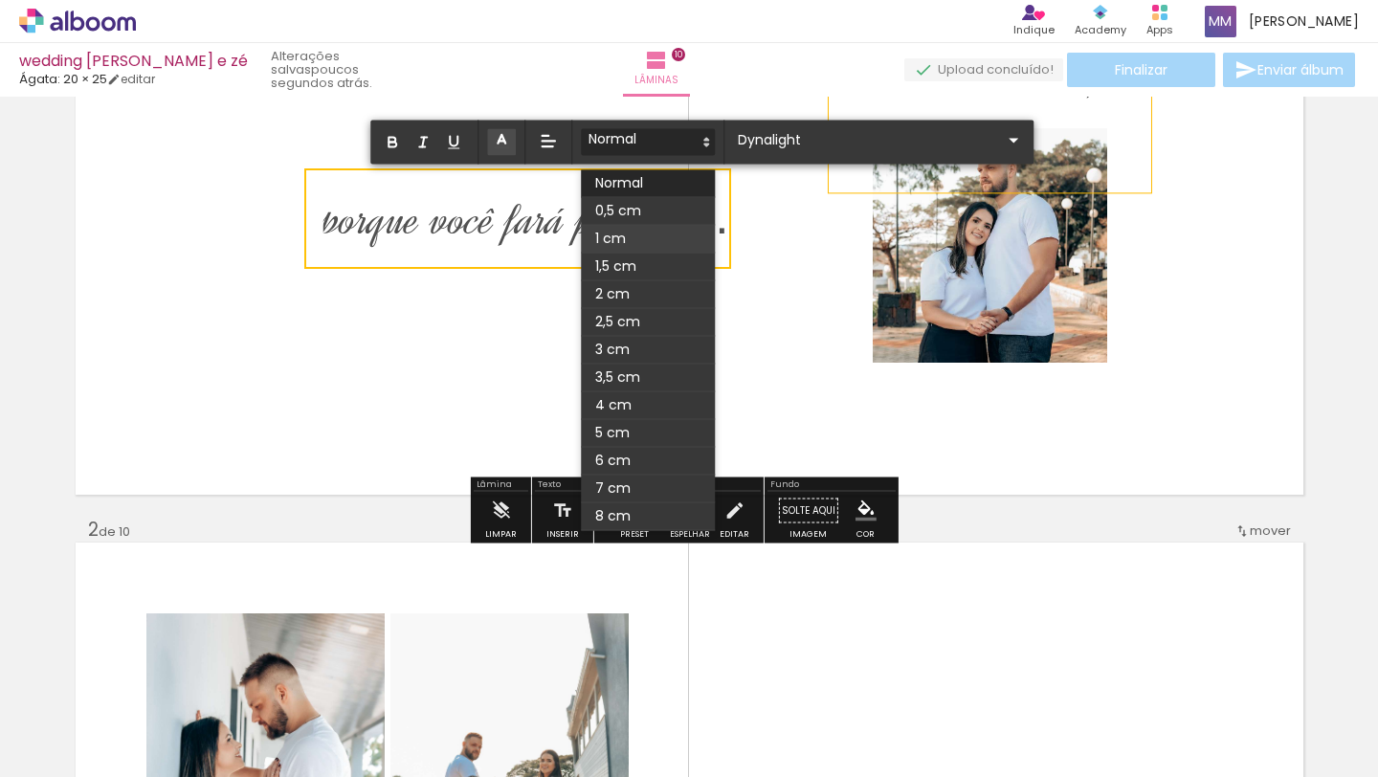
click at [632, 238] on span at bounding box center [648, 239] width 134 height 28
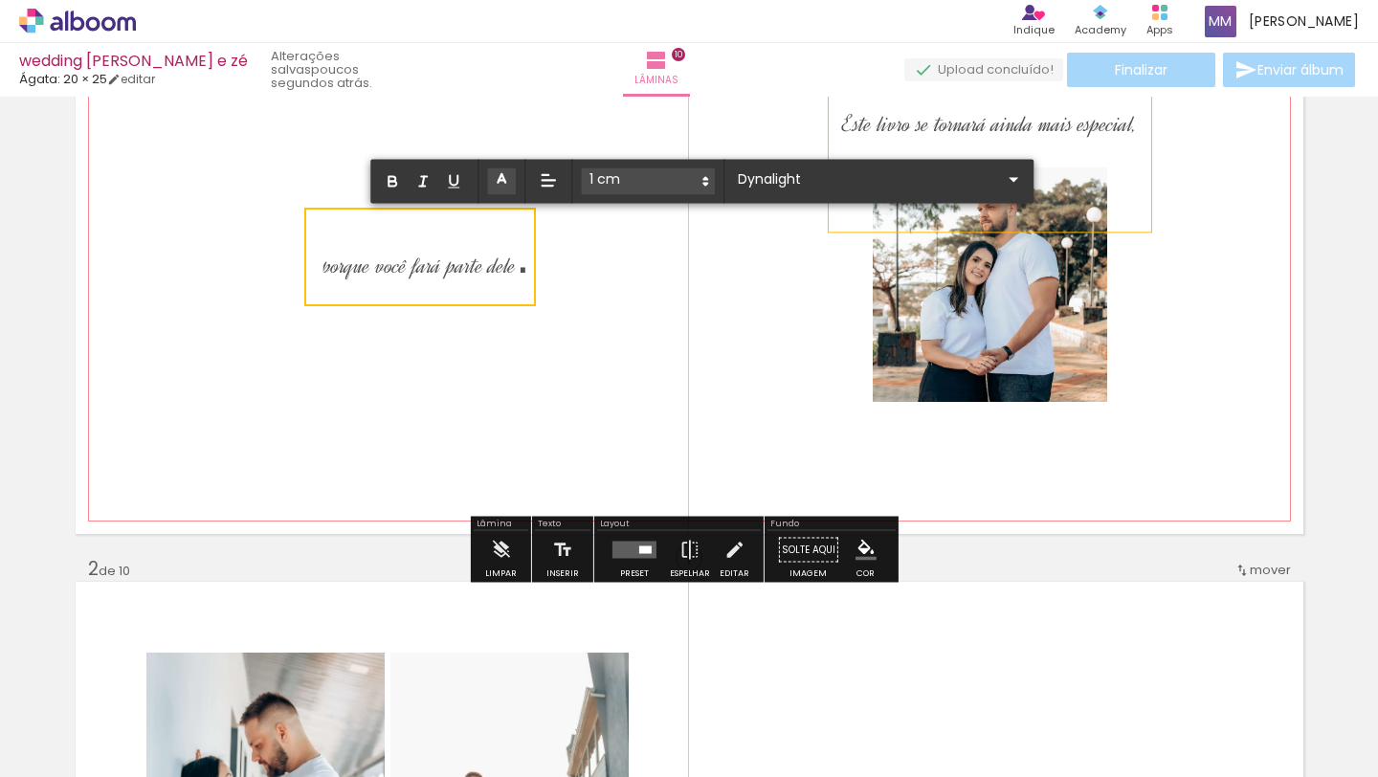
scroll to position [16, 0]
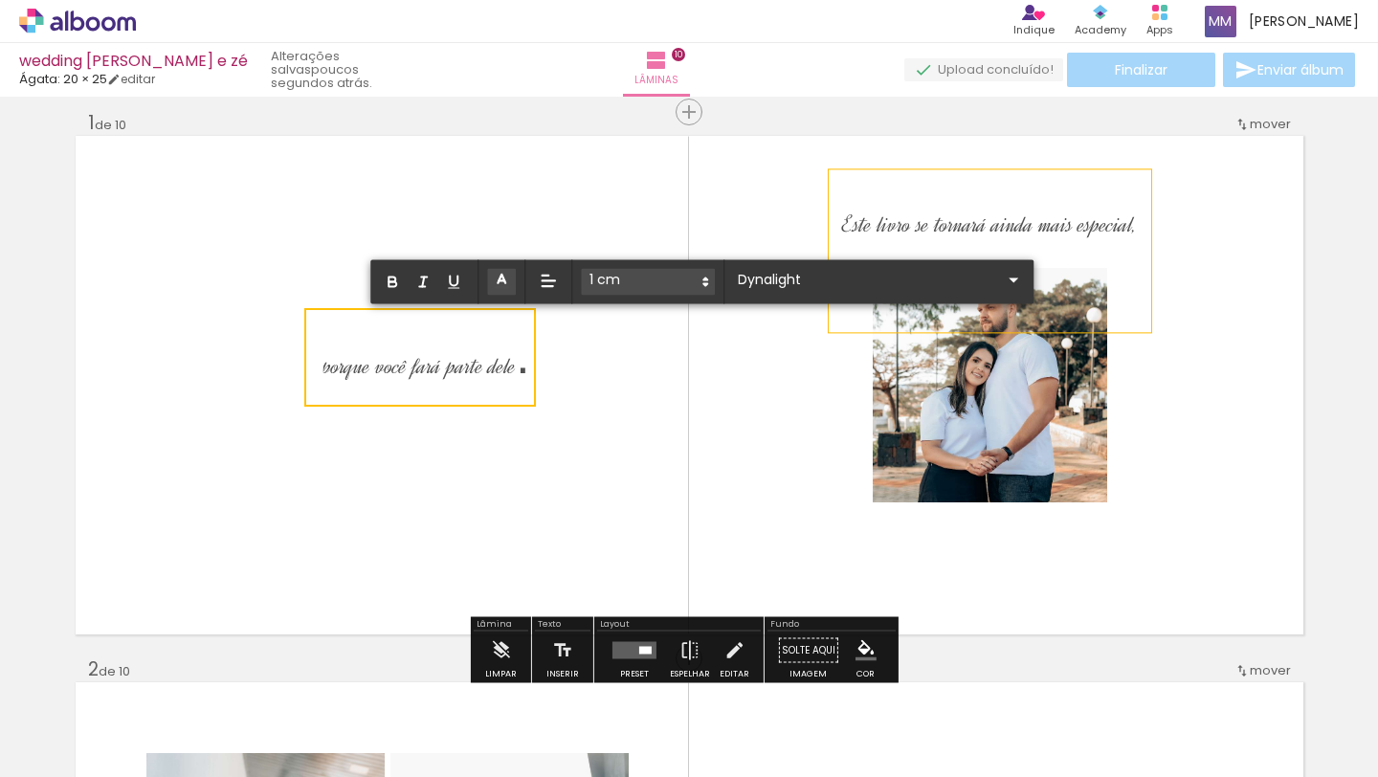
click at [503, 291] on span at bounding box center [501, 281] width 29 height 27
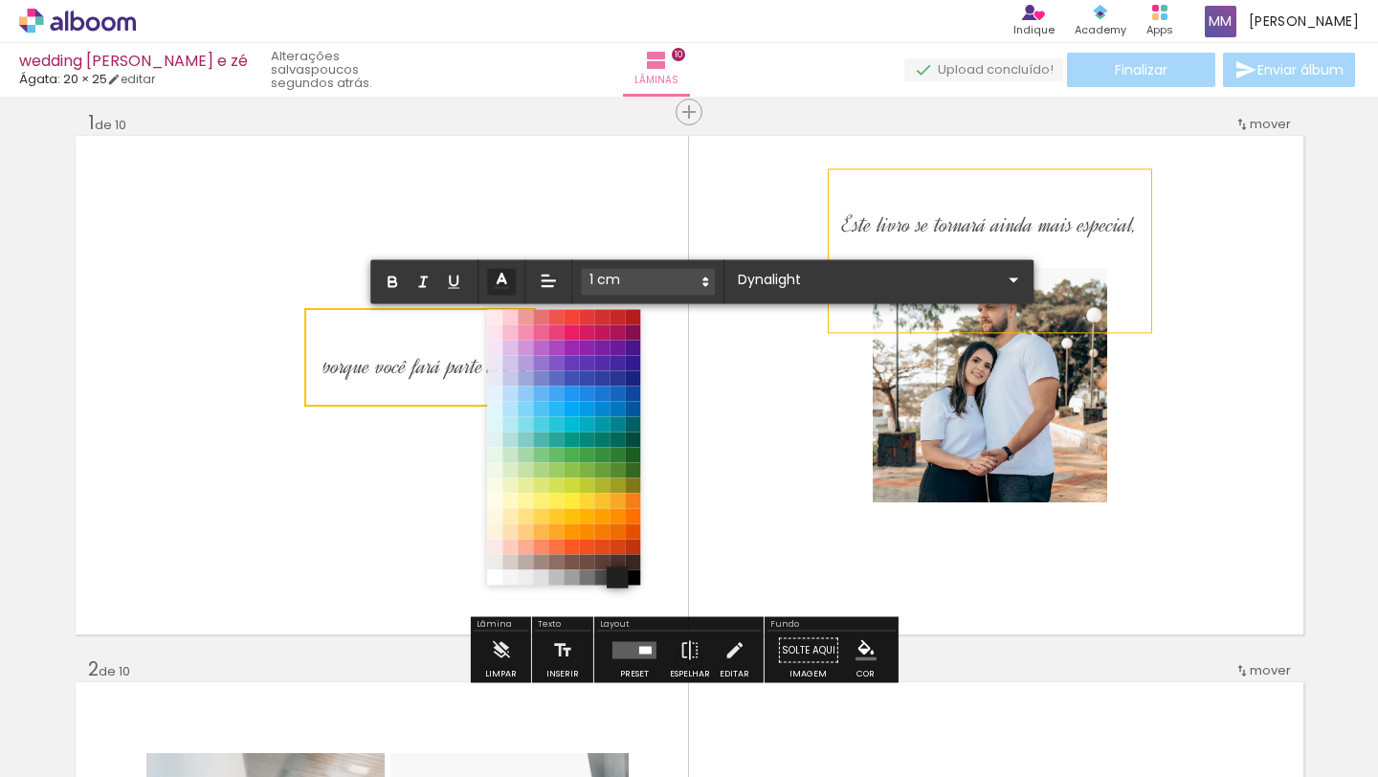
click at [618, 576] on span at bounding box center [617, 577] width 21 height 21
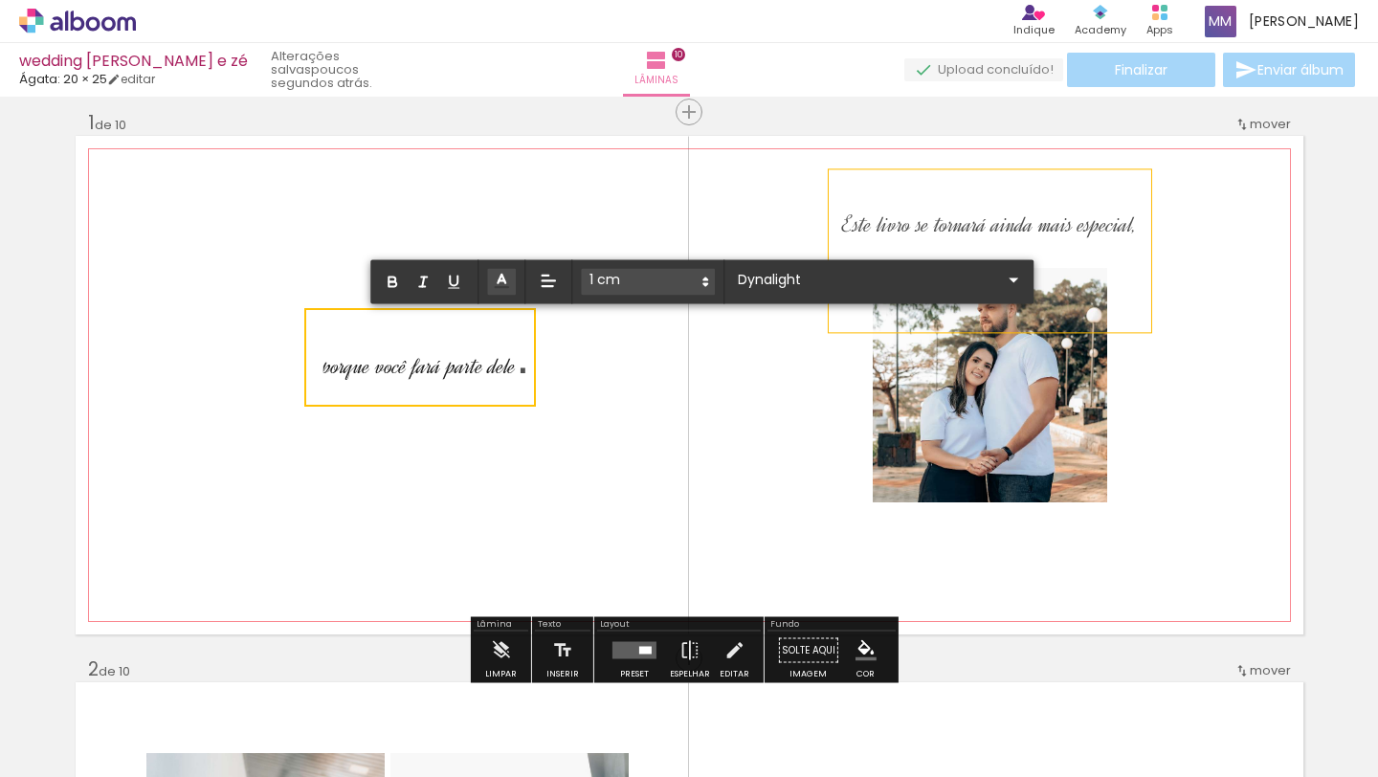
click at [722, 426] on quentale-layouter at bounding box center [690, 385] width 1228 height 499
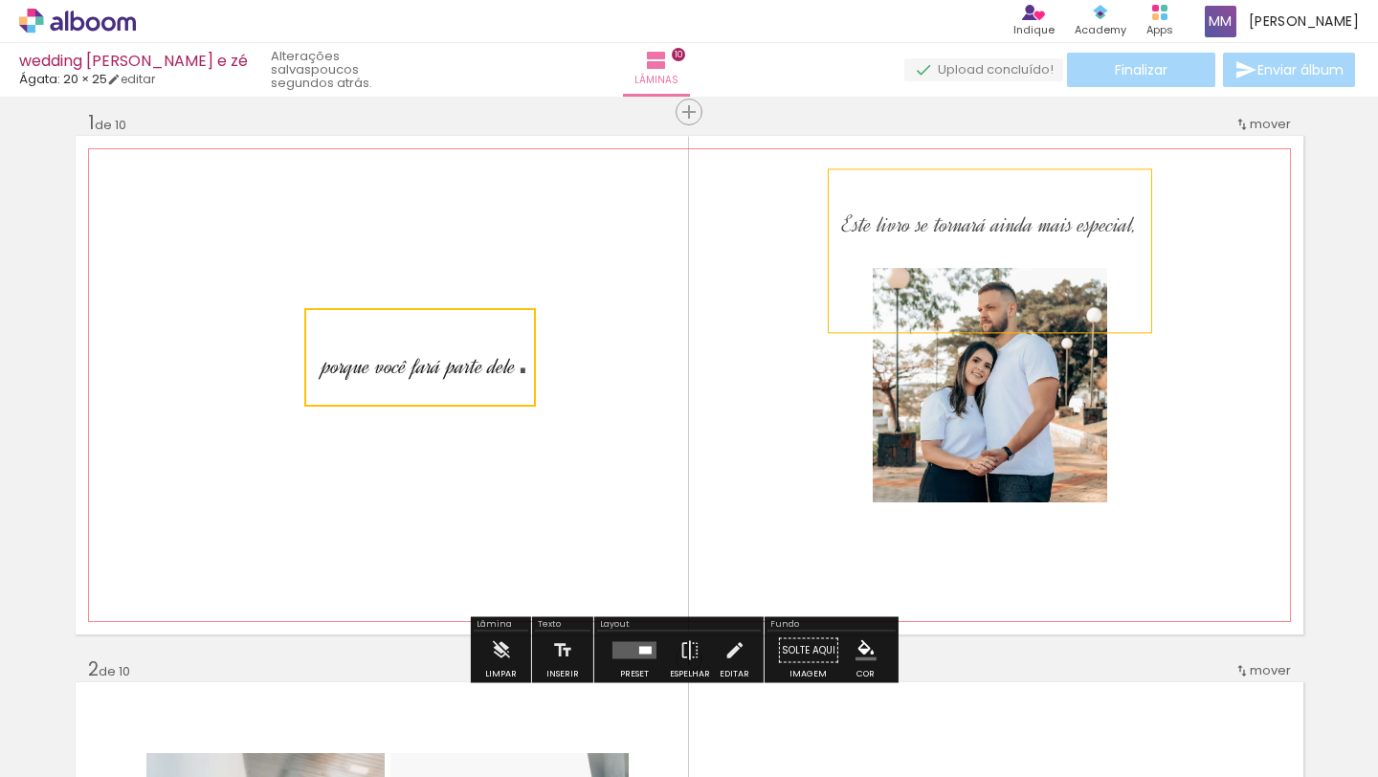
click at [722, 426] on quentale-layouter at bounding box center [690, 385] width 1228 height 499
click at [467, 384] on p "porque você fará parte dele ." at bounding box center [426, 358] width 207 height 70
click at [467, 386] on quentale-selection at bounding box center [420, 357] width 237 height 93
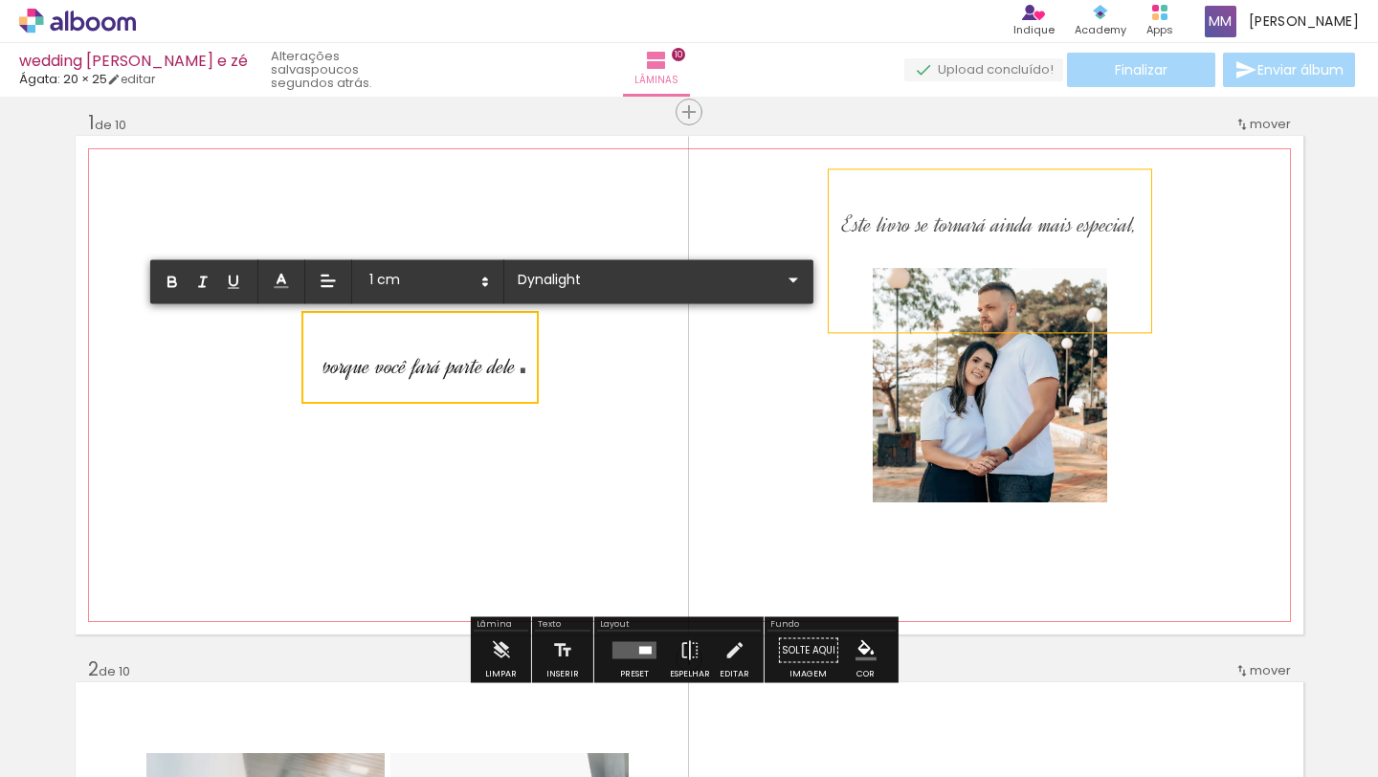
click at [467, 386] on p "porque você fará parte dele ." at bounding box center [426, 358] width 207 height 70
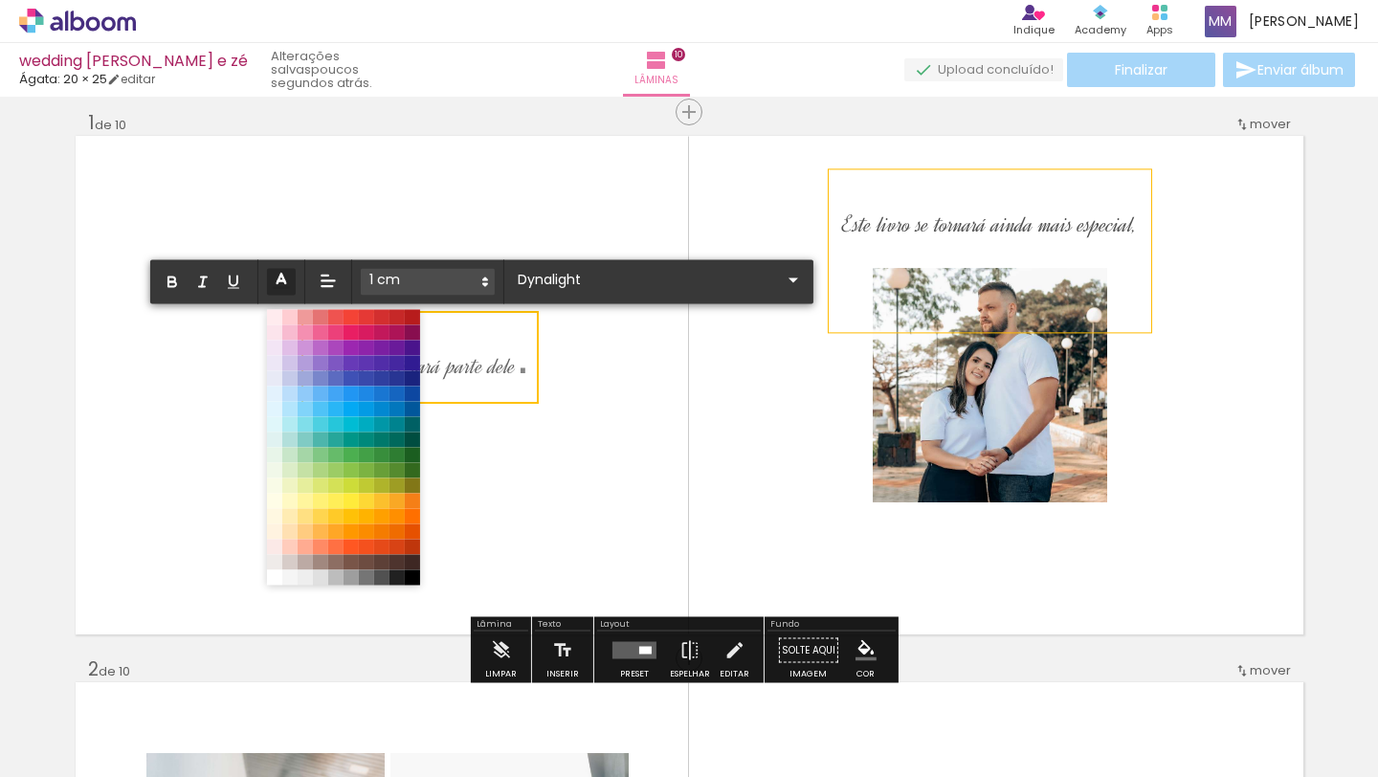
click at [280, 280] on line at bounding box center [282, 280] width 6 height 0
click at [381, 581] on span at bounding box center [381, 577] width 21 height 21
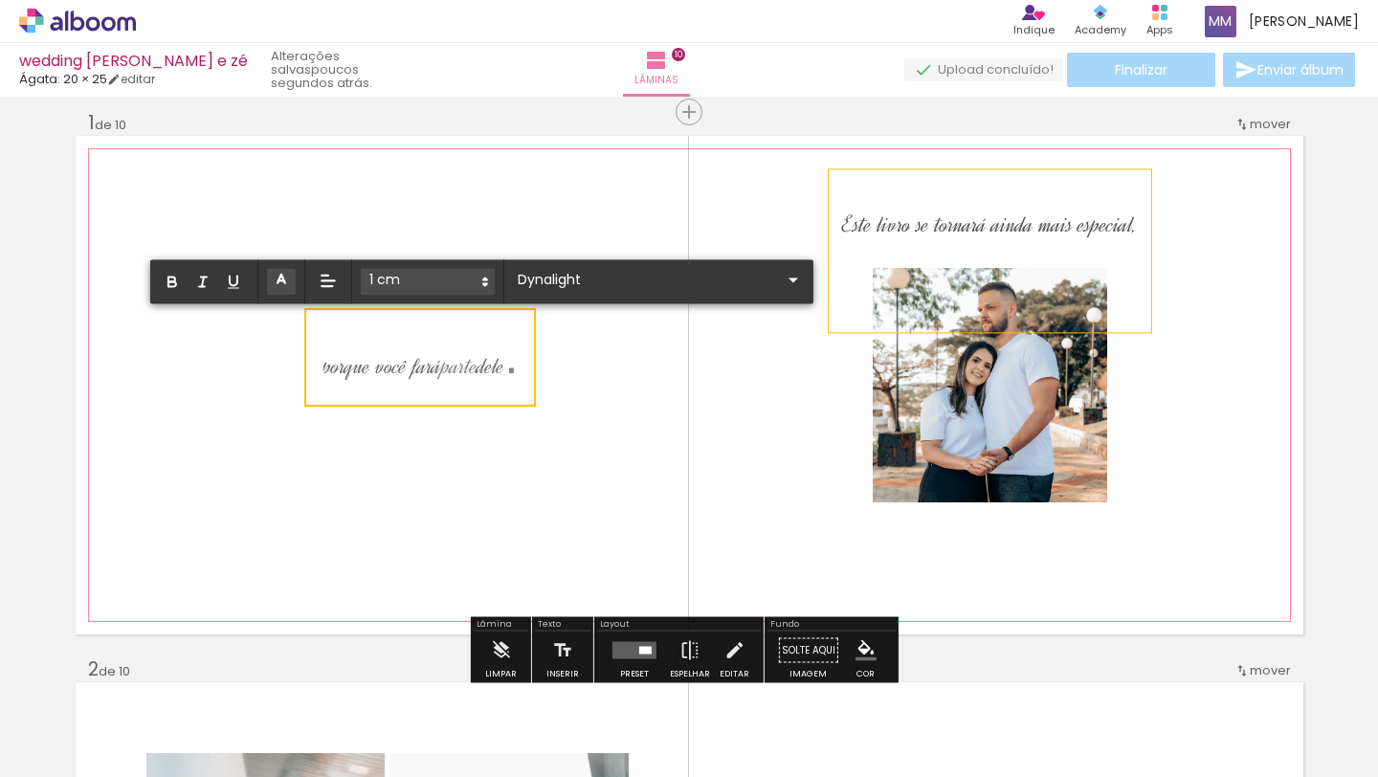
click at [594, 428] on quentale-layouter at bounding box center [690, 385] width 1228 height 499
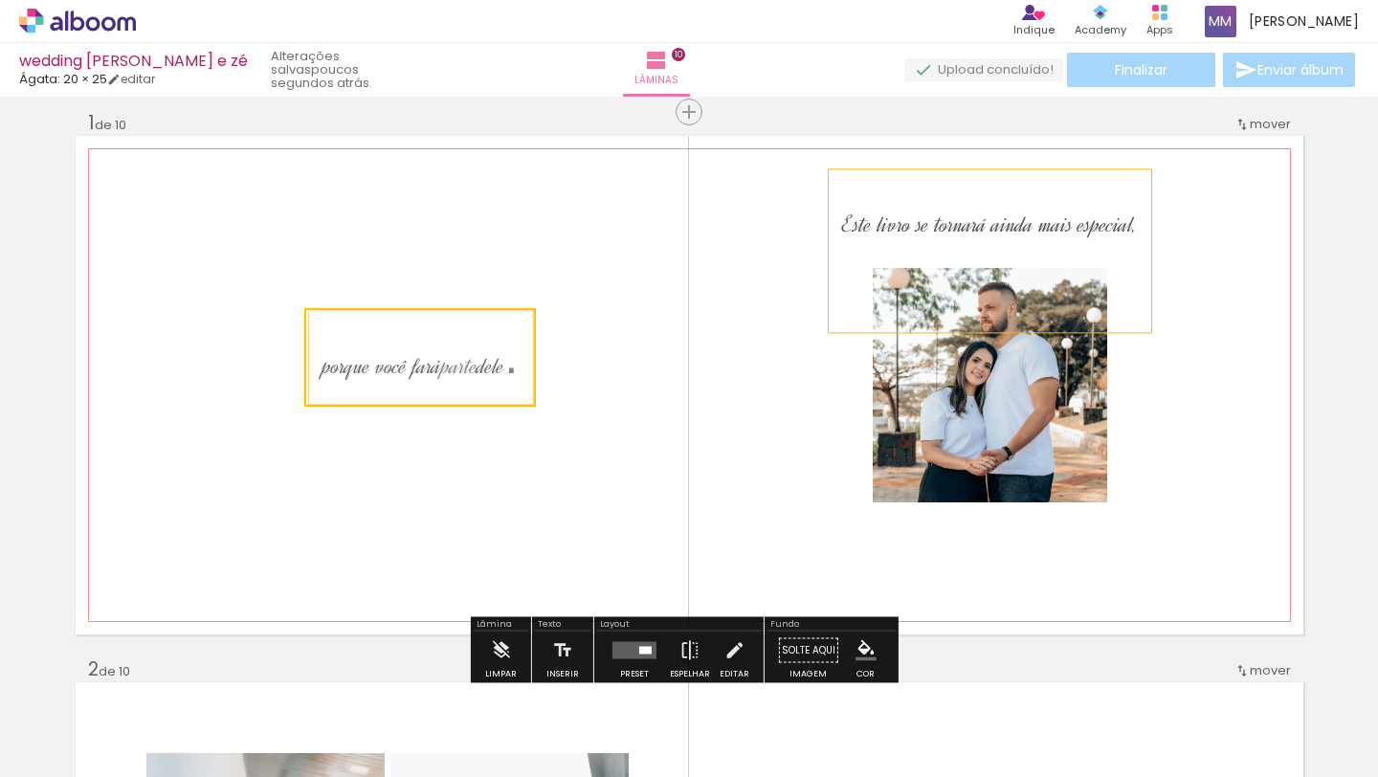
click at [594, 428] on quentale-layouter at bounding box center [690, 385] width 1228 height 499
click at [584, 381] on quentale-layouter at bounding box center [690, 385] width 1228 height 499
click at [513, 366] on span "." at bounding box center [510, 356] width 13 height 55
click at [513, 366] on quentale-selection at bounding box center [420, 357] width 237 height 93
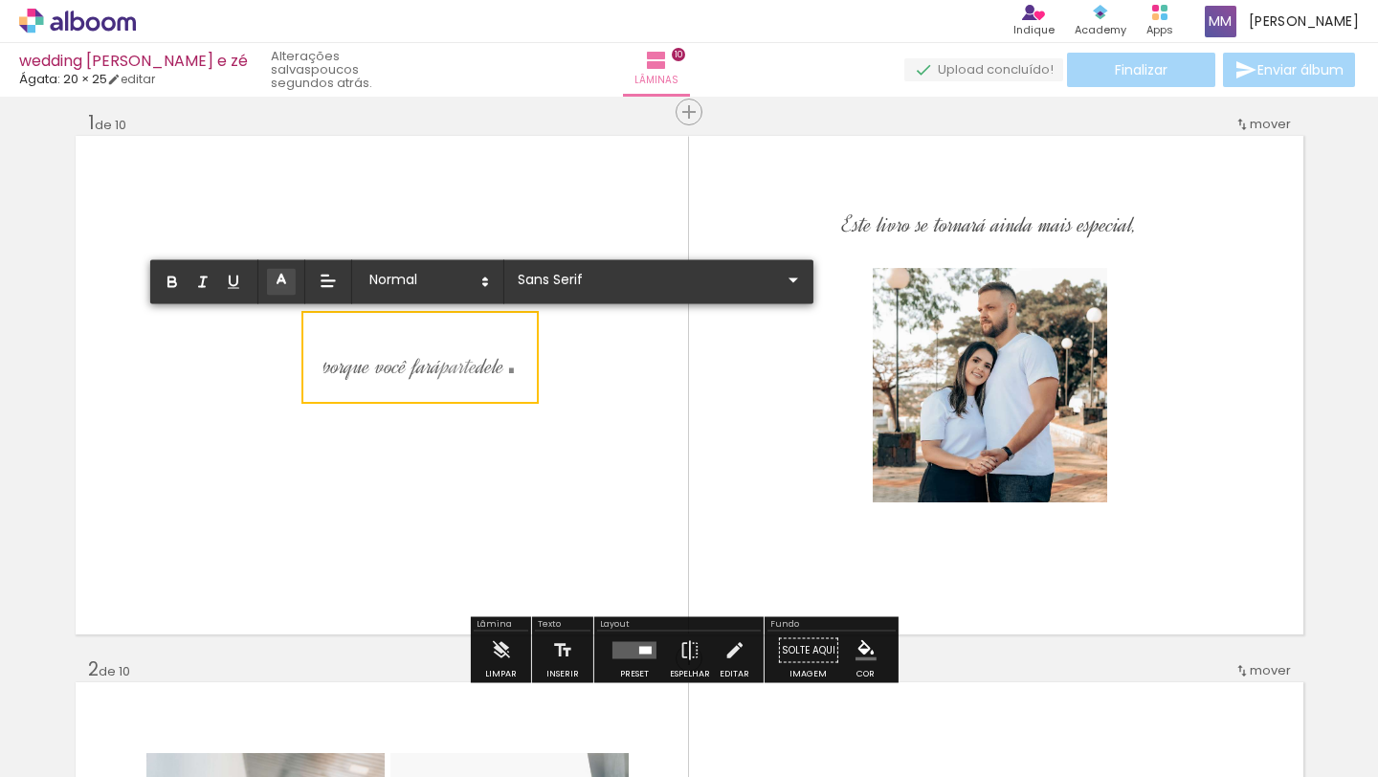
type input "Dynalight"
click at [585, 384] on quentale-layouter at bounding box center [690, 385] width 1228 height 499
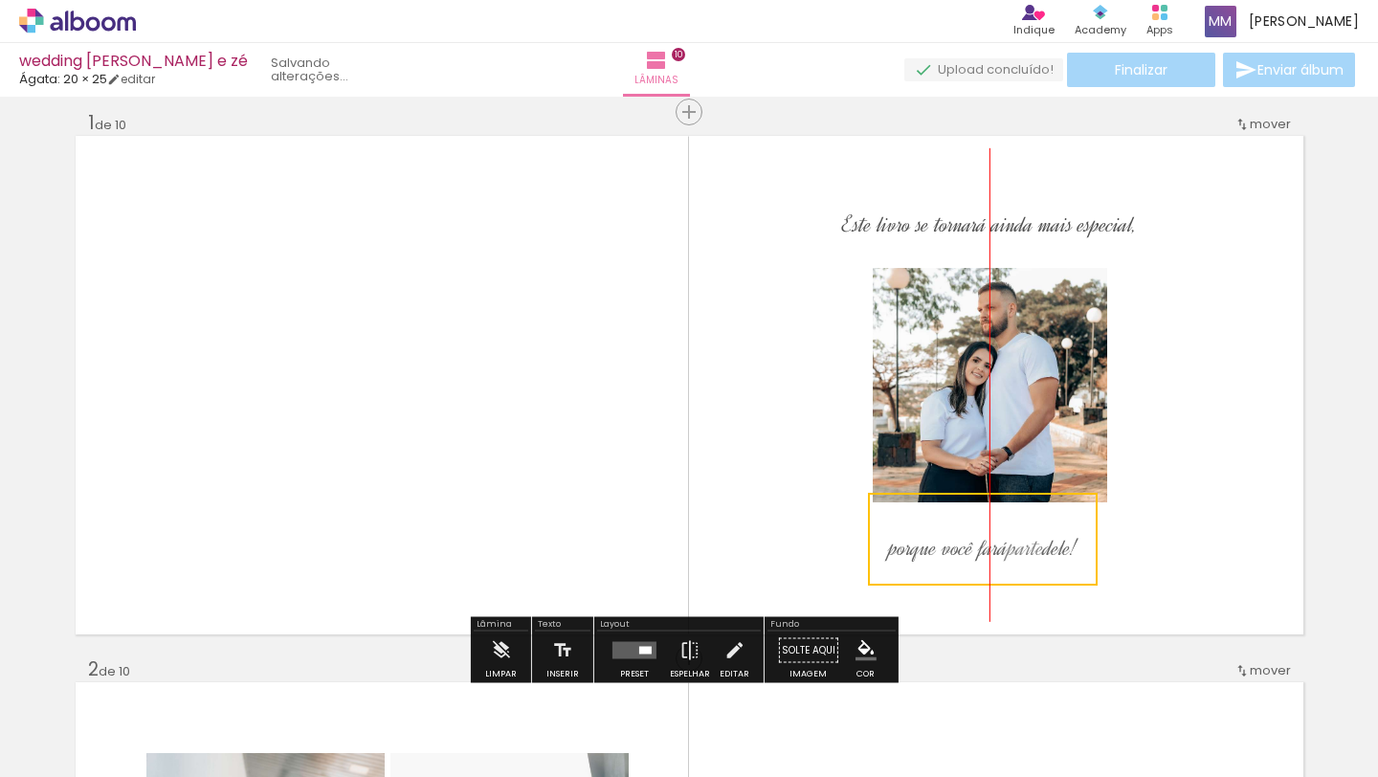
drag, startPoint x: 435, startPoint y: 335, endPoint x: 1016, endPoint y: 516, distance: 609.4
click at [1016, 516] on quentale-selection at bounding box center [983, 539] width 230 height 93
click at [1009, 527] on quentale-selection at bounding box center [982, 545] width 230 height 93
click at [1160, 562] on quentale-layouter at bounding box center [690, 385] width 1228 height 499
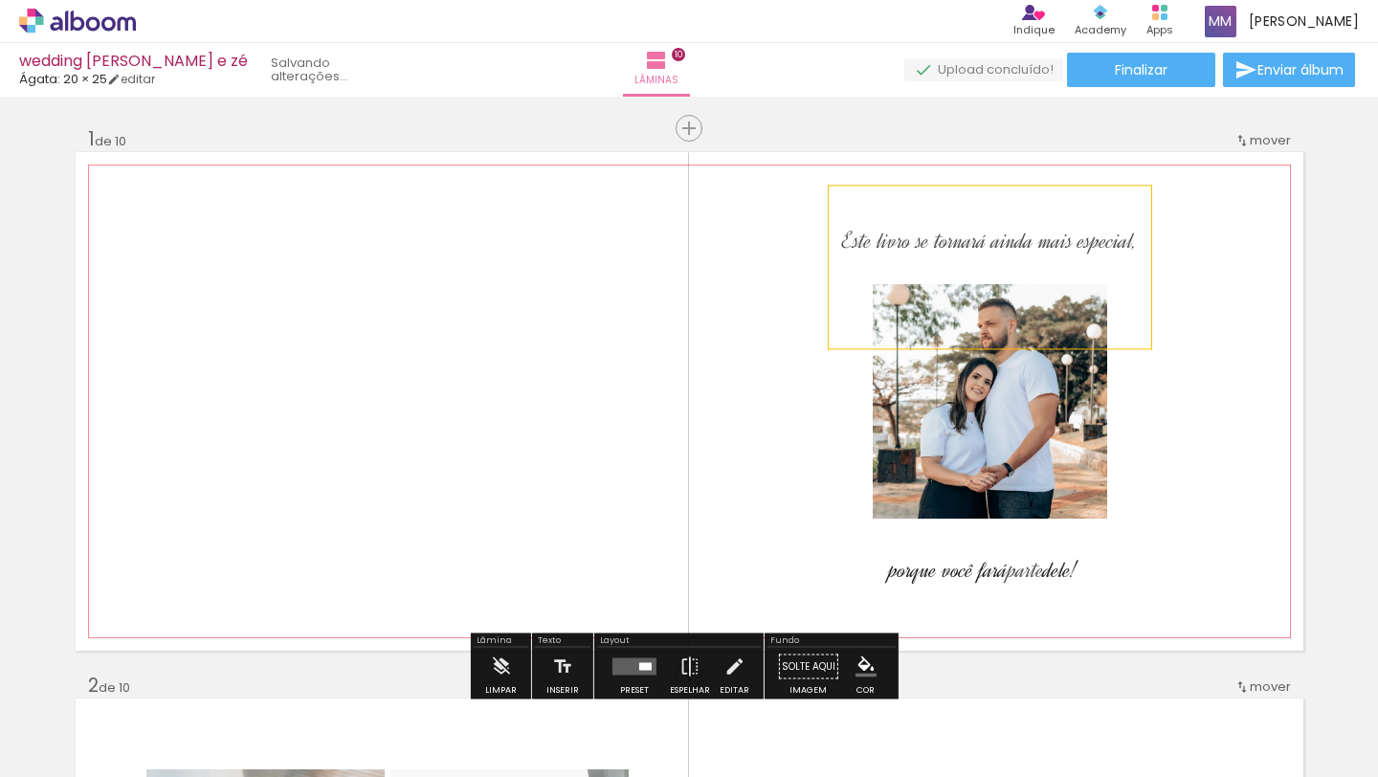
drag, startPoint x: 1012, startPoint y: 237, endPoint x: 1013, endPoint y: 226, distance: 11.5
click at [1013, 226] on p "Este livro se tornará ainda mais especial," at bounding box center [989, 232] width 294 height 70
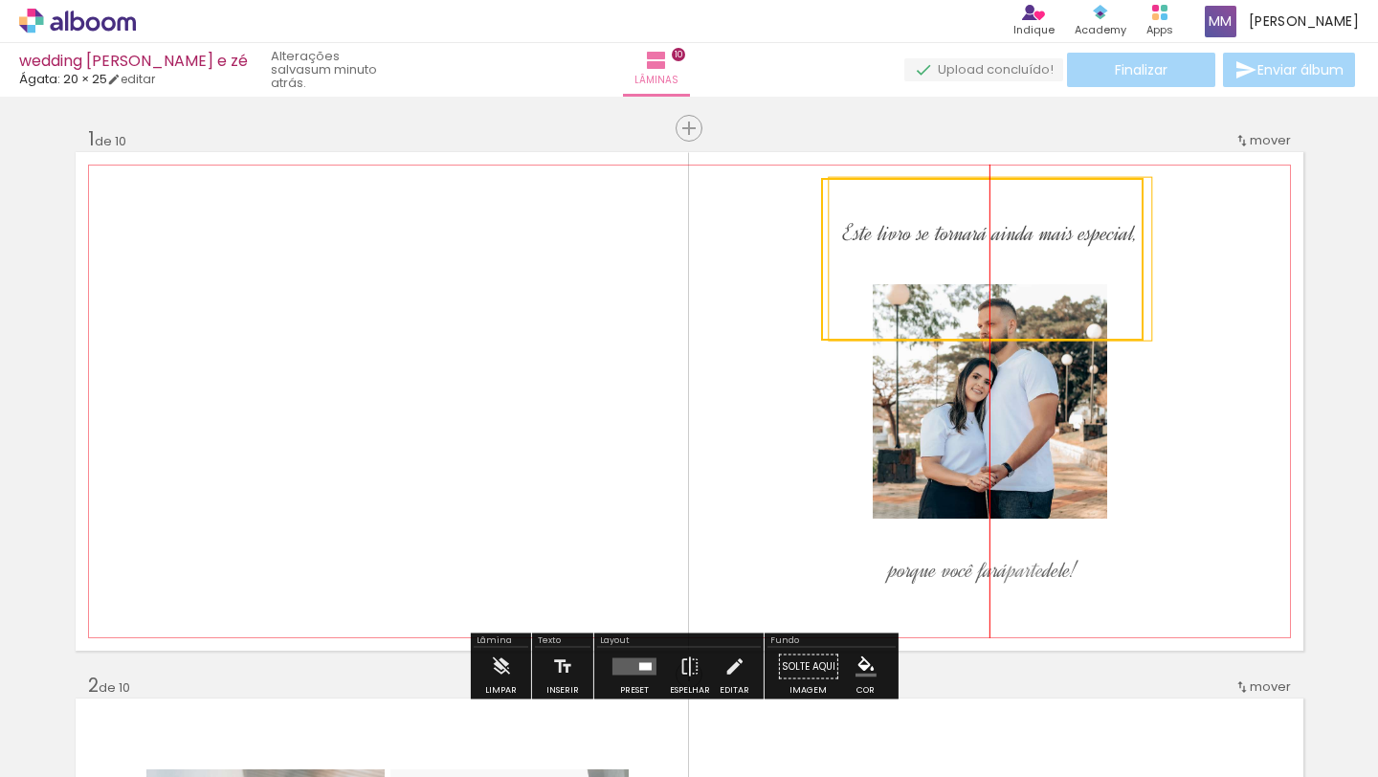
click at [1008, 235] on quentale-selection at bounding box center [982, 259] width 323 height 163
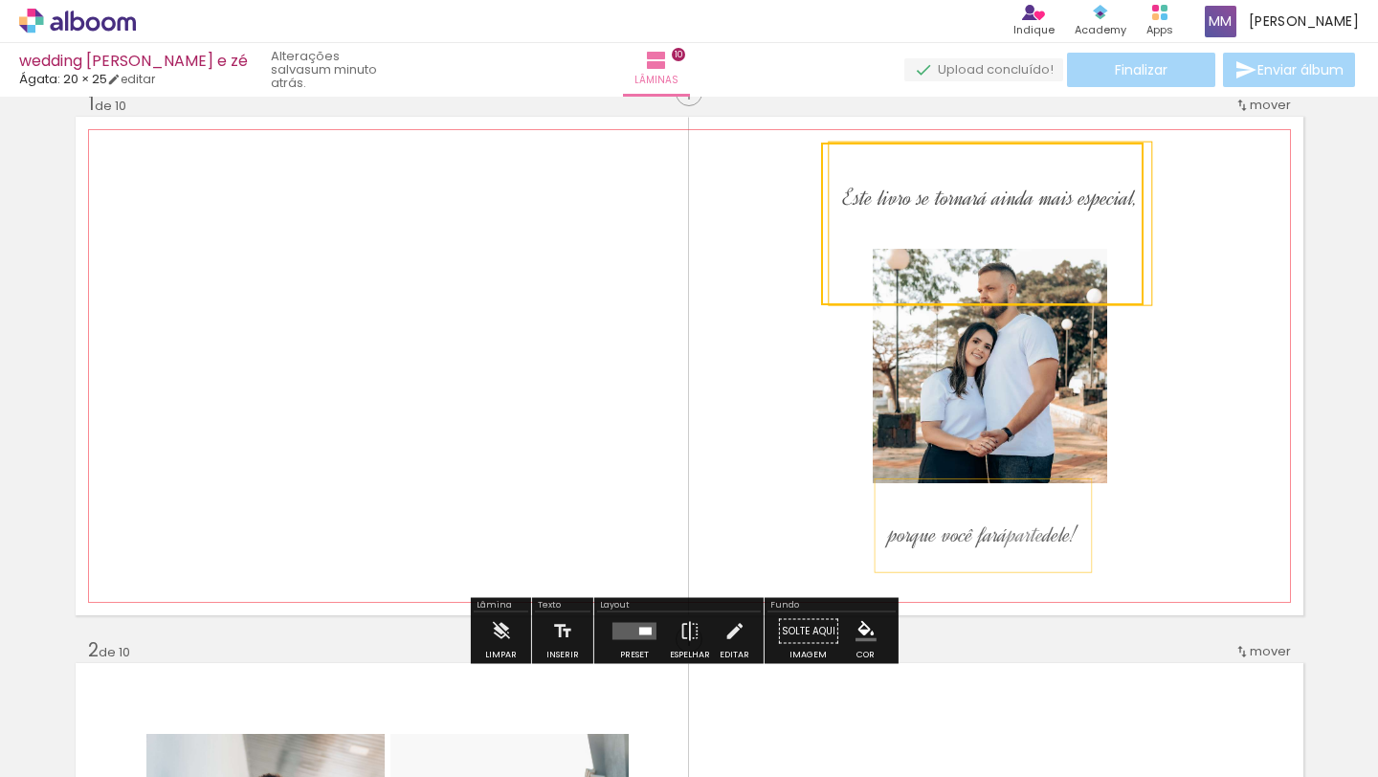
scroll to position [61, 0]
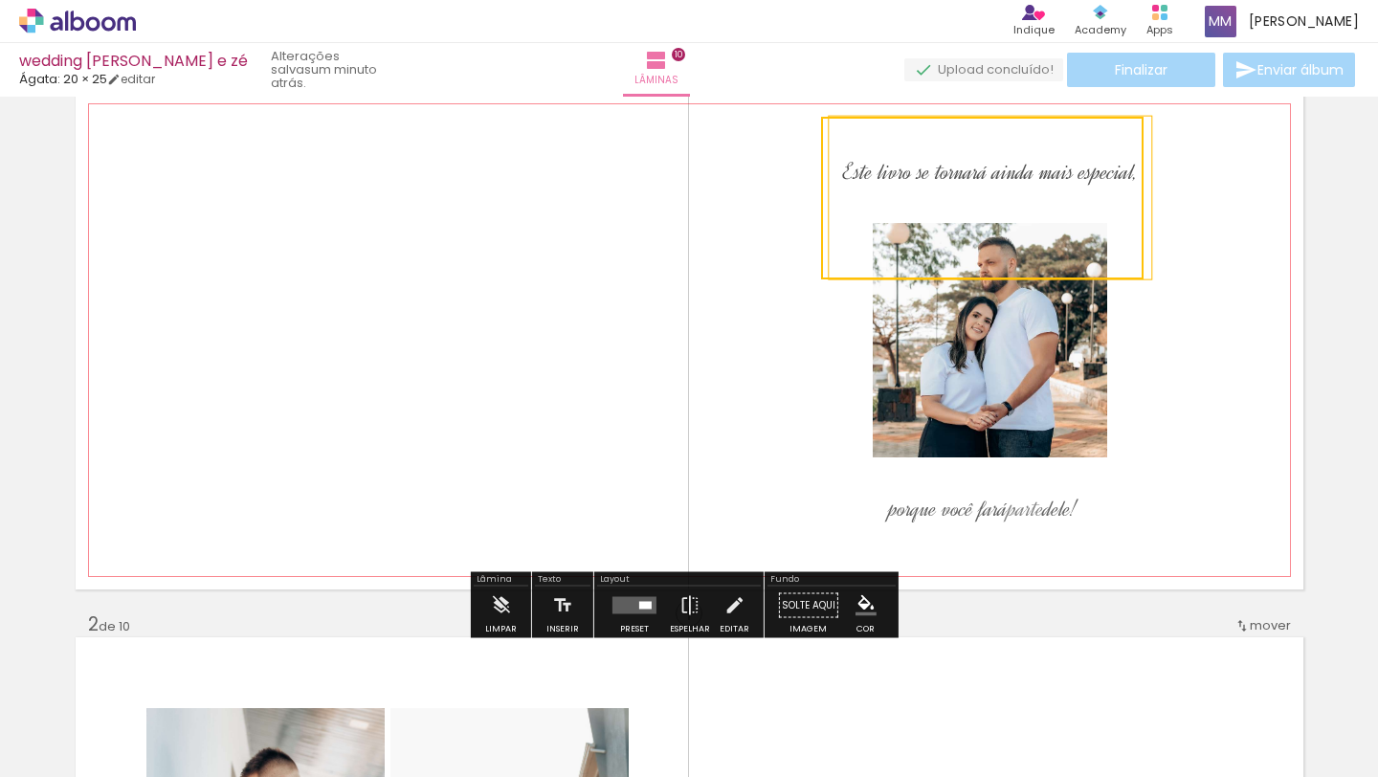
click at [1173, 544] on quentale-layouter at bounding box center [690, 340] width 1228 height 499
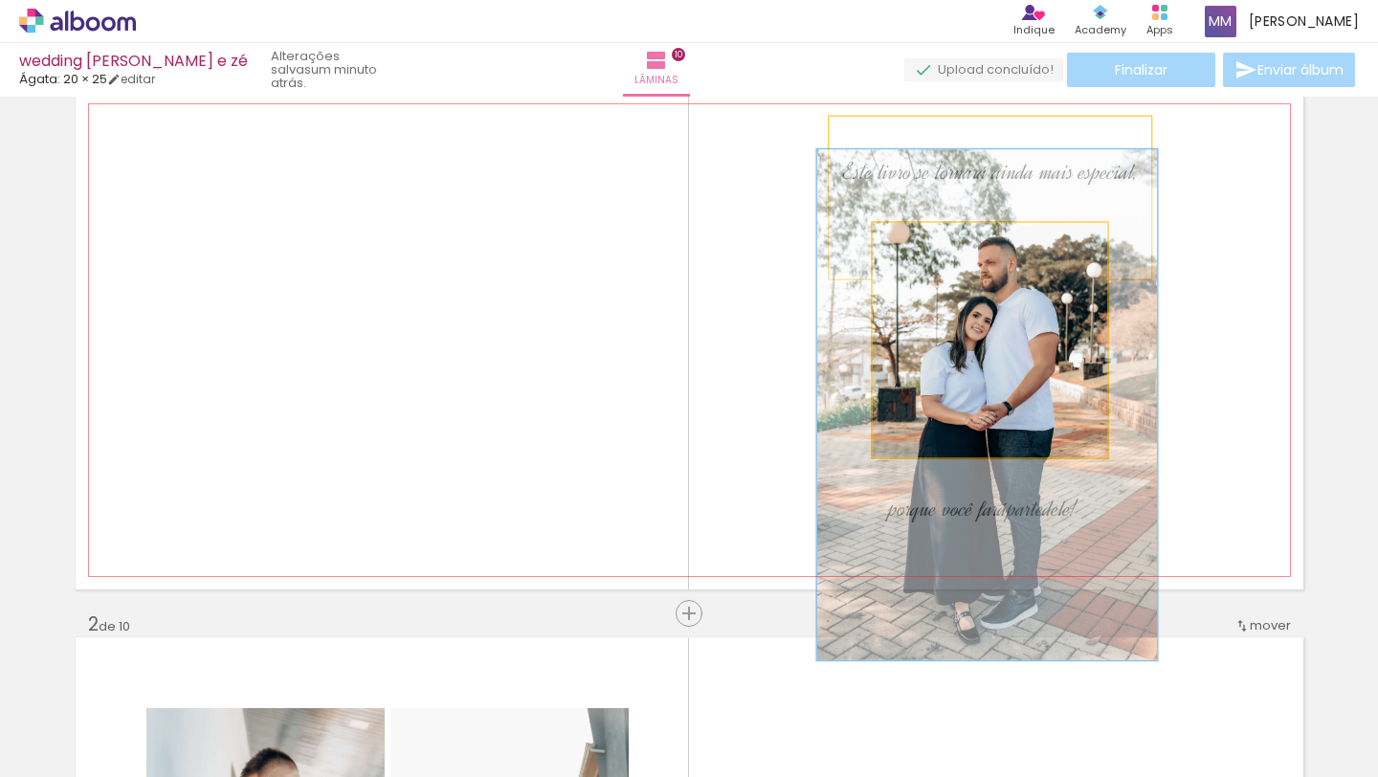
click at [1023, 312] on quentale-photo at bounding box center [990, 340] width 235 height 235
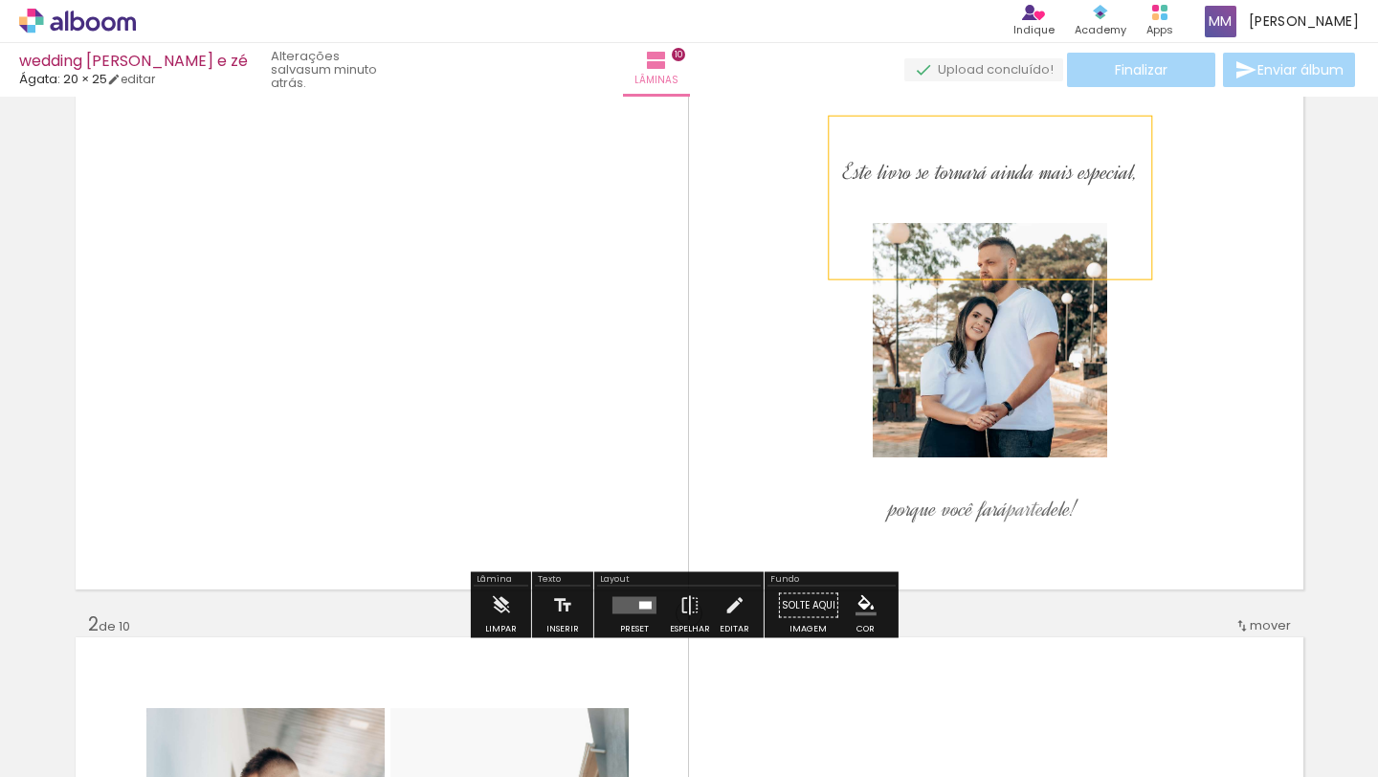
click at [1377, 396] on div "Inserir lâmina 1 de 10 Inserir lâmina 2 de 10 Inserir lâmina 3 de 10 Inserir lâ…" at bounding box center [689, 437] width 1378 height 681
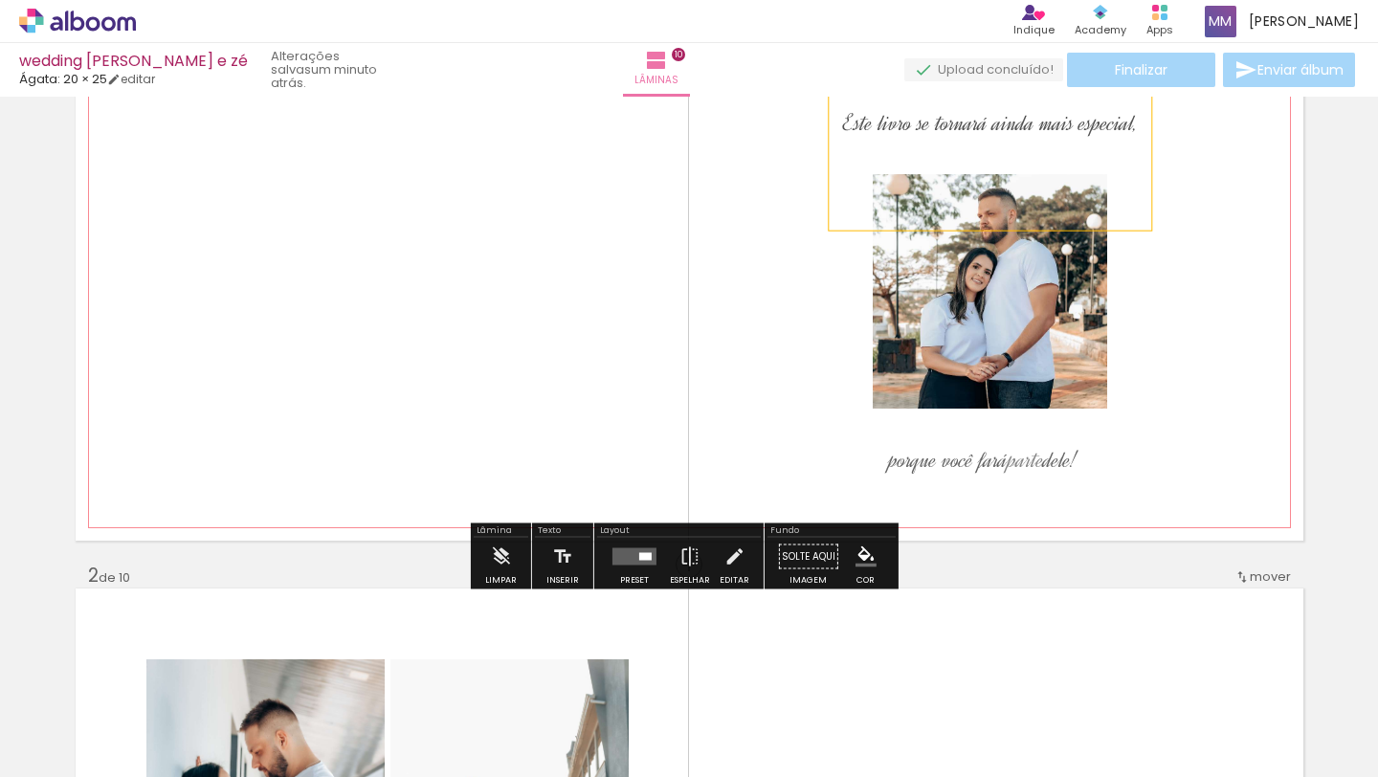
scroll to position [0, 0]
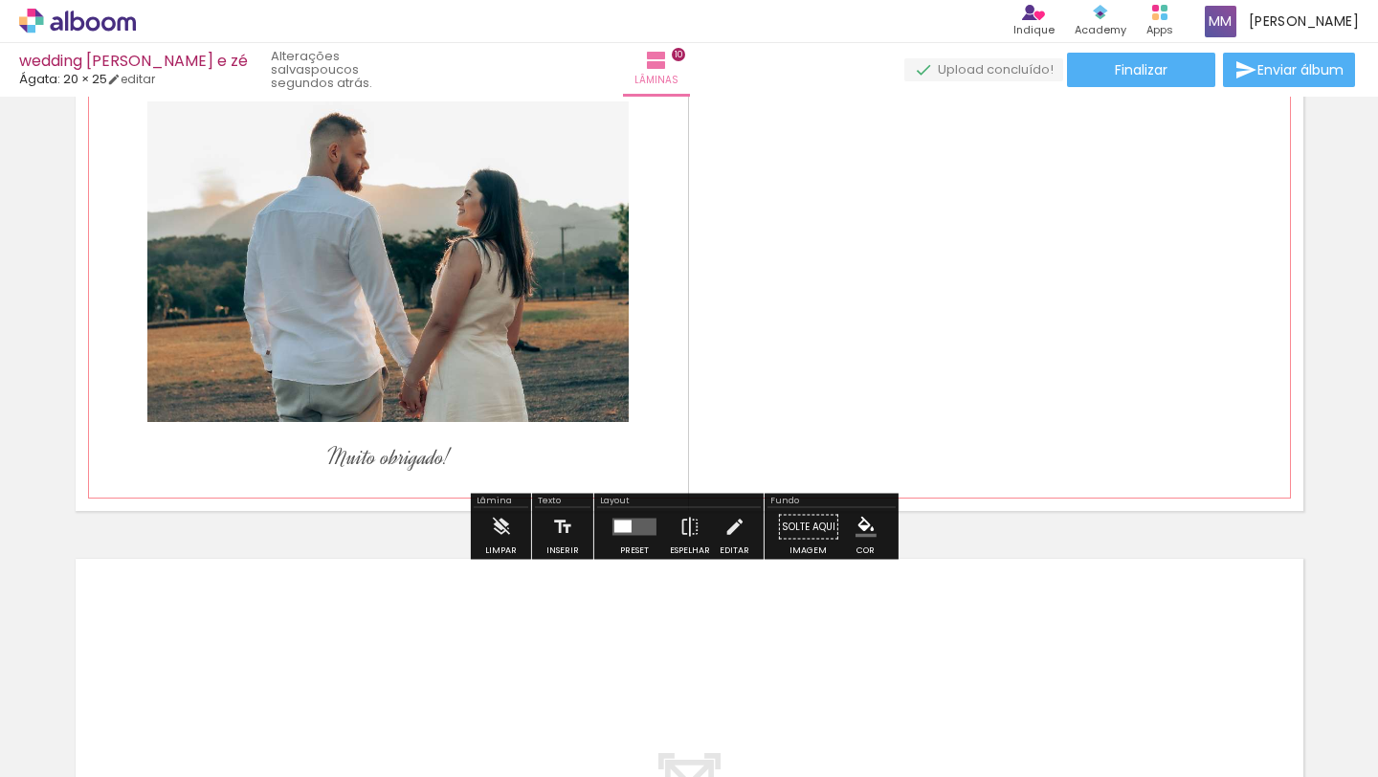
scroll to position [5173, 0]
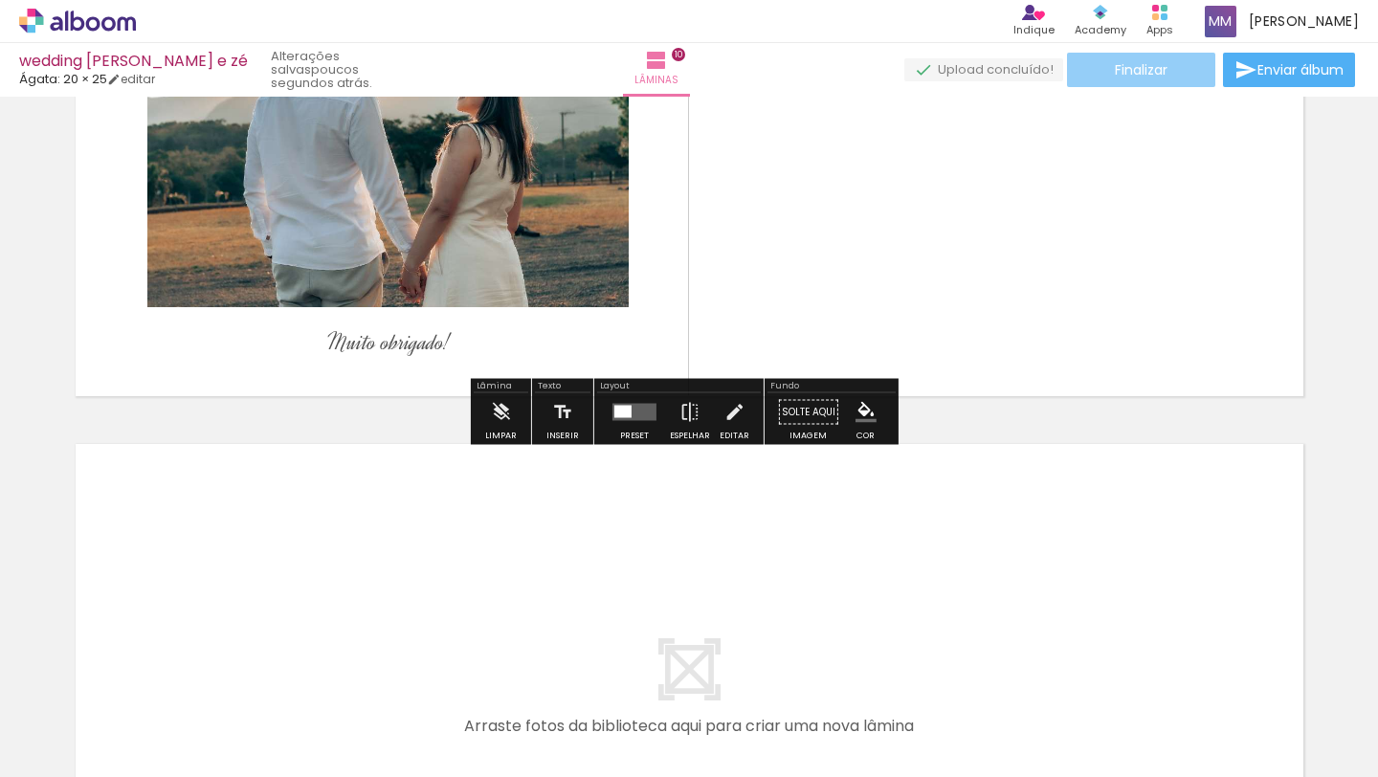
click at [1141, 64] on span "Finalizar" at bounding box center [1141, 69] width 53 height 13
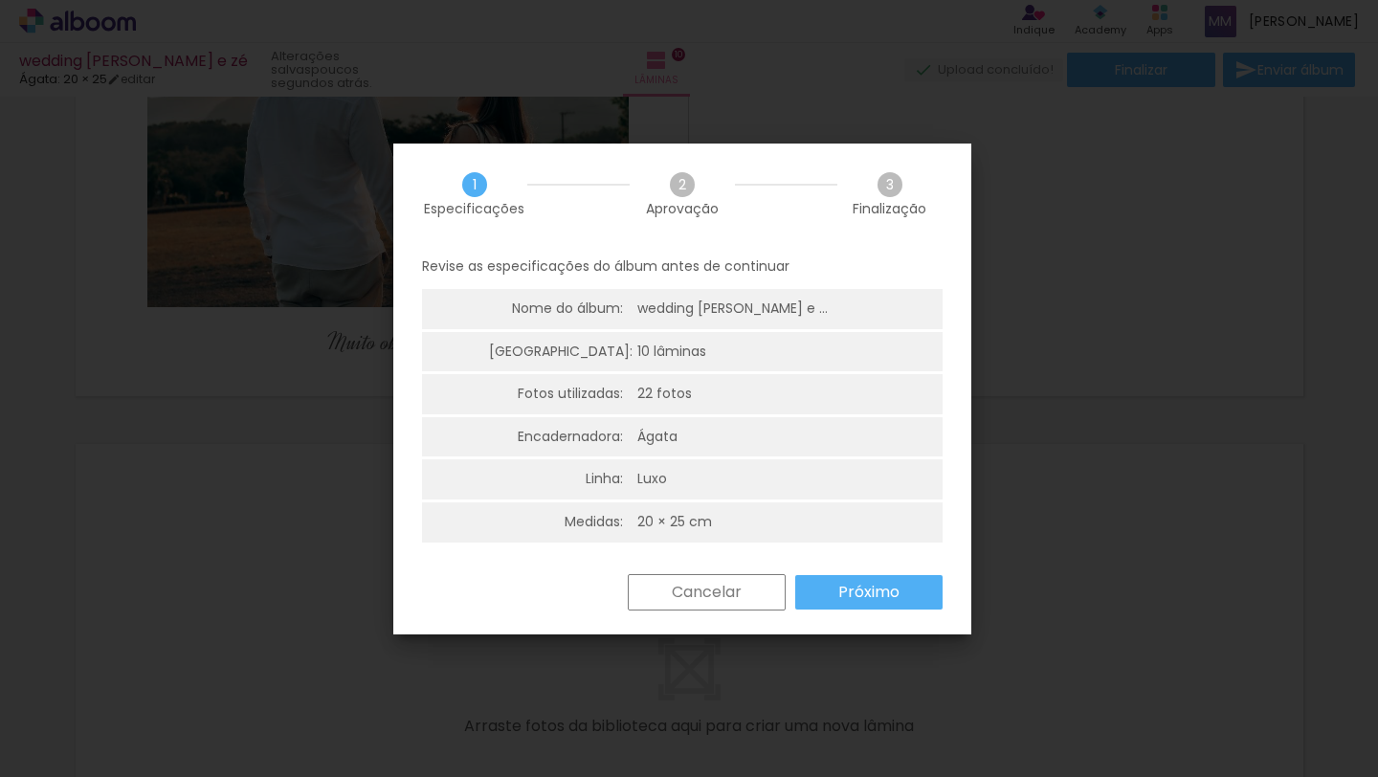
click at [0, 0] on slot "Próximo" at bounding box center [0, 0] width 0 height 0
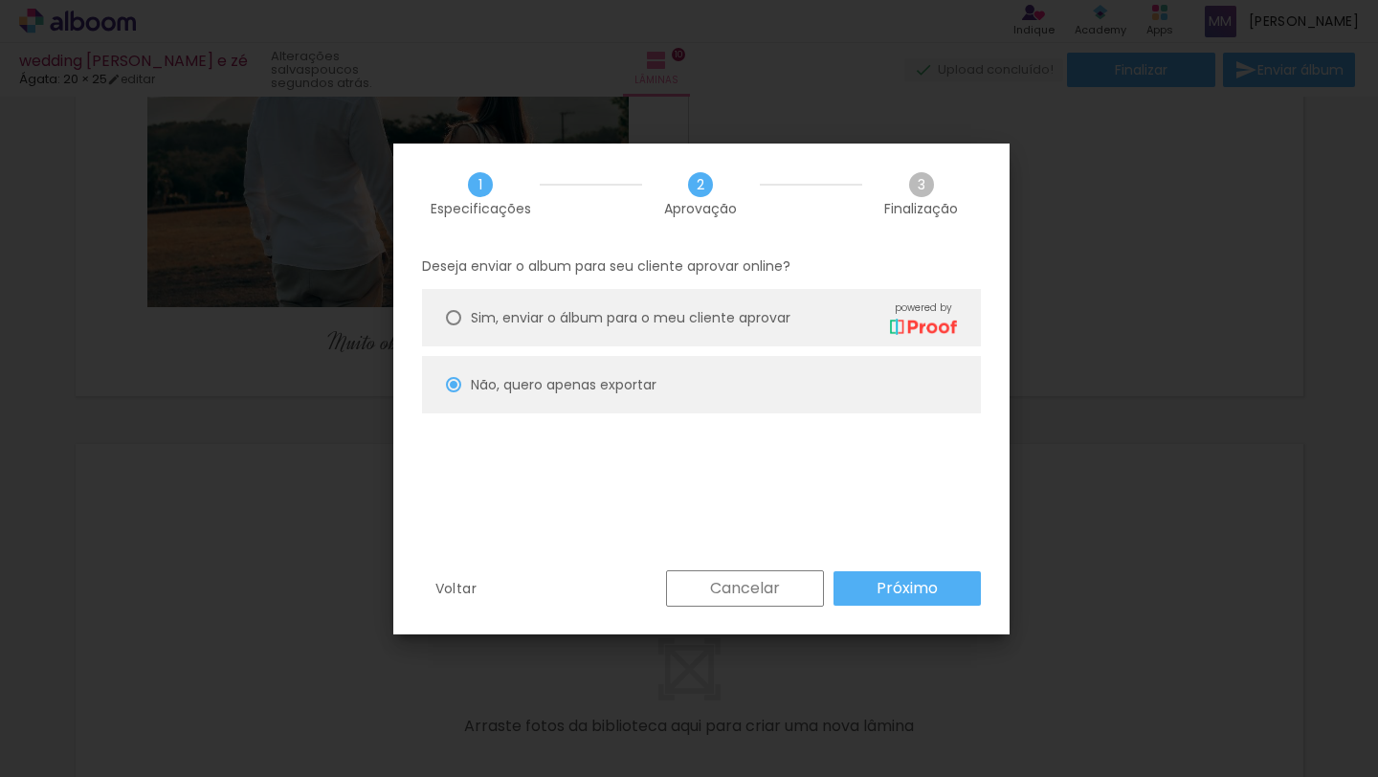
click at [0, 0] on slot "Próximo" at bounding box center [0, 0] width 0 height 0
type input "Alta, 300 DPI"
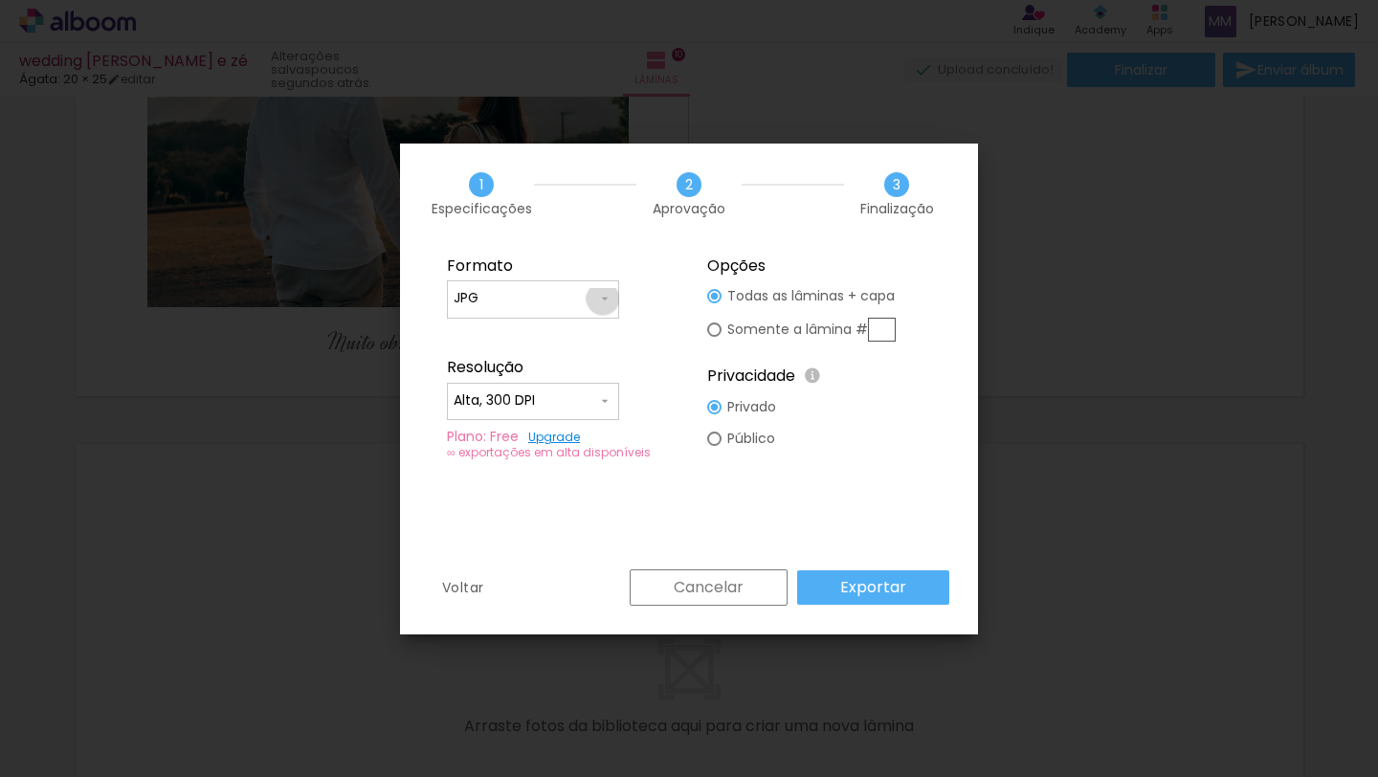
click at [603, 299] on iron-icon at bounding box center [604, 298] width 15 height 15
click at [489, 337] on paper-item "PDF" at bounding box center [533, 334] width 172 height 38
type input "PDF"
click at [919, 588] on paper-button "Exportar" at bounding box center [873, 587] width 152 height 34
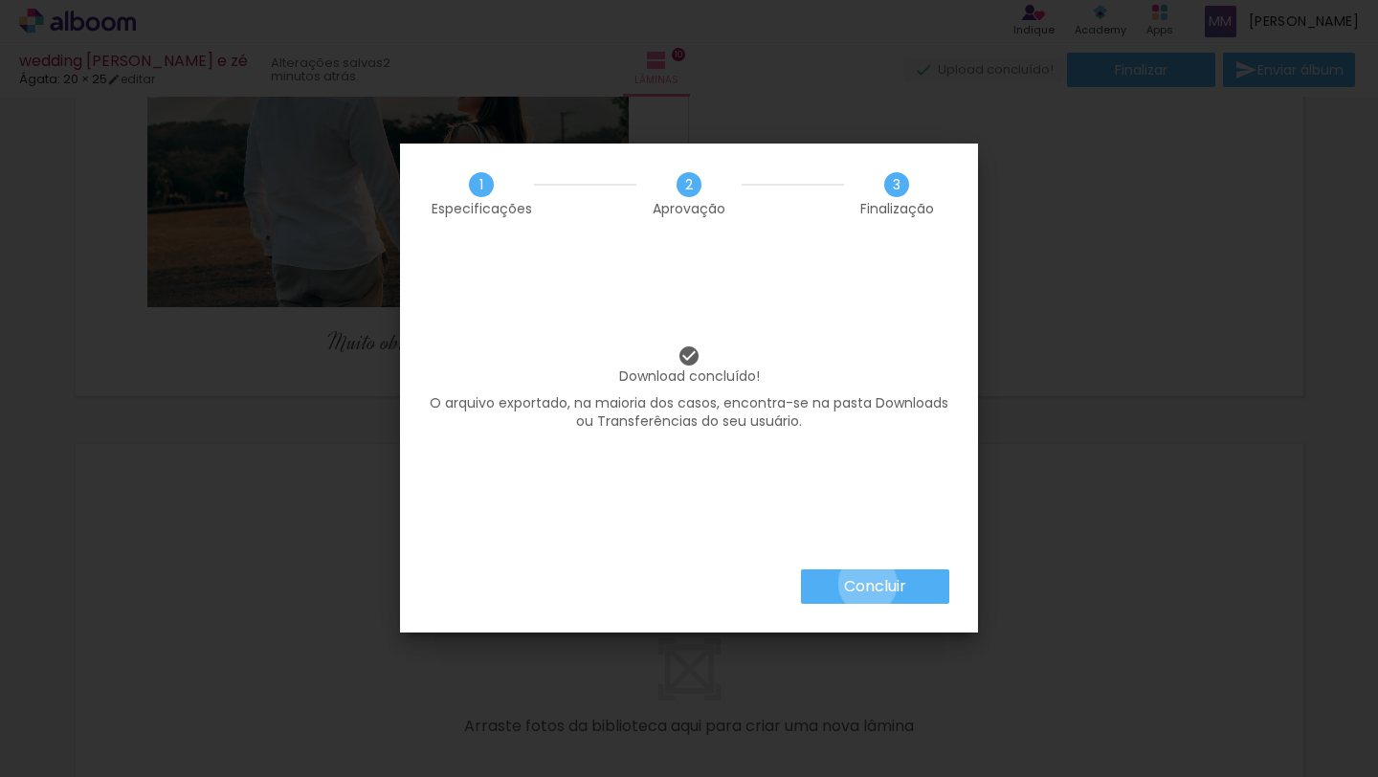
click at [0, 0] on slot "Concluir" at bounding box center [0, 0] width 0 height 0
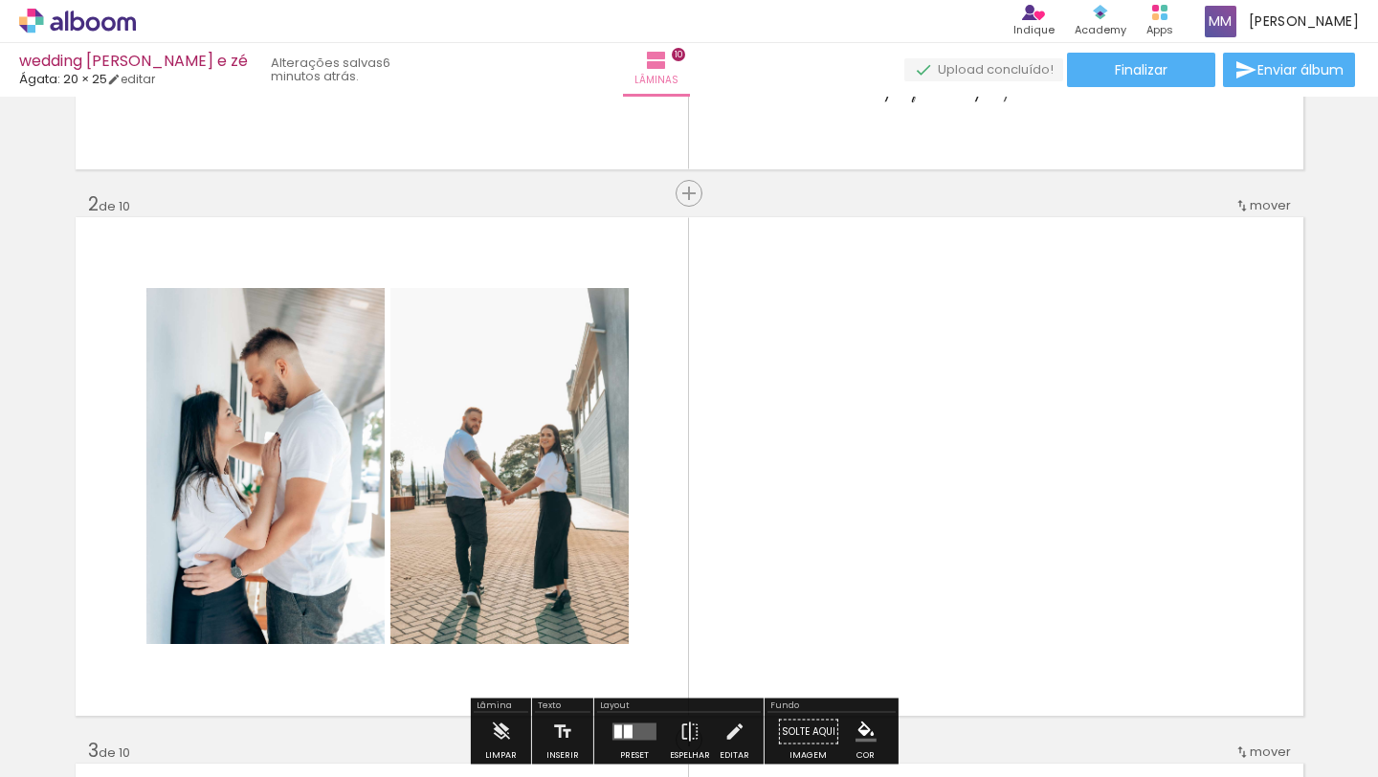
scroll to position [470, 0]
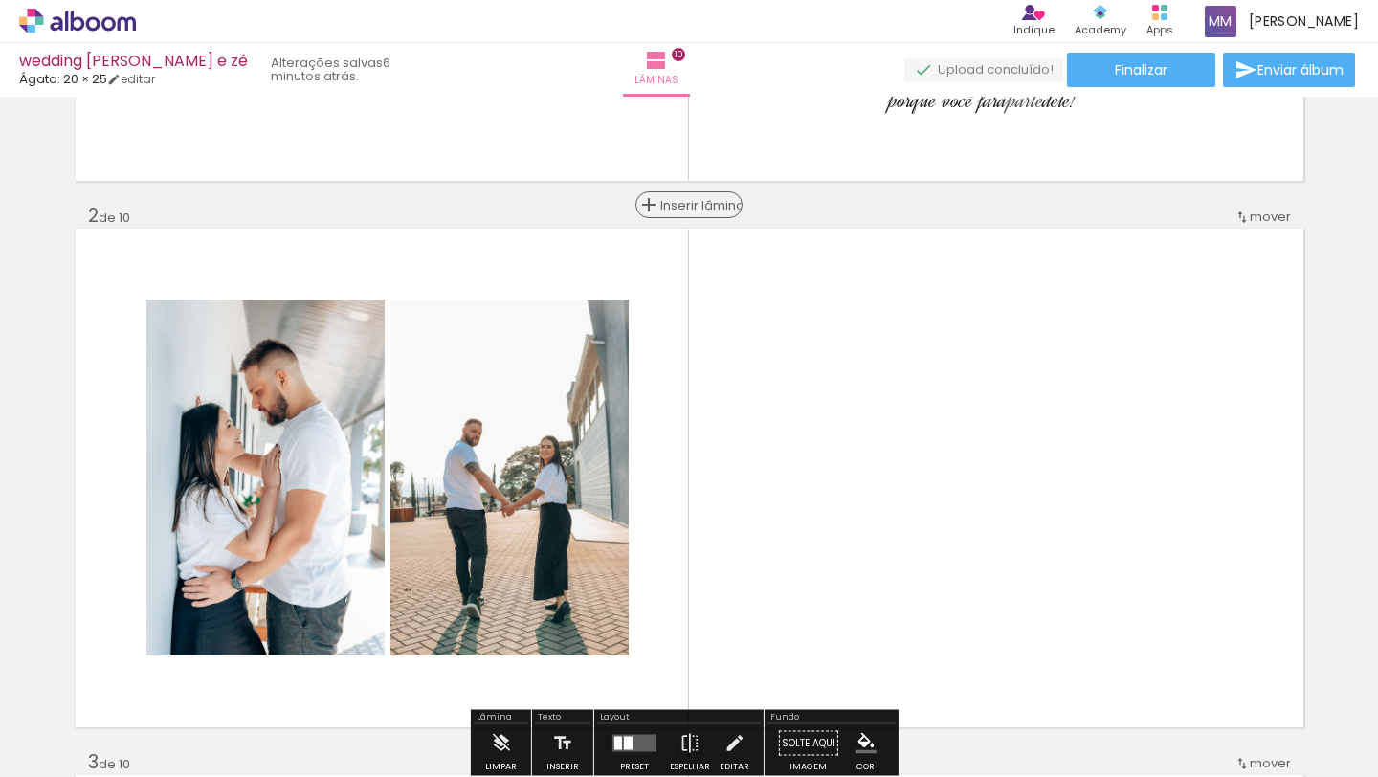
click at [686, 205] on span "Inserir lâmina" at bounding box center [697, 205] width 75 height 12
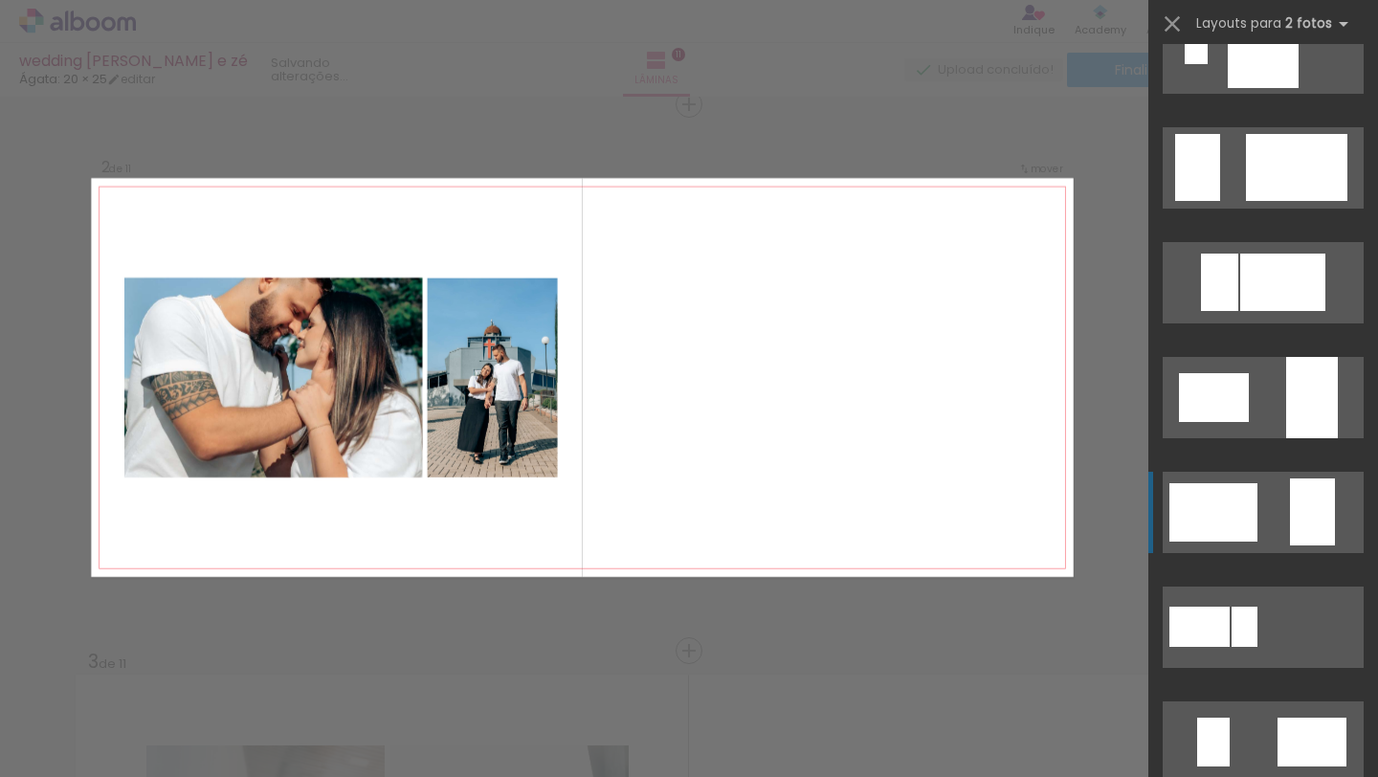
scroll to position [2917, 0]
click at [1220, 631] on div at bounding box center [1200, 627] width 60 height 40
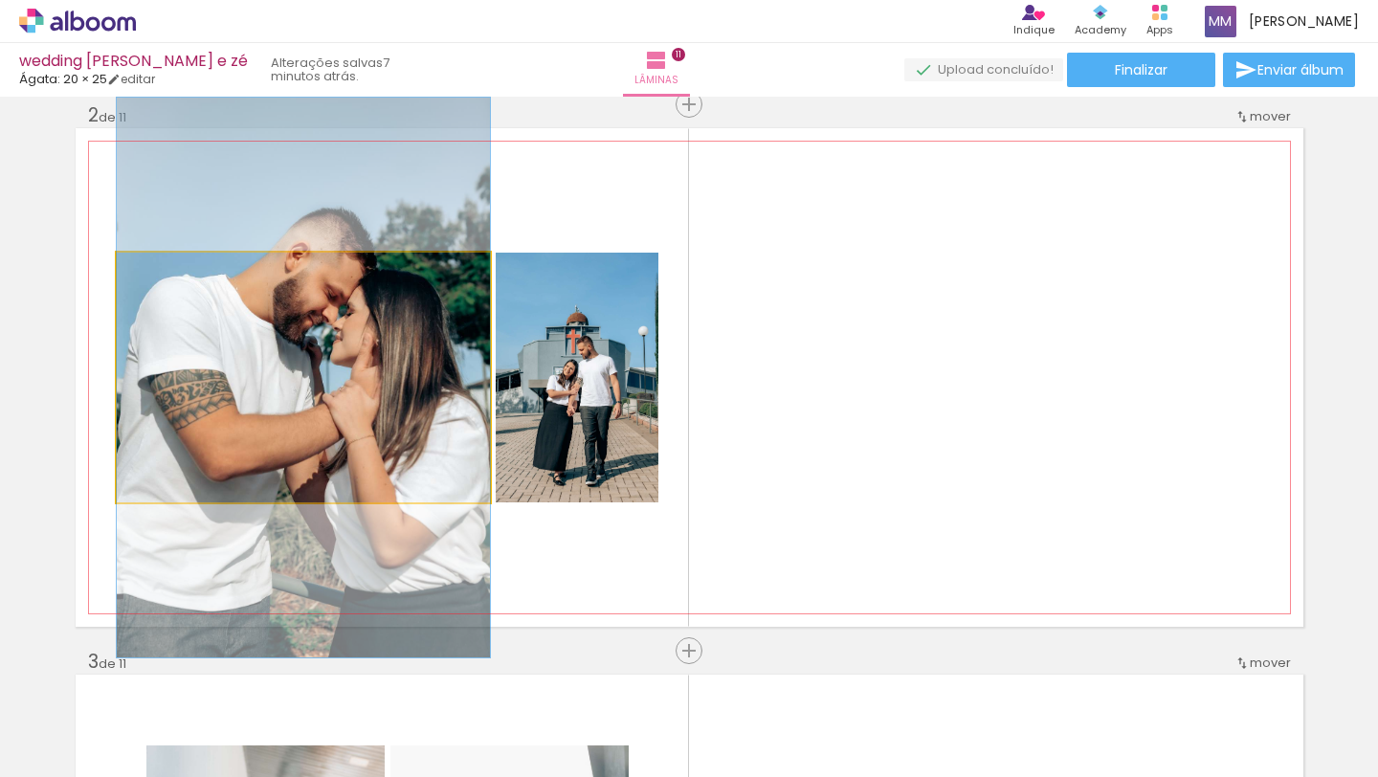
click at [369, 344] on quentale-photo at bounding box center [303, 378] width 373 height 250
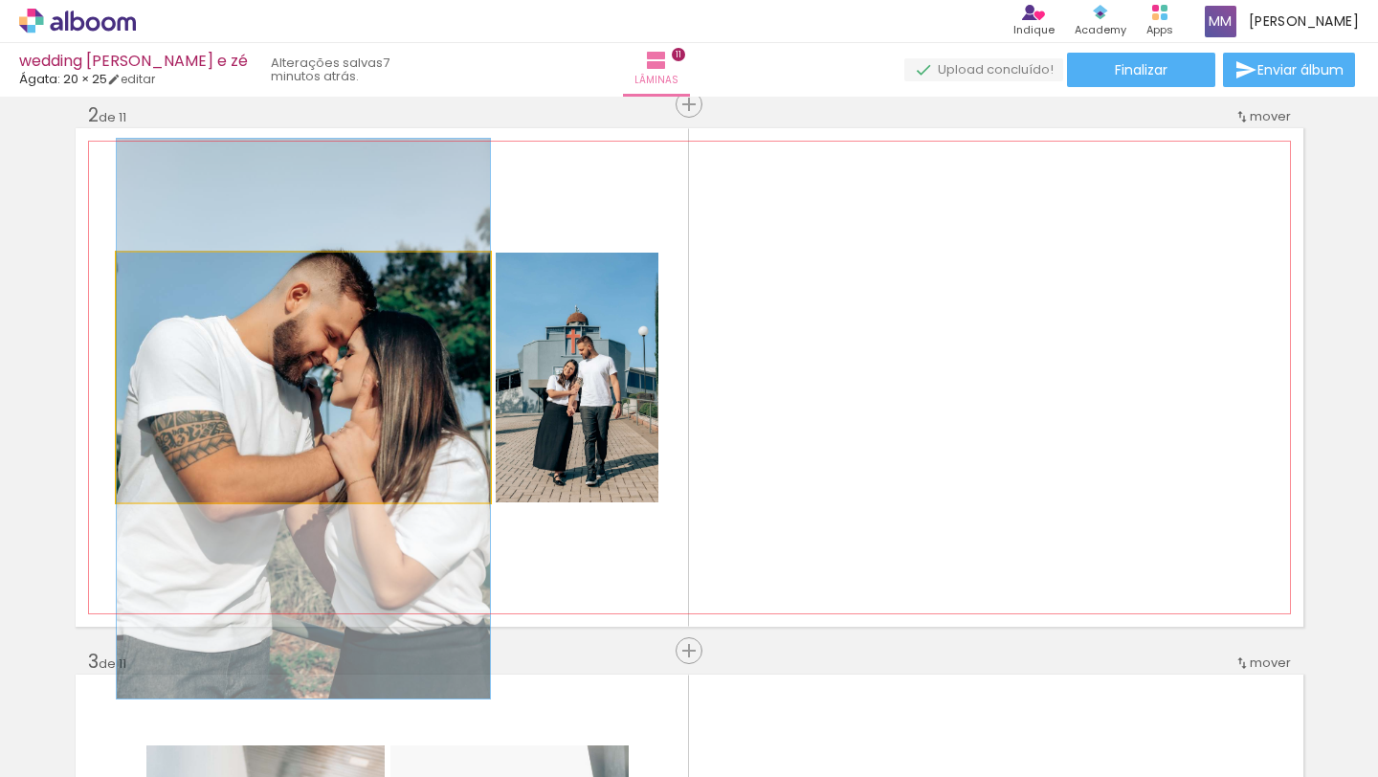
drag, startPoint x: 369, startPoint y: 344, endPoint x: 355, endPoint y: 385, distance: 43.6
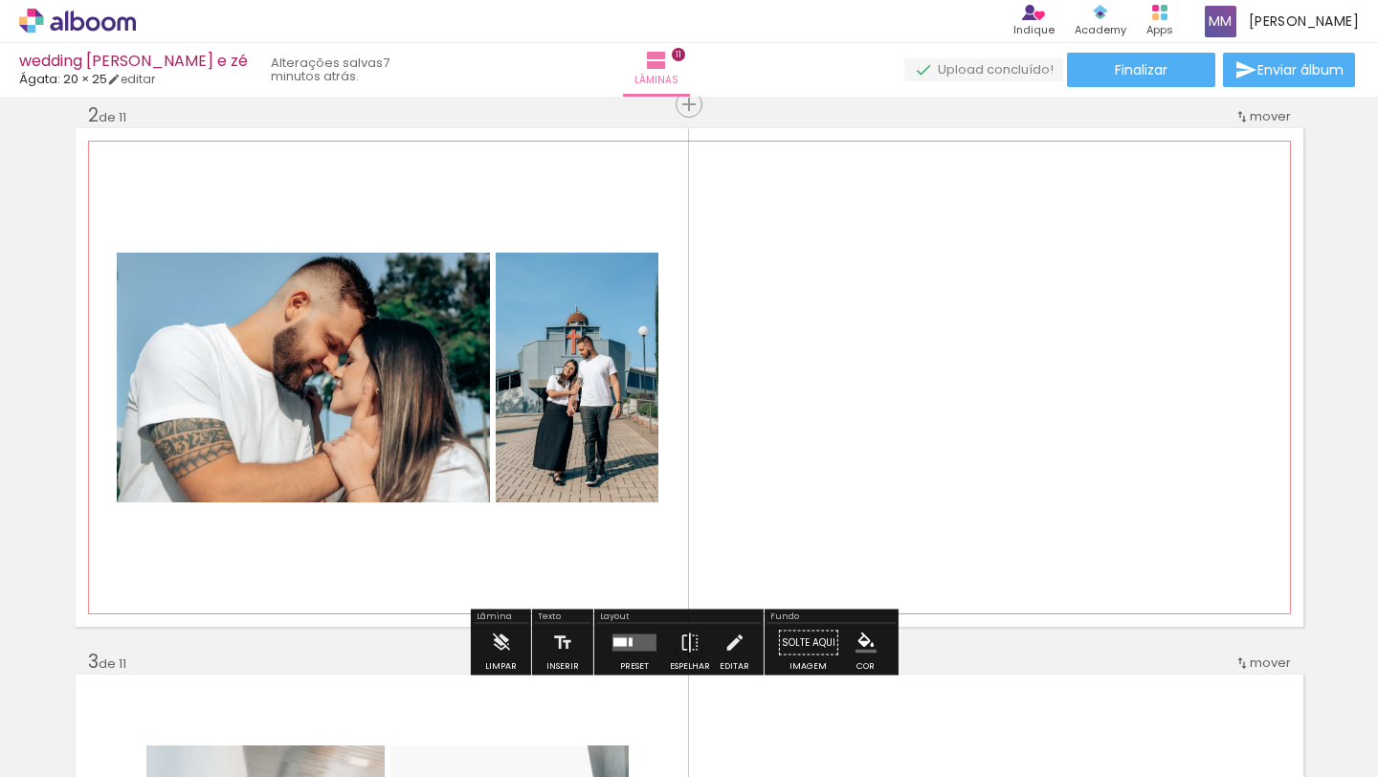
click at [528, 219] on quentale-layouter at bounding box center [690, 377] width 1228 height 499
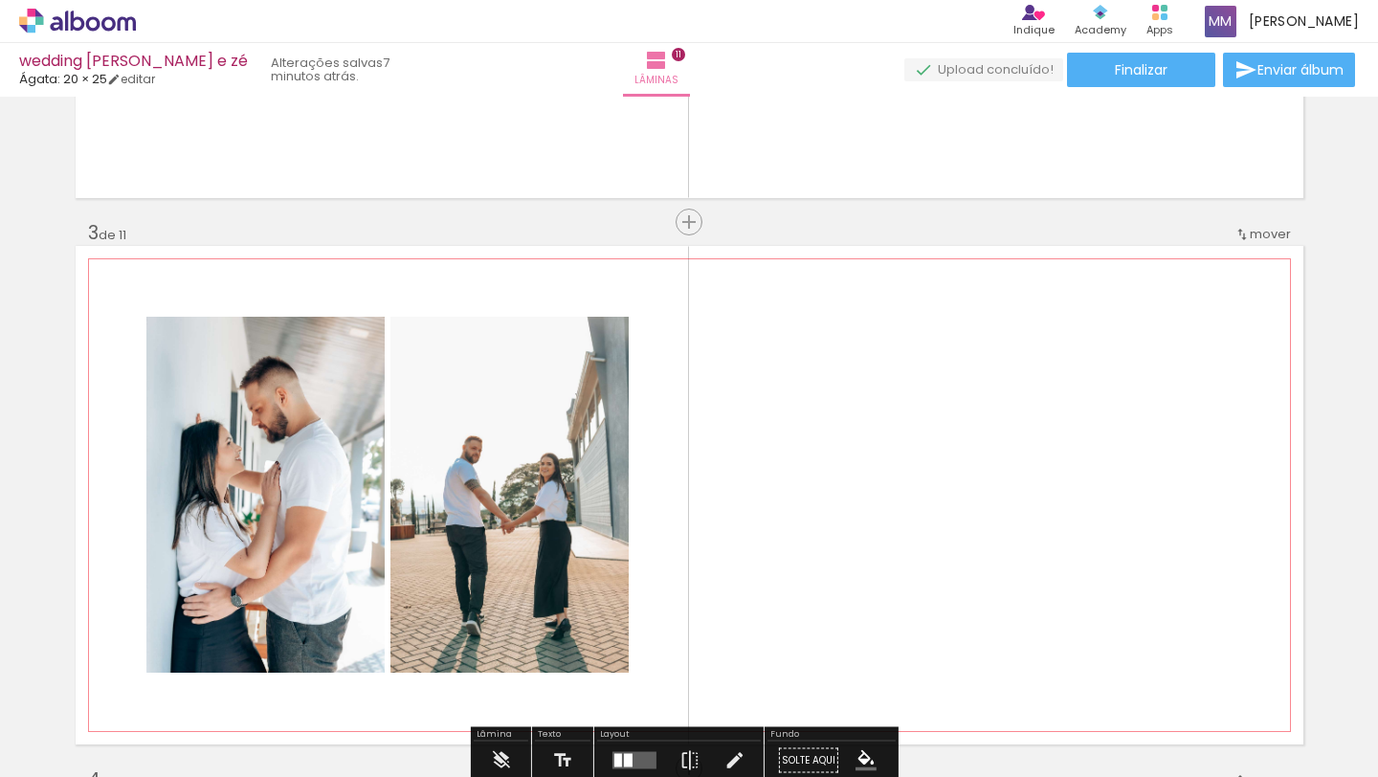
scroll to position [1109, 0]
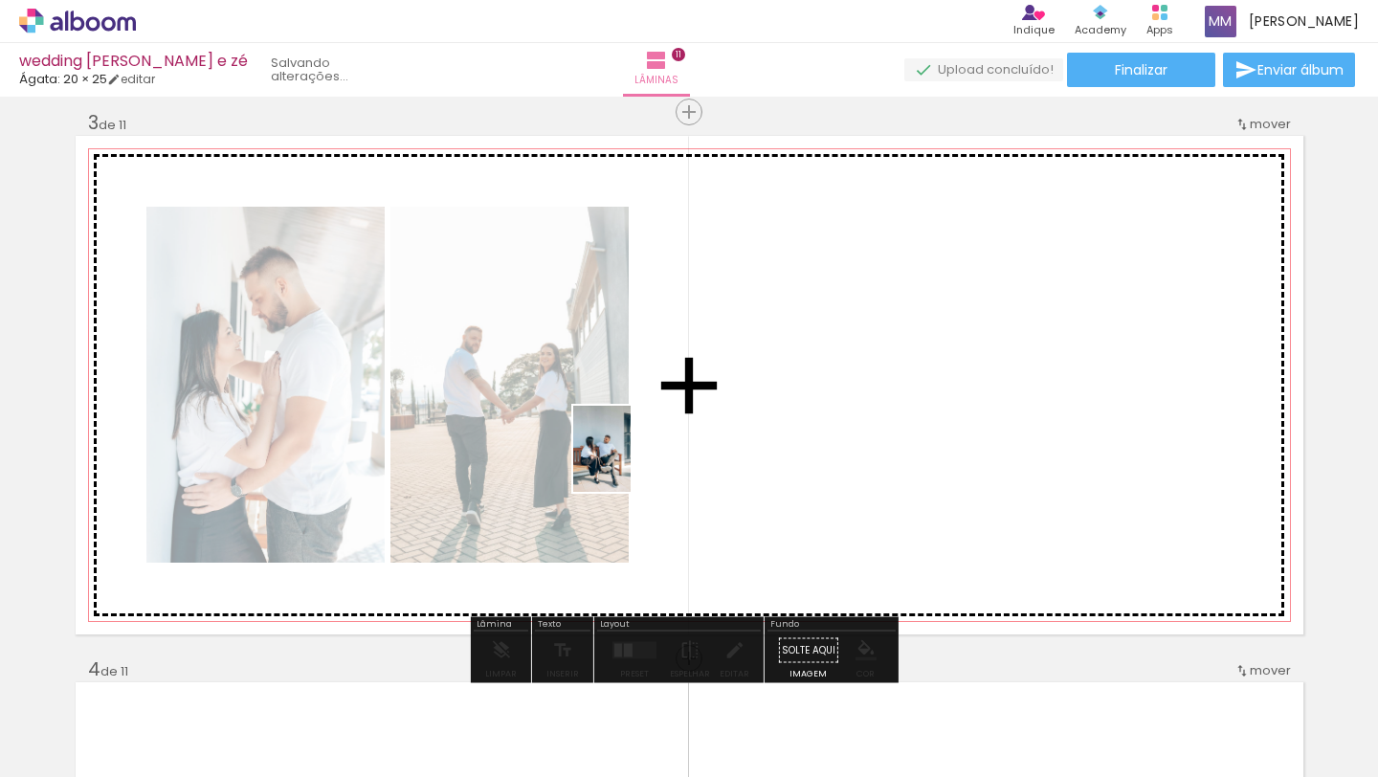
drag, startPoint x: 1059, startPoint y: 723, endPoint x: 631, endPoint y: 463, distance: 500.3
click at [631, 463] on quentale-workspace at bounding box center [689, 388] width 1378 height 777
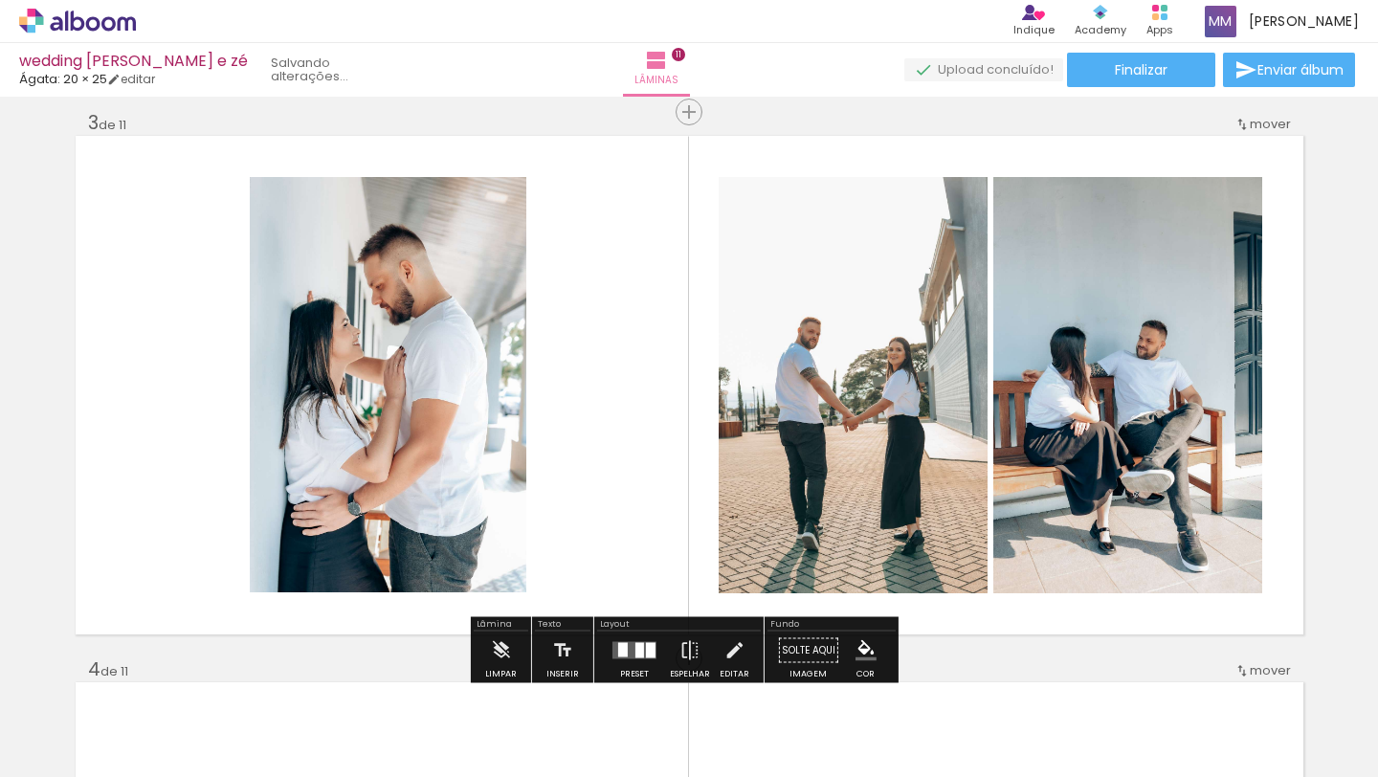
click at [636, 643] on div at bounding box center [640, 650] width 9 height 15
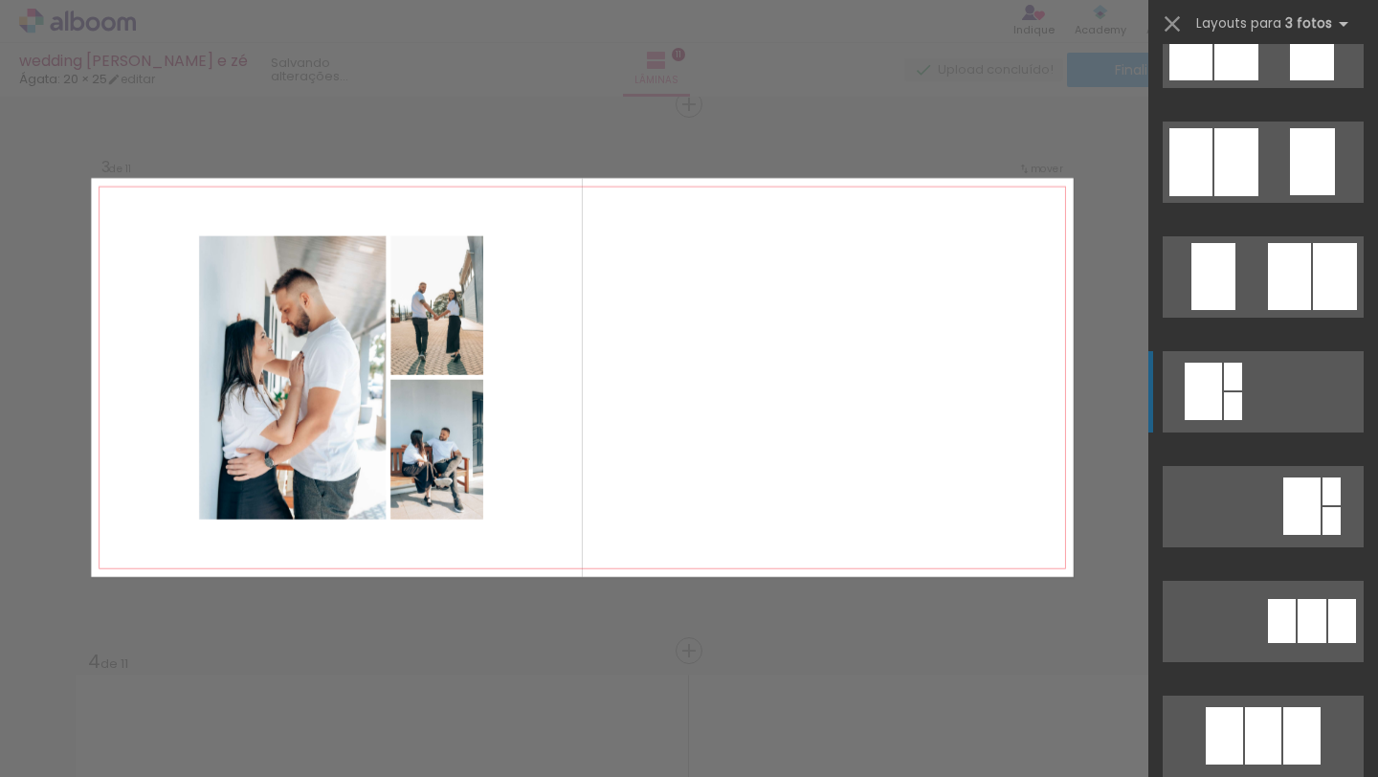
scroll to position [294, 0]
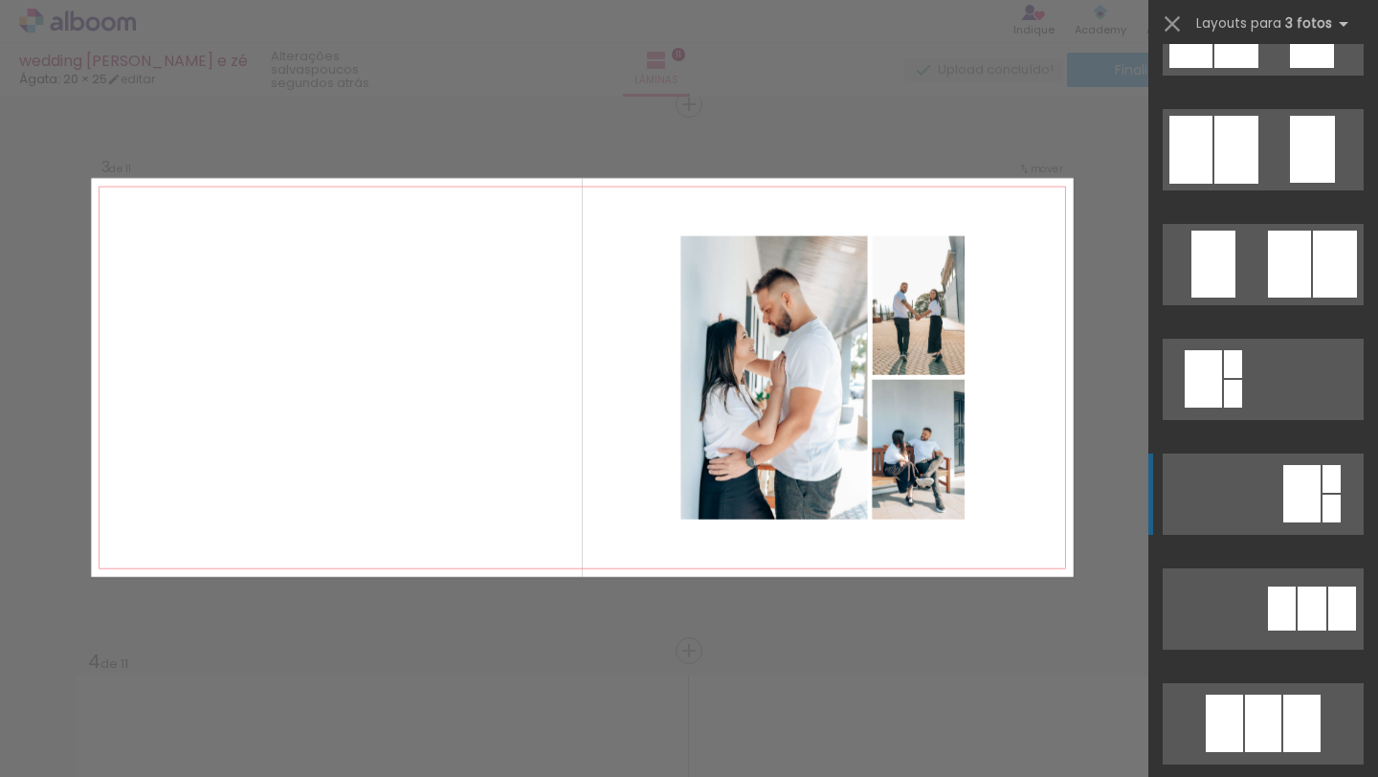
click at [1314, 490] on quentale-layouter at bounding box center [1263, 494] width 201 height 81
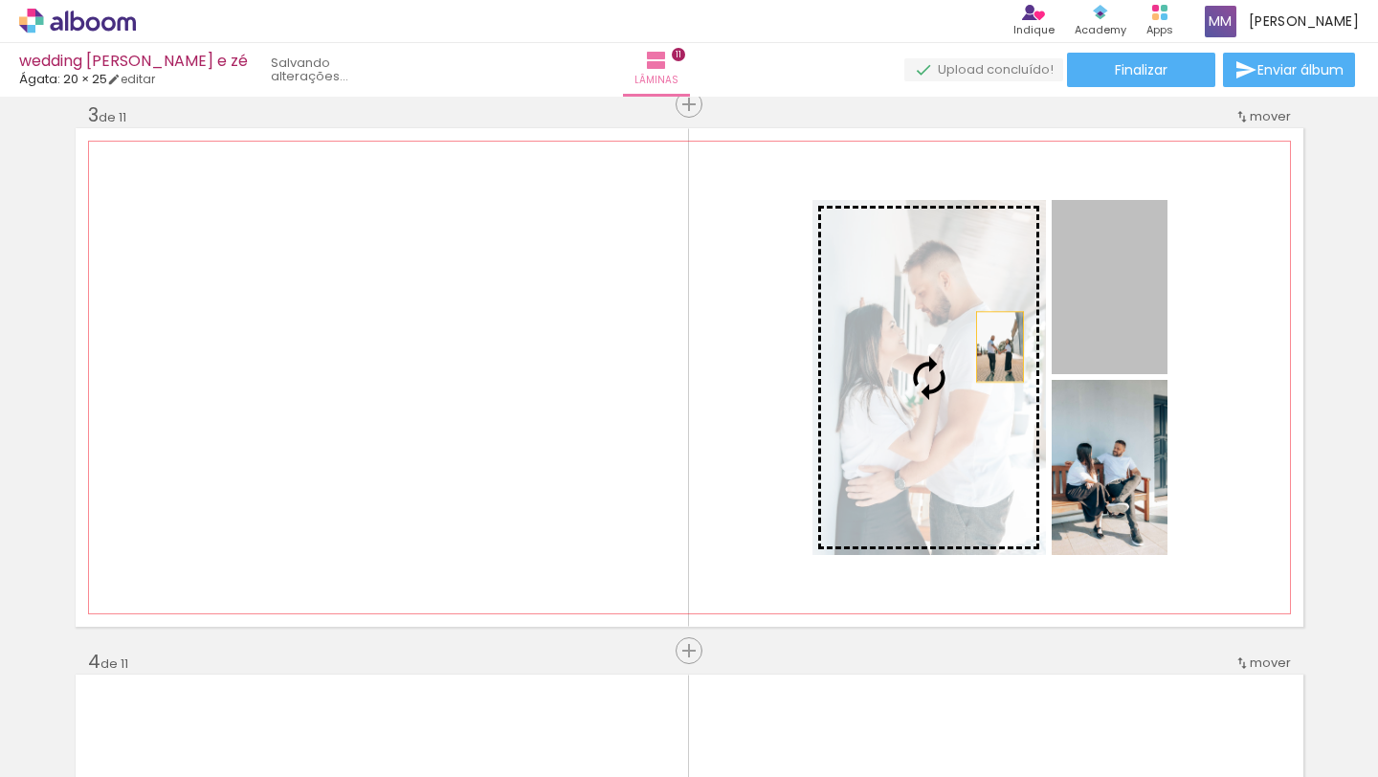
drag, startPoint x: 1097, startPoint y: 319, endPoint x: 990, endPoint y: 347, distance: 111.0
click at [0, 0] on slot at bounding box center [0, 0] width 0 height 0
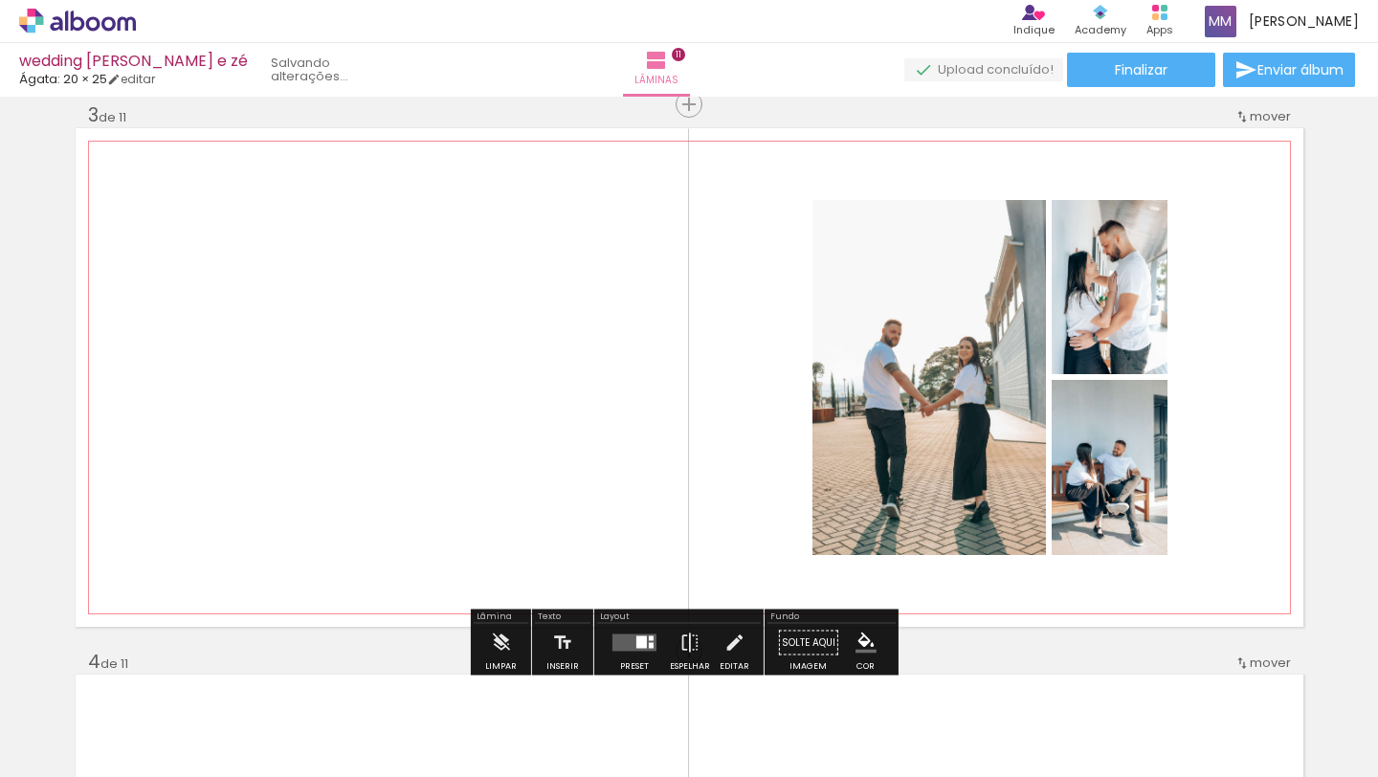
click at [1214, 365] on quentale-layouter at bounding box center [690, 377] width 1228 height 499
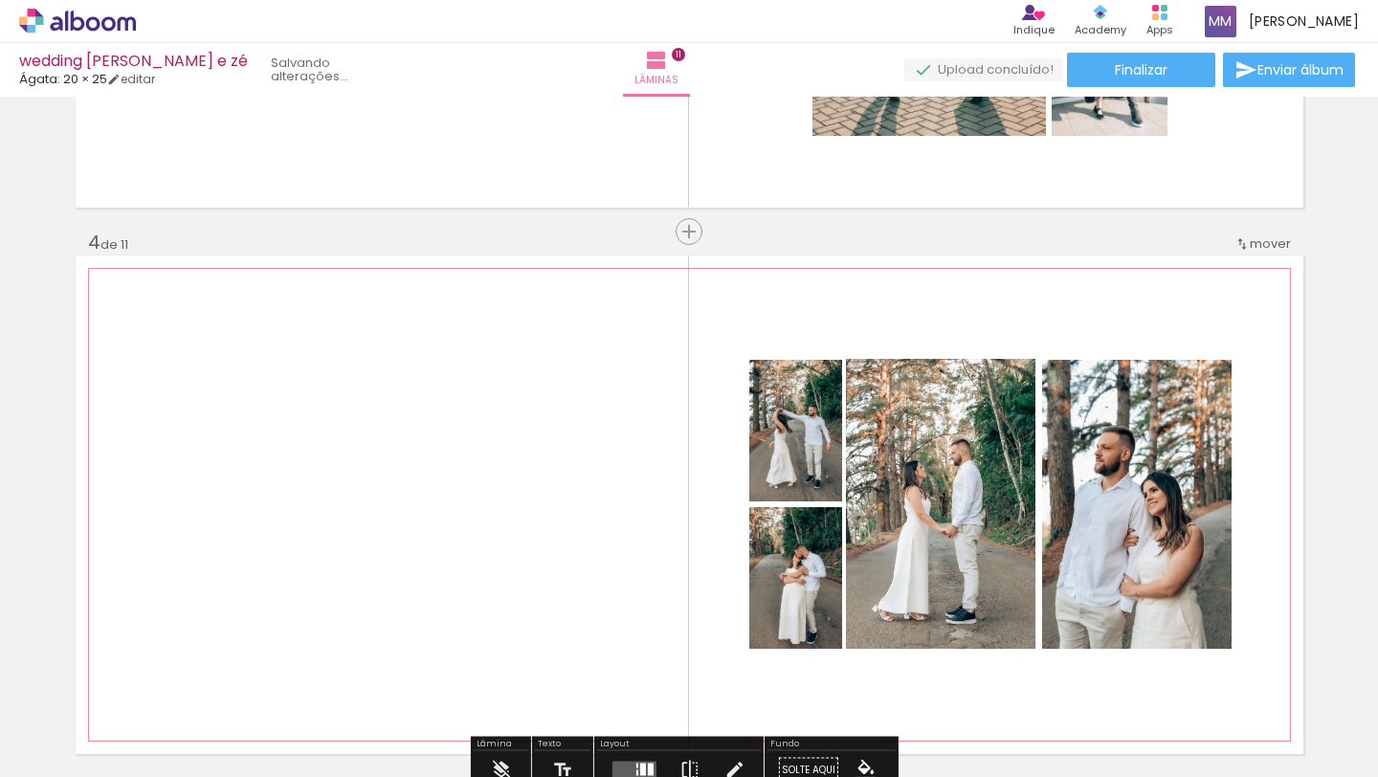
scroll to position [1386, 0]
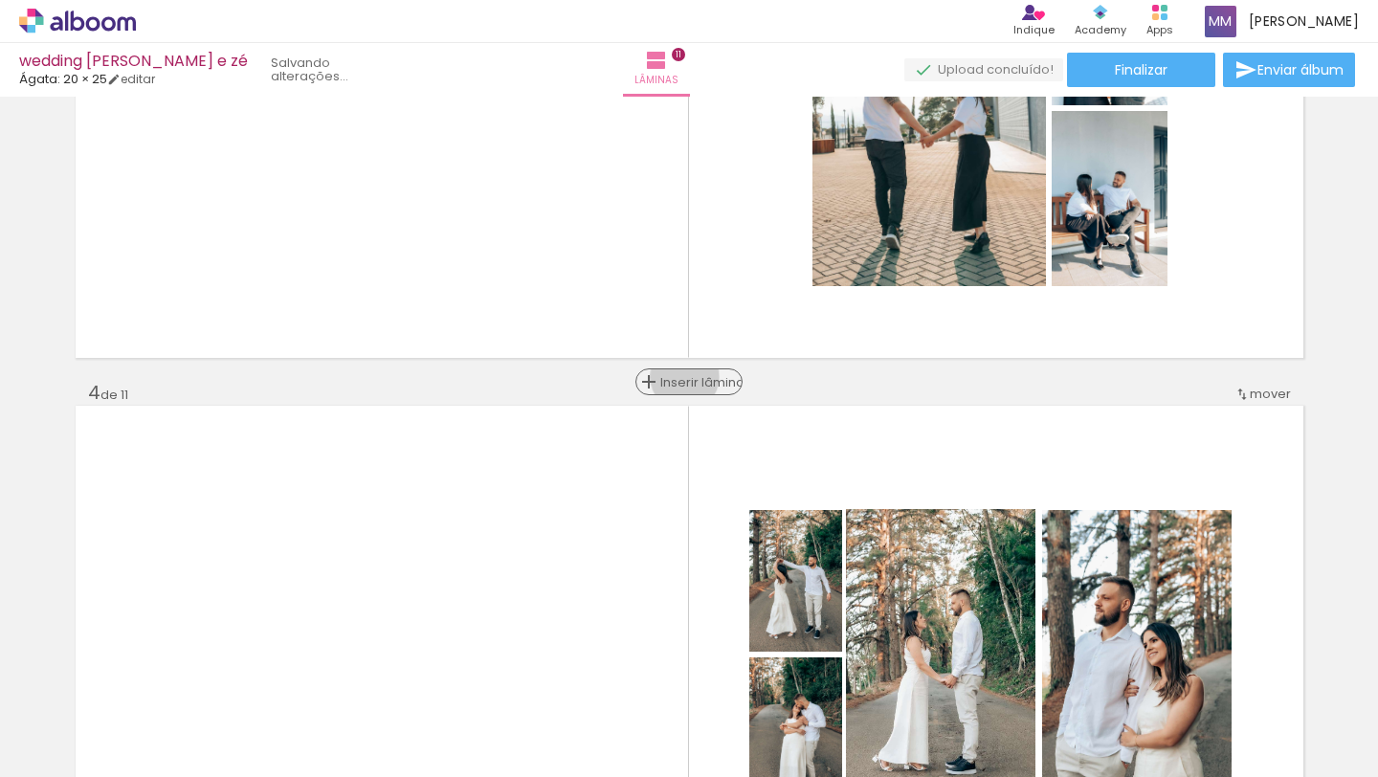
click at [678, 377] on span "Inserir lâmina" at bounding box center [697, 382] width 75 height 12
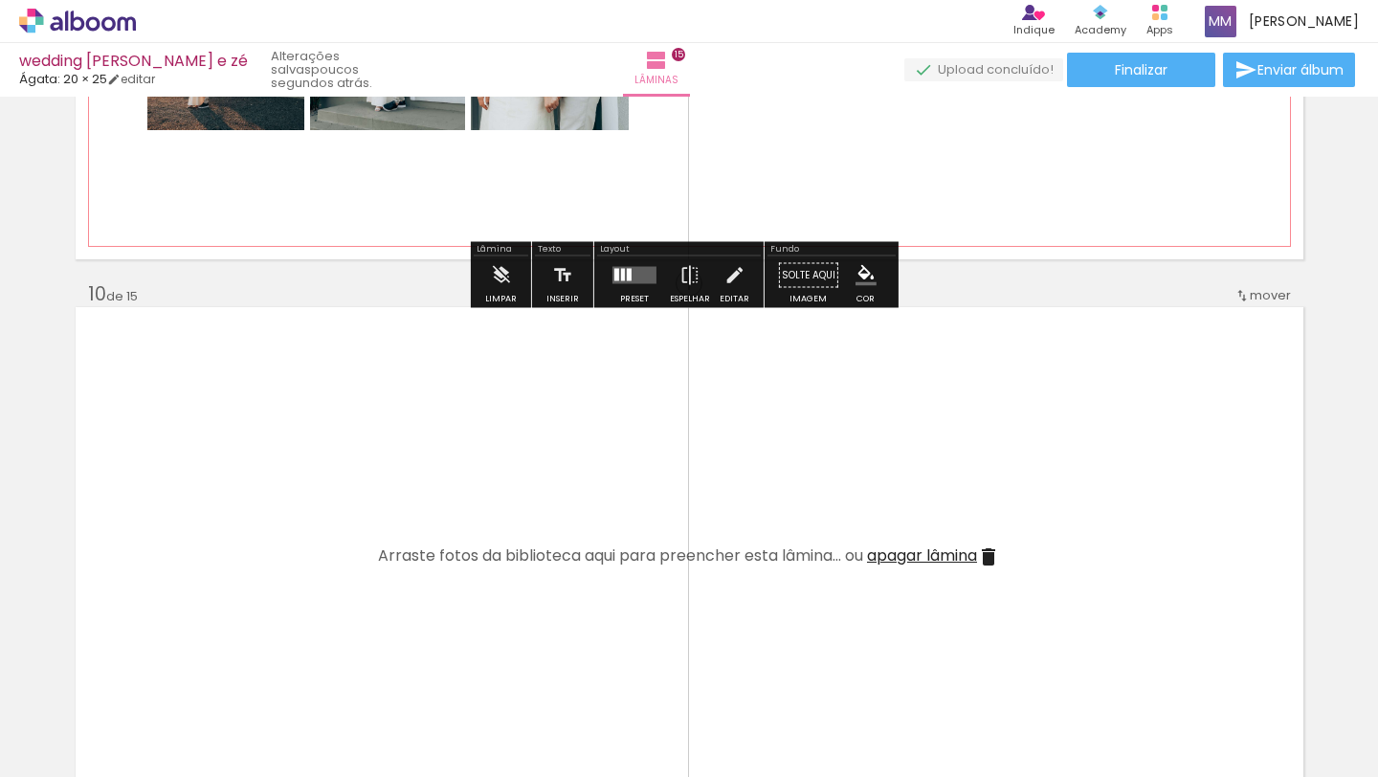
scroll to position [4770, 0]
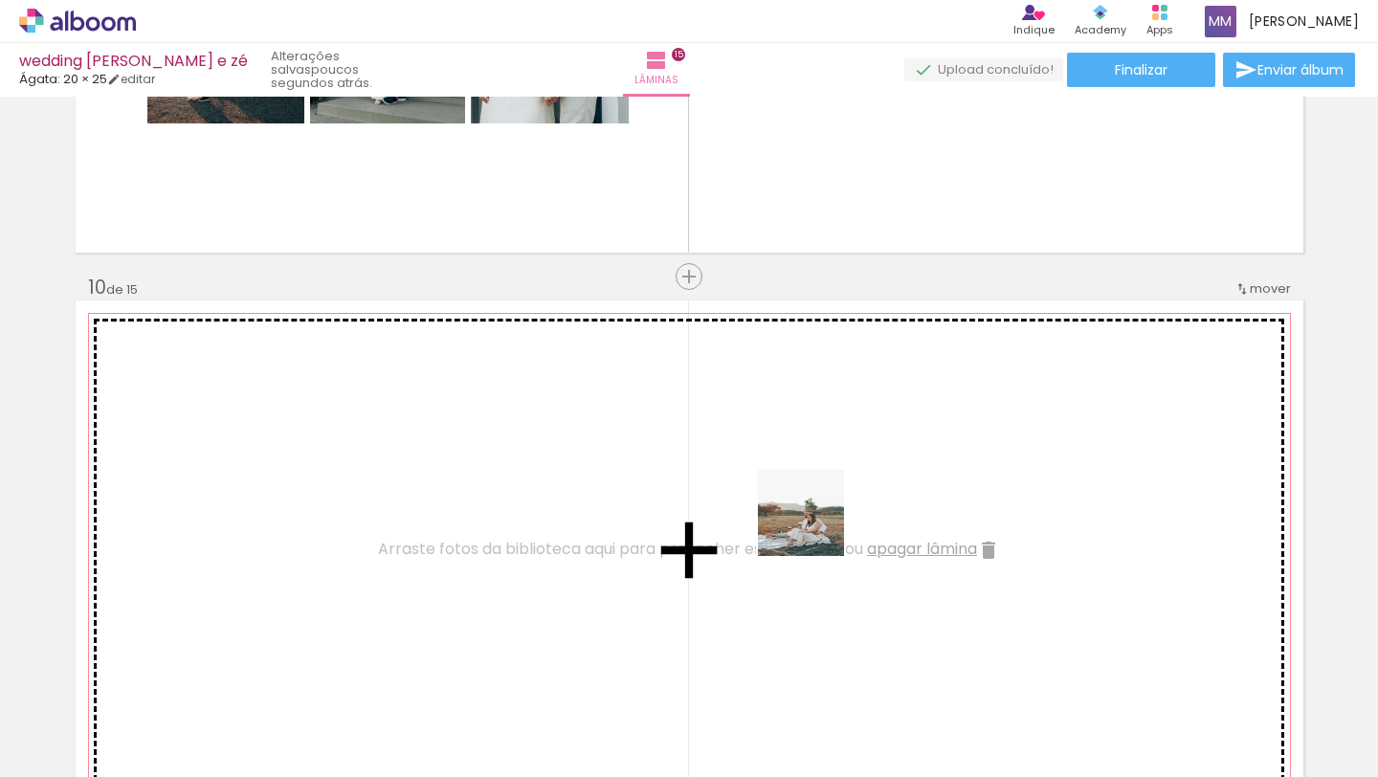
drag, startPoint x: 791, startPoint y: 706, endPoint x: 828, endPoint y: 488, distance: 221.4
click at [823, 482] on quentale-workspace at bounding box center [689, 388] width 1378 height 777
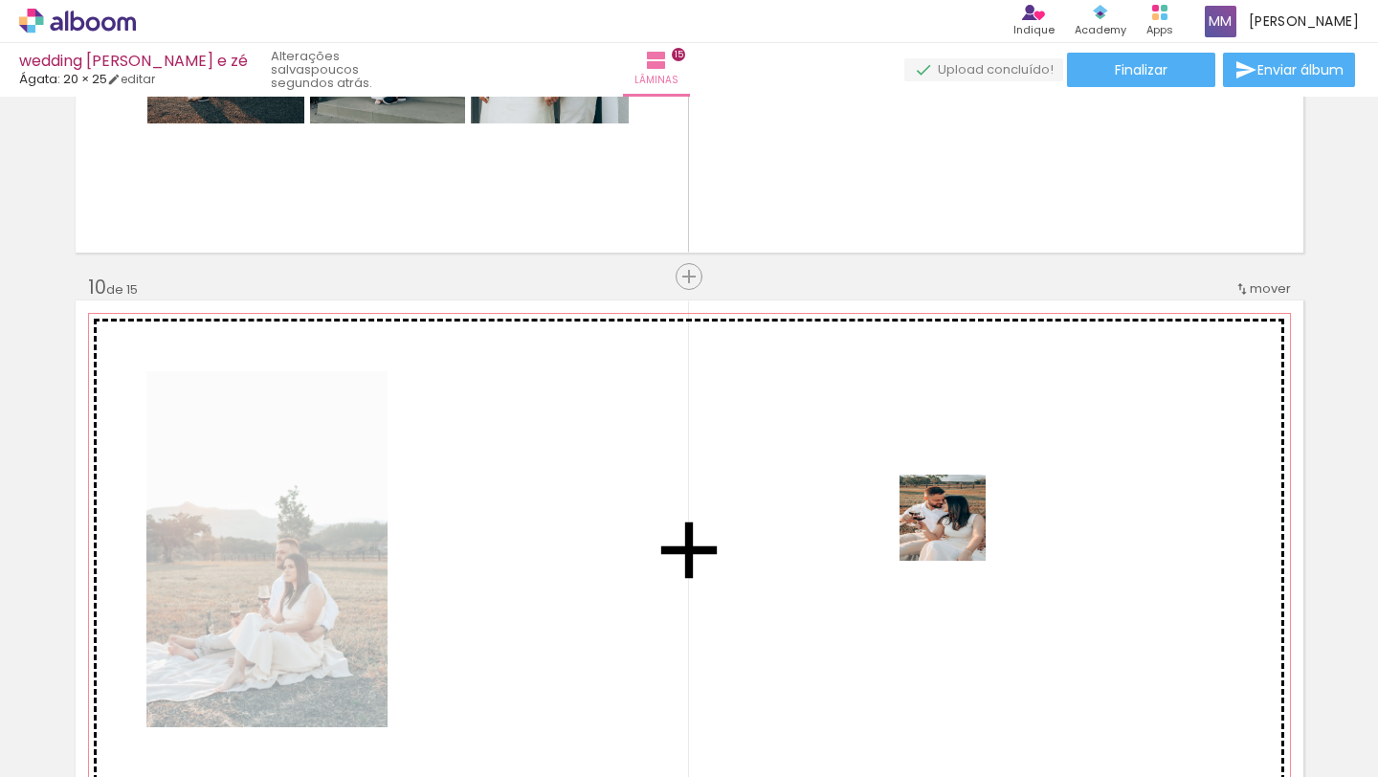
drag, startPoint x: 990, startPoint y: 724, endPoint x: 955, endPoint y: 500, distance: 226.6
click at [954, 497] on quentale-workspace at bounding box center [689, 388] width 1378 height 777
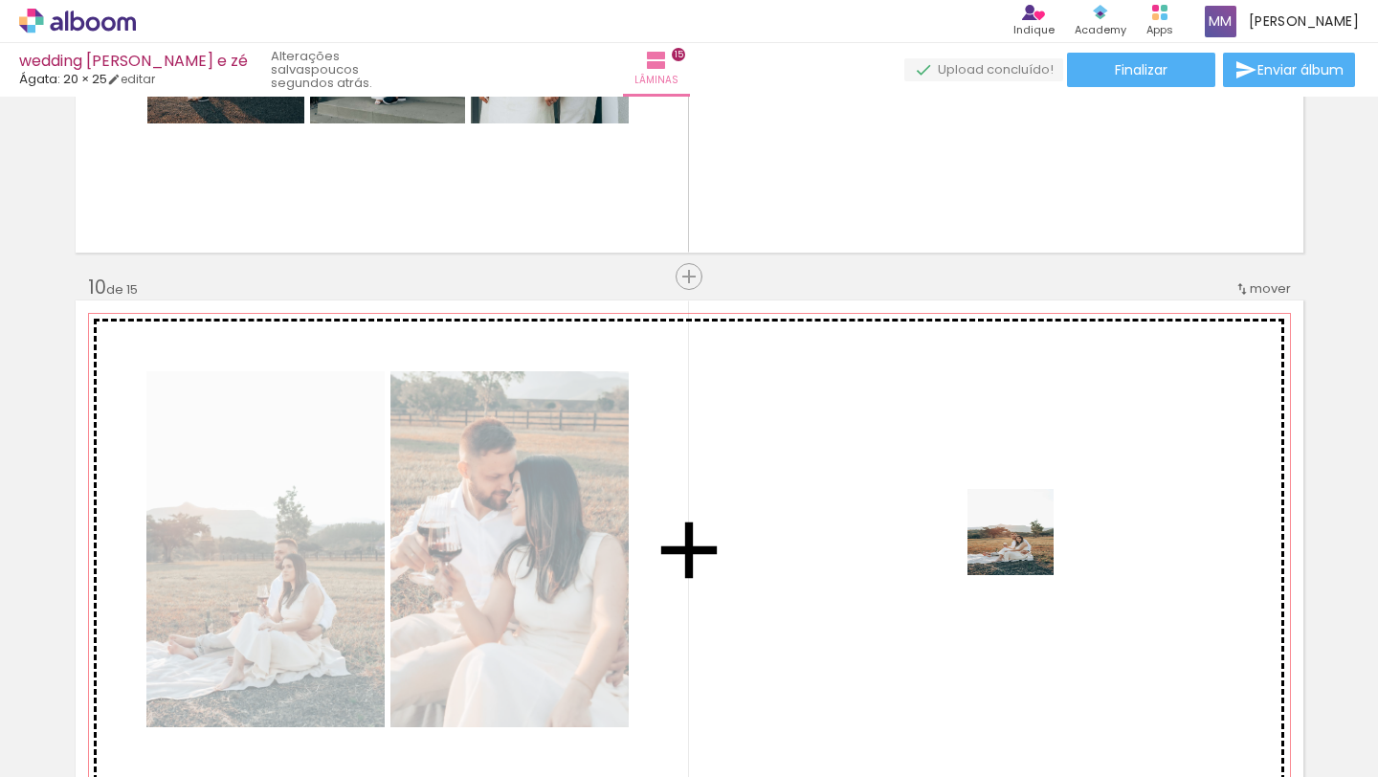
drag, startPoint x: 1093, startPoint y: 709, endPoint x: 970, endPoint y: 444, distance: 292.5
click at [970, 444] on quentale-workspace at bounding box center [689, 388] width 1378 height 777
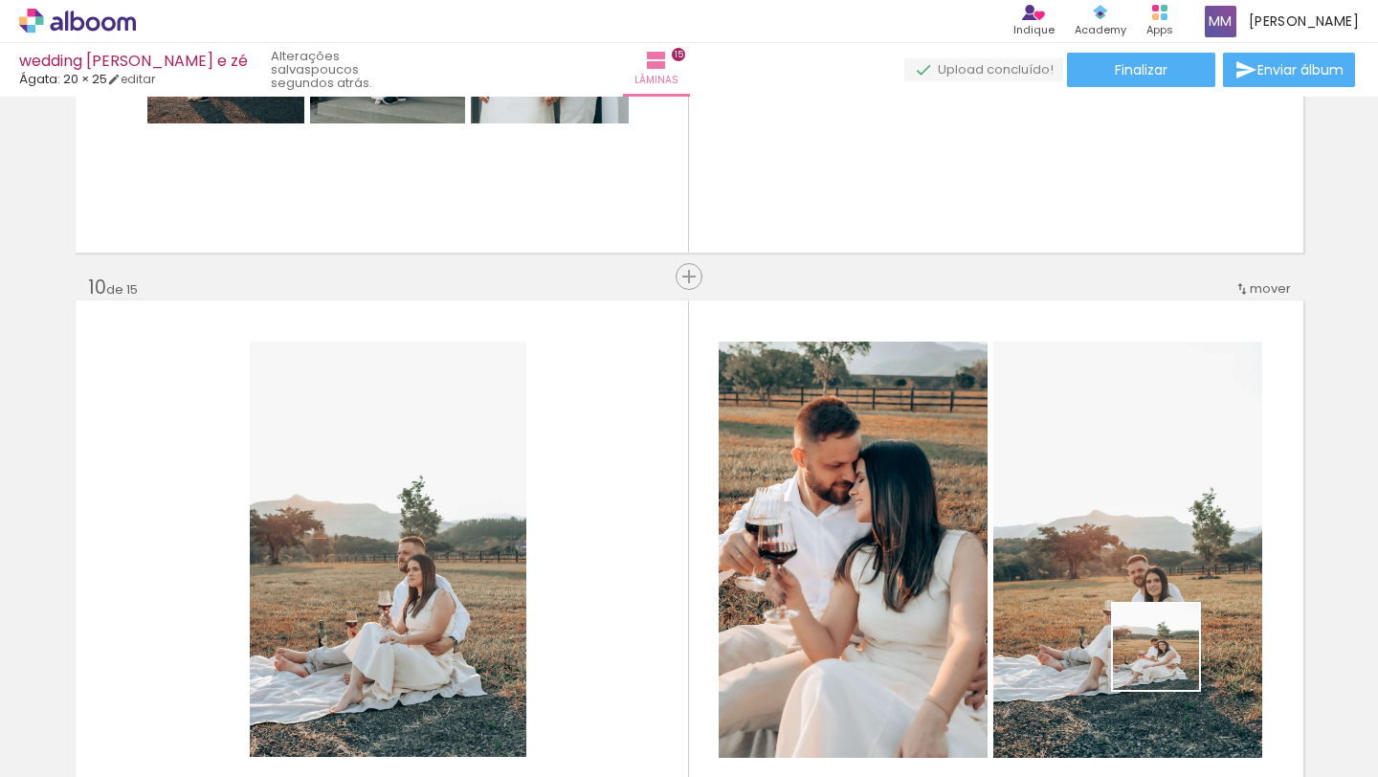
drag, startPoint x: 1171, startPoint y: 661, endPoint x: 1030, endPoint y: 480, distance: 229.9
click at [1035, 482] on quentale-workspace at bounding box center [689, 388] width 1378 height 777
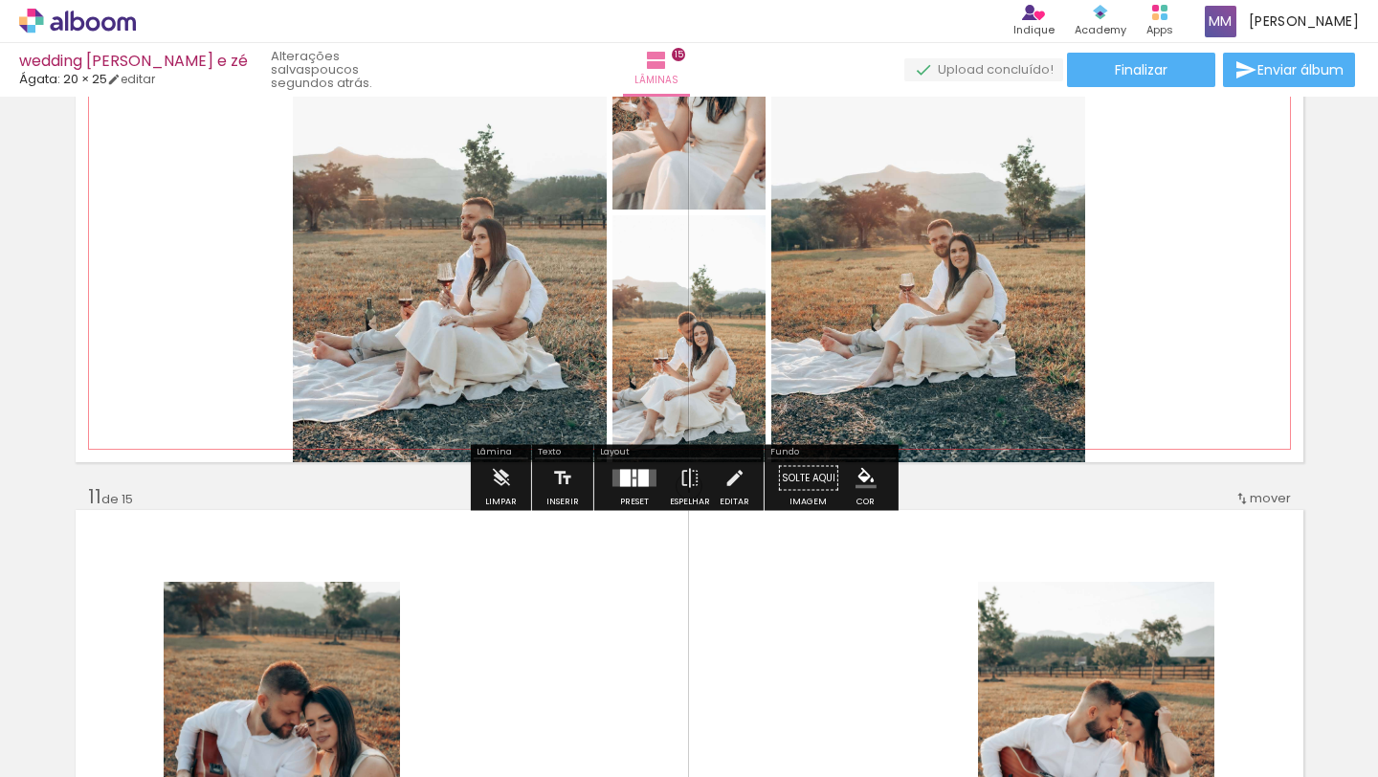
scroll to position [5136, 0]
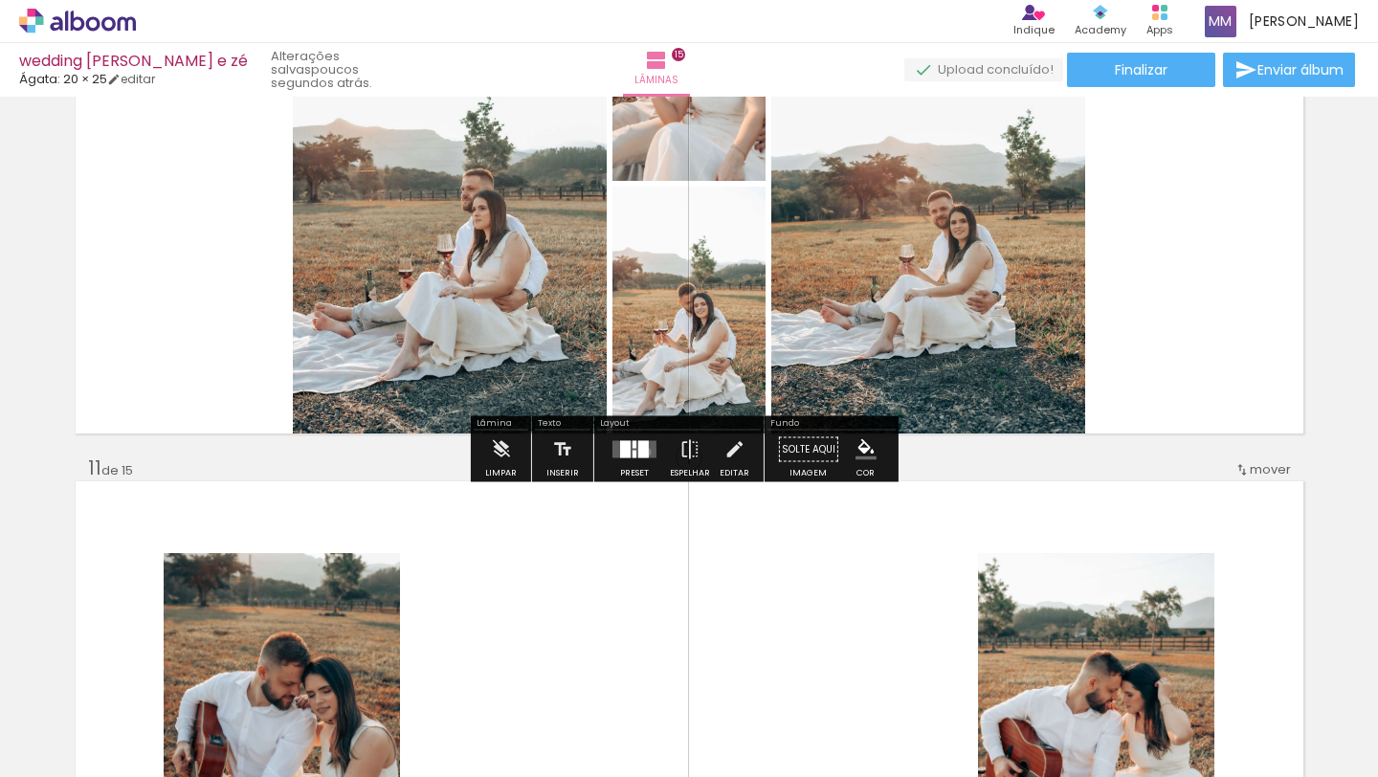
click at [642, 452] on div at bounding box center [643, 449] width 11 height 17
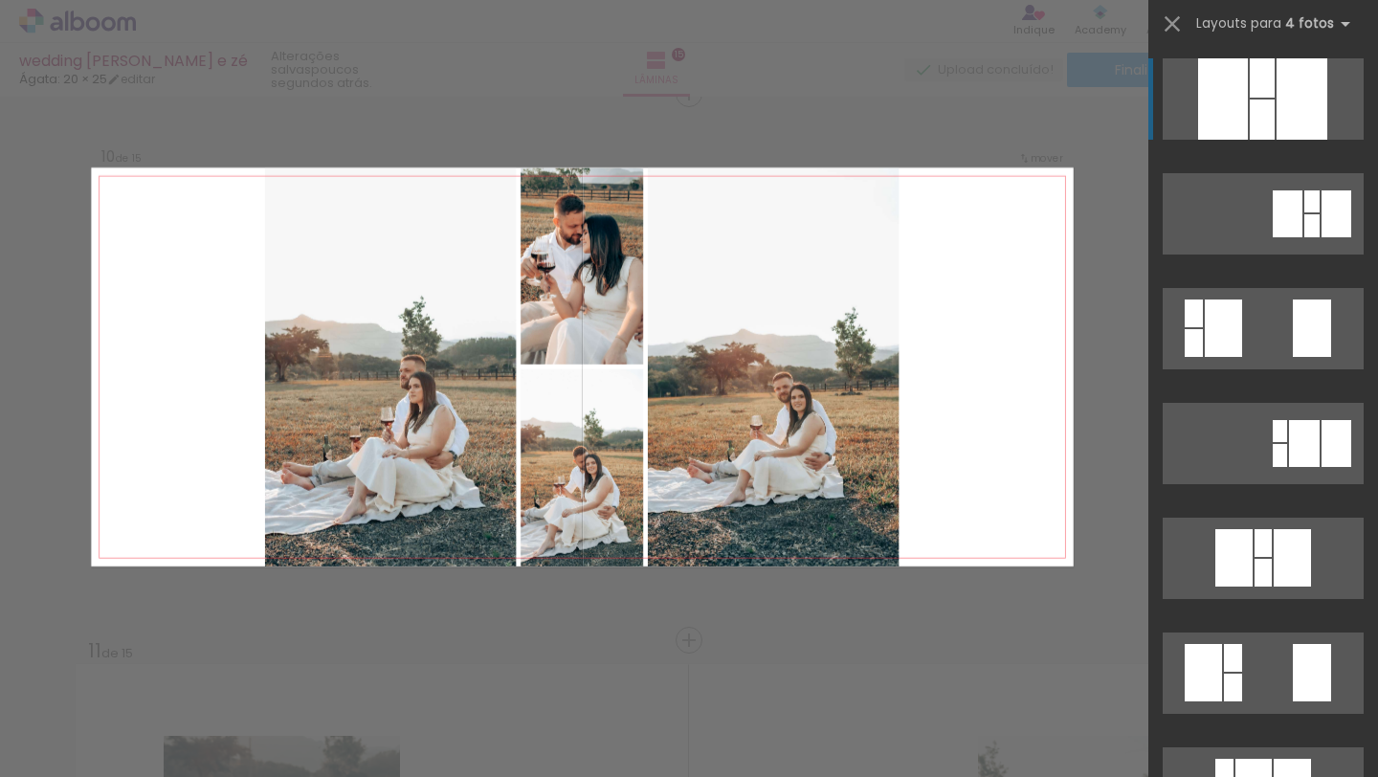
scroll to position [4943, 0]
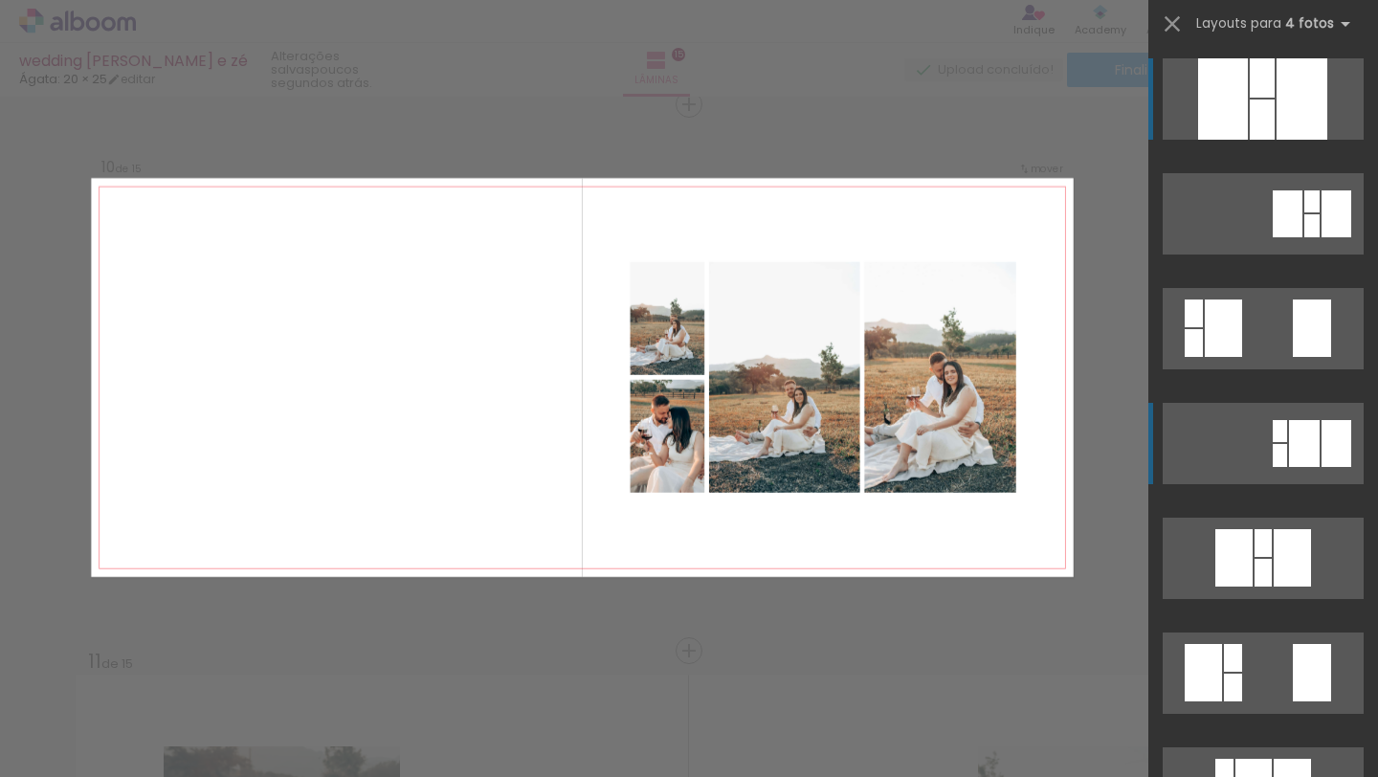
click at [1308, 456] on div at bounding box center [1304, 443] width 31 height 47
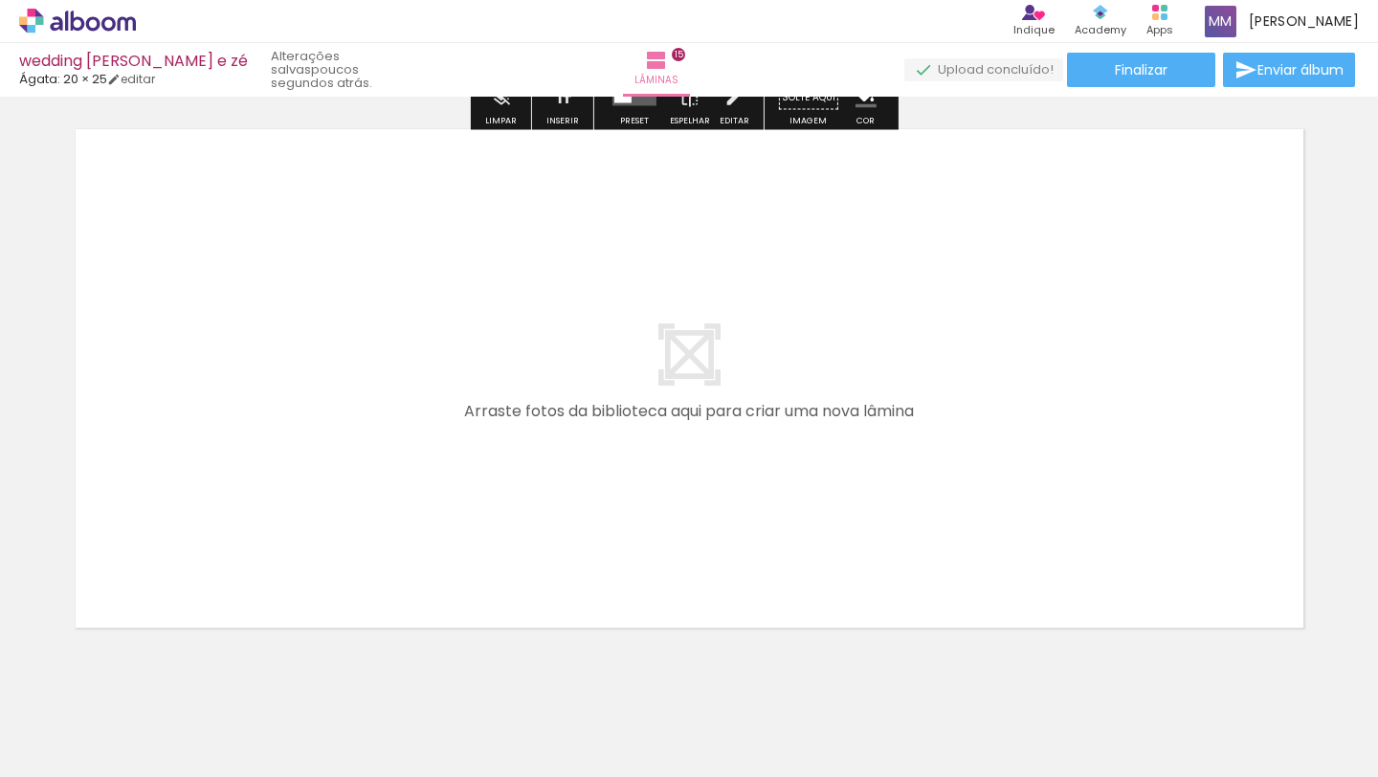
scroll to position [8258, 0]
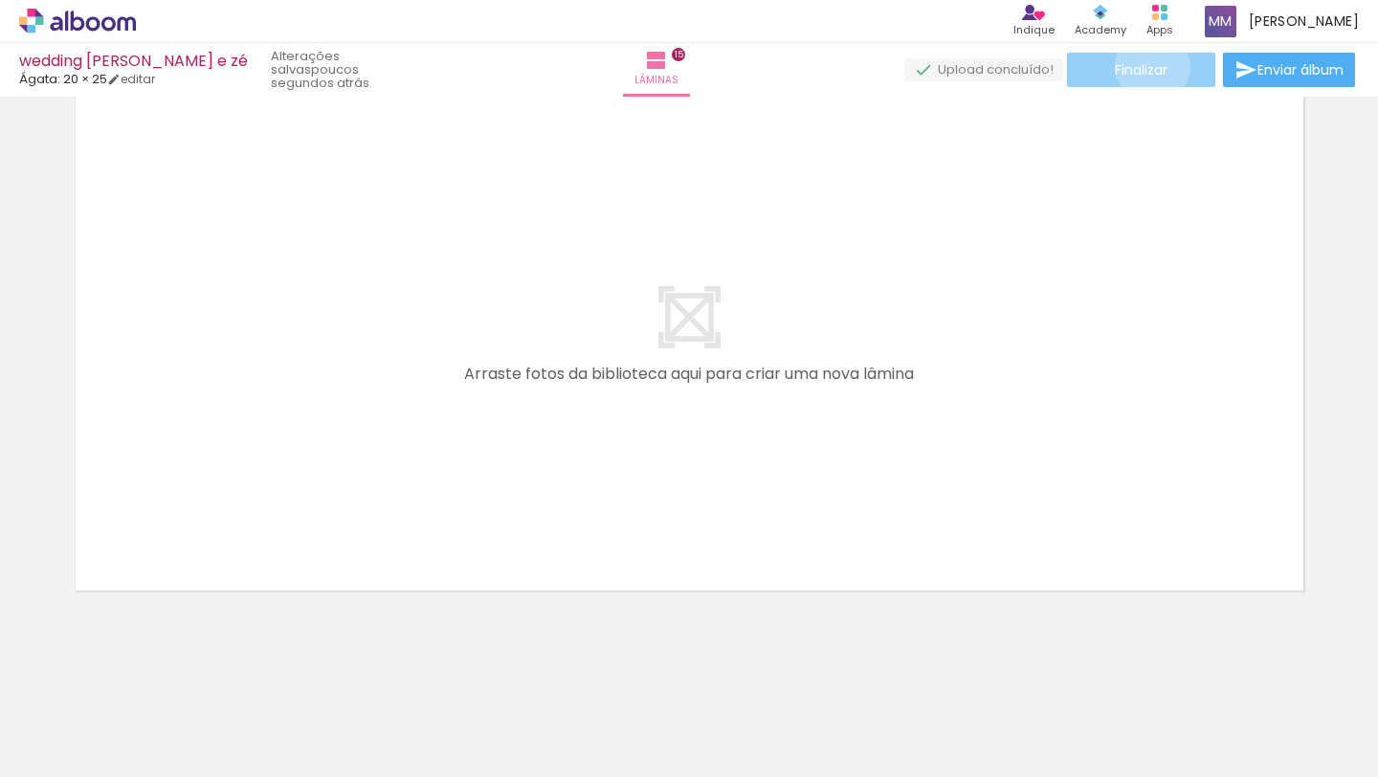
click at [1146, 66] on span "Finalizar" at bounding box center [1141, 69] width 53 height 13
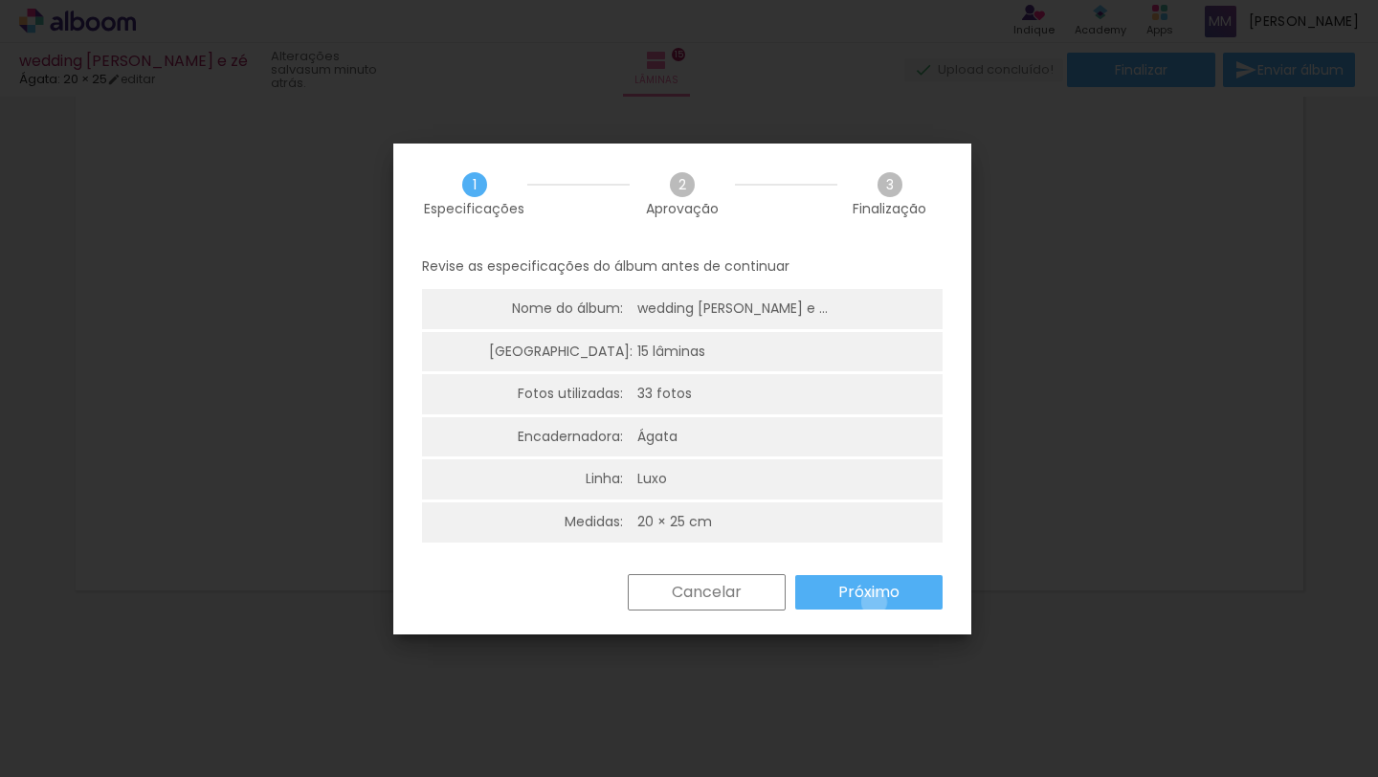
click at [874, 602] on paper-button "Próximo" at bounding box center [868, 592] width 147 height 34
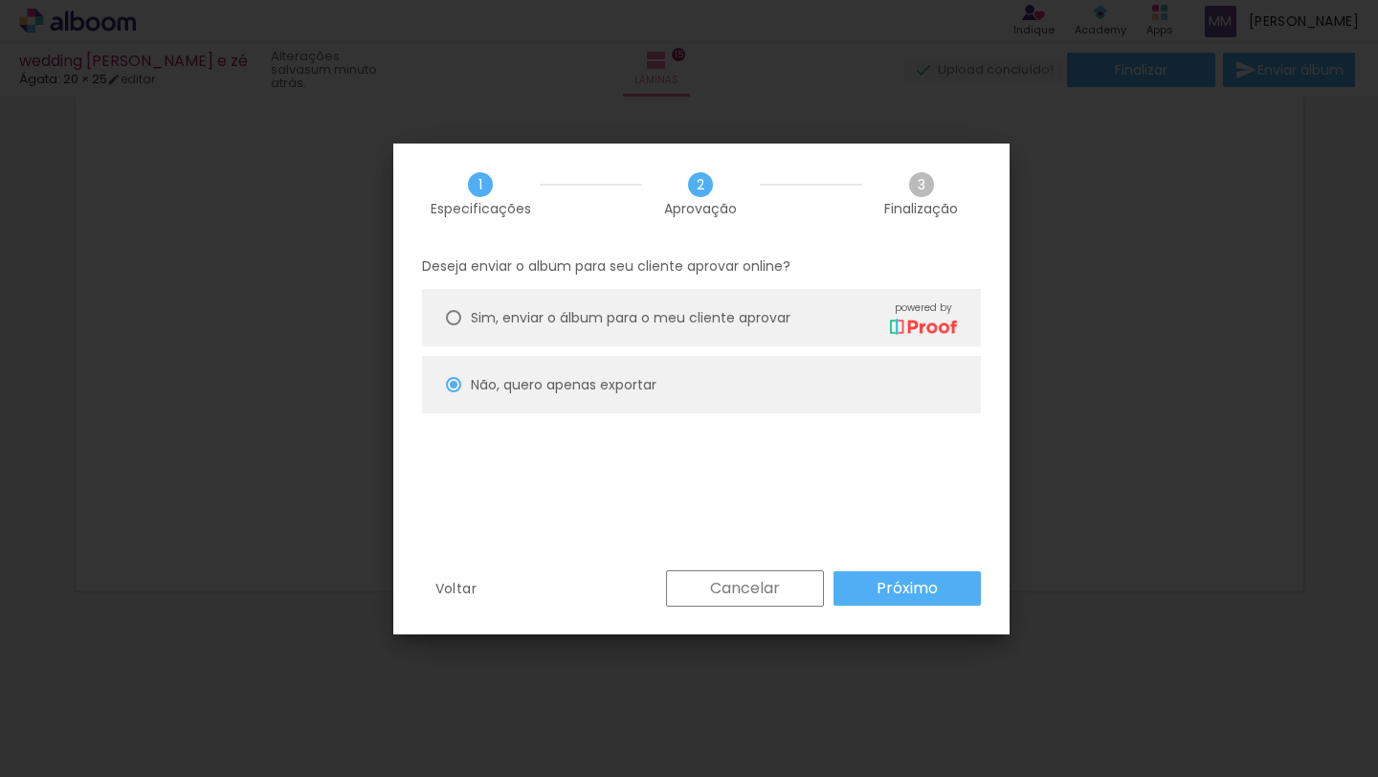
click at [942, 596] on paper-button "Próximo" at bounding box center [907, 588] width 147 height 34
type input "Alta, 300 DPI"
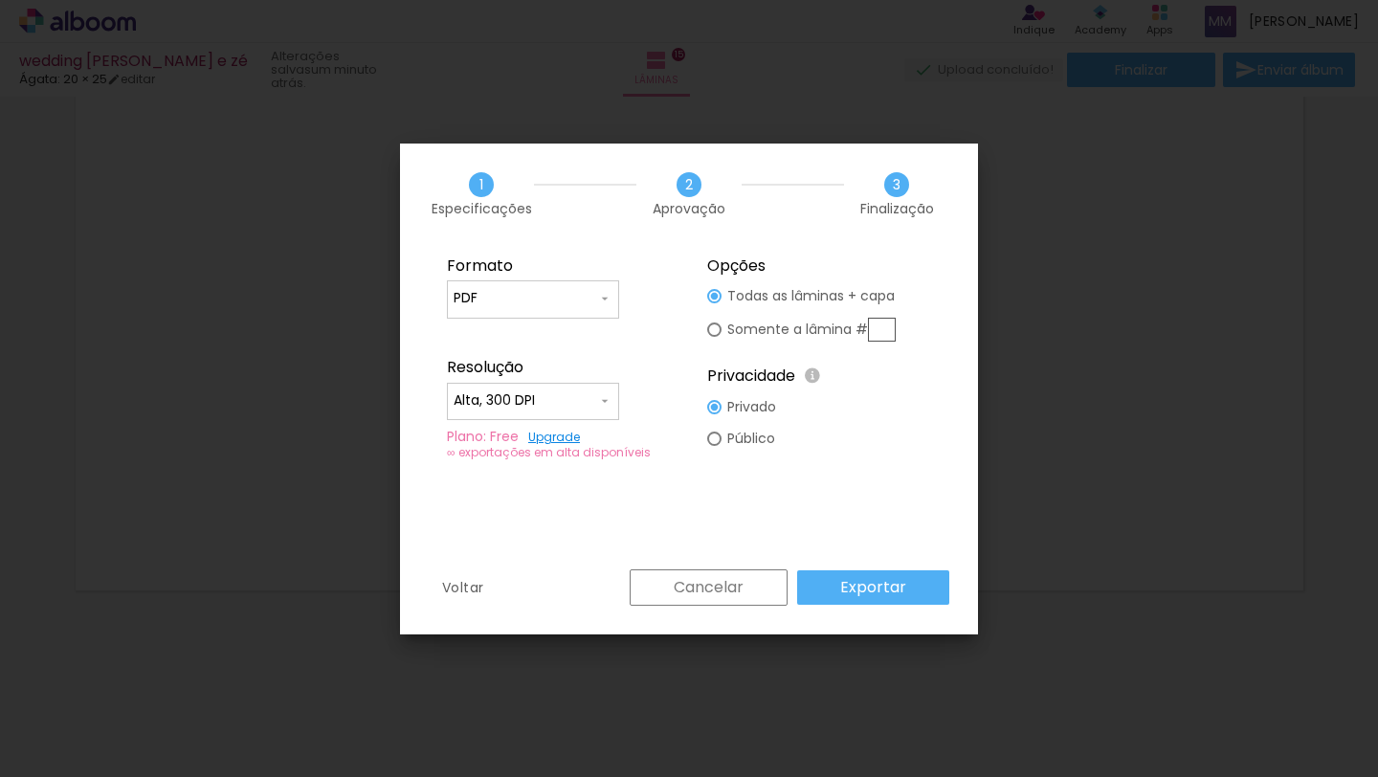
click at [605, 300] on iron-icon at bounding box center [604, 298] width 15 height 15
click at [517, 292] on paper-item "JPG" at bounding box center [533, 296] width 172 height 38
type input "JPG"
click at [0, 0] on slot "Exportar" at bounding box center [0, 0] width 0 height 0
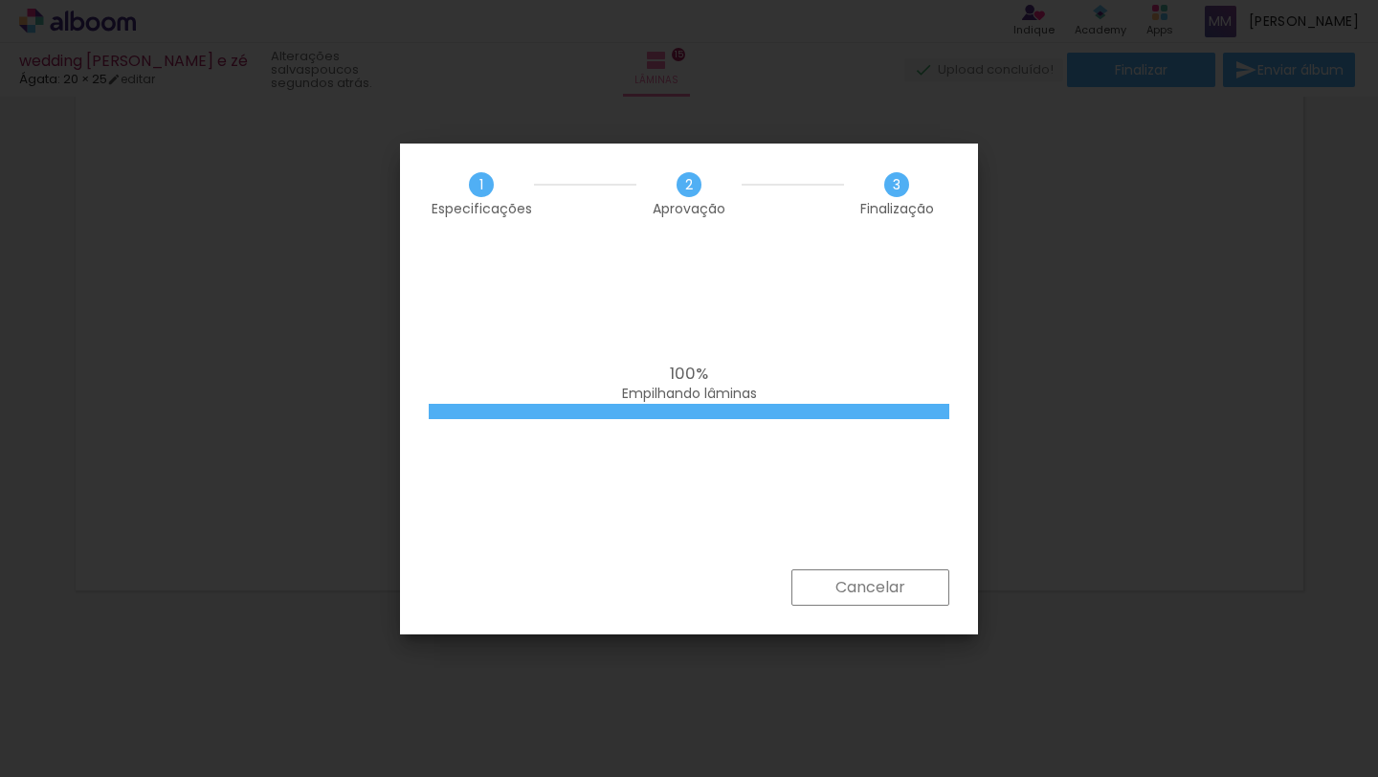
scroll to position [0, 2200]
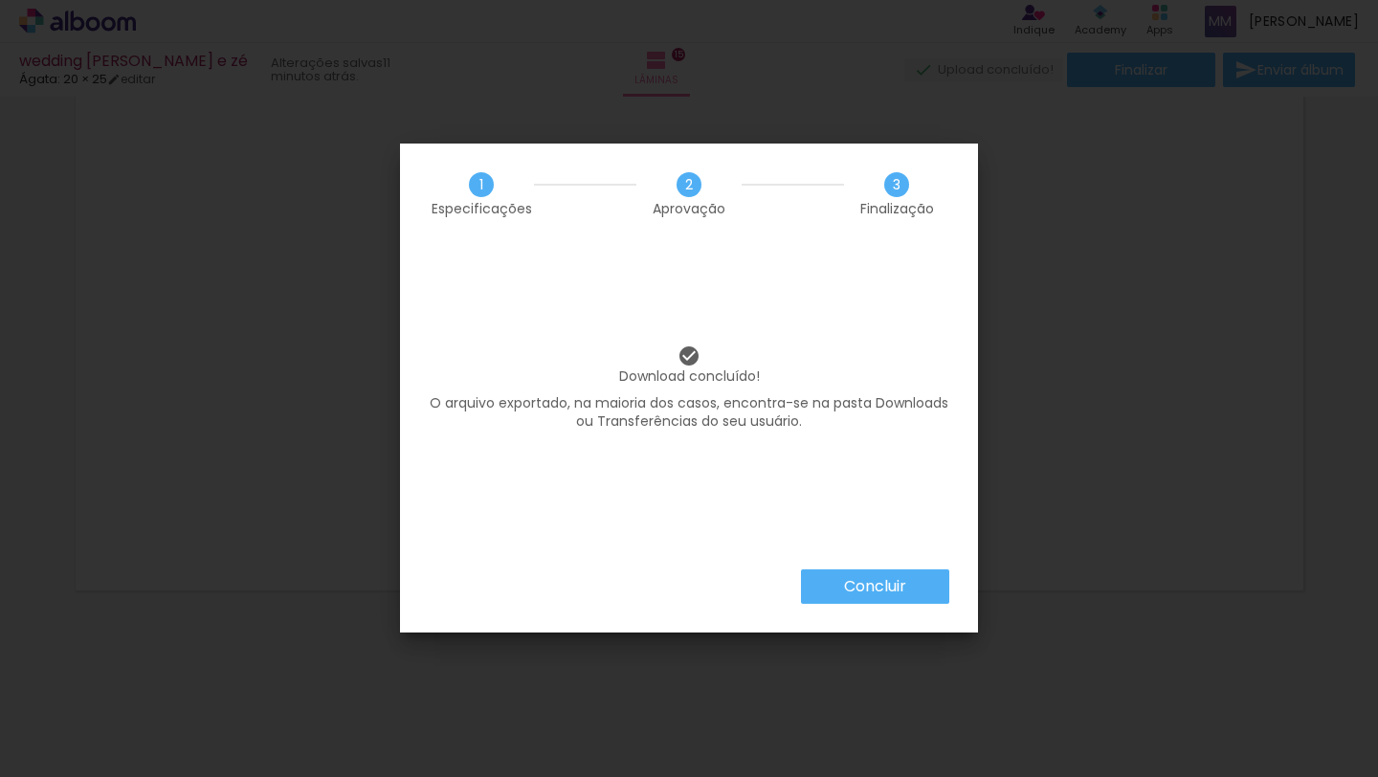
scroll to position [0, 2200]
click at [919, 580] on paper-button "Concluir" at bounding box center [875, 587] width 148 height 34
